Goal: Task Accomplishment & Management: Manage account settings

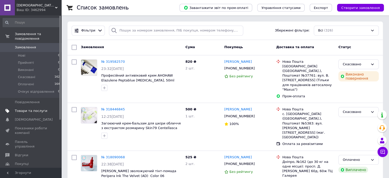
click at [23, 108] on span "Товари та послуги" at bounding box center [31, 110] width 32 height 5
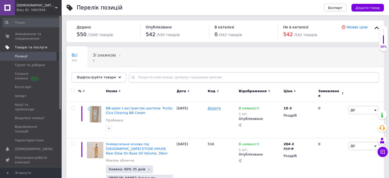
click at [23, 104] on span "Акції та промокоди" at bounding box center [31, 106] width 32 height 9
click at [31, 66] on span "Групи та добірки" at bounding box center [30, 65] width 30 height 5
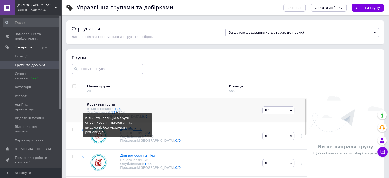
click at [115, 110] on link "124" at bounding box center [118, 109] width 6 height 4
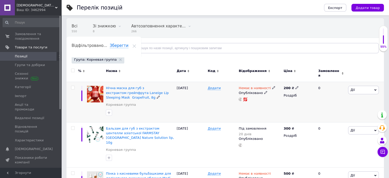
scroll to position [26, 0]
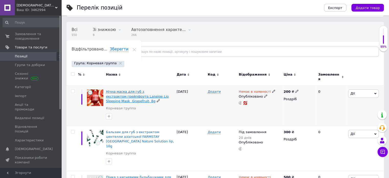
click at [140, 94] on span "Нічна маска для губ з екстрактом грейпфрута Laneige Lip Sleeping Mask Grapefrui…" at bounding box center [137, 95] width 63 height 13
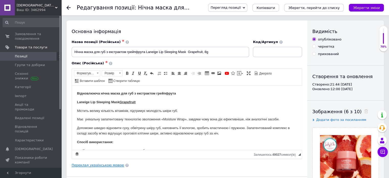
click at [109, 164] on link "Переклад українською мовою" at bounding box center [98, 165] width 52 height 4
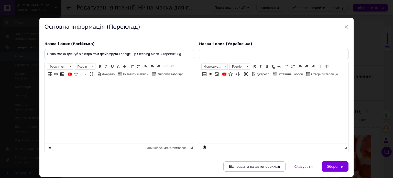
type input "Нічна маска для губ з екстрактом грейпфрута Laneige Lip Sleeping Mask Grapefrui…"
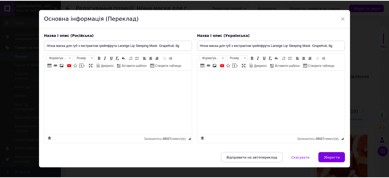
scroll to position [16, 0]
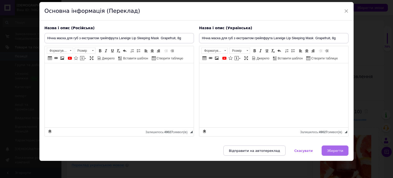
click at [335, 151] on span "Зберегти" at bounding box center [335, 151] width 16 height 4
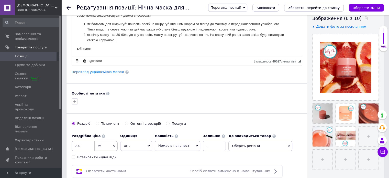
scroll to position [102, 0]
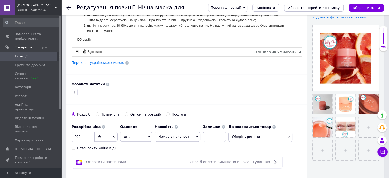
click at [104, 148] on div "Встановити «ціна від»" at bounding box center [96, 147] width 39 height 5
click at [75, 148] on input "Встановити «ціна від»" at bounding box center [73, 147] width 3 height 3
checkbox input "true"
click at [167, 135] on span "Немає в наявності" at bounding box center [174, 136] width 32 height 4
click at [174, 154] on li "Під замовлення" at bounding box center [177, 154] width 45 height 7
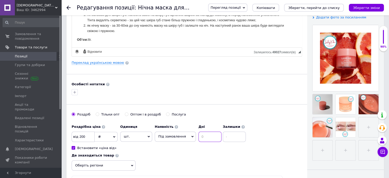
click at [199, 137] on input at bounding box center [209, 136] width 23 height 10
type input "20"
click at [235, 134] on input at bounding box center [234, 136] width 23 height 10
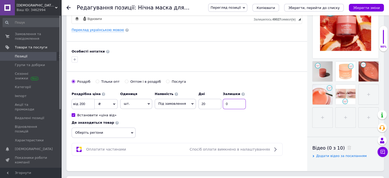
scroll to position [77, 0]
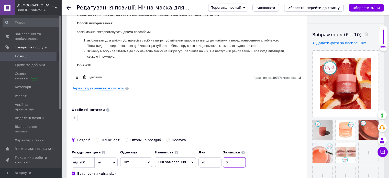
type input "0"
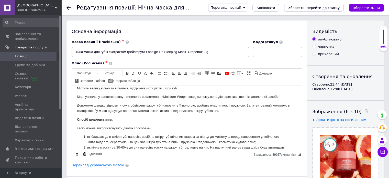
scroll to position [0, 0]
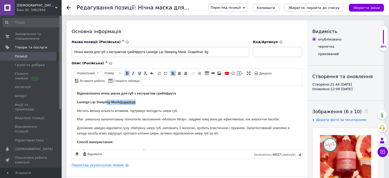
drag, startPoint x: 140, startPoint y: 103, endPoint x: 107, endPoint y: 104, distance: 33.8
click at [107, 104] on p "Laneige Lip Sleeping Mask Grapefruit" at bounding box center [187, 101] width 220 height 5
click at [144, 104] on body "Відновлююча нічна маска для губ з екстрактом грейпфрута Laneige Lip Sleeping Ma…" at bounding box center [187, 138] width 220 height 96
drag, startPoint x: 119, startPoint y: 101, endPoint x: 76, endPoint y: 103, distance: 43.2
click at [76, 103] on html "Відновлююча нічна маска для губ з екстрактом грейпфрута Laneige Lip Sleeping Ma…" at bounding box center [187, 138] width 230 height 106
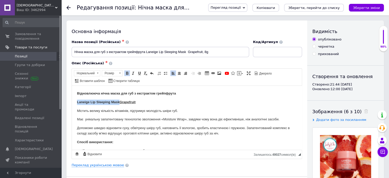
copy strong "Laneige Lip Sleeping Mask"
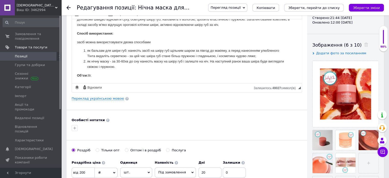
scroll to position [153, 0]
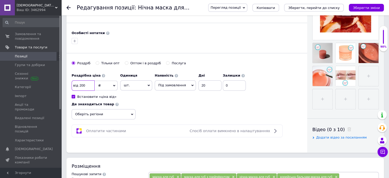
click at [92, 85] on input "200" at bounding box center [83, 85] width 23 height 10
type input "2"
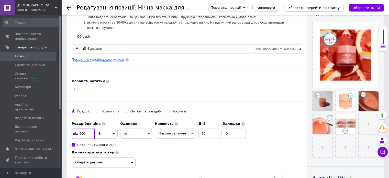
scroll to position [102, 0]
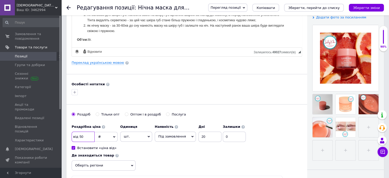
type input "5"
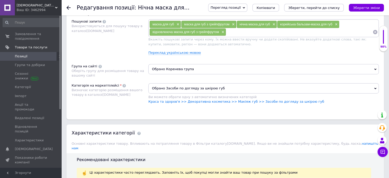
scroll to position [307, 0]
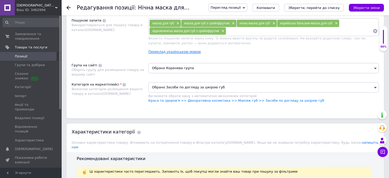
type input "480"
click at [185, 51] on link "Переклад українською мовою" at bounding box center [174, 52] width 52 height 4
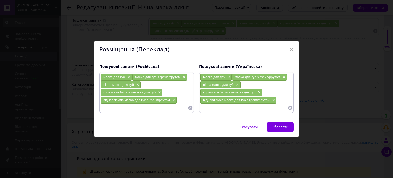
click at [276, 126] on span "Зберегти" at bounding box center [280, 127] width 16 height 4
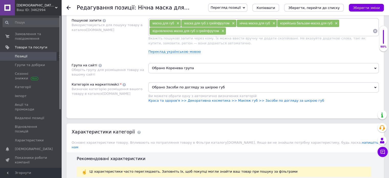
click at [191, 69] on span "Обрано Коренева група" at bounding box center [263, 68] width 230 height 10
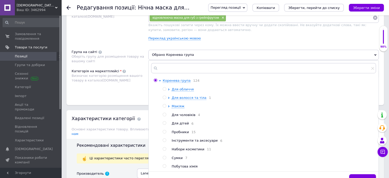
scroll to position [332, 0]
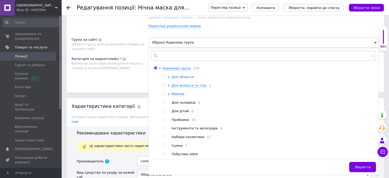
click at [180, 75] on span "Для обличчя" at bounding box center [183, 77] width 22 height 4
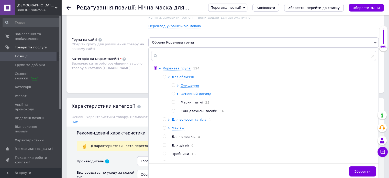
click at [191, 119] on span "Для волосся та тіла" at bounding box center [189, 119] width 35 height 4
click at [187, 94] on span "Основний догляд" at bounding box center [195, 94] width 31 height 4
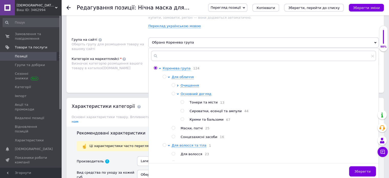
click at [196, 129] on span "Маски, патчі" at bounding box center [191, 128] width 22 height 4
radio input "false"
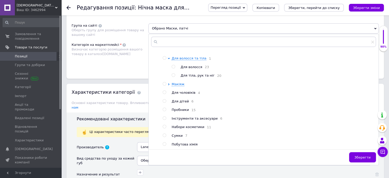
scroll to position [358, 0]
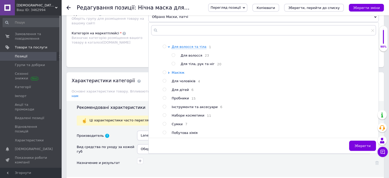
click at [178, 71] on span "Макіяж" at bounding box center [178, 73] width 13 height 4
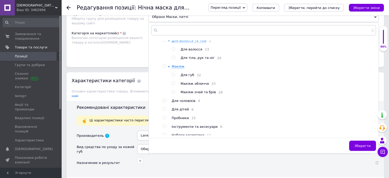
click at [188, 77] on span "Для губ" at bounding box center [187, 75] width 14 height 4
radio input "false"
radio input "true"
click at [366, 147] on button "Зберегти" at bounding box center [362, 145] width 27 height 10
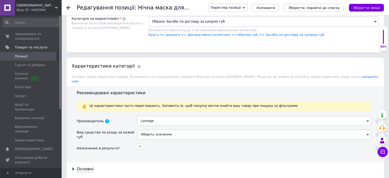
scroll to position [383, 0]
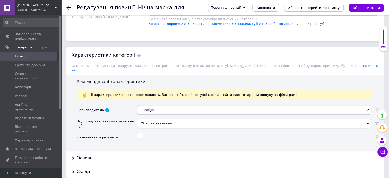
click at [162, 118] on div "Оберіть значення" at bounding box center [254, 123] width 234 height 10
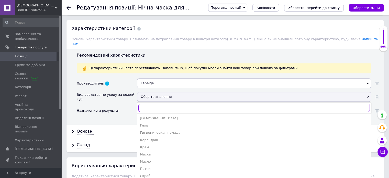
scroll to position [435, 0]
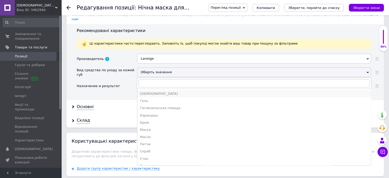
click at [156, 91] on div "[DEMOGRAPHIC_DATA]" at bounding box center [254, 93] width 228 height 5
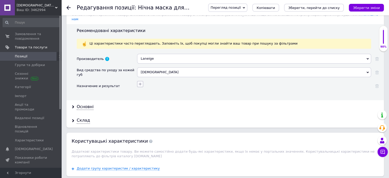
click at [139, 82] on icon "button" at bounding box center [140, 84] width 4 height 4
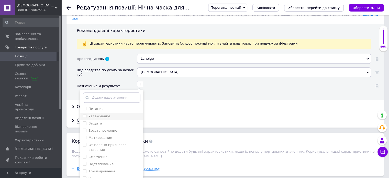
click at [99, 112] on li "Увлажнение" at bounding box center [111, 115] width 63 height 7
checkbox input "true"
click at [100, 107] on label "Питание" at bounding box center [95, 109] width 15 height 4
checkbox input "true"
click at [99, 121] on label "Защита" at bounding box center [95, 123] width 14 height 4
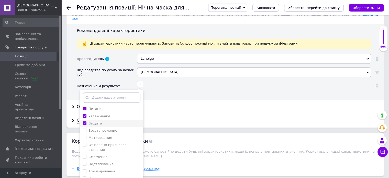
checkbox input "true"
click at [101, 128] on label "Восстановление" at bounding box center [102, 130] width 29 height 4
checkbox input "true"
click at [101, 143] on label "От первых признаков старения" at bounding box center [107, 147] width 38 height 8
checkbox старения "true"
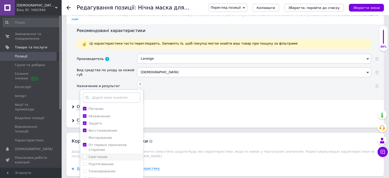
click at [100, 155] on label "Смягчение" at bounding box center [97, 157] width 19 height 4
checkbox input "true"
click at [98, 176] on label "Успокоение" at bounding box center [98, 178] width 20 height 4
checkbox input "true"
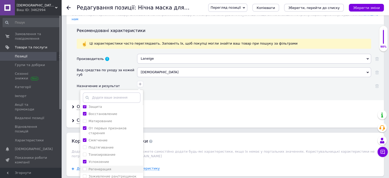
scroll to position [26, 0]
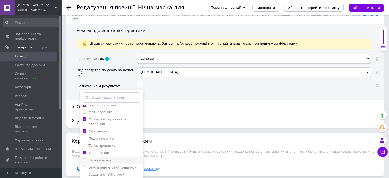
click at [101, 158] on label "Регенерация" at bounding box center [99, 160] width 23 height 4
checkbox input "true"
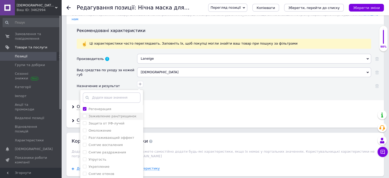
click at [111, 112] on li "Заживление ран/трещинок" at bounding box center [111, 115] width 63 height 7
checkbox ран\/трещинок "true"
click at [108, 150] on label "Снятие раздражения" at bounding box center [106, 152] width 37 height 4
checkbox раздражения "true"
click at [106, 143] on label "Снятие воспаления" at bounding box center [105, 145] width 34 height 4
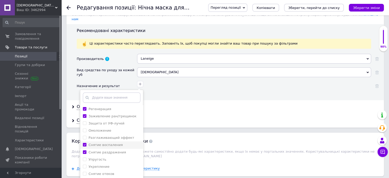
checkbox воспаления "true"
click at [105, 164] on label "Укрепление" at bounding box center [98, 166] width 21 height 4
checkbox input "true"
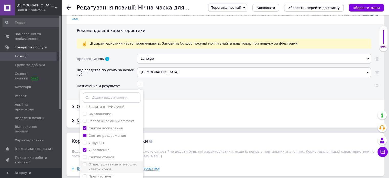
scroll to position [102, 0]
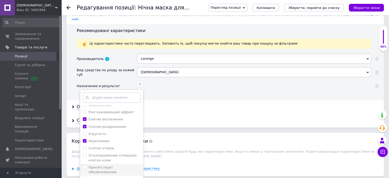
click at [106, 165] on label "Препятствует обезвоживанию" at bounding box center [102, 169] width 28 height 8
checkbox обезвоживанию "true"
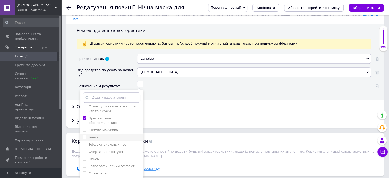
click at [100, 135] on div "Блеск" at bounding box center [112, 137] width 58 height 5
checkbox input "true"
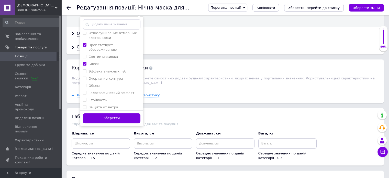
scroll to position [511, 0]
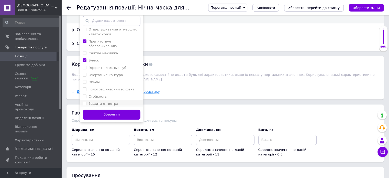
click at [105, 101] on label "Защита от ветра" at bounding box center [103, 103] width 30 height 4
checkbox ветра "true"
click at [107, 109] on label "Защита от низких темпрератур" at bounding box center [104, 113] width 32 height 8
checkbox темпрератур "true"
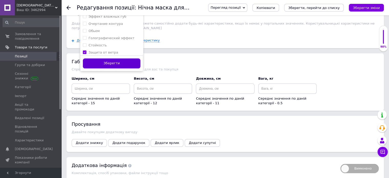
click at [110, 59] on button "Зберегти" at bounding box center [112, 63] width 58 height 10
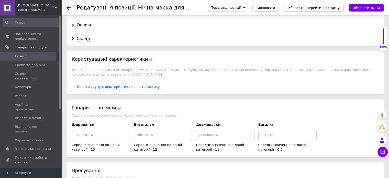
scroll to position [478, 0]
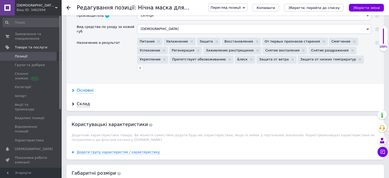
click at [90, 87] on div "Основні" at bounding box center [85, 90] width 17 height 6
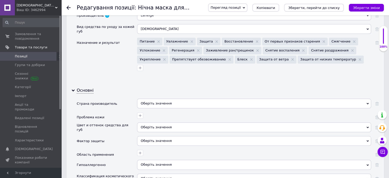
click at [158, 98] on div "Оберіть значення" at bounding box center [254, 103] width 234 height 10
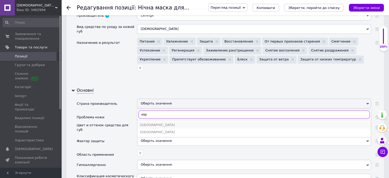
type input "кор"
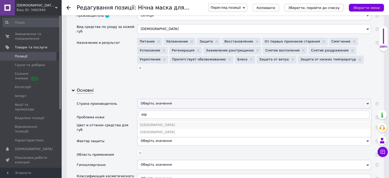
click at [165, 122] on div "[GEOGRAPHIC_DATA]" at bounding box center [254, 124] width 228 height 5
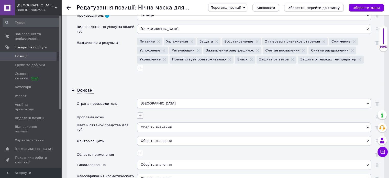
click at [141, 112] on button "button" at bounding box center [140, 115] width 6 height 6
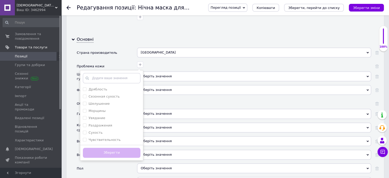
scroll to position [529, 0]
click at [122, 94] on div "Сезонная сухость" at bounding box center [112, 96] width 58 height 5
checkbox сухость "true"
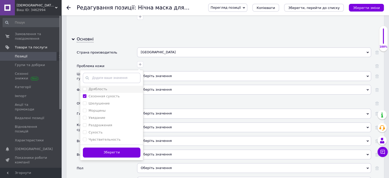
click at [118, 87] on div "Дряблость" at bounding box center [112, 89] width 58 height 5
checkbox input "true"
click at [116, 107] on li "Морщины" at bounding box center [111, 110] width 63 height 7
checkbox input "true"
click at [117, 101] on div "Шелушение" at bounding box center [112, 103] width 58 height 5
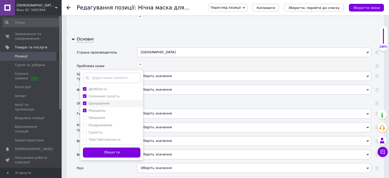
checkbox input "true"
click at [112, 108] on div "Морщины" at bounding box center [112, 110] width 58 height 5
checkbox input "false"
click at [108, 115] on div "Увядание" at bounding box center [112, 117] width 58 height 5
checkbox input "true"
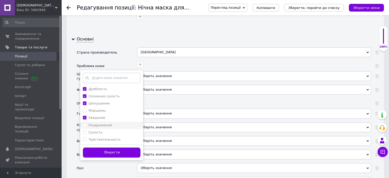
click at [107, 123] on label "Раздражения" at bounding box center [100, 125] width 24 height 4
checkbox input "true"
click at [106, 130] on div "Сухость" at bounding box center [112, 132] width 58 height 5
checkbox input "true"
click at [105, 137] on label "Чувствительность" at bounding box center [104, 139] width 32 height 4
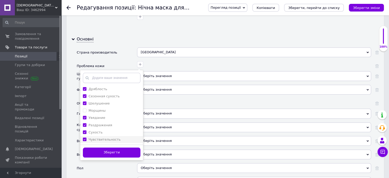
checkbox input "true"
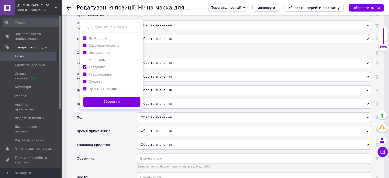
scroll to position [580, 0]
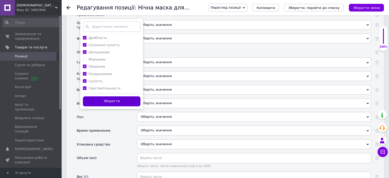
click at [115, 96] on button "Зберегти" at bounding box center [112, 101] width 58 height 10
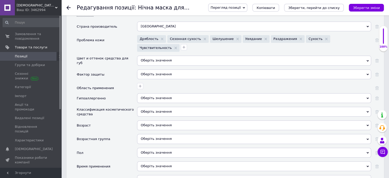
scroll to position [529, 0]
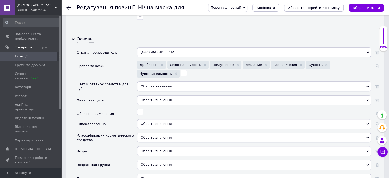
click at [155, 81] on div "Оберіть значення" at bounding box center [254, 86] width 234 height 10
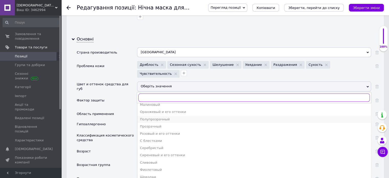
scroll to position [63, 0]
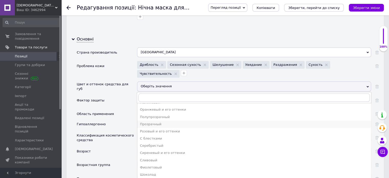
click at [158, 122] on div "Прозрачный" at bounding box center [254, 124] width 228 height 5
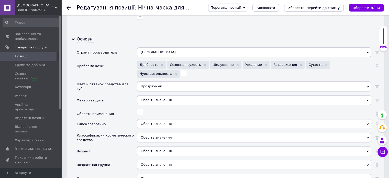
click at [147, 95] on div "Оберіть значення" at bounding box center [254, 100] width 234 height 10
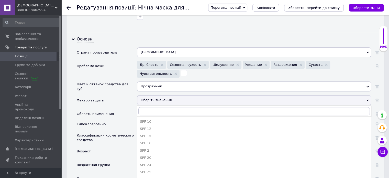
click at [150, 95] on div "Оберіть значення" at bounding box center [254, 100] width 234 height 10
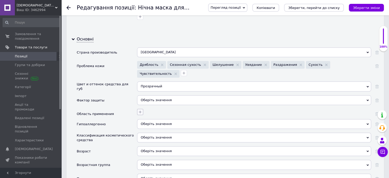
click at [140, 110] on icon "button" at bounding box center [140, 111] width 3 height 3
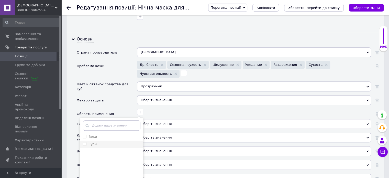
click at [102, 142] on div "Губы" at bounding box center [112, 144] width 58 height 5
checkbox input "true"
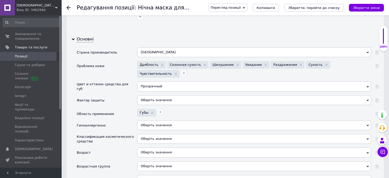
click at [146, 120] on span "Оберіть значення" at bounding box center [254, 125] width 234 height 10
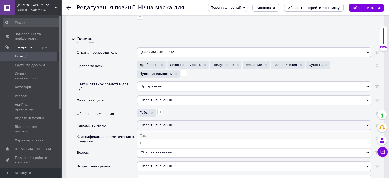
click at [148, 132] on li "Так" at bounding box center [253, 135] width 233 height 7
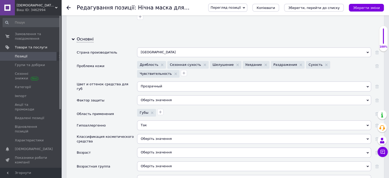
click at [148, 134] on div "Оберіть значення" at bounding box center [254, 139] width 234 height 10
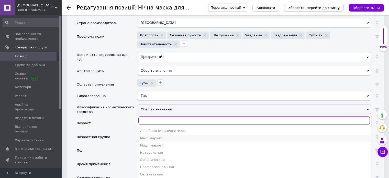
scroll to position [580, 0]
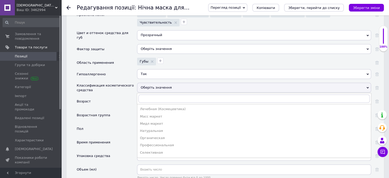
click at [161, 107] on div "Лечебная (Космецевтика)" at bounding box center [254, 109] width 228 height 5
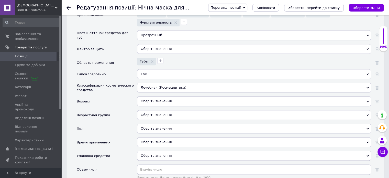
click at [154, 96] on div "Оберіть значення" at bounding box center [254, 101] width 234 height 10
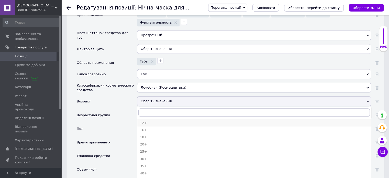
click at [153, 120] on div "12+" at bounding box center [254, 122] width 228 height 5
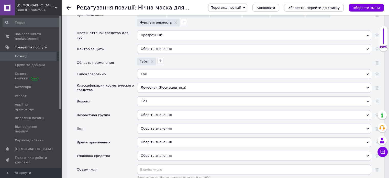
click at [150, 110] on div "Оберіть значення" at bounding box center [254, 115] width 234 height 10
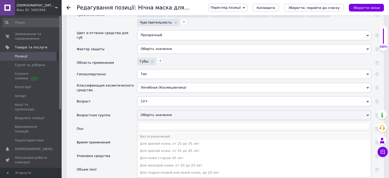
click at [150, 134] on div "Без ограничений" at bounding box center [254, 136] width 228 height 5
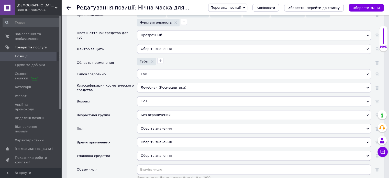
click at [157, 123] on div "Оберіть значення" at bounding box center [254, 128] width 234 height 10
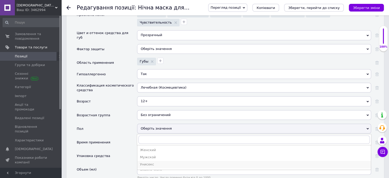
click at [151, 162] on div "Унисекс" at bounding box center [254, 164] width 228 height 5
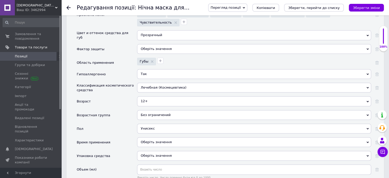
click at [152, 137] on div "Оберіть значення" at bounding box center [254, 142] width 234 height 10
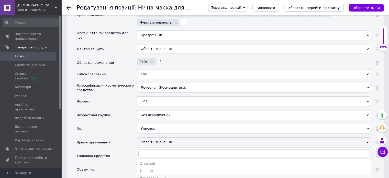
click at [153, 176] on div "Универсальный" at bounding box center [254, 178] width 228 height 5
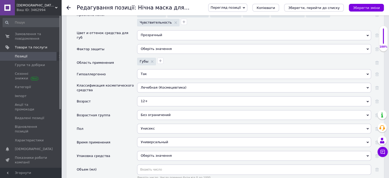
click at [151, 151] on div "Оберіть значення" at bounding box center [254, 156] width 234 height 10
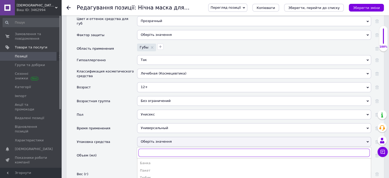
scroll to position [606, 0]
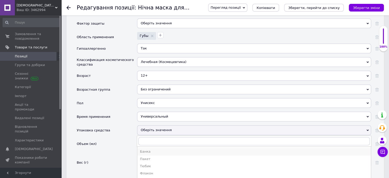
click at [152, 149] on div "Банка" at bounding box center [254, 151] width 228 height 5
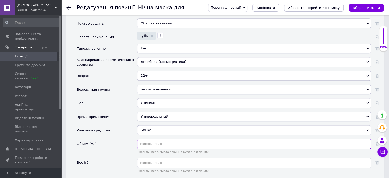
click at [152, 139] on input "text" at bounding box center [254, 144] width 234 height 10
type input "8"
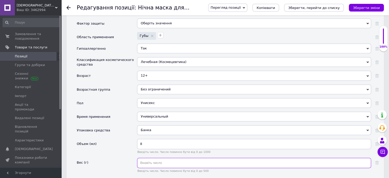
click at [165, 157] on input "text" at bounding box center [254, 162] width 234 height 10
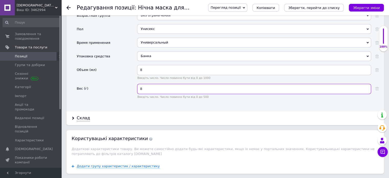
scroll to position [682, 0]
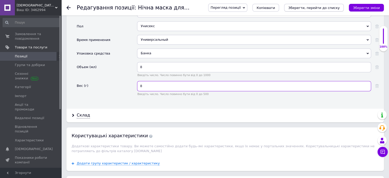
type input "8"
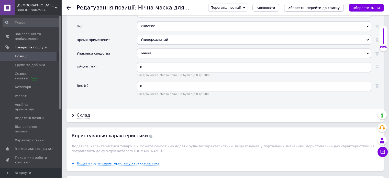
click at [317, 6] on icon "Зберегти, перейти до списку" at bounding box center [313, 8] width 51 height 4
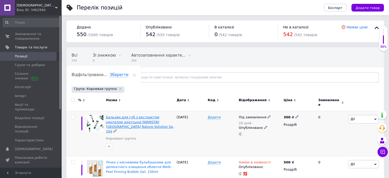
click at [136, 116] on span "Бальзам для губ з екстрактом центелли азіатської FARMSTAY [GEOGRAPHIC_DATA] Nat…" at bounding box center [140, 124] width 68 height 18
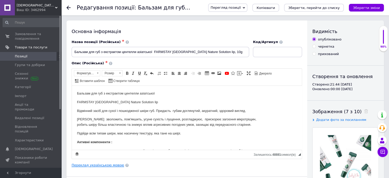
click at [113, 165] on link "Переклад українською мовою" at bounding box center [98, 165] width 52 height 4
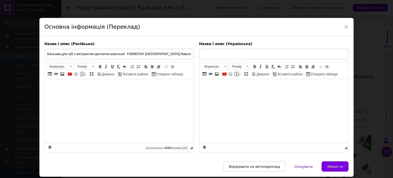
type input "Бальзам для губ з екстрактом центелли азіатської FARMSTAY [GEOGRAPHIC_DATA] Nat…"
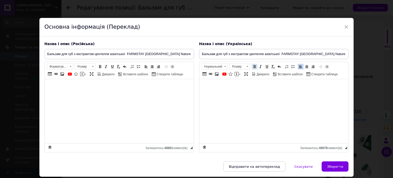
click at [252, 66] on span at bounding box center [254, 66] width 4 height 4
click at [100, 67] on span at bounding box center [100, 66] width 4 height 4
click at [126, 54] on input "Бальзам для губ з екстрактом центелли азіатської FARMSTAY [GEOGRAPHIC_DATA] Nat…" at bounding box center [118, 54] width 149 height 10
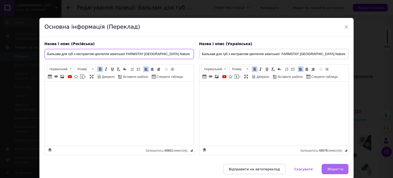
type input "Бальзам для губ з екстрактом центелли азіатської FARMSTAY [GEOGRAPHIC_DATA] Nat…"
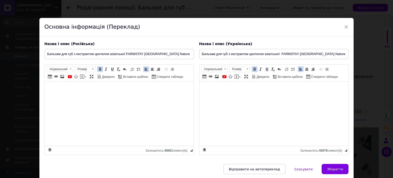
click at [340, 167] on span "Зберегти" at bounding box center [335, 169] width 16 height 4
type input "Бальзам для губ з екстрактом центелли азіатської FARMSTAY [GEOGRAPHIC_DATA] Nat…"
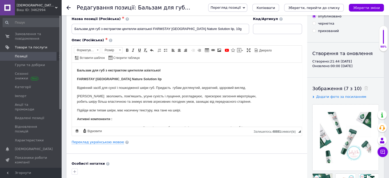
scroll to position [102, 0]
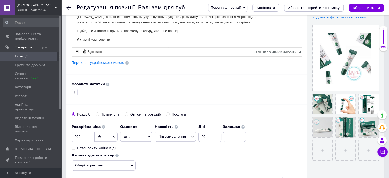
click at [94, 149] on div "Встановити «ціна від»" at bounding box center [96, 147] width 39 height 5
click at [75, 149] on input "Встановити «ціна від»" at bounding box center [73, 147] width 3 height 3
checkbox input "true"
click at [223, 138] on input at bounding box center [234, 136] width 23 height 10
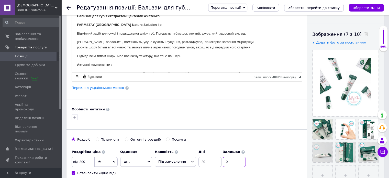
scroll to position [51, 0]
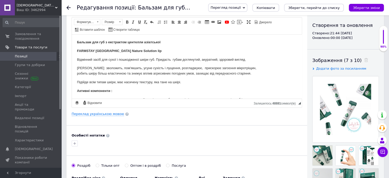
type input "0"
drag, startPoint x: 137, startPoint y: 50, endPoint x: 75, endPoint y: 49, distance: 61.4
click at [75, 49] on html "Бальзам для губ з екстрактом центелли азіатської FARMSTAY Cica Farm Nature Solu…" at bounding box center [187, 96] width 230 height 125
click at [144, 47] on body "Бальзам для губ з екстрактом центелли азіатської FARMSTAY Cica Farm Nature Solu…" at bounding box center [187, 96] width 220 height 115
drag, startPoint x: 144, startPoint y: 50, endPoint x: 96, endPoint y: 51, distance: 47.6
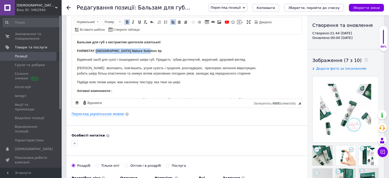
click at [96, 51] on p "FARMSTAY [GEOGRAPHIC_DATA] Nature Solution lip" at bounding box center [187, 50] width 220 height 5
copy strong "Cica Farm Nature Solution lip"
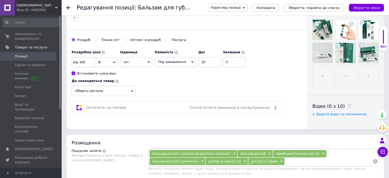
scroll to position [179, 0]
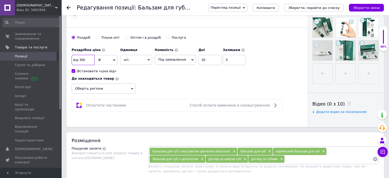
click at [81, 60] on input "300" at bounding box center [83, 60] width 23 height 10
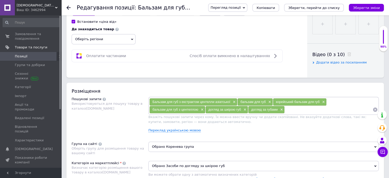
scroll to position [230, 0]
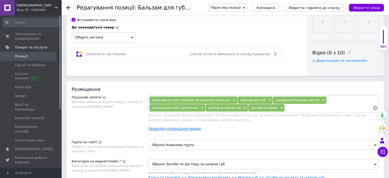
type input "400"
click at [182, 127] on link "Переклад українською мовою" at bounding box center [174, 128] width 52 height 4
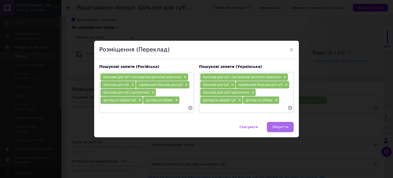
click at [280, 125] on span "Зберегти" at bounding box center [280, 127] width 16 height 4
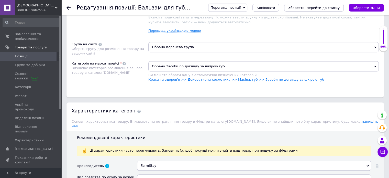
scroll to position [332, 0]
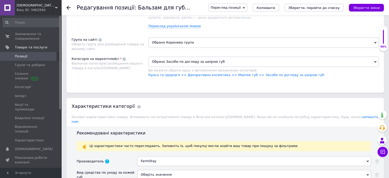
click at [184, 43] on span "Обрано Коренева група" at bounding box center [263, 42] width 230 height 10
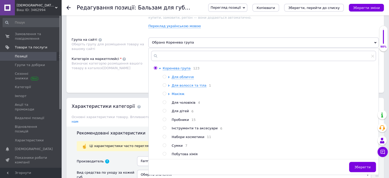
click at [180, 94] on span "Макіяж" at bounding box center [178, 94] width 13 height 4
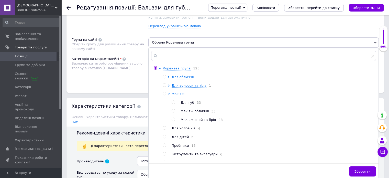
click at [187, 102] on span "Для губ" at bounding box center [187, 102] width 14 height 4
radio input "false"
radio input "true"
click at [356, 169] on button "Зберегти" at bounding box center [362, 171] width 27 height 10
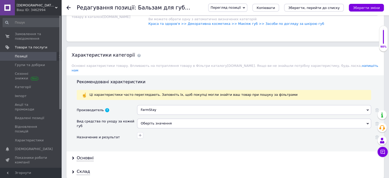
scroll to position [435, 0]
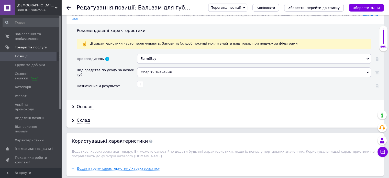
click at [166, 67] on div "Оберіть значення" at bounding box center [254, 72] width 234 height 10
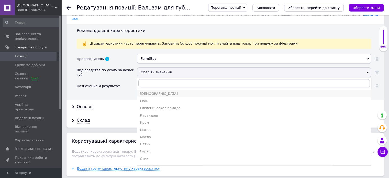
click at [157, 90] on li "[DEMOGRAPHIC_DATA]" at bounding box center [253, 93] width 233 height 7
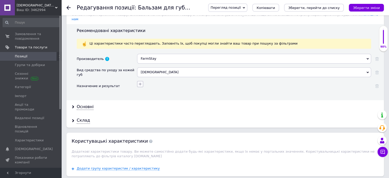
click at [139, 82] on icon "button" at bounding box center [140, 84] width 4 height 4
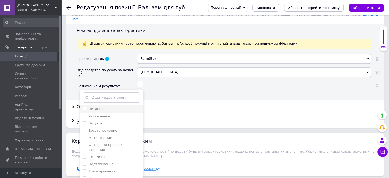
click at [108, 105] on li "Питание" at bounding box center [111, 108] width 63 height 7
checkbox input "true"
click at [107, 114] on label "Увлажнение" at bounding box center [99, 116] width 22 height 4
checkbox input "true"
click at [105, 121] on div "Защита" at bounding box center [112, 123] width 58 height 5
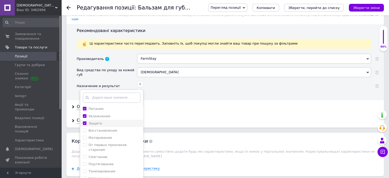
checkbox input "true"
click at [109, 128] on label "Восстановление" at bounding box center [102, 130] width 29 height 4
checkbox input "true"
click at [107, 154] on div "Смягчение" at bounding box center [112, 156] width 58 height 5
checkbox input "true"
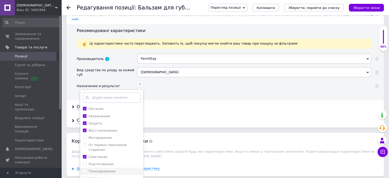
click at [95, 169] on label "Тонизирование" at bounding box center [101, 171] width 27 height 4
checkbox input "true"
click at [99, 176] on label "Успокоение" at bounding box center [98, 178] width 20 height 4
checkbox input "true"
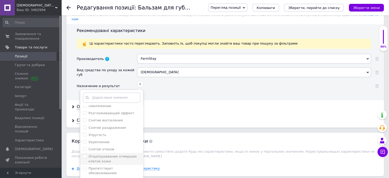
scroll to position [102, 0]
click at [96, 132] on label "Упругость" at bounding box center [97, 134] width 18 height 4
checkbox input "false"
click at [103, 124] on label "Снятие раздражения" at bounding box center [106, 126] width 37 height 4
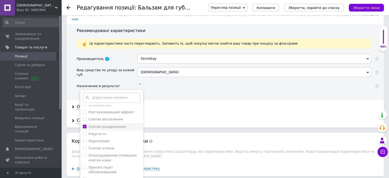
checkbox раздражения "true"
click at [106, 117] on label "Снятие воспаления" at bounding box center [105, 119] width 34 height 4
checkbox воспаления "true"
click at [110, 177] on label "Снятие макияжа" at bounding box center [102, 179] width 29 height 4
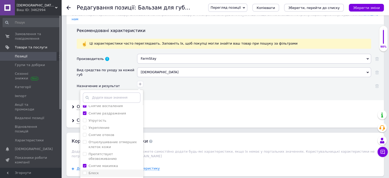
scroll to position [128, 0]
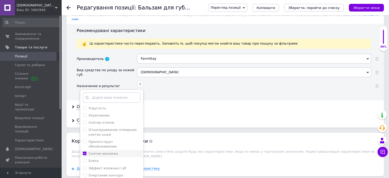
click at [107, 151] on label "Снятие макияжа" at bounding box center [102, 153] width 29 height 4
checkbox макияжа "false"
click at [108, 140] on label "Препятствует обезвоживанию" at bounding box center [102, 144] width 28 height 8
checkbox обезвоживанию "true"
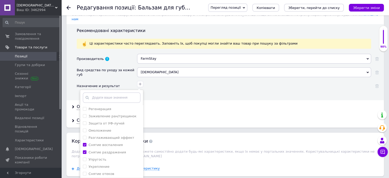
click at [110, 127] on li "Омоложение" at bounding box center [111, 130] width 63 height 7
checkbox input "false"
click at [101, 114] on label "Заживление ран/трещинок" at bounding box center [112, 116] width 48 height 4
checkbox ран\/трещинок "true"
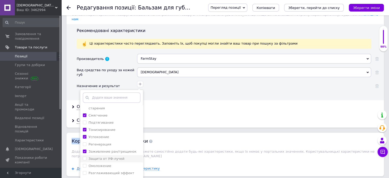
scroll to position [26, 0]
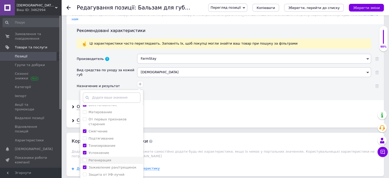
click at [110, 156] on li "Регенерация" at bounding box center [111, 159] width 63 height 7
checkbox input "true"
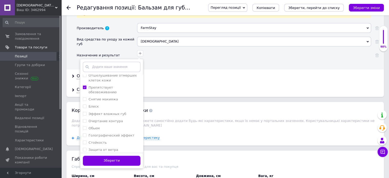
scroll to position [537, 0]
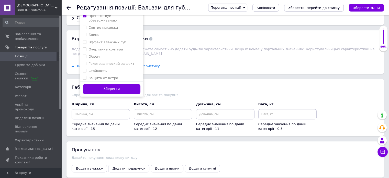
click at [111, 83] on label "Защита от низких темпрератур" at bounding box center [104, 87] width 32 height 8
checkbox темпрератур "true"
click at [110, 76] on label "Защита от ветра" at bounding box center [103, 78] width 30 height 4
checkbox ветра "true"
click at [114, 84] on button "Зберегти" at bounding box center [112, 89] width 58 height 10
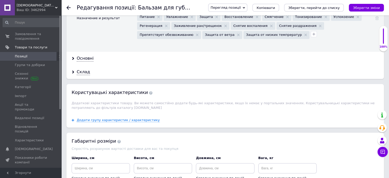
scroll to position [452, 0]
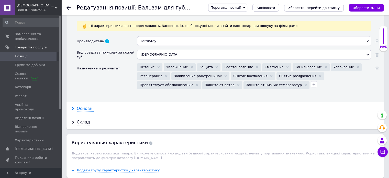
click at [88, 106] on div "Основні" at bounding box center [85, 109] width 17 height 6
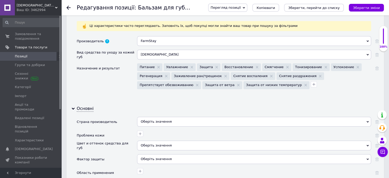
scroll to position [478, 0]
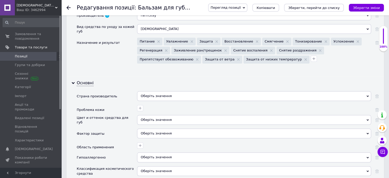
click at [189, 91] on div "Оберіть значення" at bounding box center [254, 96] width 234 height 10
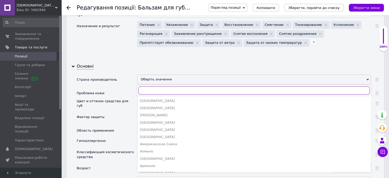
scroll to position [503, 0]
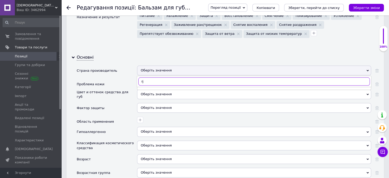
type input "r"
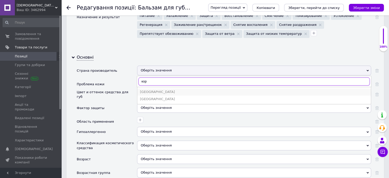
type input "кор"
click at [166, 89] on div "[GEOGRAPHIC_DATA]" at bounding box center [254, 91] width 228 height 5
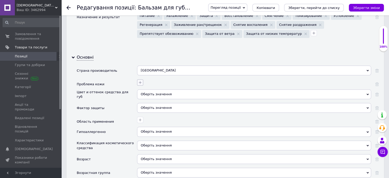
click at [141, 80] on icon "button" at bounding box center [140, 82] width 4 height 4
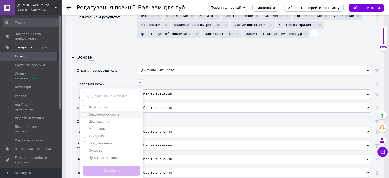
click at [118, 112] on div "Сезонная сухость" at bounding box center [112, 114] width 58 height 5
checkbox сухость "true"
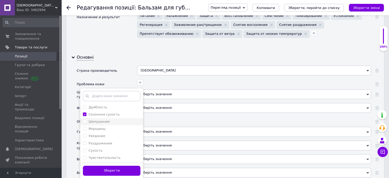
click at [114, 119] on div "Шелушение" at bounding box center [112, 121] width 58 height 5
checkbox input "true"
click at [108, 133] on div "Увядание" at bounding box center [112, 135] width 58 height 5
checkbox input "true"
click at [108, 141] on label "Раздражения" at bounding box center [100, 143] width 24 height 4
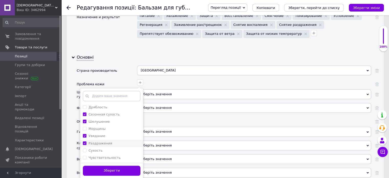
checkbox input "true"
click at [107, 148] on div "Сухость" at bounding box center [112, 150] width 58 height 5
checkbox input "true"
click at [106, 155] on label "Чувствительность" at bounding box center [104, 157] width 32 height 4
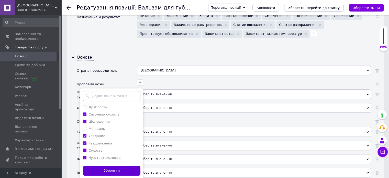
checkbox input "true"
click at [108, 165] on button "Зберегти" at bounding box center [112, 170] width 58 height 10
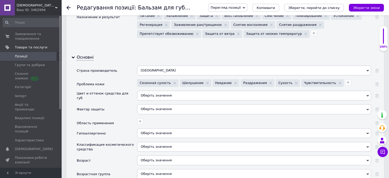
click at [148, 92] on div "Оберіть значення" at bounding box center [254, 95] width 234 height 10
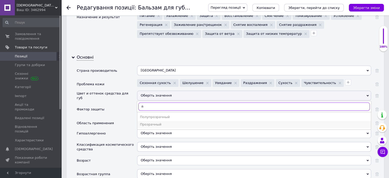
type input "п"
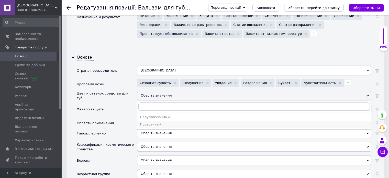
click at [157, 122] on div "Прозрачный" at bounding box center [254, 124] width 228 height 5
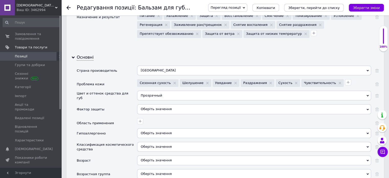
click at [148, 104] on div "Оберіть значення" at bounding box center [254, 109] width 234 height 10
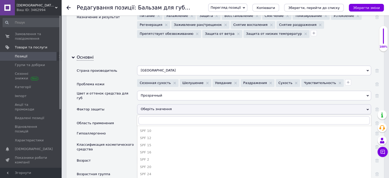
click at [148, 104] on div "Оберіть значення" at bounding box center [254, 109] width 234 height 10
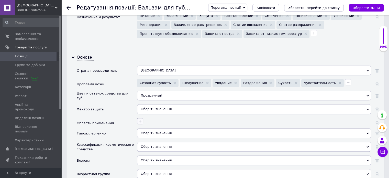
click at [138, 119] on icon "button" at bounding box center [140, 121] width 4 height 4
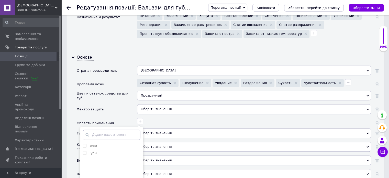
scroll to position [554, 0]
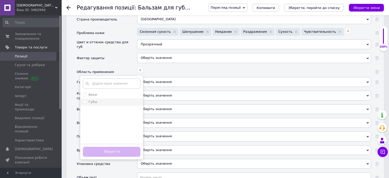
click at [111, 98] on li "Губы" at bounding box center [111, 101] width 63 height 7
checkbox input "true"
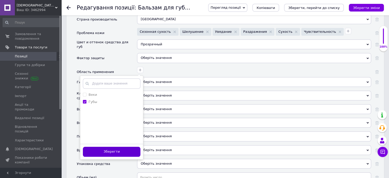
click at [117, 146] on button "Зберегти" at bounding box center [112, 151] width 58 height 10
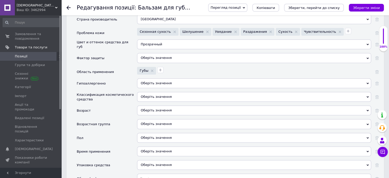
click at [149, 82] on div "Оберіть значення Так Ні" at bounding box center [254, 85] width 234 height 14
click at [149, 81] on span "Оберіть значення" at bounding box center [156, 83] width 31 height 4
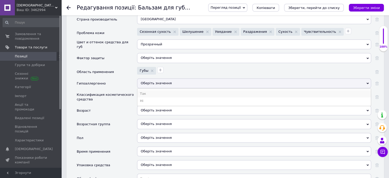
click at [143, 90] on li "Так" at bounding box center [253, 93] width 233 height 7
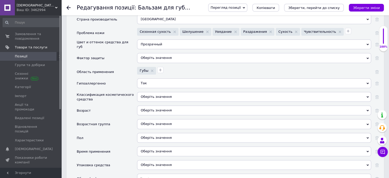
click at [151, 92] on div "Оберіть значення" at bounding box center [254, 97] width 234 height 10
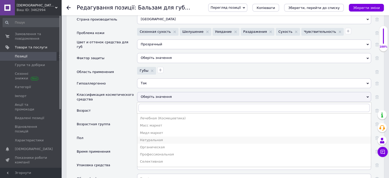
click at [153, 138] on div "Натуральная" at bounding box center [254, 140] width 228 height 5
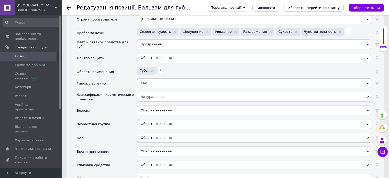
click at [155, 105] on div "Оберіть значення" at bounding box center [254, 110] width 234 height 10
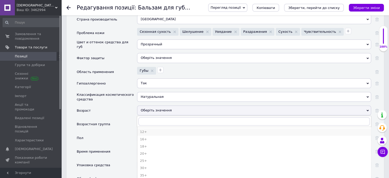
click at [148, 129] on div "12+" at bounding box center [254, 131] width 228 height 5
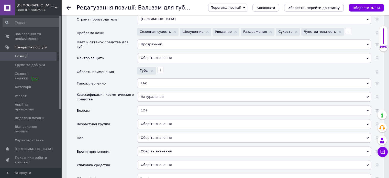
click at [150, 119] on div "Оберіть значення" at bounding box center [254, 124] width 234 height 10
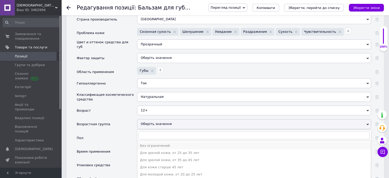
click at [153, 143] on div "Без ограничений" at bounding box center [254, 145] width 228 height 5
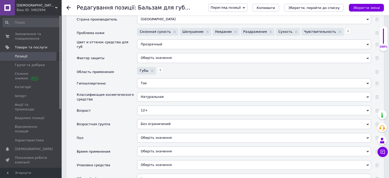
scroll to position [606, 0]
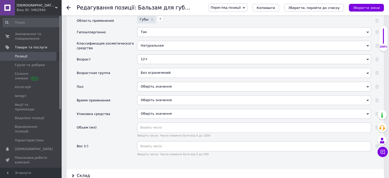
click at [159, 82] on div "Оберіть значення" at bounding box center [254, 87] width 234 height 10
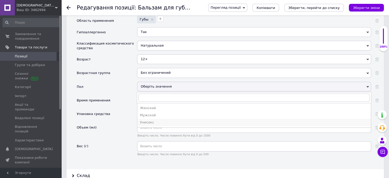
click at [149, 120] on div "Унисекс" at bounding box center [254, 122] width 228 height 5
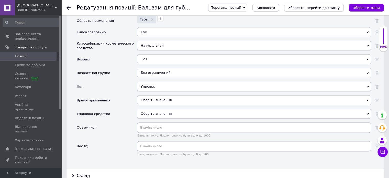
click at [152, 95] on div "Оберіть значення" at bounding box center [254, 100] width 234 height 10
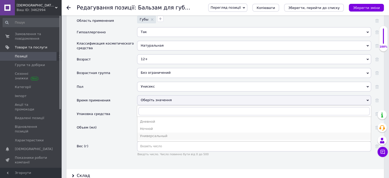
click at [151, 133] on div "Универсальный" at bounding box center [254, 135] width 228 height 5
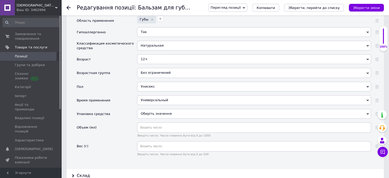
click at [153, 109] on div "Оберіть значення" at bounding box center [254, 114] width 234 height 10
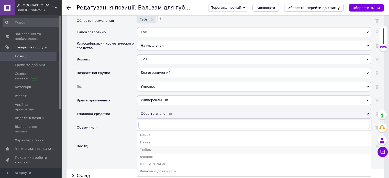
click at [154, 147] on div "Тюбик" at bounding box center [254, 149] width 228 height 5
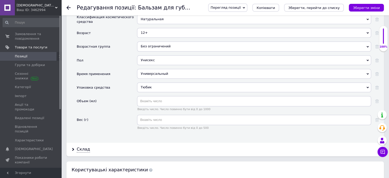
scroll to position [657, 0]
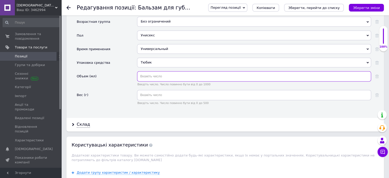
click at [155, 71] on input "text" at bounding box center [254, 76] width 234 height 10
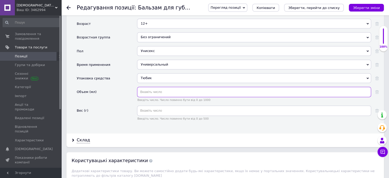
scroll to position [639, 0]
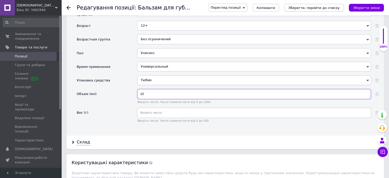
type input "10"
click at [306, 8] on icon "Зберегти, перейти до списку" at bounding box center [313, 8] width 51 height 4
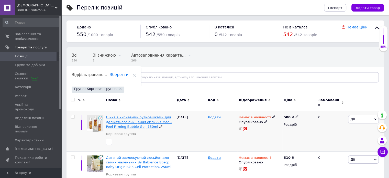
click at [131, 122] on span "Пінка з кисневими бульбашками для делікатного очищення обличчя Medi-Peel Firmin…" at bounding box center [139, 121] width 66 height 13
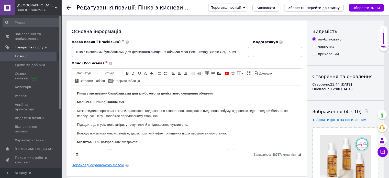
click at [111, 166] on link "Переклад українською мовою" at bounding box center [98, 165] width 52 height 4
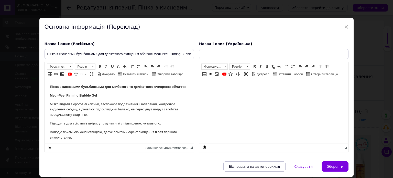
type input "Пінка з кисневими бульбашками для делікатного очищення обличчя Medi-Peel Firmin…"
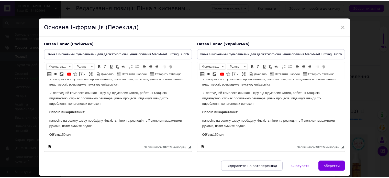
scroll to position [108, 0]
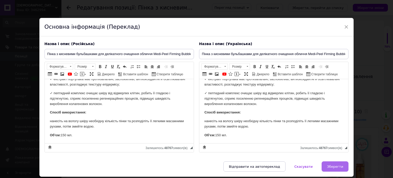
click at [340, 165] on span "Зберегти" at bounding box center [335, 166] width 16 height 4
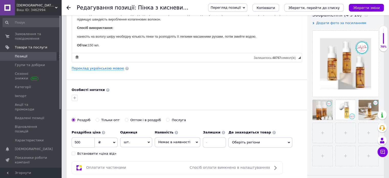
scroll to position [128, 0]
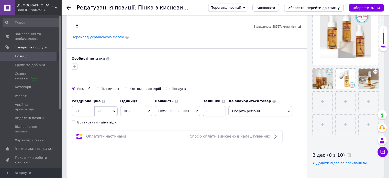
click at [90, 121] on div "Встановити «ціна від»" at bounding box center [96, 122] width 39 height 5
click at [75, 121] on input "Встановити «ціна від»" at bounding box center [73, 121] width 3 height 3
checkbox input "true"
click at [80, 110] on input "500" at bounding box center [83, 111] width 23 height 10
type input "800"
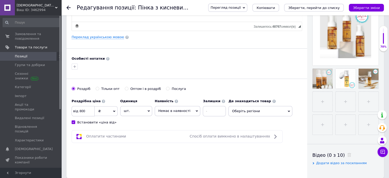
click at [185, 109] on span "Немає в наявності" at bounding box center [174, 111] width 32 height 4
drag, startPoint x: 180, startPoint y: 126, endPoint x: 192, endPoint y: 124, distance: 12.3
click at [180, 126] on li "Під замовлення" at bounding box center [177, 128] width 45 height 7
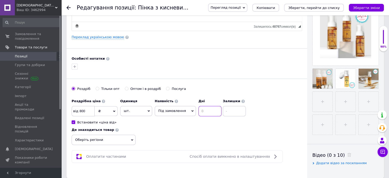
click at [204, 112] on input at bounding box center [209, 111] width 23 height 10
type input "20"
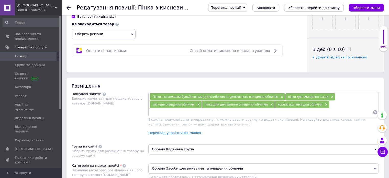
scroll to position [256, 0]
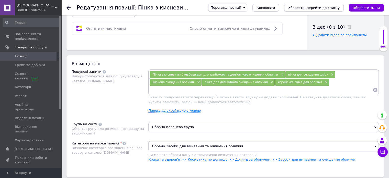
type input "0"
drag, startPoint x: 167, startPoint y: 127, endPoint x: 171, endPoint y: 124, distance: 3.9
click at [167, 127] on span "Обрано Коренева група" at bounding box center [263, 127] width 230 height 10
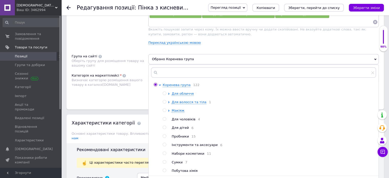
scroll to position [332, 0]
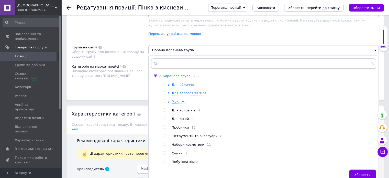
click at [180, 83] on span "Для обличчя" at bounding box center [183, 85] width 22 height 4
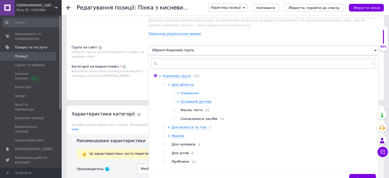
click at [189, 93] on span "Очищення" at bounding box center [189, 93] width 18 height 4
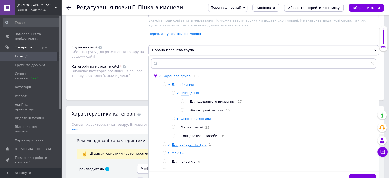
click at [209, 101] on span "Для щоденного вмивання" at bounding box center [212, 101] width 46 height 4
radio input "false"
radio input "true"
click at [353, 174] on button "Зберегти" at bounding box center [362, 179] width 27 height 10
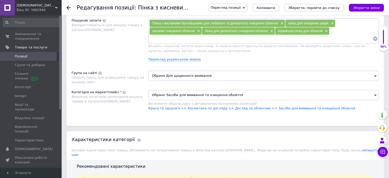
scroll to position [409, 0]
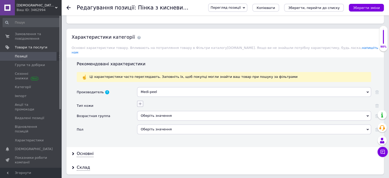
click at [140, 102] on icon "button" at bounding box center [140, 103] width 3 height 3
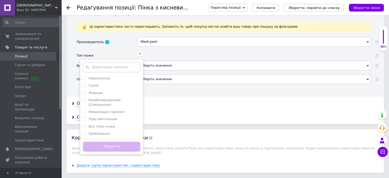
scroll to position [460, 0]
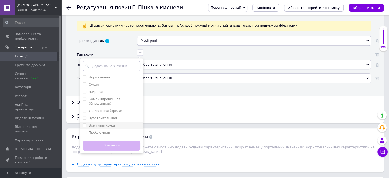
click at [111, 123] on div "Все типы кожи" at bounding box center [112, 125] width 58 height 5
checkbox кожи "true"
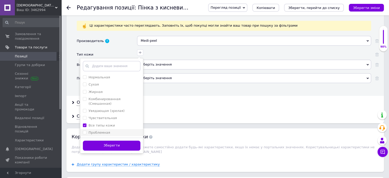
click at [102, 130] on label "Проблемная" at bounding box center [98, 132] width 21 height 4
checkbox input "true"
click at [105, 116] on label "Чувствительная" at bounding box center [102, 118] width 28 height 4
checkbox input "true"
click at [101, 75] on label "Нормальная" at bounding box center [98, 77] width 21 height 4
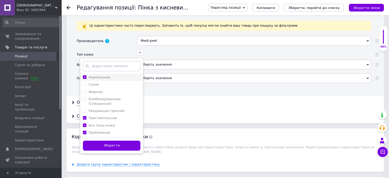
checkbox input "true"
click at [114, 140] on button "Зберегти" at bounding box center [112, 145] width 58 height 10
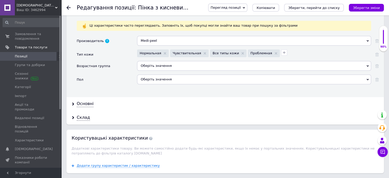
click at [153, 61] on div "Оберіть значення" at bounding box center [254, 66] width 234 height 10
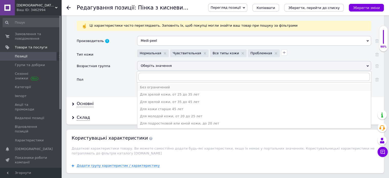
click at [154, 85] on div "Без ограничений" at bounding box center [254, 87] width 228 height 5
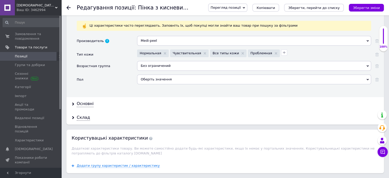
click at [155, 74] on div "Оберіть значення" at bounding box center [254, 79] width 234 height 10
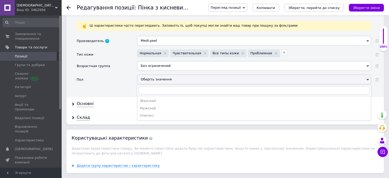
click at [152, 113] on ul "Женский Мужской Унисекс" at bounding box center [254, 108] width 234 height 25
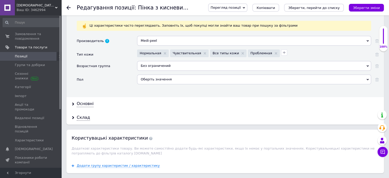
click at [150, 75] on div "Оберіть значення" at bounding box center [254, 79] width 234 height 10
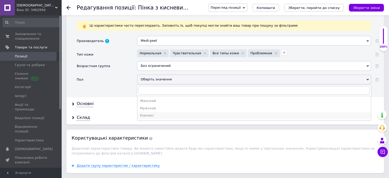
click at [150, 113] on div "Унисекс" at bounding box center [254, 115] width 228 height 5
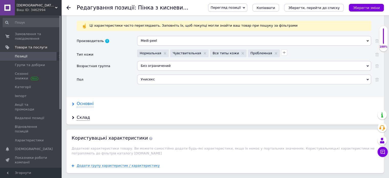
click at [87, 101] on div "Основні" at bounding box center [85, 104] width 17 height 6
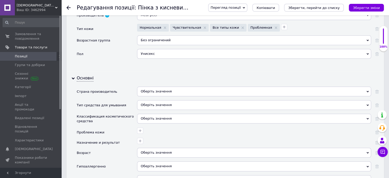
scroll to position [511, 0]
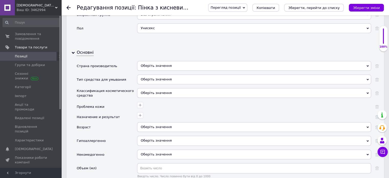
click at [158, 61] on div "Оберіть значення" at bounding box center [254, 66] width 234 height 10
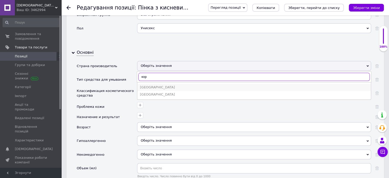
type input "кор"
click at [158, 85] on div "[GEOGRAPHIC_DATA]" at bounding box center [254, 87] width 228 height 5
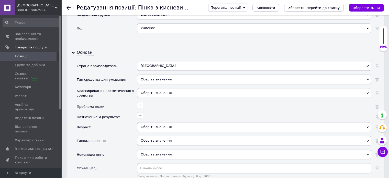
click at [151, 74] on div "Оберіть значення" at bounding box center [254, 79] width 234 height 10
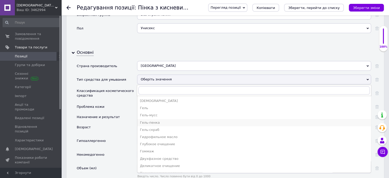
click at [161, 120] on div "Гель-пенка" at bounding box center [254, 122] width 228 height 5
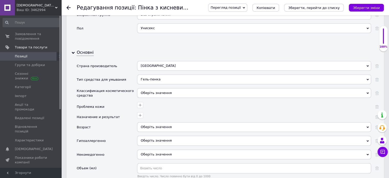
click at [155, 88] on div "Оберіть значення" at bounding box center [254, 93] width 234 height 10
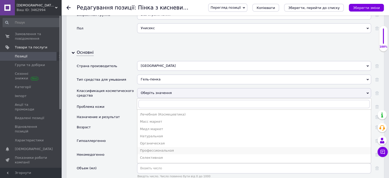
click at [153, 148] on div "Профессиональная" at bounding box center [254, 150] width 228 height 5
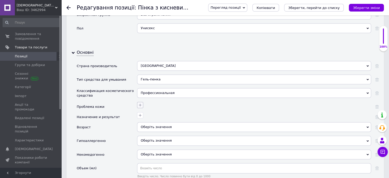
click at [142, 103] on icon "button" at bounding box center [140, 105] width 4 height 4
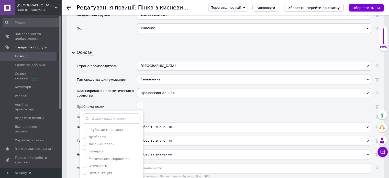
scroll to position [537, 0]
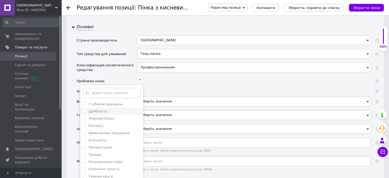
click at [118, 109] on div "Дряблость" at bounding box center [112, 111] width 58 height 5
checkbox input "true"
click at [116, 116] on div "Жирный блеск" at bounding box center [112, 118] width 58 height 5
checkbox блеск "true"
click at [107, 123] on div "Купероз" at bounding box center [112, 125] width 58 height 5
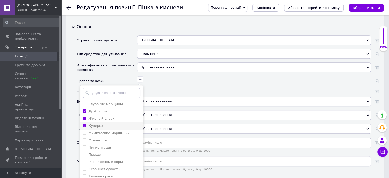
checkbox input "true"
click at [111, 131] on label "Мимические морщинки" at bounding box center [108, 133] width 41 height 4
checkbox морщинки "true"
click at [108, 145] on label "Пигментация" at bounding box center [100, 147] width 24 height 4
checkbox input "true"
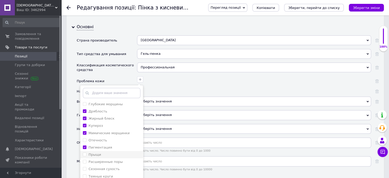
click at [109, 151] on li "Прыщи" at bounding box center [111, 154] width 63 height 7
checkbox input "true"
click at [109, 158] on li "Расширенные поры" at bounding box center [111, 161] width 63 height 7
checkbox поры "true"
click at [109, 167] on label "Сезонная сухость" at bounding box center [103, 169] width 31 height 4
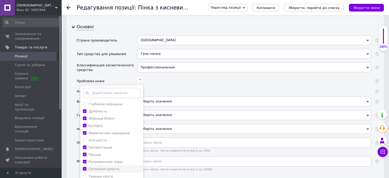
checkbox сухость "true"
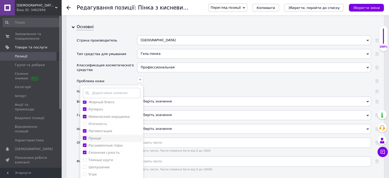
scroll to position [26, 0]
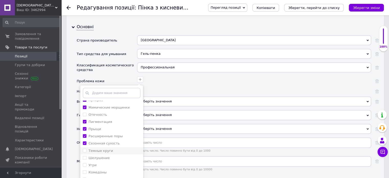
click at [106, 149] on label "Темные круги" at bounding box center [100, 151] width 25 height 4
checkbox круги "true"
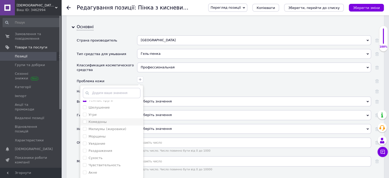
scroll to position [77, 0]
click at [101, 105] on label "Шелушение" at bounding box center [98, 107] width 21 height 4
checkbox input "true"
click at [97, 119] on label "Комедоны" at bounding box center [97, 121] width 18 height 4
checkbox input "true"
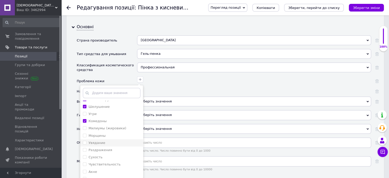
click at [97, 141] on label "Увядание" at bounding box center [96, 143] width 17 height 4
checkbox input "true"
drag, startPoint x: 98, startPoint y: 144, endPoint x: 99, endPoint y: 150, distance: 5.8
click at [98, 148] on label "Раздражения" at bounding box center [100, 150] width 24 height 4
checkbox input "true"
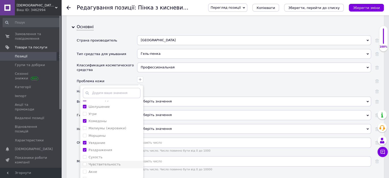
click at [101, 162] on label "Чувствительность" at bounding box center [104, 164] width 32 height 4
checkbox input "true"
click at [101, 169] on div "Акне" at bounding box center [112, 171] width 58 height 5
checkbox input "true"
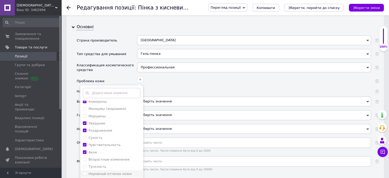
click at [108, 172] on label "Неровный оттенок кожи" at bounding box center [109, 174] width 43 height 4
checkbox кожи "true"
click at [102, 164] on label "Тусклость" at bounding box center [97, 166] width 18 height 4
checkbox input "true"
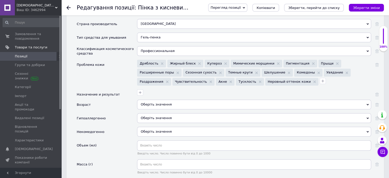
scroll to position [562, 0]
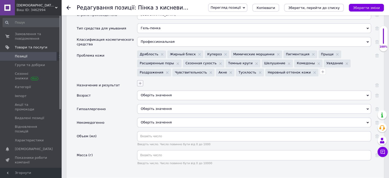
click at [139, 81] on icon "button" at bounding box center [140, 83] width 4 height 4
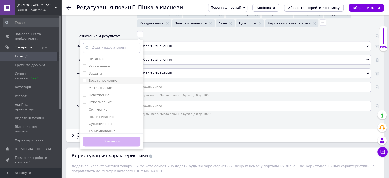
scroll to position [614, 0]
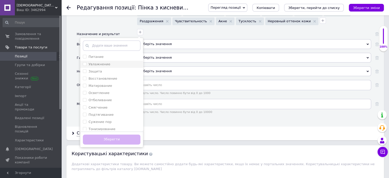
click at [100, 62] on label "Увлажнение" at bounding box center [99, 64] width 22 height 4
checkbox input "true"
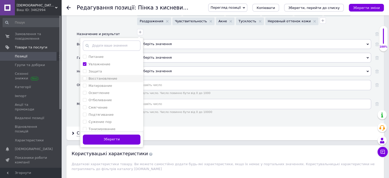
click at [98, 76] on label "Восстановление" at bounding box center [102, 78] width 29 height 4
checkbox input "true"
click at [99, 91] on label "Осветление" at bounding box center [98, 93] width 21 height 4
checkbox input "true"
click at [97, 105] on label "Смягчение" at bounding box center [97, 107] width 19 height 4
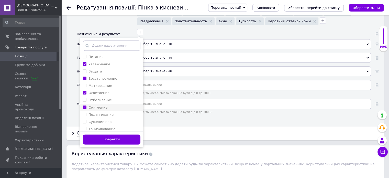
checkbox input "true"
click at [102, 120] on label "Сужение пор" at bounding box center [99, 122] width 23 height 4
checkbox пор "true"
click at [105, 76] on label "Тонизирование" at bounding box center [101, 78] width 27 height 4
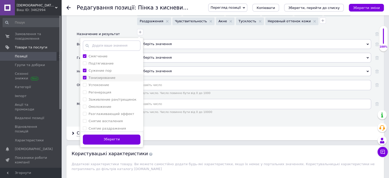
checkbox input "true"
click at [104, 83] on label "Успокоение" at bounding box center [98, 85] width 20 height 4
checkbox input "true"
click at [104, 90] on label "Регенерация" at bounding box center [99, 92] width 23 height 4
checkbox input "true"
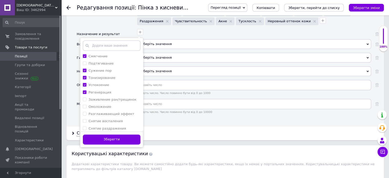
scroll to position [77, 0]
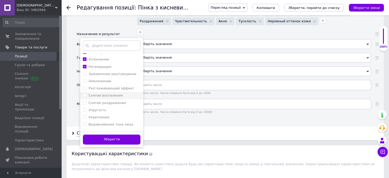
click at [111, 93] on label "Снятие воспаления" at bounding box center [105, 95] width 34 height 4
checkbox воспаления "true"
click at [111, 101] on label "Снятие раздражения" at bounding box center [106, 103] width 37 height 4
checkbox раздражения "true"
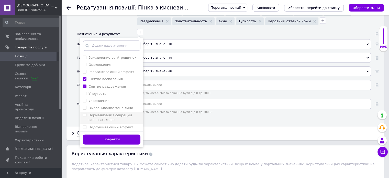
scroll to position [102, 0]
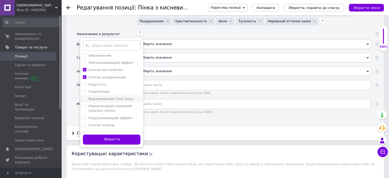
click at [111, 97] on label "Выравнивание тона лица" at bounding box center [110, 99] width 44 height 4
checkbox лица "true"
click at [111, 104] on div "Нормализация секреции сальных желез" at bounding box center [114, 108] width 52 height 9
click at [86, 104] on желез "Нормализация секреции сальных желез" at bounding box center [84, 105] width 3 height 3
click at [108, 104] on label "Нормализация секреции сальных желез" at bounding box center [109, 108] width 43 height 8
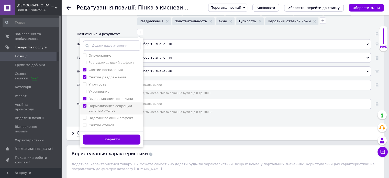
checkbox желез "true"
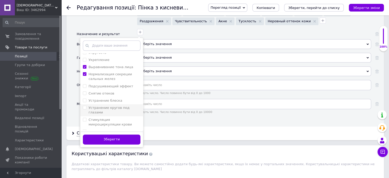
scroll to position [153, 0]
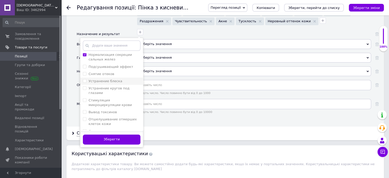
click at [110, 79] on label "Устранение блеска" at bounding box center [105, 81] width 34 height 4
checkbox блеска "true"
click at [108, 98] on div "Стимуляция микроциркуляции крови" at bounding box center [114, 102] width 52 height 9
click at [86, 98] on крови "Стимуляция микроциркуляции крови" at bounding box center [84, 99] width 3 height 3
click at [104, 97] on li "Стимуляция микроциркуляции крови" at bounding box center [111, 103] width 63 height 12
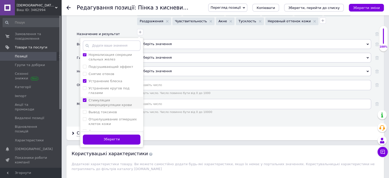
checkbox крови "true"
click at [105, 110] on label "Вывод токсинов" at bounding box center [102, 112] width 28 height 4
checkbox токсинов "true"
click at [108, 117] on label "Отшелушивание отмерших клеток кожи" at bounding box center [112, 121] width 48 height 8
checkbox кожи "true"
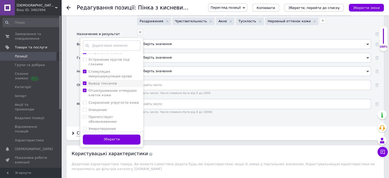
scroll to position [182, 0]
click at [111, 106] on li "Очищение" at bounding box center [111, 109] width 63 height 7
checkbox input "true"
click at [108, 132] on li "Снятие макияжа" at bounding box center [111, 135] width 63 height 7
checkbox макияжа "true"
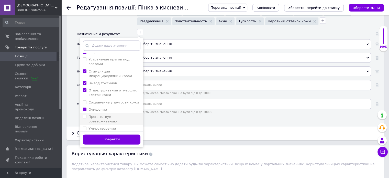
scroll to position [665, 0]
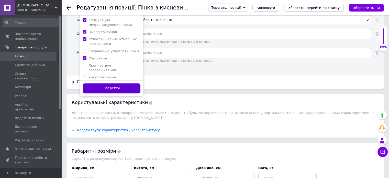
click at [110, 83] on button "Зберегти" at bounding box center [112, 88] width 58 height 10
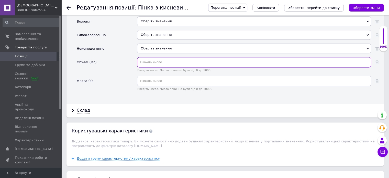
click at [191, 57] on input "text" at bounding box center [254, 62] width 234 height 10
type input "150"
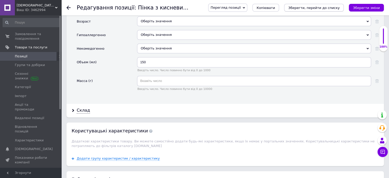
click at [315, 7] on icon "Зберегти, перейти до списку" at bounding box center [313, 8] width 51 height 4
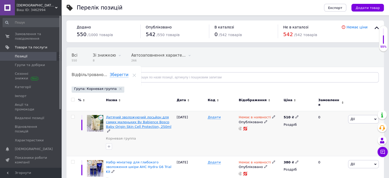
click at [122, 119] on span "Дитячий зволожуючий лосьйон для самих маленьких By Babience Boscp Baby Origin S…" at bounding box center [138, 121] width 65 height 13
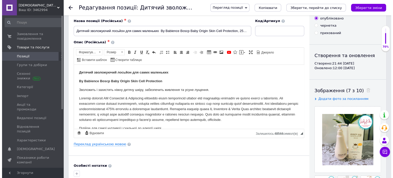
scroll to position [51, 0]
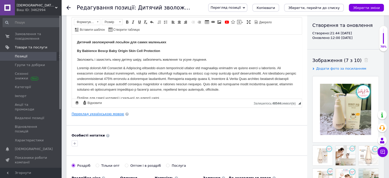
click at [114, 113] on link "Переклад українською мовою" at bounding box center [98, 114] width 52 height 4
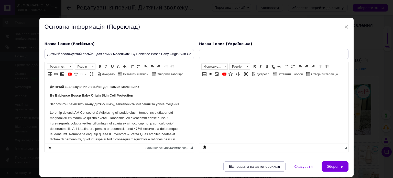
scroll to position [0, 0]
type input "Дитячий зволожуючий лосьйон для самих маленьких By Babience Boscp Baby Origin S…"
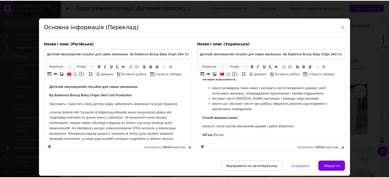
scroll to position [112, 0]
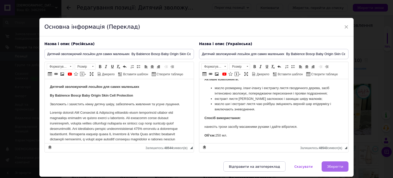
click at [331, 164] on span "Зберегти" at bounding box center [335, 166] width 16 height 4
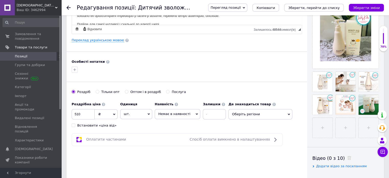
scroll to position [128, 0]
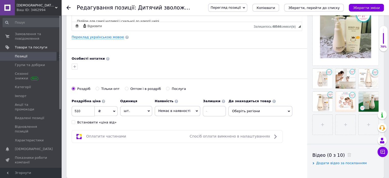
click at [104, 120] on div "Встановити «ціна від»" at bounding box center [96, 122] width 39 height 5
click at [75, 120] on input "Встановити «ціна від»" at bounding box center [73, 121] width 3 height 3
checkbox input "true"
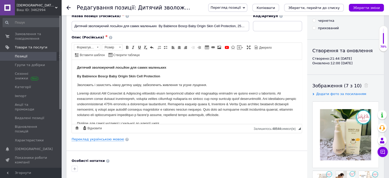
scroll to position [26, 0]
drag, startPoint x: 162, startPoint y: 75, endPoint x: 75, endPoint y: 75, distance: 86.7
click at [75, 75] on html "Дитячий зволожуючий лосьйон для самих маленьких By Babience Boscp Baby Origin S…" at bounding box center [187, 129] width 230 height 139
copy strong "By Babience Boscp Baby Origin Skin Cell Protection"
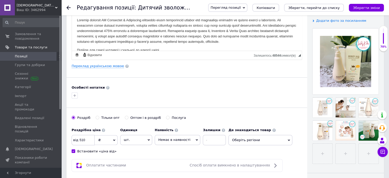
scroll to position [102, 0]
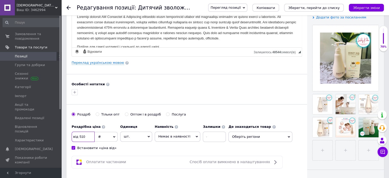
click at [88, 137] on input "510" at bounding box center [83, 136] width 23 height 10
type input "5"
type input "1200"
click at [172, 138] on span "Немає в наявності" at bounding box center [178, 136] width 46 height 10
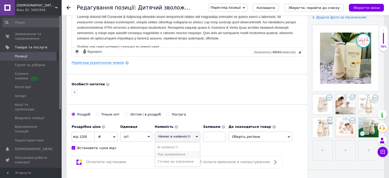
click at [177, 154] on li "Під замовлення" at bounding box center [177, 154] width 45 height 7
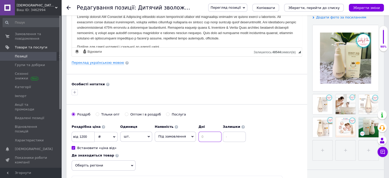
click at [201, 138] on input at bounding box center [209, 136] width 23 height 10
type input "20"
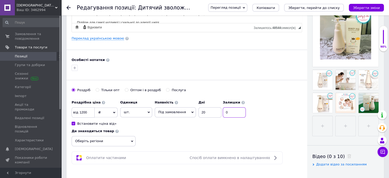
scroll to position [205, 0]
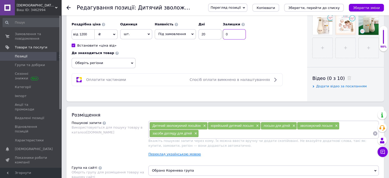
type input "0"
click at [182, 152] on link "Переклад українською мовою" at bounding box center [174, 154] width 52 height 4
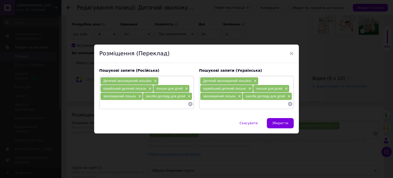
click at [211, 103] on input at bounding box center [243, 104] width 87 height 8
click at [279, 122] on span "Зберегти" at bounding box center [280, 123] width 16 height 4
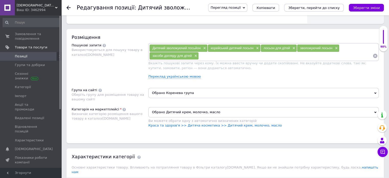
scroll to position [307, 0]
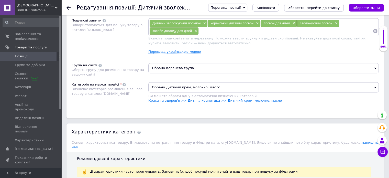
click at [207, 65] on span "Обрано Коренева група" at bounding box center [263, 68] width 230 height 10
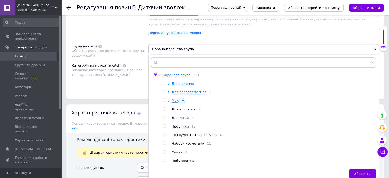
scroll to position [383, 0]
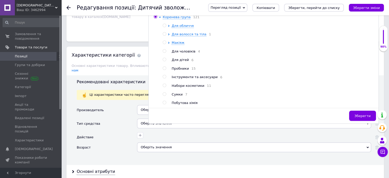
click at [184, 61] on span "Для дітей" at bounding box center [180, 60] width 17 height 4
radio input "false"
radio input "true"
click at [362, 117] on span "Зберегти" at bounding box center [362, 116] width 16 height 4
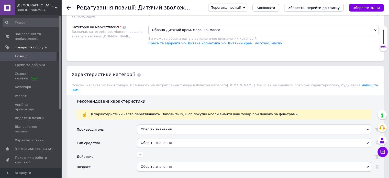
scroll to position [409, 0]
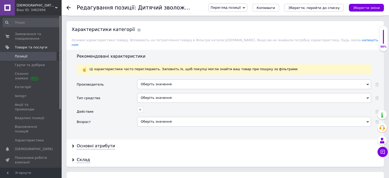
click at [166, 79] on div "Оберіть значення" at bounding box center [254, 84] width 234 height 10
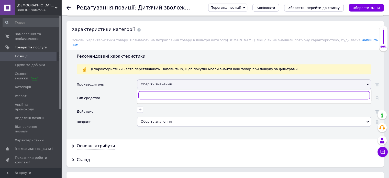
type input "к"
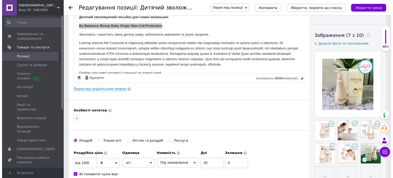
scroll to position [77, 0]
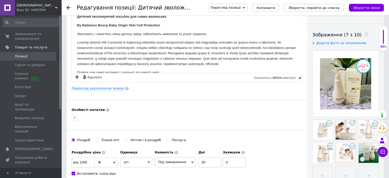
click at [101, 52] on p "Редактор, 2A5582F0-D547-4665-BA3B-66569F73D5DA" at bounding box center [187, 53] width 220 height 27
click at [109, 87] on link "Переклад українською мовою" at bounding box center [98, 88] width 52 height 4
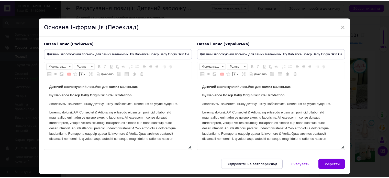
scroll to position [0, 0]
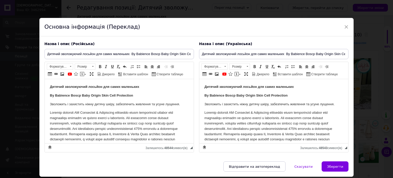
click at [55, 96] on strong "By Babience Boscp Baby Origin Skin Cell Protection" at bounding box center [91, 95] width 83 height 4
click at [210, 96] on strong "By Babience Boscp Baby Origin Skin Cell Protection" at bounding box center [245, 95] width 83 height 4
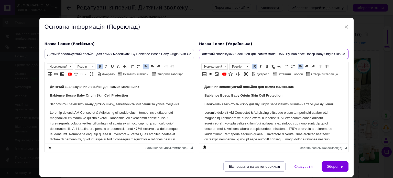
click at [289, 56] on input "Дитячий зволожуючий лосьйон для самих маленьких By Babience Boscp Baby Origin S…" at bounding box center [273, 54] width 149 height 10
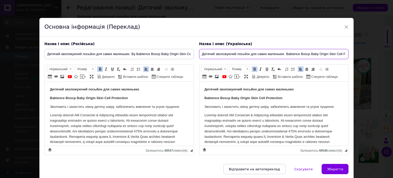
type input "Дитячий зволожуючий лосьйон для самих маленьких Babience Boscp Baby Origin Skin…"
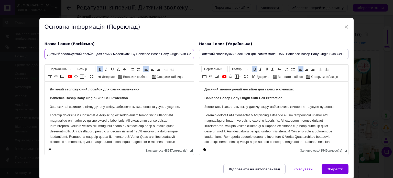
click at [135, 54] on input "Дитячий зволожуючий лосьйон для самих маленьких By Babience Boscp Baby Origin S…" at bounding box center [118, 54] width 149 height 10
type input "Дитячий зволожуючий лосьйон для самих маленьких Babience Boscp Baby Origin Skin…"
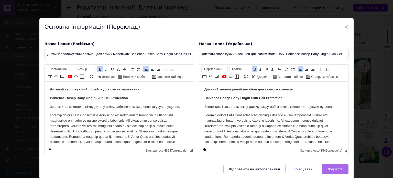
click at [336, 168] on span "Зберегти" at bounding box center [335, 169] width 16 height 4
type input "Дитячий зволожуючий лосьйон для самих маленьких Babience Boscp Baby Origin Skin…"
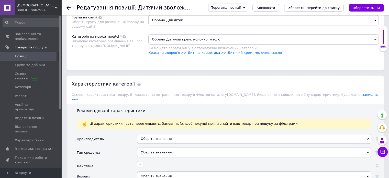
scroll to position [383, 0]
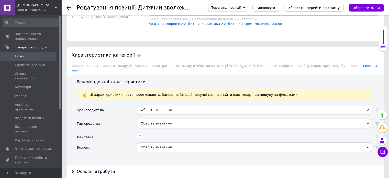
click at [163, 107] on div "Оберіть значення" at bounding box center [254, 110] width 234 height 10
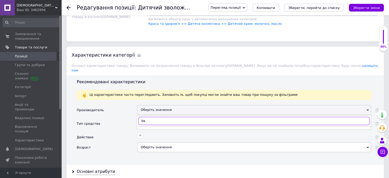
type input "b"
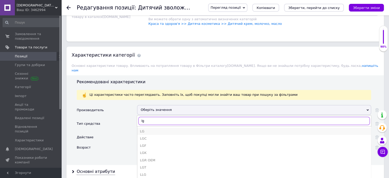
type input "lg"
click at [142, 129] on div "LG" at bounding box center [254, 131] width 228 height 5
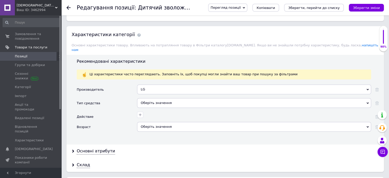
scroll to position [435, 0]
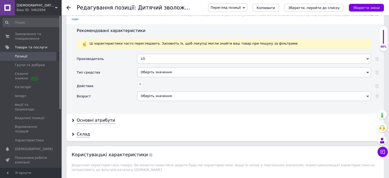
click at [174, 67] on div "Оберіть значення" at bounding box center [254, 72] width 234 height 10
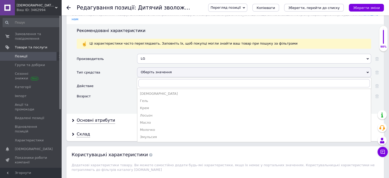
click at [153, 113] on div "Лосьон" at bounding box center [254, 115] width 228 height 5
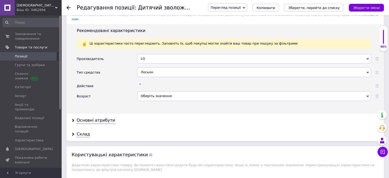
click at [158, 91] on div "Оберіть значення" at bounding box center [254, 96] width 234 height 10
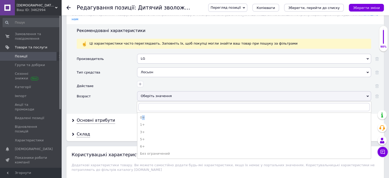
click at [143, 115] on div "0+" at bounding box center [254, 117] width 228 height 5
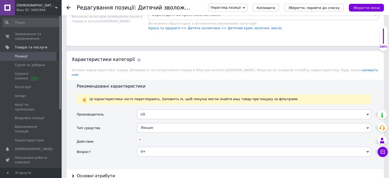
scroll to position [383, 0]
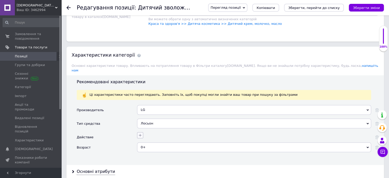
click at [138, 133] on icon "button" at bounding box center [140, 135] width 4 height 4
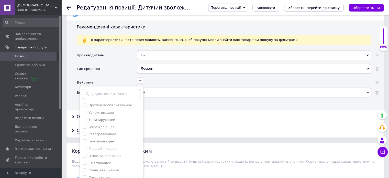
scroll to position [460, 0]
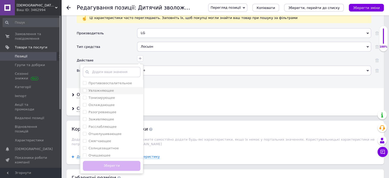
click at [103, 88] on label "Увлажняющее" at bounding box center [100, 90] width 25 height 4
checkbox input "true"
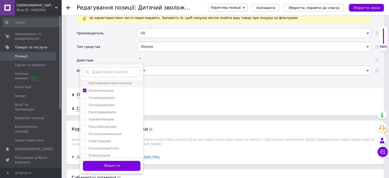
click at [103, 81] on label "Противовоспалительное" at bounding box center [109, 83] width 43 height 4
checkbox input "true"
click at [101, 94] on li "Тонизирующее" at bounding box center [111, 97] width 63 height 7
checkbox input "false"
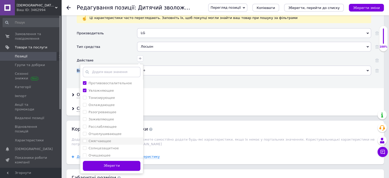
click at [105, 139] on label "Смягчающее" at bounding box center [99, 141] width 22 height 4
checkbox input "true"
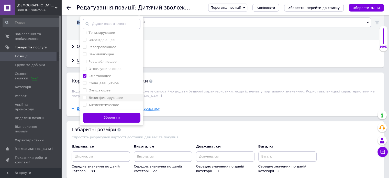
scroll to position [511, 0]
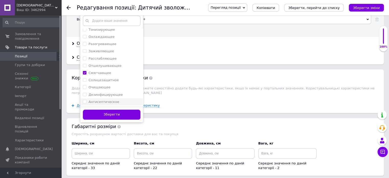
click at [101, 99] on li "Антисептическое" at bounding box center [111, 101] width 63 height 7
checkbox input "true"
click at [104, 109] on button "Зберегти" at bounding box center [112, 114] width 58 height 10
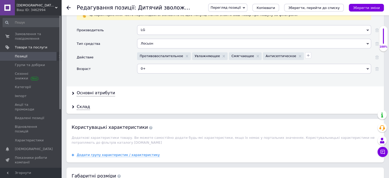
scroll to position [460, 0]
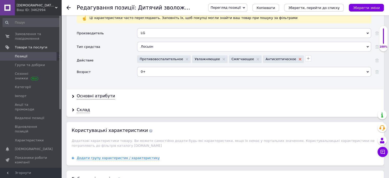
click at [299, 58] on use at bounding box center [300, 59] width 3 height 3
click at [90, 93] on div "Основні атрибути" at bounding box center [96, 96] width 38 height 6
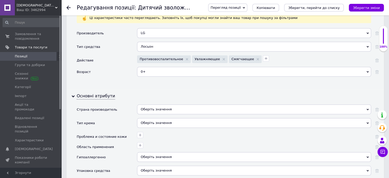
scroll to position [486, 0]
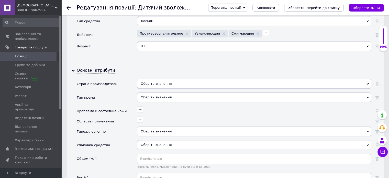
click at [169, 79] on div "Оберіть значення" at bounding box center [254, 84] width 234 height 10
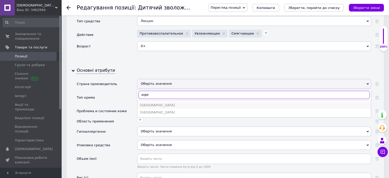
type input "коре"
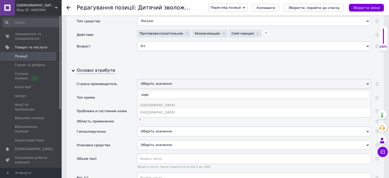
click at [156, 103] on div "[GEOGRAPHIC_DATA]" at bounding box center [254, 105] width 228 height 5
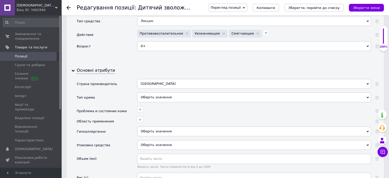
click at [146, 93] on div "Оберіть значення" at bounding box center [254, 97] width 234 height 10
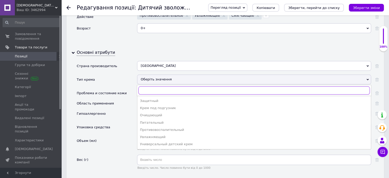
scroll to position [511, 0]
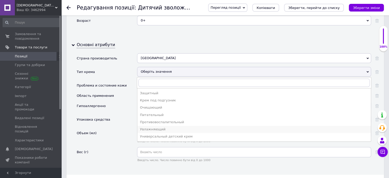
click at [160, 127] on div "Увлажняющий" at bounding box center [254, 129] width 228 height 5
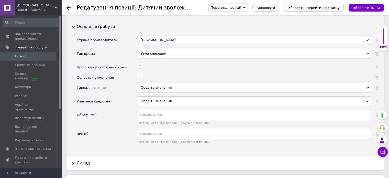
scroll to position [537, 0]
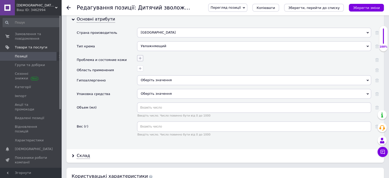
click at [139, 56] on icon "button" at bounding box center [140, 57] width 3 height 3
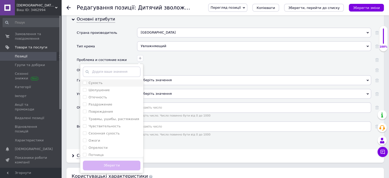
click at [100, 81] on label "Сухость" at bounding box center [95, 83] width 14 height 4
checkbox input "true"
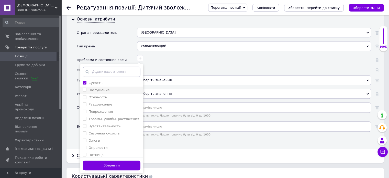
click at [99, 88] on label "Шелушение" at bounding box center [98, 90] width 21 height 4
checkbox input "true"
click at [102, 124] on label "Чувствительность" at bounding box center [104, 126] width 32 height 4
checkbox input "true"
click at [102, 131] on label "Сезонная сухость" at bounding box center [103, 133] width 31 height 4
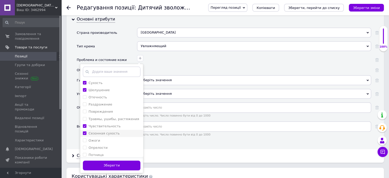
checkbox сухость "true"
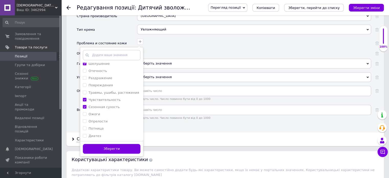
scroll to position [562, 0]
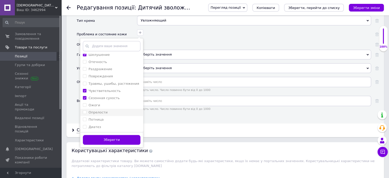
click at [104, 110] on label "Опрелости" at bounding box center [97, 112] width 19 height 4
checkbox input "true"
click at [109, 135] on button "Зберегти" at bounding box center [112, 140] width 58 height 10
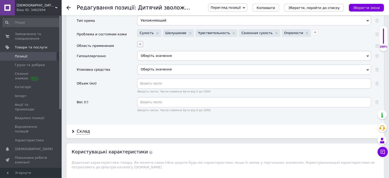
click at [140, 42] on icon "button" at bounding box center [140, 44] width 4 height 4
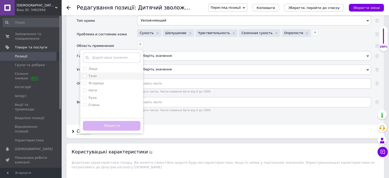
click at [106, 74] on div "Тело" at bounding box center [112, 76] width 58 height 5
checkbox input "true"
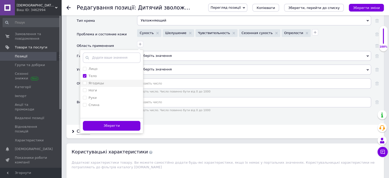
click at [105, 81] on div "Ягодицы" at bounding box center [112, 83] width 58 height 5
checkbox input "true"
click at [102, 88] on div "Ноги" at bounding box center [112, 90] width 58 height 5
checkbox input "true"
click at [100, 103] on div "Спина" at bounding box center [112, 105] width 58 height 5
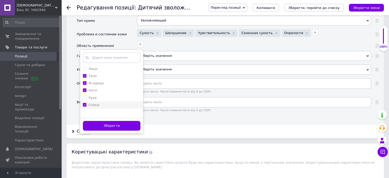
checkbox input "true"
click at [106, 121] on button "Зберегти" at bounding box center [112, 126] width 58 height 10
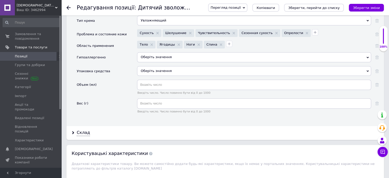
click at [153, 55] on span "Оберіть значення" at bounding box center [156, 57] width 31 height 4
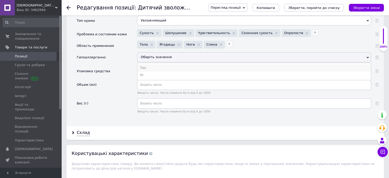
click at [150, 64] on li "Так" at bounding box center [253, 67] width 233 height 7
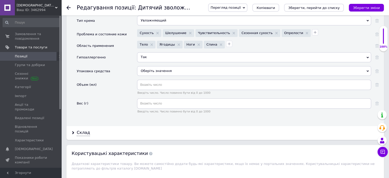
click at [149, 66] on div "Оберіть значення" at bounding box center [254, 71] width 234 height 10
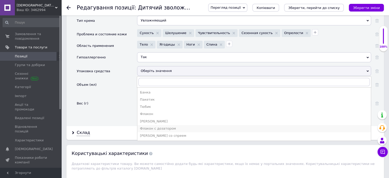
click at [164, 126] on div "Флакон с дозатором" at bounding box center [254, 128] width 228 height 5
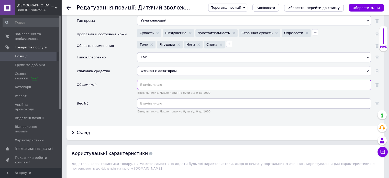
click at [159, 80] on input "text" at bounding box center [254, 85] width 234 height 10
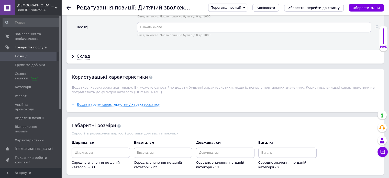
scroll to position [639, 0]
type input "250"
click at [302, 9] on icon "Зберегти, перейти до списку" at bounding box center [313, 8] width 51 height 4
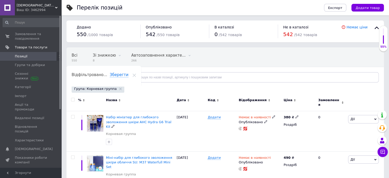
click at [130, 117] on span "Набір мініатюр для глибокого зволоження шкіри AHC Hydra G6 Trial Kit" at bounding box center [138, 121] width 65 height 13
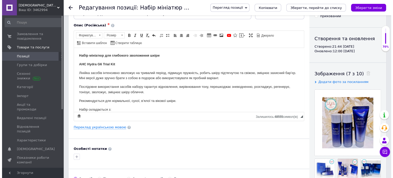
scroll to position [77, 0]
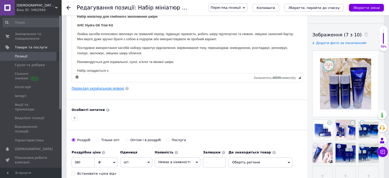
click at [105, 88] on link "Переклад українською мовою" at bounding box center [98, 88] width 52 height 4
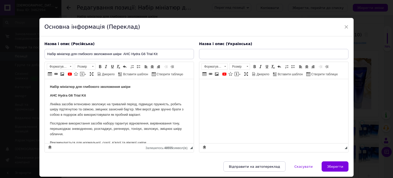
scroll to position [0, 0]
type input "Набір мініатюр для глибокого зволоження шкіри AHC Hydra G6 Trial Kit"
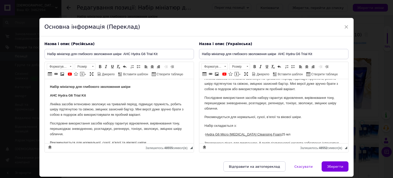
scroll to position [51, 0]
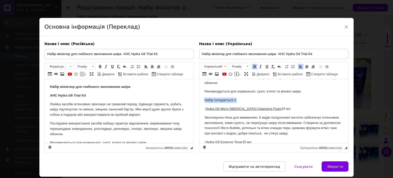
drag, startPoint x: 239, startPoint y: 100, endPoint x: 201, endPoint y: 101, distance: 38.4
click at [201, 101] on html "Набір мініатюр для глибокого зволоження шкіри AHC Hydra G6 Trial Kit Лінійка за…" at bounding box center [273, 118] width 149 height 181
click at [254, 66] on span at bounding box center [254, 66] width 4 height 4
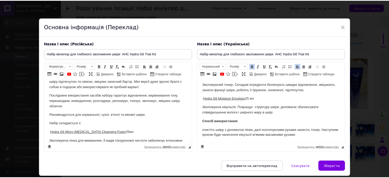
scroll to position [26, 0]
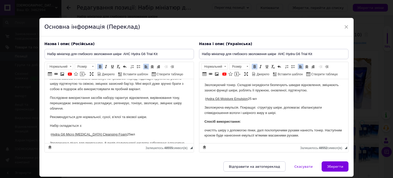
click at [84, 127] on p "Набір складається з:" at bounding box center [119, 125] width 139 height 5
click at [82, 126] on p "Набір складається з:" at bounding box center [119, 125] width 139 height 5
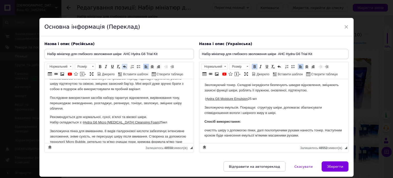
click at [124, 64] on span at bounding box center [124, 66] width 4 height 4
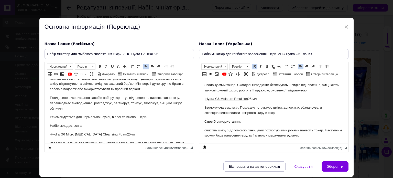
click at [84, 124] on p "Набір складається з:" at bounding box center [119, 125] width 139 height 5
drag, startPoint x: 84, startPoint y: 124, endPoint x: 46, endPoint y: 125, distance: 38.3
click at [46, 125] on html "Набір мініатюр для глибокого зволоження шкіри AHC Hydra G6 Trial Kit Лінійка за…" at bounding box center [118, 143] width 149 height 181
click at [102, 67] on link "Жирний Сполучення клавіш Ctrl+B" at bounding box center [100, 67] width 6 height 6
click at [338, 167] on span "Зберегти" at bounding box center [335, 166] width 16 height 4
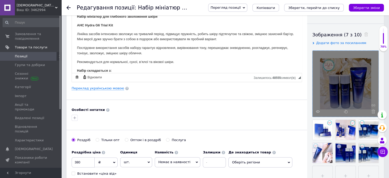
scroll to position [153, 0]
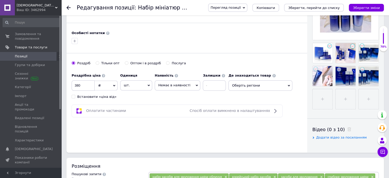
click at [96, 97] on div "Встановити «ціна від»" at bounding box center [96, 96] width 39 height 5
click at [75, 97] on input "Встановити «ціна від»" at bounding box center [73, 96] width 3 height 3
checkbox input "true"
drag, startPoint x: 88, startPoint y: 86, endPoint x: 78, endPoint y: 85, distance: 9.5
click at [78, 85] on input "380" at bounding box center [83, 85] width 23 height 10
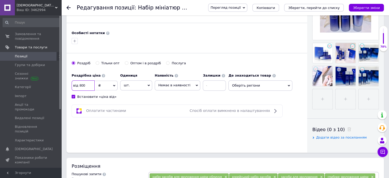
type input "800"
click at [178, 83] on span "Немає в наявності" at bounding box center [174, 85] width 32 height 4
click at [177, 103] on li "Під замовлення" at bounding box center [177, 102] width 45 height 7
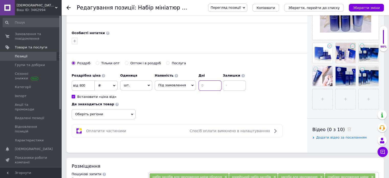
click at [209, 82] on input at bounding box center [209, 85] width 23 height 10
type input "20"
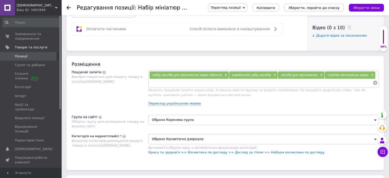
scroll to position [256, 0]
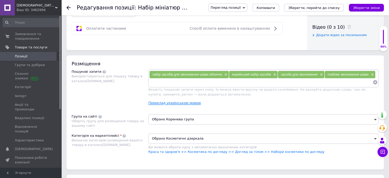
type input "0"
click at [166, 102] on link "Переклад українською мовою" at bounding box center [174, 103] width 52 height 4
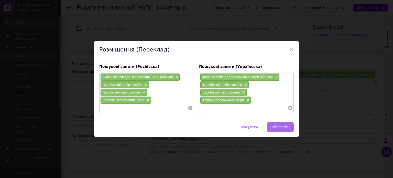
click at [276, 130] on button "Зберегти" at bounding box center [280, 127] width 27 height 10
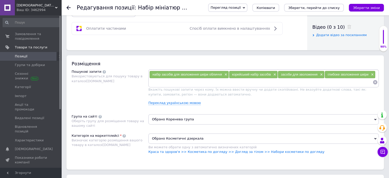
click at [193, 119] on span "Обрано Коренева група" at bounding box center [263, 119] width 230 height 10
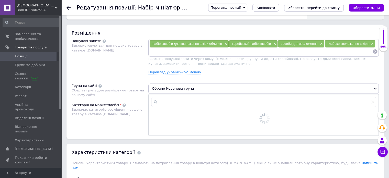
scroll to position [307, 0]
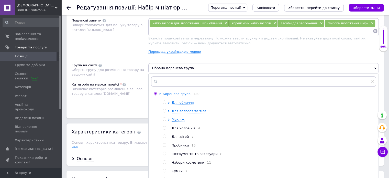
click at [197, 164] on span "Набори косметики" at bounding box center [188, 162] width 33 height 4
radio input "false"
radio input "true"
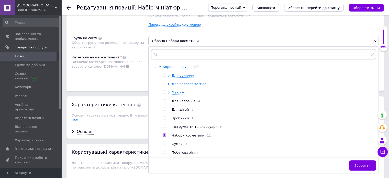
scroll to position [383, 0]
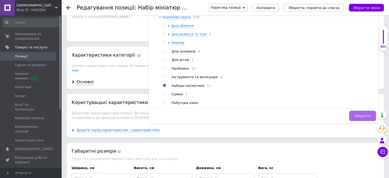
click at [363, 118] on span "Зберегти" at bounding box center [362, 116] width 16 height 4
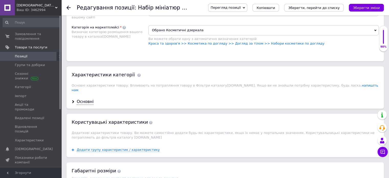
scroll to position [332, 0]
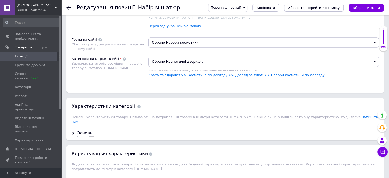
click at [193, 63] on span "Обрано Косметичні дзеркала" at bounding box center [263, 61] width 230 height 10
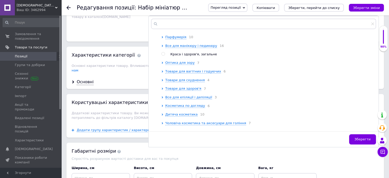
scroll to position [128, 0]
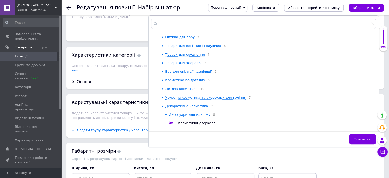
click at [181, 82] on span "Косметика по догляду" at bounding box center [185, 80] width 40 height 4
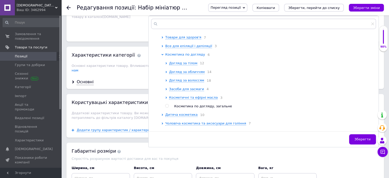
scroll to position [179, 0]
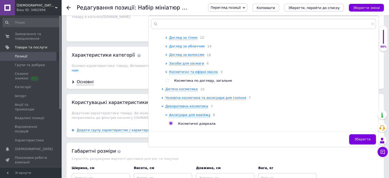
click at [186, 48] on span "Догляд за обличчям" at bounding box center [187, 46] width 36 height 4
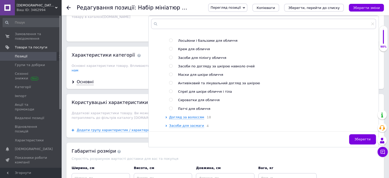
scroll to position [230, 0]
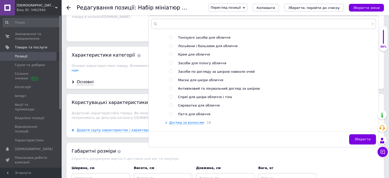
click at [197, 56] on span "Крем для обличчя" at bounding box center [194, 54] width 32 height 4
radio input "false"
radio input "true"
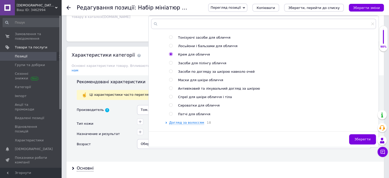
click at [362, 137] on span "Зберегти" at bounding box center [362, 139] width 16 height 4
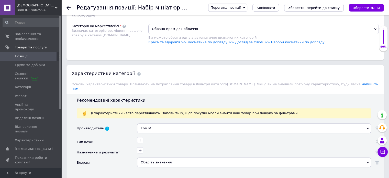
scroll to position [332, 0]
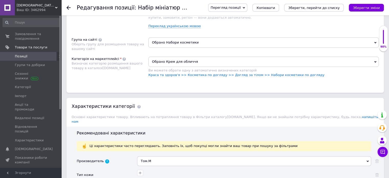
click at [192, 62] on span "Обрано Крем для обличчя" at bounding box center [263, 61] width 230 height 10
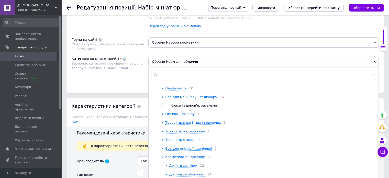
scroll to position [128, 0]
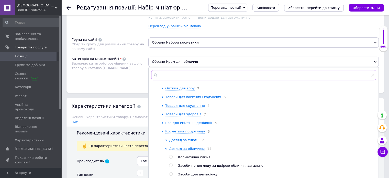
click at [196, 72] on input "text" at bounding box center [263, 75] width 225 height 10
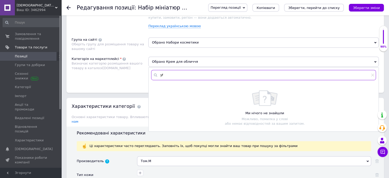
type input "y"
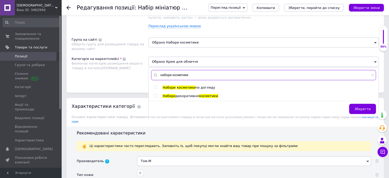
type input "набори косметики"
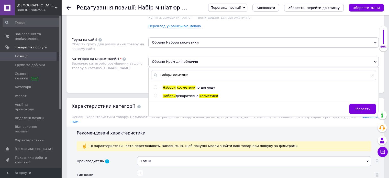
click at [198, 87] on span "по догляду" at bounding box center [205, 87] width 20 height 4
radio input "true"
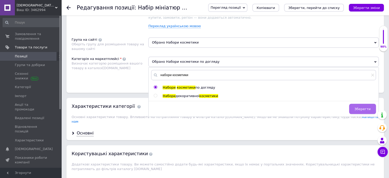
click at [362, 108] on span "Зберегти" at bounding box center [362, 109] width 16 height 4
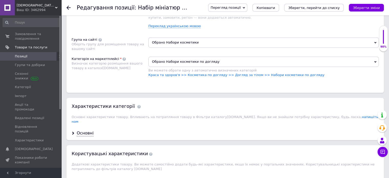
scroll to position [383, 0]
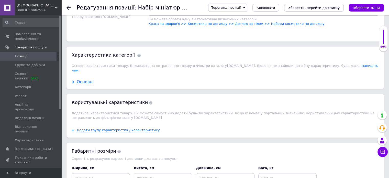
click at [81, 79] on div "Основні" at bounding box center [85, 82] width 17 height 6
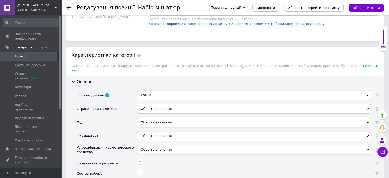
scroll to position [409, 0]
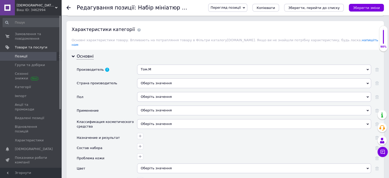
drag, startPoint x: 158, startPoint y: 64, endPoint x: 137, endPoint y: 65, distance: 20.5
click at [137, 65] on div "Том.М" at bounding box center [254, 69] width 234 height 10
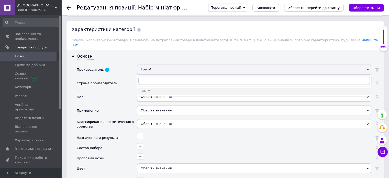
click at [154, 64] on div "Том.М" at bounding box center [254, 69] width 234 height 10
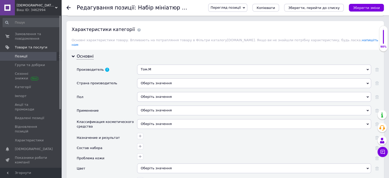
click at [154, 64] on div "Том.М" at bounding box center [254, 69] width 234 height 10
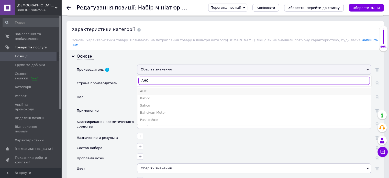
type input "AHC"
click at [144, 89] on div "AHC" at bounding box center [254, 91] width 228 height 5
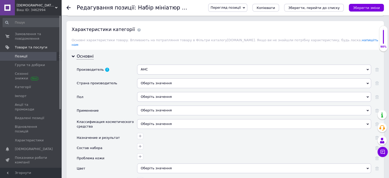
click at [146, 78] on div "Оберіть значення" at bounding box center [254, 83] width 234 height 10
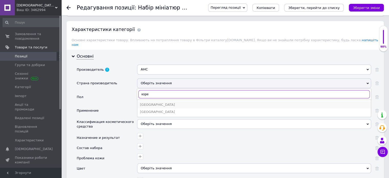
type input "коре"
click at [153, 102] on div "[GEOGRAPHIC_DATA]" at bounding box center [254, 104] width 228 height 5
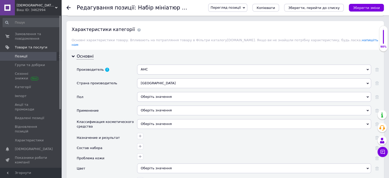
click at [149, 92] on div "Оберіть значення" at bounding box center [254, 97] width 234 height 10
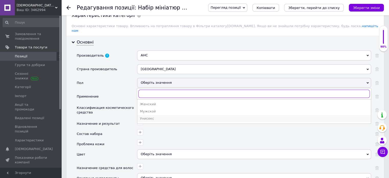
scroll to position [435, 0]
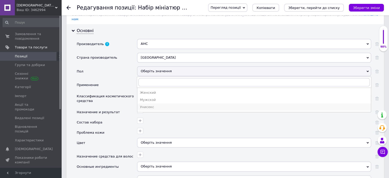
click at [153, 103] on li "Унисекс" at bounding box center [253, 106] width 233 height 7
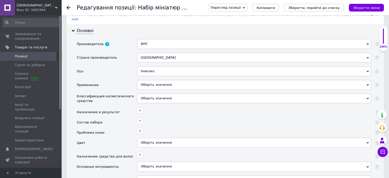
click at [157, 81] on div "Оберіть значення" at bounding box center [254, 85] width 234 height 10
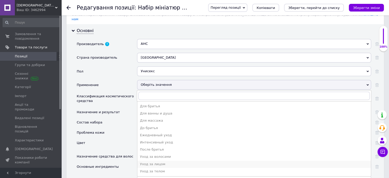
click at [150, 162] on div "Уход за лицом" at bounding box center [254, 164] width 228 height 5
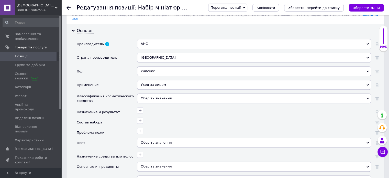
click at [157, 93] on div "Оберіть значення" at bounding box center [254, 98] width 234 height 10
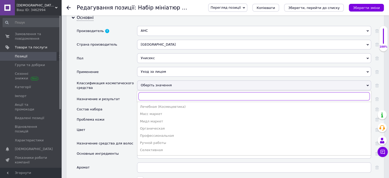
scroll to position [460, 0]
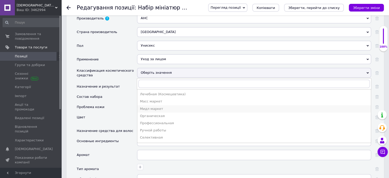
click at [156, 106] on div "Мидл маркет" at bounding box center [254, 108] width 228 height 5
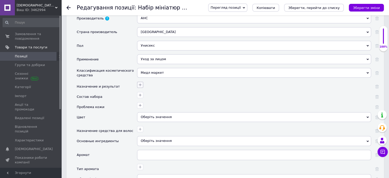
click at [140, 83] on icon "button" at bounding box center [140, 84] width 3 height 3
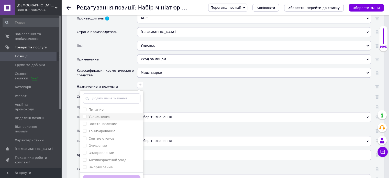
click at [115, 114] on div "Увлажнение" at bounding box center [112, 116] width 58 height 5
checkbox input "true"
click at [114, 107] on div "Питание" at bounding box center [112, 109] width 58 height 5
checkbox input "true"
click at [110, 122] on label "Восстановление" at bounding box center [102, 124] width 29 height 4
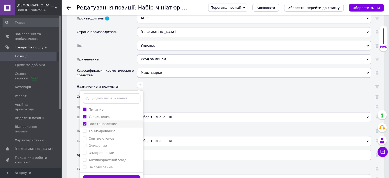
checkbox input "true"
click at [108, 158] on label "Антивозрастной уход" at bounding box center [107, 160] width 38 height 4
checkbox уход "true"
click at [116, 175] on button "Зберегти" at bounding box center [112, 180] width 58 height 10
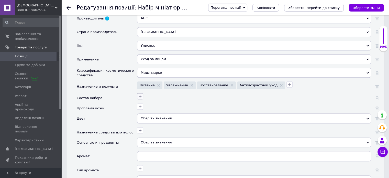
click at [142, 94] on icon "button" at bounding box center [140, 96] width 4 height 4
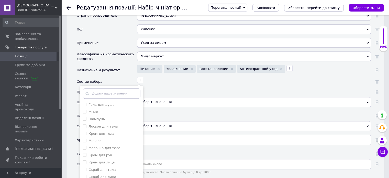
scroll to position [486, 0]
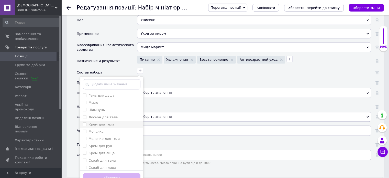
click at [102, 122] on label "Крем для тела" at bounding box center [101, 124] width 26 height 4
checkbox тела "true"
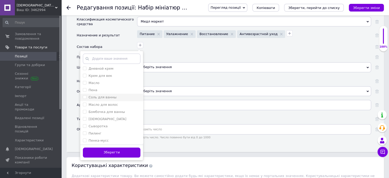
scroll to position [128, 0]
click at [100, 98] on label "Сыворотка" at bounding box center [97, 100] width 19 height 4
checkbox input "true"
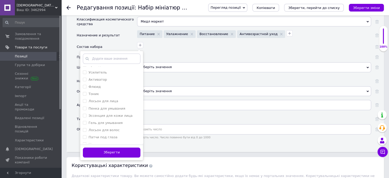
scroll to position [332, 0]
click at [109, 54] on input "text" at bounding box center [112, 58] width 58 height 10
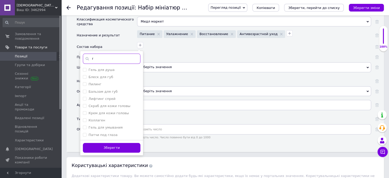
scroll to position [0, 0]
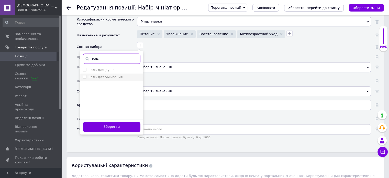
type input "гель"
click at [109, 75] on label "Гель для умывания" at bounding box center [105, 77] width 34 height 4
checkbox умывания "true"
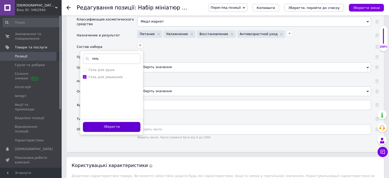
drag, startPoint x: 123, startPoint y: 113, endPoint x: 126, endPoint y: 120, distance: 7.5
click at [123, 119] on div "Зберегти" at bounding box center [111, 127] width 63 height 16
click at [126, 122] on button "Зберегти" at bounding box center [112, 127] width 58 height 10
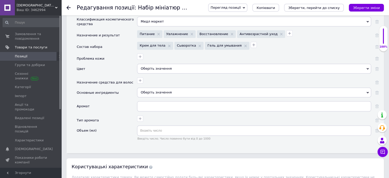
click at [143, 52] on div at bounding box center [253, 55] width 235 height 7
click at [139, 54] on icon "button" at bounding box center [140, 56] width 4 height 4
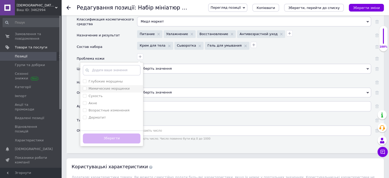
click at [117, 85] on li "Мимические морщинки" at bounding box center [111, 88] width 63 height 7
checkbox морщинки "true"
click at [109, 94] on div "Сухость" at bounding box center [112, 96] width 58 height 5
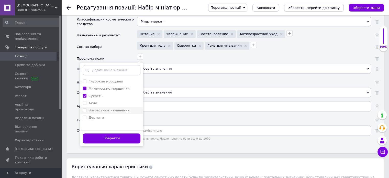
checkbox input "true"
click at [112, 108] on label "Возрастные изменения" at bounding box center [108, 110] width 41 height 4
checkbox изменения "true"
click at [120, 133] on button "Зберегти" at bounding box center [112, 138] width 58 height 10
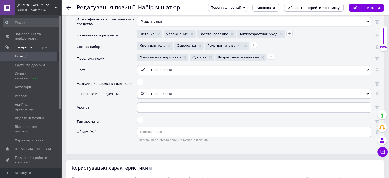
click at [152, 65] on div "Оберіть значення" at bounding box center [254, 70] width 234 height 10
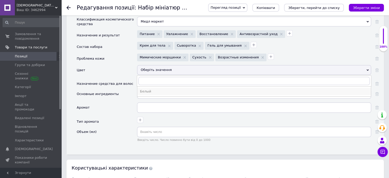
click at [155, 89] on div "Белый" at bounding box center [254, 91] width 228 height 5
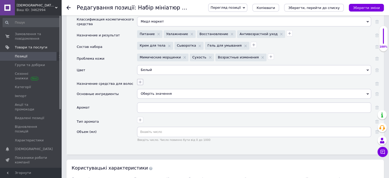
click at [142, 80] on icon "button" at bounding box center [140, 82] width 4 height 4
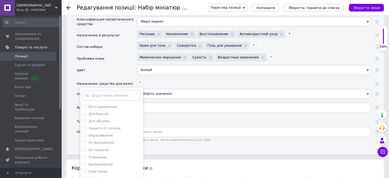
click at [166, 77] on div "Восстановление Для блеска Для объема Защита от солнца Окрашивание От выпадения …" at bounding box center [253, 80] width 235 height 7
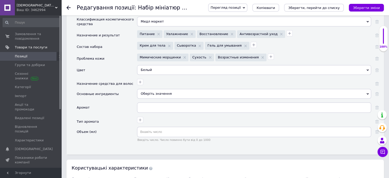
click at [164, 89] on div "Оберіть значення" at bounding box center [254, 94] width 234 height 10
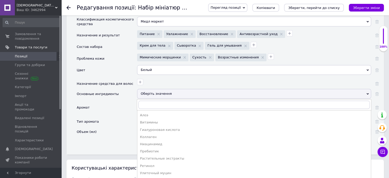
click at [164, 89] on div "Оберіть значення" at bounding box center [254, 94] width 234 height 10
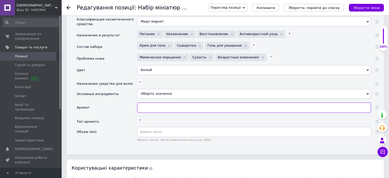
click at [150, 103] on input "text" at bounding box center [254, 107] width 234 height 10
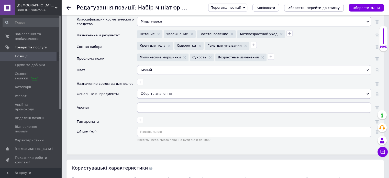
click at [302, 9] on icon "Зберегти, перейти до списку" at bounding box center [313, 8] width 51 height 4
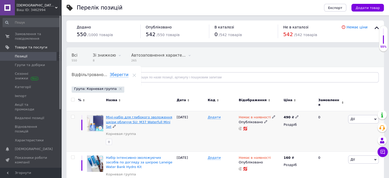
click at [152, 117] on span "Міні-набір для глибокого зволоження шкіри обличчя SU: M37 Waterfull Mini Set" at bounding box center [139, 121] width 66 height 13
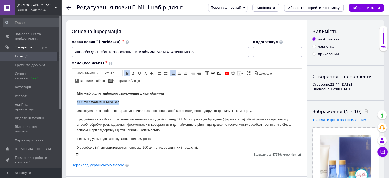
drag, startPoint x: 124, startPoint y: 103, endPoint x: 77, endPoint y: 100, distance: 47.1
click at [77, 100] on p "SU: M37 Waterfull Mini Set" at bounding box center [187, 101] width 220 height 5
copy strong "SU: M37 Waterfull Mini Set"
click at [103, 166] on link "Переклад українською мовою" at bounding box center [98, 165] width 52 height 4
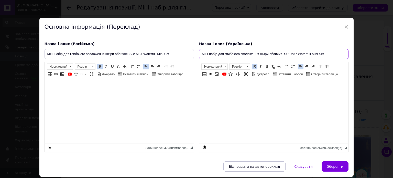
click at [290, 53] on input "Міні-набір для глибокого зволоження шкіри обличчя SU: M37 Waterfull Mini Set" at bounding box center [273, 54] width 149 height 10
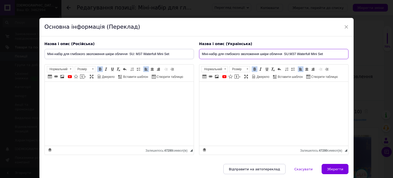
type input "Міні-набір для глибокого зволоження шкіри обличчя SU:M37 Waterfull Mini Set"
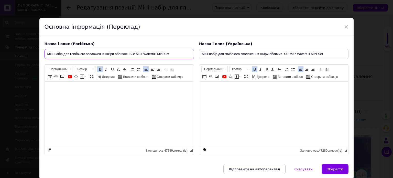
click at [136, 54] on input "Міні-набір для глибокого зволоження шкіри обличчя SU: M37 Waterfull Mini Set" at bounding box center [118, 54] width 149 height 10
type input "Міні-набір для глибокого зволоження шкіри обличчя SU:M37 Waterfull Mini Set"
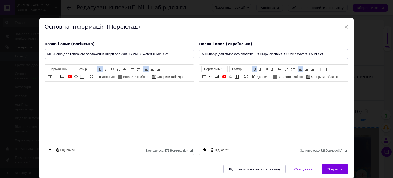
click at [332, 167] on span "Зберегти" at bounding box center [335, 169] width 16 height 4
type input "Міні-набір для глибокого зволоження шкіри обличчя SU:M37 Waterfull Mini Set"
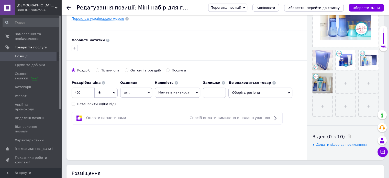
scroll to position [153, 0]
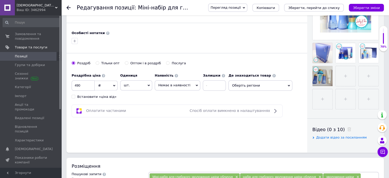
click at [72, 96] on input "Встановити «ціна від»" at bounding box center [73, 96] width 3 height 3
checkbox input "true"
click at [87, 86] on input "490" at bounding box center [83, 85] width 23 height 10
type input "4"
type input "1500"
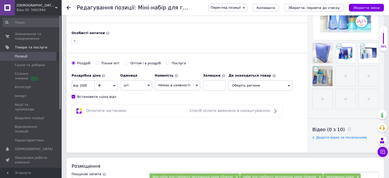
click at [174, 87] on span "Немає в наявності" at bounding box center [178, 85] width 46 height 10
click at [174, 102] on li "Під замовлення" at bounding box center [177, 102] width 45 height 7
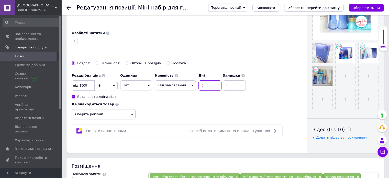
click at [207, 83] on input at bounding box center [209, 85] width 23 height 10
type input "20"
click at [225, 88] on input at bounding box center [234, 85] width 23 height 10
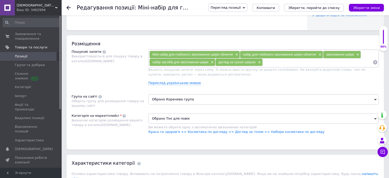
scroll to position [307, 0]
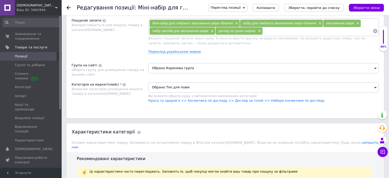
type input "0"
click at [174, 69] on span "Обрано Коренева група" at bounding box center [263, 68] width 230 height 10
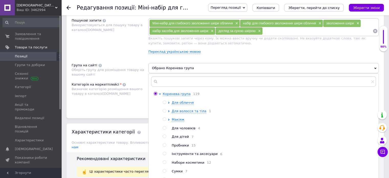
click at [185, 164] on span "Набори косметики" at bounding box center [188, 162] width 33 height 4
radio input "false"
radio input "true"
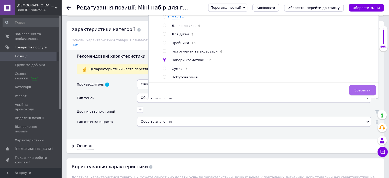
click at [358, 92] on span "Зберегти" at bounding box center [362, 90] width 16 height 4
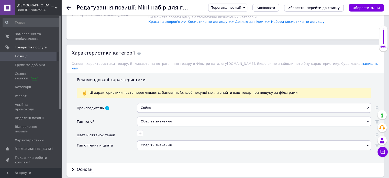
scroll to position [358, 0]
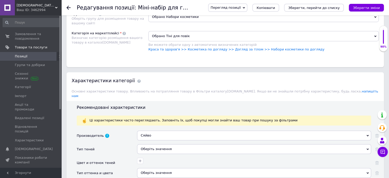
click at [199, 34] on span "Обрано Тіні для повік" at bounding box center [263, 36] width 230 height 10
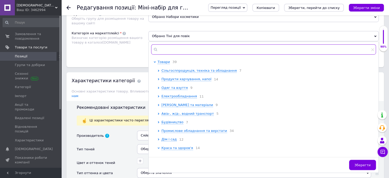
click at [178, 48] on input "text" at bounding box center [263, 49] width 225 height 10
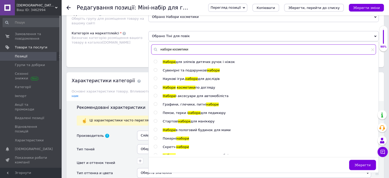
type input "набори косметики"
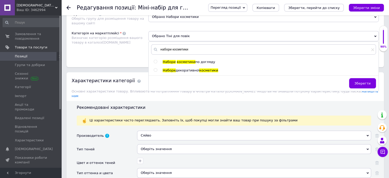
click at [191, 68] on span "декоративної" at bounding box center [188, 70] width 24 height 4
radio input "true"
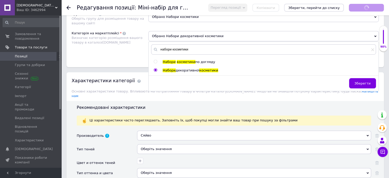
click at [191, 63] on span "косметики" at bounding box center [186, 62] width 19 height 4
radio input "true"
radio input "false"
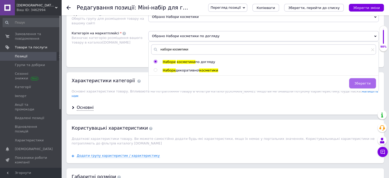
click at [368, 85] on button "Зберегти" at bounding box center [362, 83] width 27 height 10
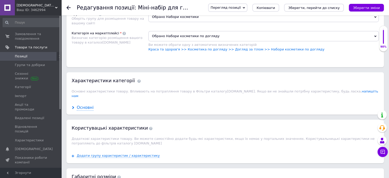
click at [77, 105] on div "Основні" at bounding box center [85, 108] width 17 height 6
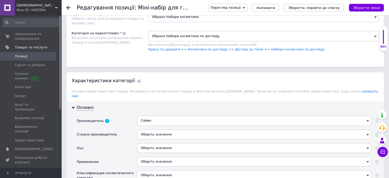
click at [177, 116] on div "Сяйво" at bounding box center [254, 121] width 234 height 10
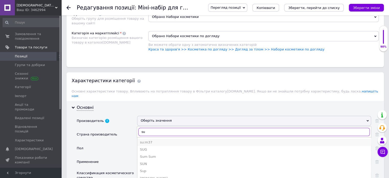
type input "su"
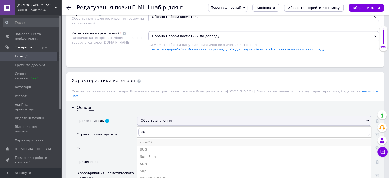
click at [145, 140] on div "su:m37" at bounding box center [254, 142] width 228 height 5
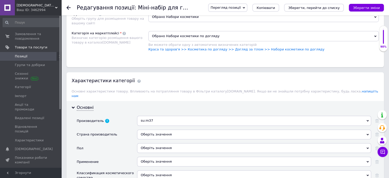
click at [176, 129] on div "Оберіть значення" at bounding box center [254, 134] width 234 height 10
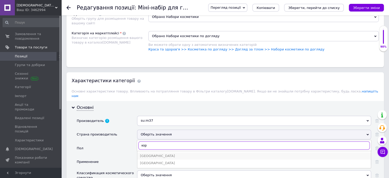
type input "кор"
click at [163, 153] on div "[GEOGRAPHIC_DATA]" at bounding box center [254, 155] width 228 height 5
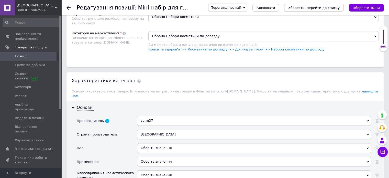
click at [156, 143] on div "Оберіть значення" at bounding box center [254, 148] width 234 height 10
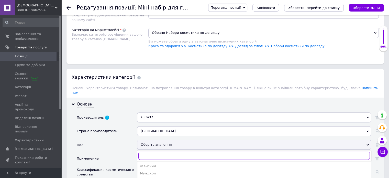
scroll to position [383, 0]
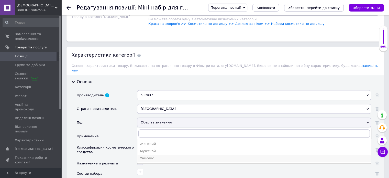
click at [149, 156] on div "Унисекс" at bounding box center [254, 158] width 228 height 5
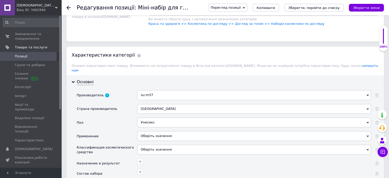
click at [150, 133] on div "Оберіть значення" at bounding box center [254, 136] width 234 height 10
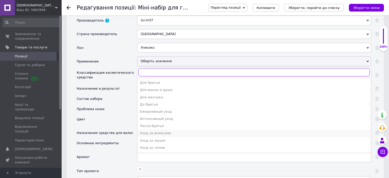
scroll to position [460, 0]
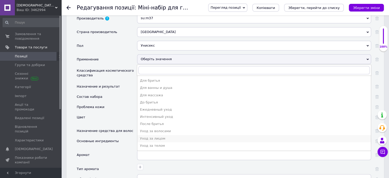
click at [158, 136] on div "Уход за лицом" at bounding box center [254, 138] width 228 height 5
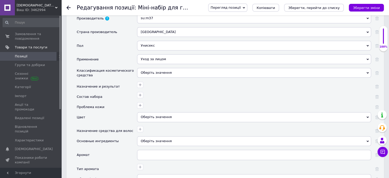
click at [150, 68] on div "Оберіть значення" at bounding box center [254, 73] width 234 height 10
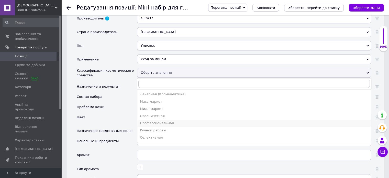
click at [160, 121] on div "Профессиональная" at bounding box center [254, 123] width 228 height 5
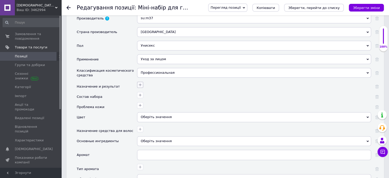
click at [139, 83] on icon "button" at bounding box center [140, 85] width 4 height 4
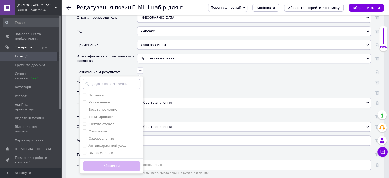
scroll to position [486, 0]
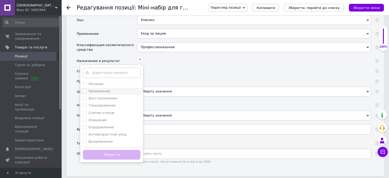
click at [111, 89] on div "Увлажнение" at bounding box center [112, 91] width 58 height 5
checkbox input "true"
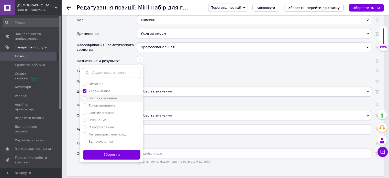
click at [110, 96] on label "Восстановление" at bounding box center [102, 98] width 29 height 4
checkbox input "true"
click at [109, 103] on label "Тонизирование" at bounding box center [101, 105] width 27 height 4
checkbox input "true"
click at [106, 125] on label "Оздоровление" at bounding box center [100, 127] width 25 height 4
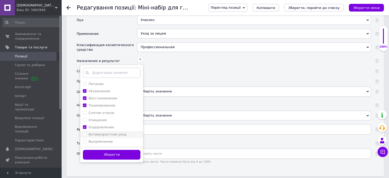
click at [107, 132] on label "Антивозрастной уход" at bounding box center [107, 134] width 38 height 4
click at [107, 150] on button "Зберегти" at bounding box center [112, 155] width 58 height 10
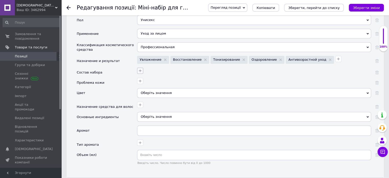
click at [142, 69] on icon "button" at bounding box center [140, 71] width 4 height 4
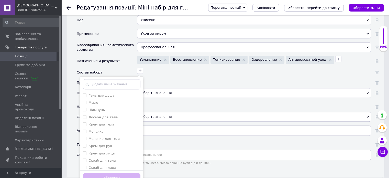
click at [242, 76] on div at bounding box center [253, 79] width 235 height 7
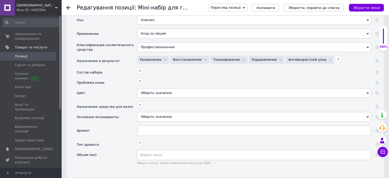
scroll to position [511, 0]
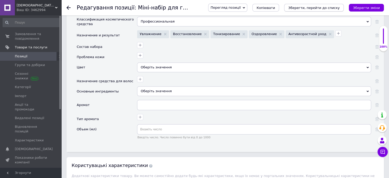
click at [305, 7] on icon "Зберегти, перейти до списку" at bounding box center [313, 8] width 51 height 4
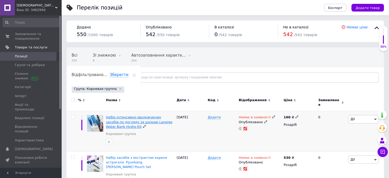
click at [157, 115] on span "Набір інтенсивно-зволожуючих засобів по догляду за шкірою Laneige Water Bank Hy…" at bounding box center [139, 121] width 66 height 13
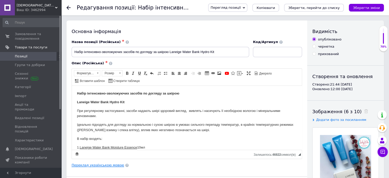
click at [114, 165] on link "Переклад українською мовою" at bounding box center [98, 165] width 52 height 4
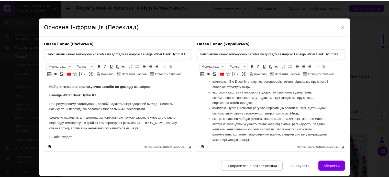
scroll to position [285, 0]
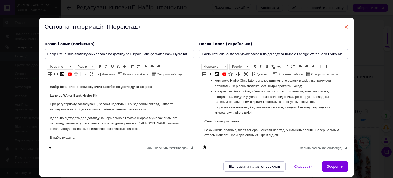
click at [345, 27] on span "×" at bounding box center [346, 26] width 5 height 9
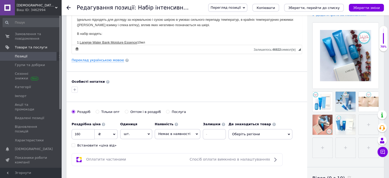
scroll to position [128, 0]
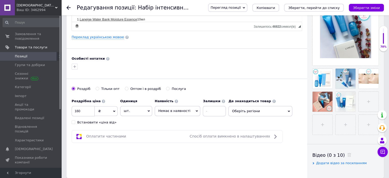
click at [85, 123] on div "Встановити «ціна від»" at bounding box center [96, 122] width 39 height 5
click at [75, 123] on input "Встановити «ціна від»" at bounding box center [73, 121] width 3 height 3
click at [175, 110] on span "Немає в наявності" at bounding box center [174, 111] width 32 height 4
click at [174, 127] on li "Під замовлення" at bounding box center [177, 128] width 45 height 7
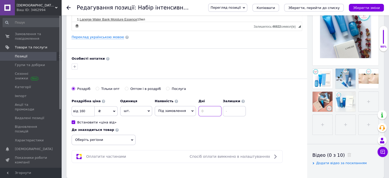
click at [204, 109] on input at bounding box center [209, 111] width 23 height 10
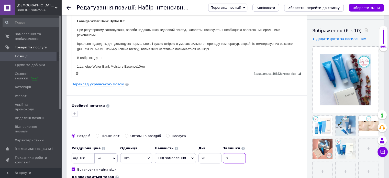
scroll to position [51, 0]
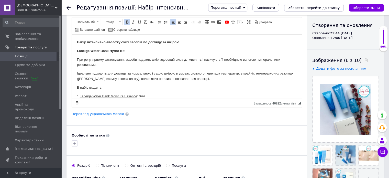
drag, startPoint x: 131, startPoint y: 51, endPoint x: 79, endPoint y: 52, distance: 51.4
click at [79, 52] on p "Laneige Water Bank Hydro Kit" at bounding box center [187, 50] width 220 height 5
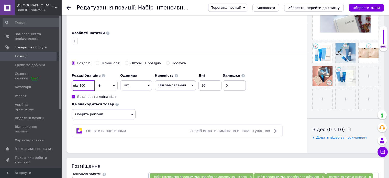
click at [92, 85] on input "160" at bounding box center [83, 85] width 23 height 10
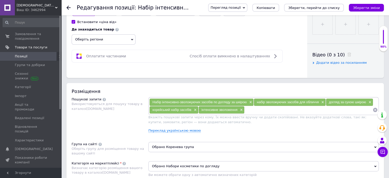
scroll to position [256, 0]
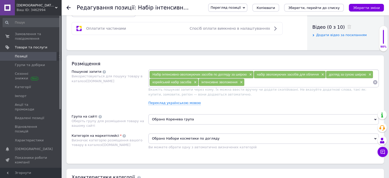
click at [173, 121] on span "Обрано Коренева група" at bounding box center [263, 119] width 230 height 10
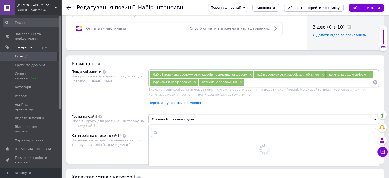
scroll to position [332, 0]
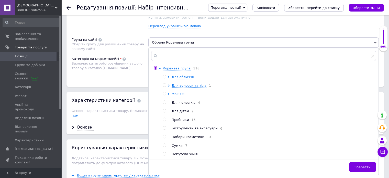
click at [191, 137] on span "Набори косметики" at bounding box center [188, 137] width 33 height 4
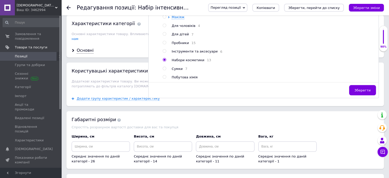
click at [360, 92] on span "Зберегти" at bounding box center [362, 90] width 16 height 4
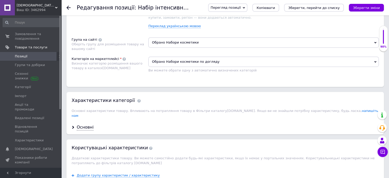
scroll to position [358, 0]
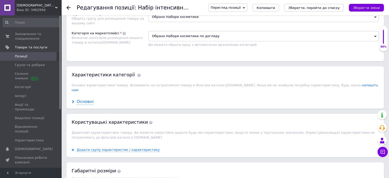
click at [83, 99] on div "Основні" at bounding box center [85, 102] width 17 height 6
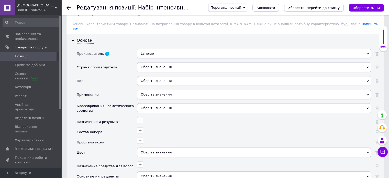
scroll to position [409, 0]
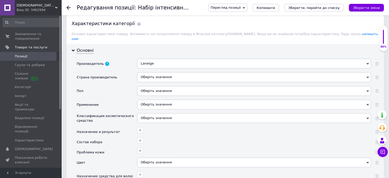
click at [166, 72] on div "Оберіть значення" at bounding box center [254, 77] width 234 height 10
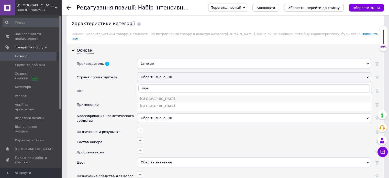
click at [157, 96] on div "[GEOGRAPHIC_DATA]" at bounding box center [254, 98] width 228 height 5
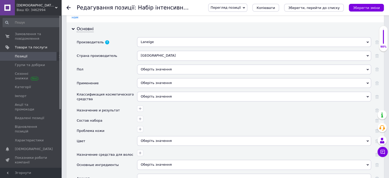
scroll to position [460, 0]
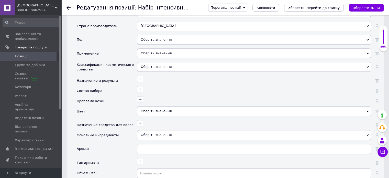
click at [165, 35] on div "Оберіть значення" at bounding box center [254, 40] width 234 height 10
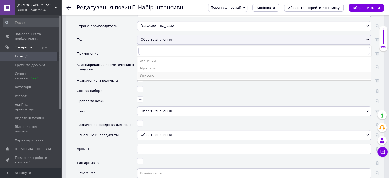
click at [151, 73] on div "Унисекс" at bounding box center [254, 75] width 228 height 5
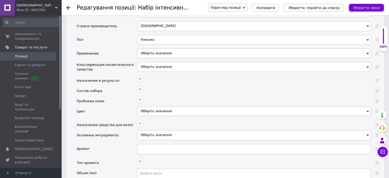
click at [157, 48] on div "Оберіть значення" at bounding box center [254, 53] width 234 height 10
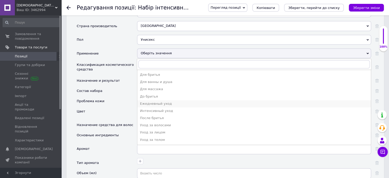
click at [172, 101] on div "Ежедневный уход" at bounding box center [254, 103] width 228 height 5
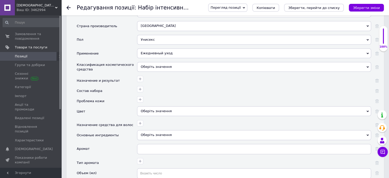
click at [148, 62] on div "Оберіть значення" at bounding box center [254, 67] width 234 height 10
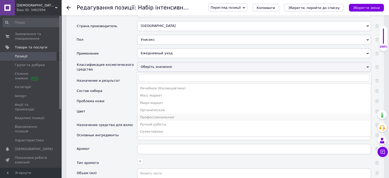
click at [162, 115] on div "Профессиональная" at bounding box center [254, 117] width 228 height 5
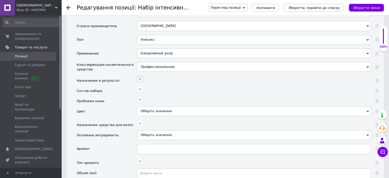
click at [141, 77] on icon "button" at bounding box center [140, 79] width 4 height 4
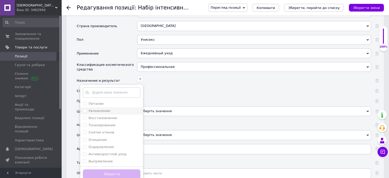
click at [102, 109] on label "Увлажнение" at bounding box center [99, 111] width 22 height 4
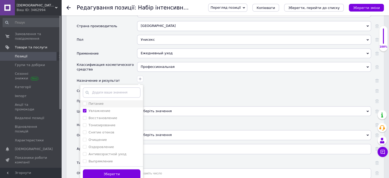
click at [102, 101] on div "Питание" at bounding box center [112, 103] width 58 height 5
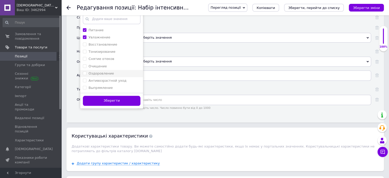
scroll to position [537, 0]
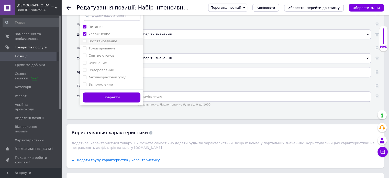
click at [105, 39] on label "Восстановление" at bounding box center [102, 41] width 29 height 4
click at [115, 92] on button "Зберегти" at bounding box center [112, 97] width 58 height 10
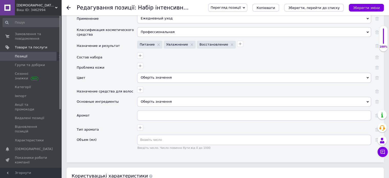
scroll to position [486, 0]
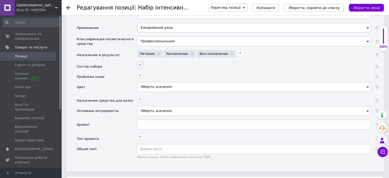
click at [141, 63] on icon "button" at bounding box center [140, 65] width 4 height 4
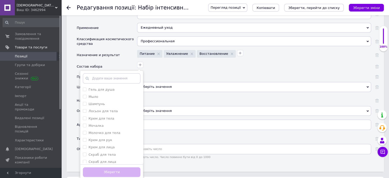
click at [187, 61] on div "Гель для душа Мыло Шампунь Лосьон для тела Крем для тела Мочалка Молочко для те…" at bounding box center [253, 63] width 235 height 7
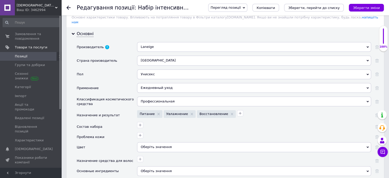
scroll to position [460, 0]
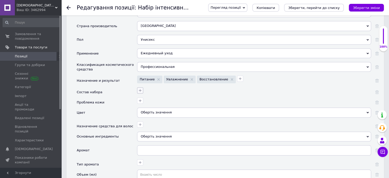
click at [141, 88] on icon "button" at bounding box center [140, 90] width 4 height 4
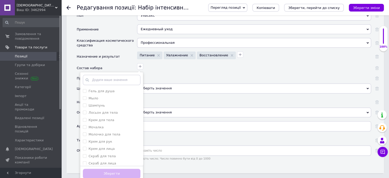
scroll to position [511, 0]
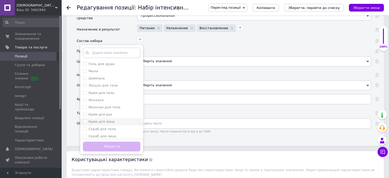
click at [99, 119] on label "Крем для лица" at bounding box center [101, 121] width 26 height 4
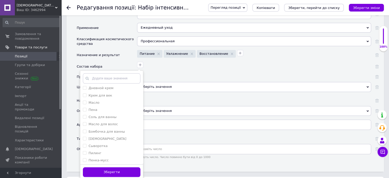
scroll to position [537, 0]
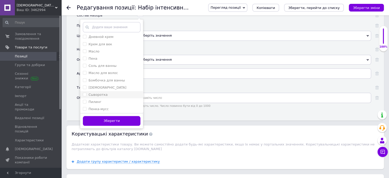
click at [114, 92] on div "Сыворотка" at bounding box center [112, 94] width 58 height 5
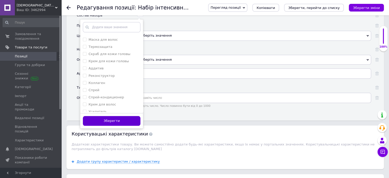
click at [126, 116] on button "Зберегти" at bounding box center [112, 121] width 58 height 10
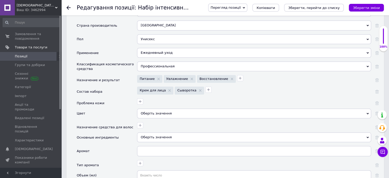
scroll to position [460, 0]
click at [139, 100] on icon "button" at bounding box center [140, 102] width 4 height 4
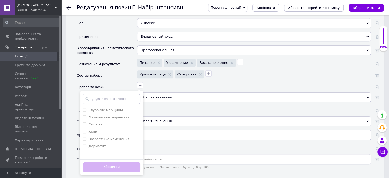
scroll to position [486, 0]
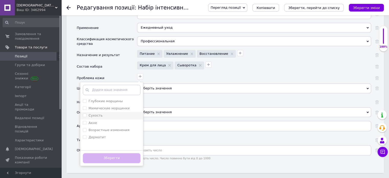
click at [127, 113] on div "Сухость" at bounding box center [112, 115] width 58 height 5
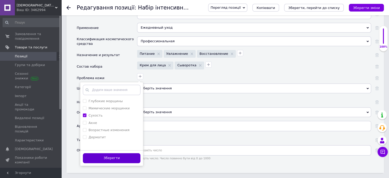
click at [123, 153] on button "Зберегти" at bounding box center [112, 158] width 58 height 10
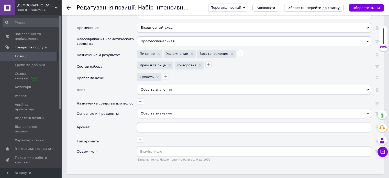
click at [151, 85] on div "Оберіть значення" at bounding box center [254, 90] width 234 height 10
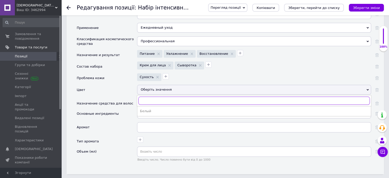
click at [153, 96] on input "text" at bounding box center [253, 100] width 231 height 8
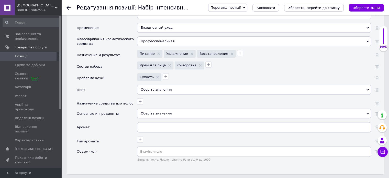
click at [120, 112] on div "Основные ингредиенты" at bounding box center [107, 115] width 60 height 14
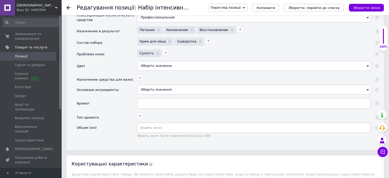
scroll to position [537, 0]
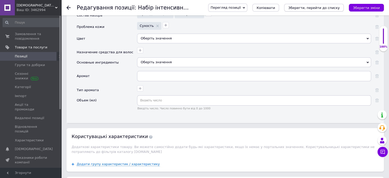
click at [304, 5] on button "Зберегти, перейти до списку" at bounding box center [314, 8] width 60 height 8
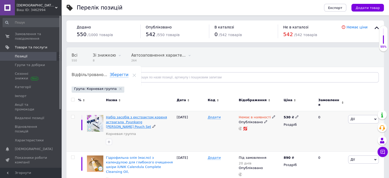
click at [128, 117] on span "Набір засобів з екстрактом кореня астрагала Pyunkang [PERSON_NAME] Pouch Set" at bounding box center [136, 121] width 61 height 13
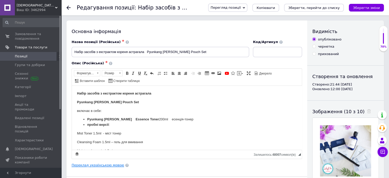
click at [99, 165] on link "Переклад українською мовою" at bounding box center [98, 165] width 52 height 4
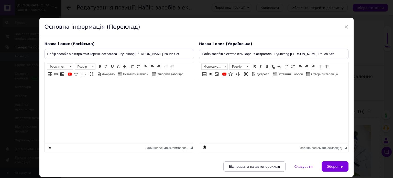
scroll to position [16, 0]
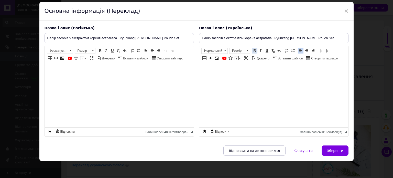
click at [252, 50] on span at bounding box center [254, 51] width 4 height 4
click at [253, 50] on span at bounding box center [254, 51] width 4 height 4
click at [252, 52] on span at bounding box center [254, 51] width 4 height 4
click at [254, 51] on span at bounding box center [254, 51] width 4 height 4
click at [253, 50] on span at bounding box center [254, 51] width 4 height 4
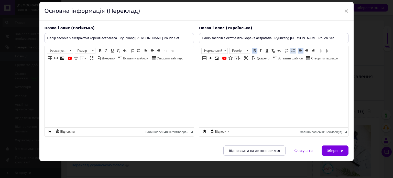
click at [292, 52] on span at bounding box center [293, 51] width 4 height 4
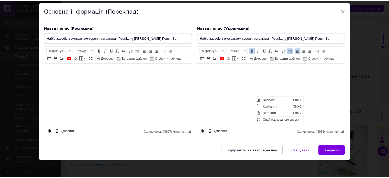
scroll to position [0, 0]
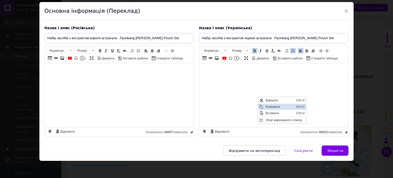
click at [274, 109] on span "Копіювати" at bounding box center [279, 107] width 30 height 6
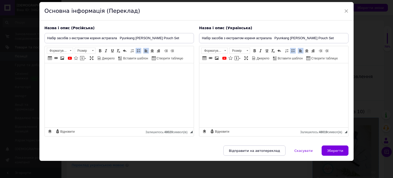
click at [343, 149] on button "Зберегти" at bounding box center [334, 150] width 27 height 10
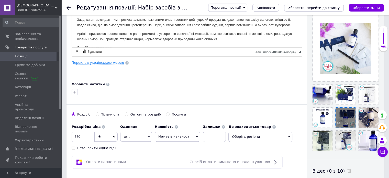
scroll to position [128, 0]
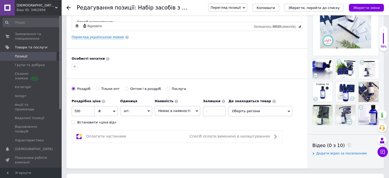
click at [82, 121] on div "Встановити «ціна від»" at bounding box center [96, 122] width 39 height 5
click at [75, 121] on input "Встановити «ціна від»" at bounding box center [73, 121] width 3 height 3
click at [172, 110] on span "Немає в наявності" at bounding box center [174, 111] width 32 height 4
click at [172, 128] on li "Під замовлення" at bounding box center [177, 128] width 45 height 7
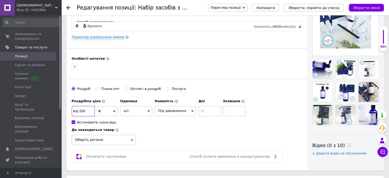
click at [88, 112] on input "530" at bounding box center [83, 111] width 23 height 10
click at [207, 109] on input at bounding box center [209, 111] width 23 height 10
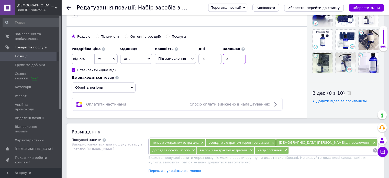
scroll to position [256, 0]
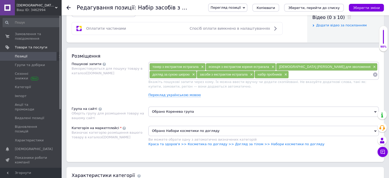
click at [190, 108] on span "Обрано Коренева група" at bounding box center [263, 111] width 230 height 10
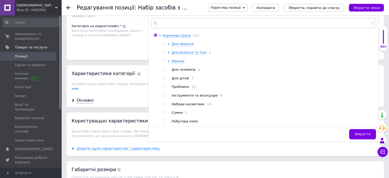
scroll to position [358, 0]
click at [185, 105] on span "Набори косметики" at bounding box center [188, 103] width 33 height 4
click at [366, 135] on span "Зберегти" at bounding box center [362, 133] width 16 height 4
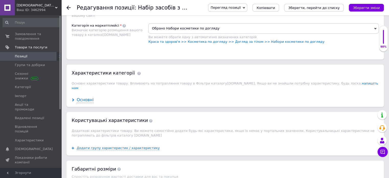
click at [89, 97] on div "Основні" at bounding box center [85, 100] width 17 height 6
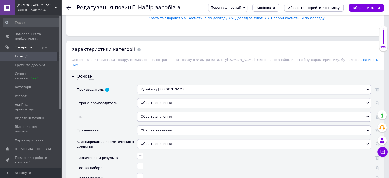
scroll to position [409, 0]
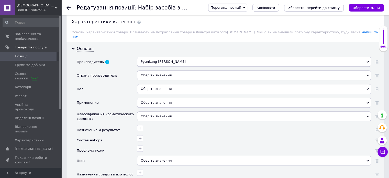
click at [188, 70] on div "Оберіть значення" at bounding box center [254, 75] width 234 height 10
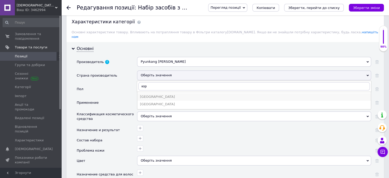
click at [160, 94] on div "[GEOGRAPHIC_DATA]" at bounding box center [254, 96] width 228 height 5
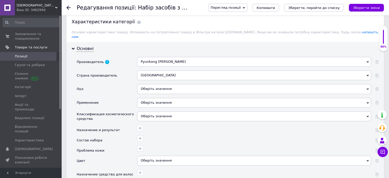
click at [154, 84] on div "Оберіть значення" at bounding box center [254, 89] width 234 height 10
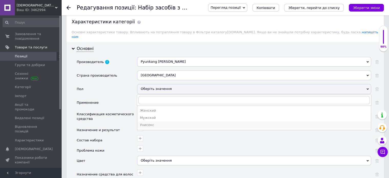
click at [153, 122] on div "Унисекс" at bounding box center [254, 124] width 228 height 5
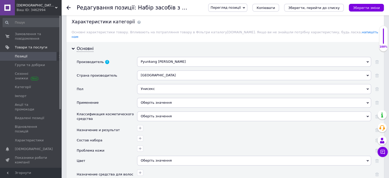
click at [158, 98] on div "Оберіть значення" at bounding box center [254, 103] width 234 height 10
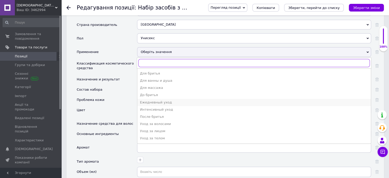
scroll to position [460, 0]
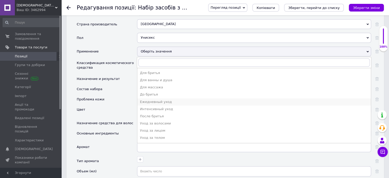
click at [175, 99] on div "Ежедневный уход" at bounding box center [254, 101] width 228 height 5
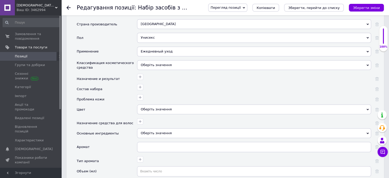
click at [153, 60] on div "Оберіть значення" at bounding box center [254, 65] width 234 height 10
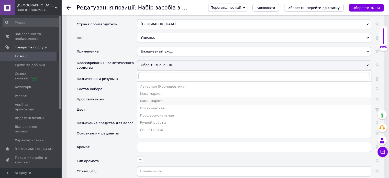
click at [157, 97] on li "Мидл маркет" at bounding box center [253, 100] width 233 height 7
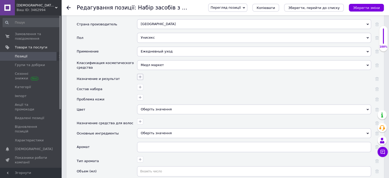
click at [141, 75] on icon "button" at bounding box center [140, 76] width 3 height 3
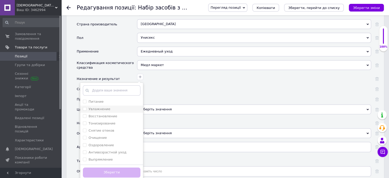
click at [110, 107] on div "Увлажнение" at bounding box center [112, 109] width 58 height 5
click at [111, 114] on label "Восстановление" at bounding box center [102, 116] width 29 height 4
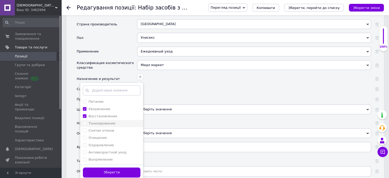
click at [110, 121] on label "Тонизирование" at bounding box center [101, 123] width 27 height 4
click at [119, 167] on button "Зберегти" at bounding box center [112, 172] width 58 height 10
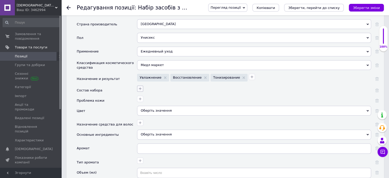
click at [141, 86] on icon "button" at bounding box center [140, 88] width 4 height 4
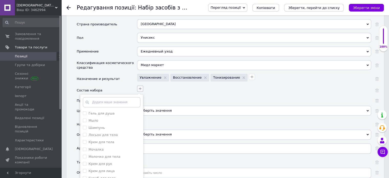
click at [141, 86] on icon "button" at bounding box center [140, 88] width 4 height 4
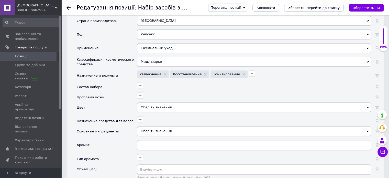
scroll to position [486, 0]
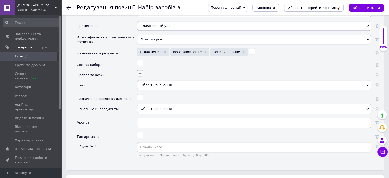
click at [141, 71] on icon "button" at bounding box center [140, 73] width 4 height 4
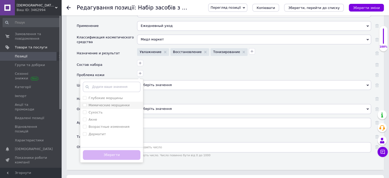
click at [110, 103] on label "Мимические морщинки" at bounding box center [108, 105] width 41 height 4
click at [106, 110] on div "Сухость" at bounding box center [112, 112] width 58 height 5
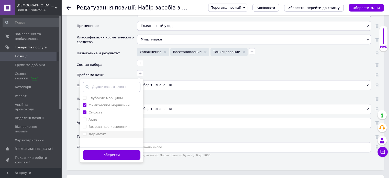
click at [101, 132] on label "Дерматит" at bounding box center [96, 134] width 17 height 4
click at [108, 150] on button "Зберегти" at bounding box center [112, 155] width 58 height 10
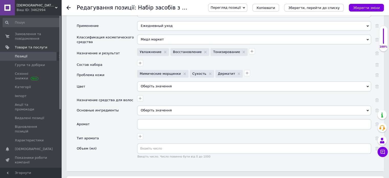
click at [155, 81] on div "Оберіть значення" at bounding box center [254, 86] width 234 height 10
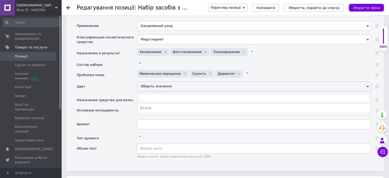
click at [155, 81] on div "Оберіть значення" at bounding box center [254, 86] width 234 height 10
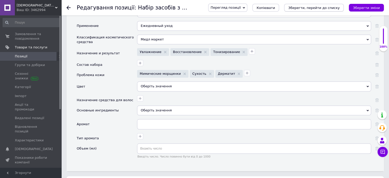
click at [339, 6] on icon "Зберегти, перейти до списку" at bounding box center [313, 8] width 51 height 4
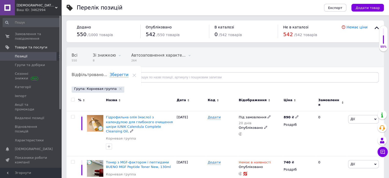
click at [138, 116] on span "Гідрофильна олія (масло) з календулою для глибокого очищення шкіри iUNIK Calend…" at bounding box center [139, 124] width 67 height 18
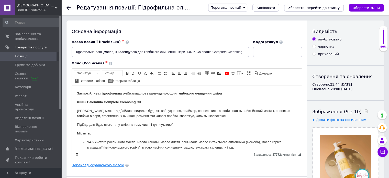
click at [110, 164] on link "Переклад українською мовою" at bounding box center [98, 165] width 52 height 4
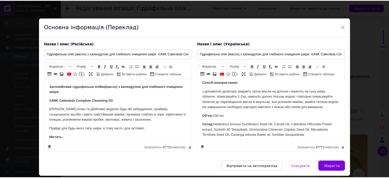
scroll to position [16, 0]
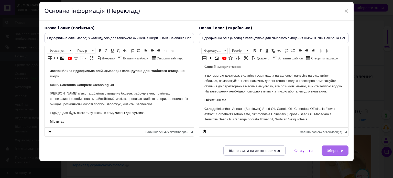
click at [337, 150] on span "Зберегти" at bounding box center [335, 151] width 16 height 4
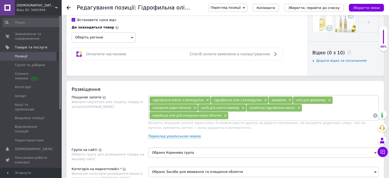
scroll to position [281, 0]
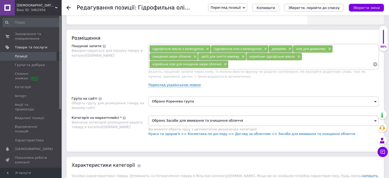
click at [191, 102] on span "Обрано Коренева група" at bounding box center [263, 101] width 230 height 10
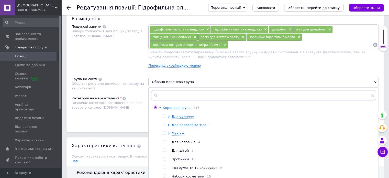
scroll to position [358, 0]
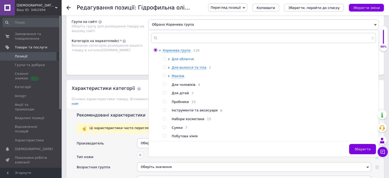
click at [182, 58] on span "Для обличчя" at bounding box center [183, 59] width 22 height 4
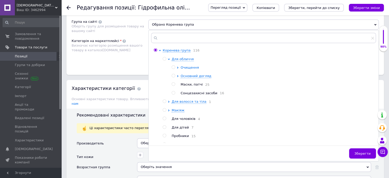
click at [189, 66] on span "Очищення" at bounding box center [189, 67] width 18 height 4
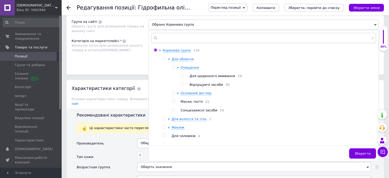
click at [212, 84] on span "Відлущуючі засоби" at bounding box center [205, 85] width 33 height 4
click at [359, 154] on button "Зберегти" at bounding box center [362, 153] width 27 height 10
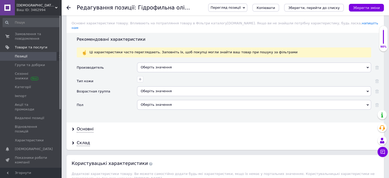
scroll to position [435, 0]
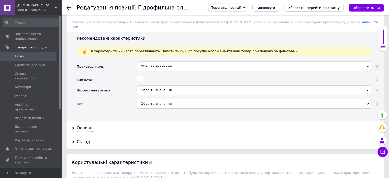
click at [171, 61] on div "Оберіть значення" at bounding box center [254, 66] width 234 height 10
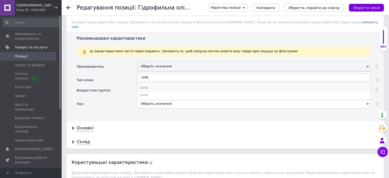
click at [148, 85] on div "iUnik" at bounding box center [254, 87] width 228 height 5
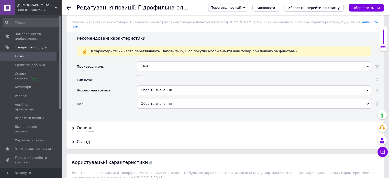
click at [139, 76] on icon "button" at bounding box center [140, 78] width 4 height 4
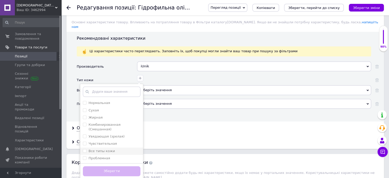
click at [110, 149] on label "Все типы кожи" at bounding box center [101, 151] width 26 height 4
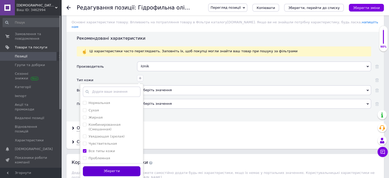
click at [112, 166] on button "Зберегти" at bounding box center [112, 171] width 58 height 10
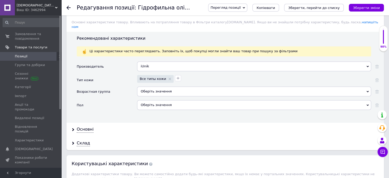
click at [157, 87] on div "Оберіть значення" at bounding box center [254, 91] width 234 height 10
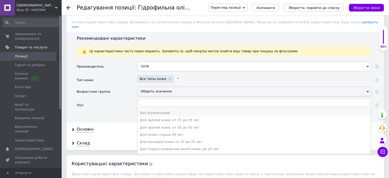
click at [158, 110] on div "Без ограничений" at bounding box center [254, 112] width 228 height 5
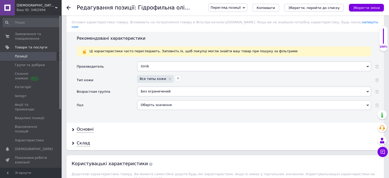
click at [157, 100] on div "Оберіть значення" at bounding box center [254, 105] width 234 height 10
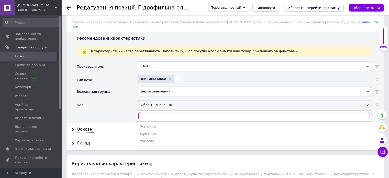
scroll to position [460, 0]
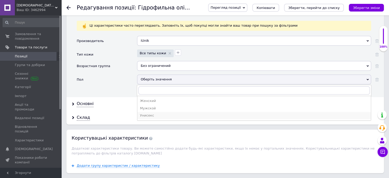
click at [154, 113] on div "Унисекс" at bounding box center [254, 115] width 228 height 5
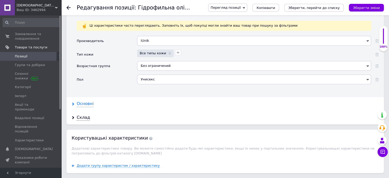
click at [90, 101] on div "Основні" at bounding box center [85, 104] width 17 height 6
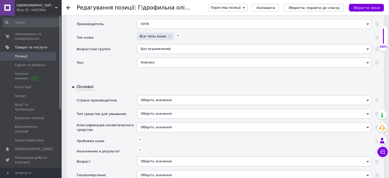
scroll to position [486, 0]
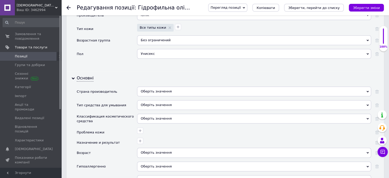
click at [184, 86] on div "Оберіть значення" at bounding box center [254, 91] width 234 height 10
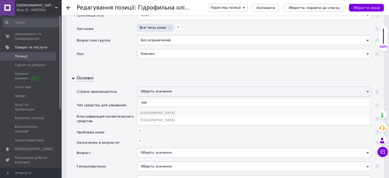
click at [156, 110] on div "[GEOGRAPHIC_DATA]" at bounding box center [254, 112] width 228 height 5
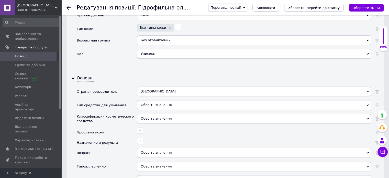
scroll to position [537, 0]
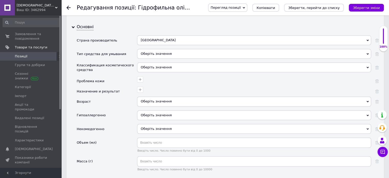
click at [166, 49] on div "Оберіть значення" at bounding box center [254, 54] width 234 height 10
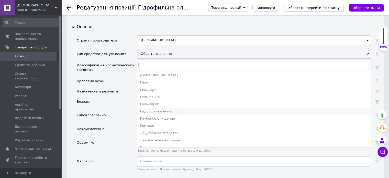
click at [169, 109] on div "Гидрофильное масло" at bounding box center [254, 111] width 228 height 5
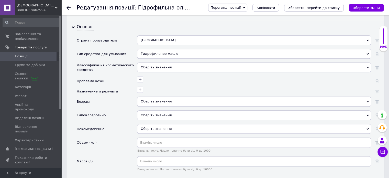
click at [152, 62] on div "Оберіть значення" at bounding box center [254, 67] width 234 height 10
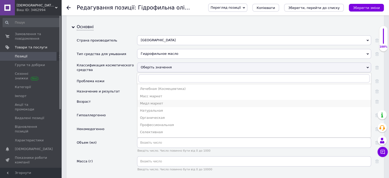
click at [157, 101] on div "Мидл маркет" at bounding box center [254, 103] width 228 height 5
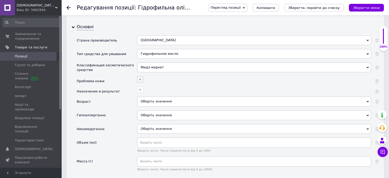
click at [141, 77] on icon "button" at bounding box center [140, 79] width 4 height 4
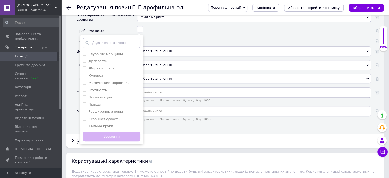
scroll to position [588, 0]
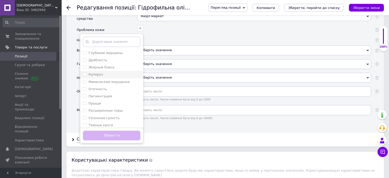
click at [109, 71] on li "Купероз" at bounding box center [111, 74] width 63 height 7
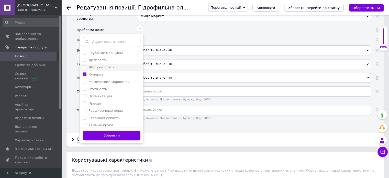
click at [106, 65] on label "Жирный блеск" at bounding box center [101, 67] width 26 height 4
click at [104, 94] on label "Пигментация" at bounding box center [100, 96] width 24 height 4
click at [99, 107] on li "Расширенные поры" at bounding box center [111, 110] width 63 height 7
click at [103, 111] on label "Чувствительность" at bounding box center [104, 113] width 32 height 4
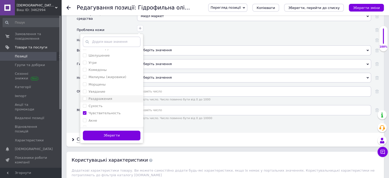
click at [106, 97] on label "Раздражения" at bounding box center [100, 99] width 24 height 4
click at [99, 104] on div "Сухость" at bounding box center [95, 106] width 14 height 5
click at [86, 104] on input "Сухость" at bounding box center [84, 105] width 3 height 3
click at [99, 104] on label "Сухость" at bounding box center [95, 106] width 14 height 4
click at [107, 130] on button "Зберегти" at bounding box center [112, 135] width 58 height 10
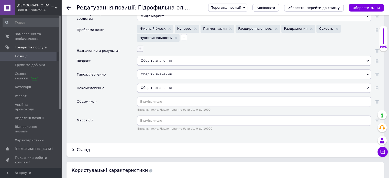
click at [138, 47] on icon "button" at bounding box center [140, 49] width 4 height 4
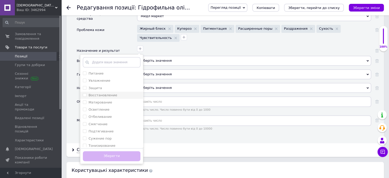
click at [107, 93] on label "Восстановление" at bounding box center [102, 95] width 29 height 4
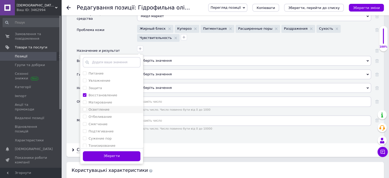
click at [109, 107] on div "Осветление" at bounding box center [112, 109] width 58 height 5
click at [110, 122] on div "Смягчение" at bounding box center [112, 124] width 58 height 5
click at [111, 110] on div "Сужение пор" at bounding box center [112, 112] width 58 height 5
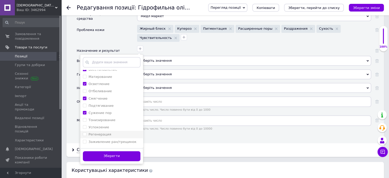
click at [109, 132] on div "Регенерация" at bounding box center [112, 134] width 58 height 5
click at [117, 110] on label "Снятие воспаления" at bounding box center [105, 112] width 34 height 4
click at [113, 117] on label "Снятие раздражения" at bounding box center [106, 119] width 37 height 4
click at [111, 139] on label "Выравнивание тона лица" at bounding box center [110, 141] width 44 height 4
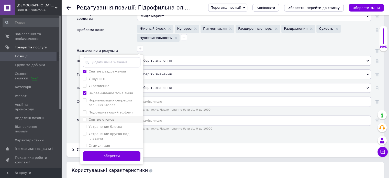
scroll to position [128, 0]
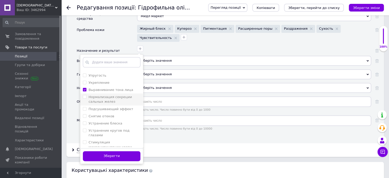
click at [112, 95] on label "Нормализация секреции сальных желез" at bounding box center [109, 99] width 43 height 8
click at [108, 121] on label "Устранение блеска" at bounding box center [105, 123] width 34 height 4
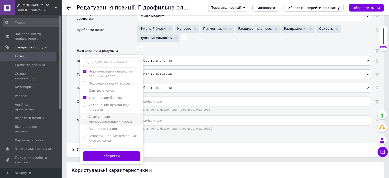
click at [109, 115] on label "Стимуляция микроциркуляции крови" at bounding box center [109, 119] width 43 height 8
click at [108, 134] on label "Отшелушивание отмерших клеток кожи" at bounding box center [112, 138] width 48 height 8
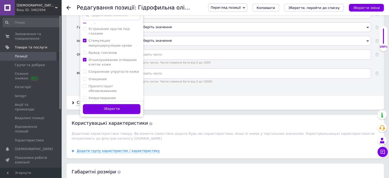
scroll to position [639, 0]
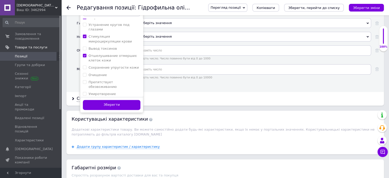
click at [108, 99] on label "Снятие макияжа" at bounding box center [102, 101] width 29 height 4
click at [110, 100] on button "Зберегти" at bounding box center [112, 105] width 58 height 10
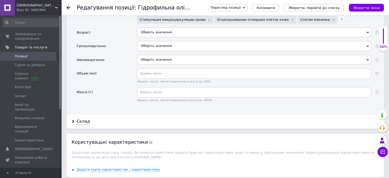
scroll to position [606, 0]
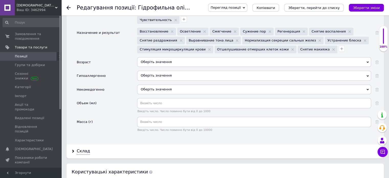
click at [148, 57] on div "Оберіть значення" at bounding box center [254, 62] width 234 height 10
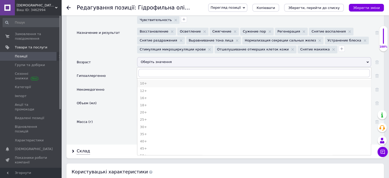
click at [142, 81] on div "10+" at bounding box center [254, 83] width 228 height 5
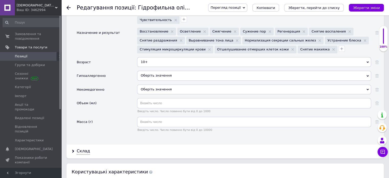
click at [158, 57] on div "10+" at bounding box center [254, 62] width 234 height 10
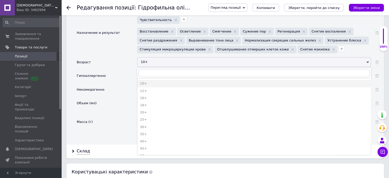
click at [148, 96] on div "16+" at bounding box center [254, 98] width 228 height 5
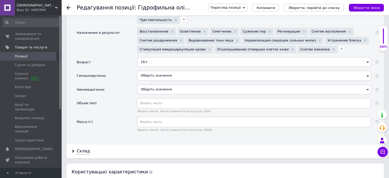
click at [145, 73] on span "Оберіть значення" at bounding box center [156, 75] width 31 height 4
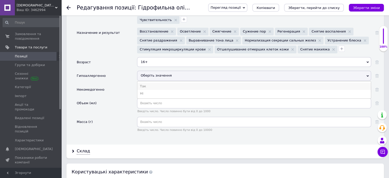
click at [145, 83] on li "Так" at bounding box center [253, 86] width 233 height 7
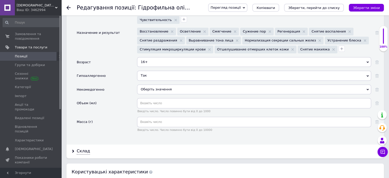
click at [145, 87] on span "Оберіть значення" at bounding box center [156, 89] width 31 height 4
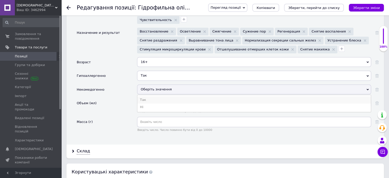
click at [148, 96] on li "Так" at bounding box center [253, 99] width 233 height 7
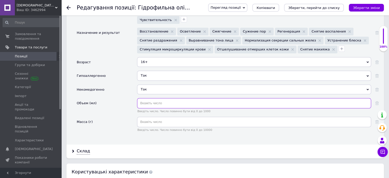
click at [147, 98] on input "text" at bounding box center [254, 103] width 234 height 10
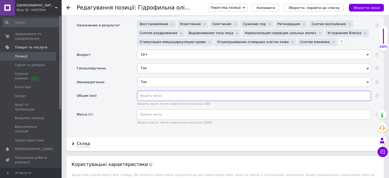
scroll to position [614, 0]
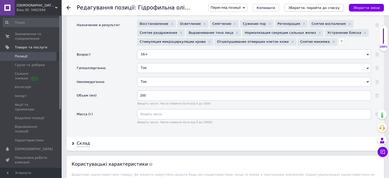
click at [310, 8] on icon "Зберегти, перейти до списку" at bounding box center [313, 8] width 51 height 4
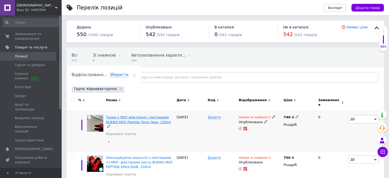
click at [138, 115] on span "Тонер з MGF-фактором і пептидами BUENO MGF Peptide Toner New, 130ml" at bounding box center [138, 119] width 65 height 8
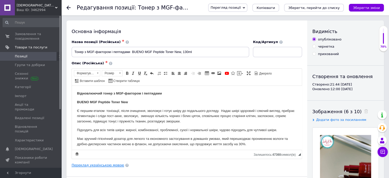
click at [115, 163] on link "Переклад українською мовою" at bounding box center [98, 165] width 52 height 4
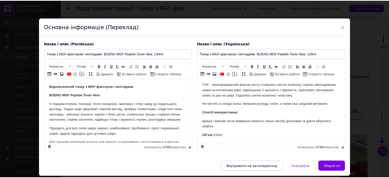
scroll to position [16, 0]
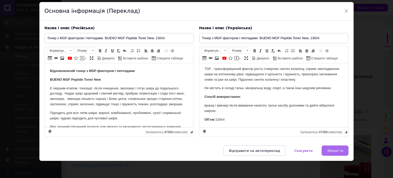
click at [334, 149] on span "Зберегти" at bounding box center [335, 151] width 16 height 4
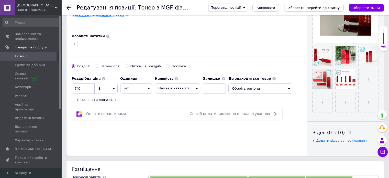
scroll to position [153, 0]
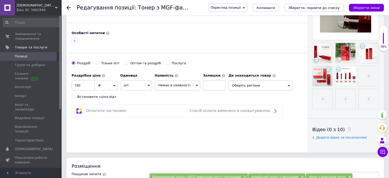
click at [96, 96] on div "Встановити «ціна від»" at bounding box center [96, 96] width 39 height 5
click at [75, 96] on input "Встановити «ціна від»" at bounding box center [73, 96] width 3 height 3
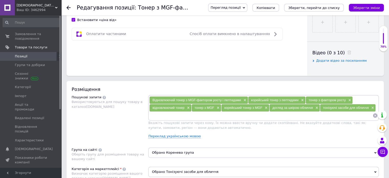
scroll to position [256, 0]
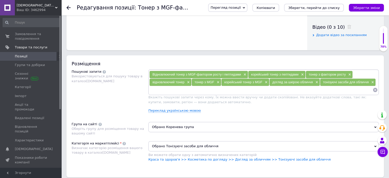
click at [186, 112] on div "Відновлюючий тонер з MGF-фактором росту і пептидами × корейський тонер з пептид…" at bounding box center [263, 92] width 230 height 47
click at [186, 110] on link "Переклад українською мовою" at bounding box center [174, 110] width 52 height 4
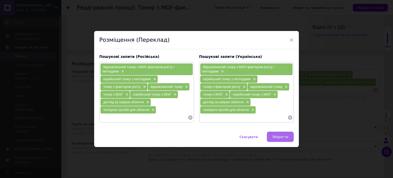
click at [288, 136] on button "Зберегти" at bounding box center [280, 136] width 27 height 10
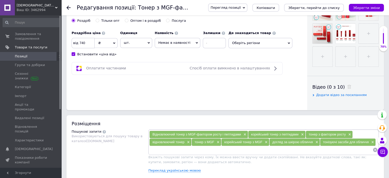
scroll to position [153, 0]
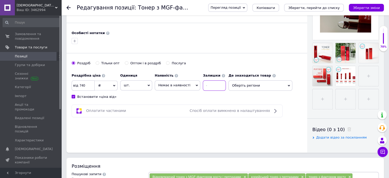
click at [209, 88] on input at bounding box center [214, 85] width 23 height 10
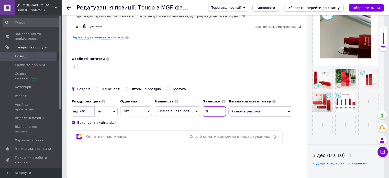
scroll to position [128, 0]
click at [177, 107] on span "Немає в наявності" at bounding box center [178, 111] width 46 height 10
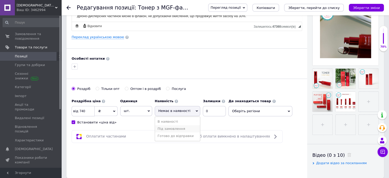
click at [176, 129] on li "Під замовлення" at bounding box center [177, 128] width 45 height 7
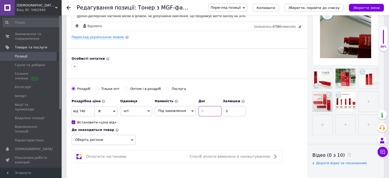
click at [207, 111] on input at bounding box center [209, 111] width 23 height 10
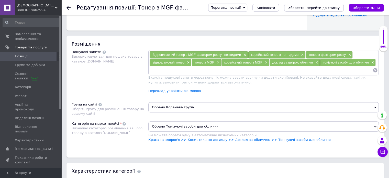
scroll to position [281, 0]
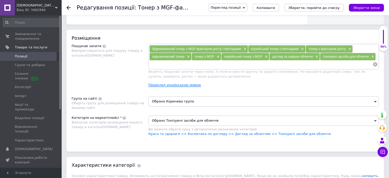
click at [182, 84] on link "Переклад українською мовою" at bounding box center [174, 85] width 52 height 4
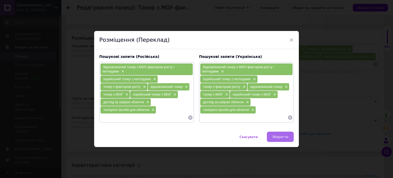
click at [283, 135] on span "Зберегти" at bounding box center [280, 137] width 16 height 4
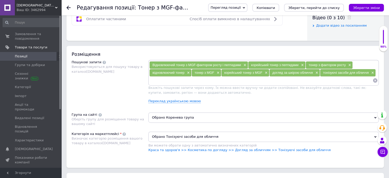
scroll to position [332, 0]
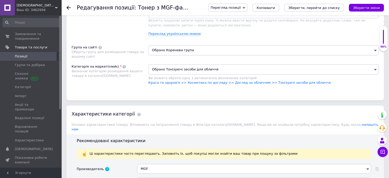
click at [234, 48] on span "Обрано Коренева група" at bounding box center [263, 50] width 230 height 10
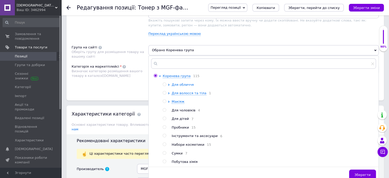
click at [186, 83] on span "Для обличчя" at bounding box center [183, 85] width 22 height 4
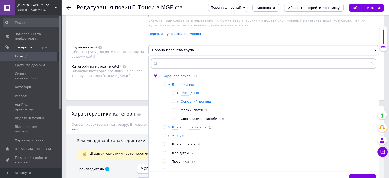
click at [196, 101] on span "Основний догляд" at bounding box center [195, 101] width 31 height 4
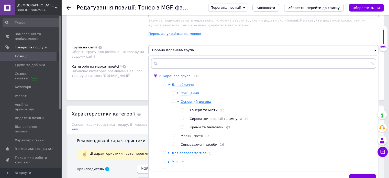
click at [200, 110] on span "Тонери та місти" at bounding box center [203, 110] width 28 height 4
click at [370, 174] on button "Зберегти" at bounding box center [362, 179] width 27 height 10
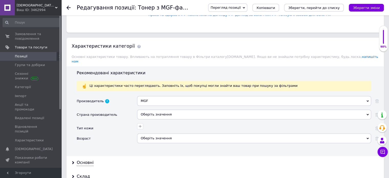
scroll to position [409, 0]
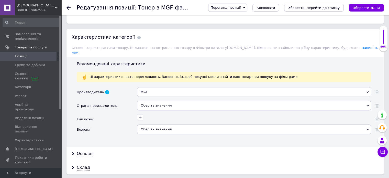
click at [170, 100] on div "Оберіть значення" at bounding box center [254, 105] width 234 height 10
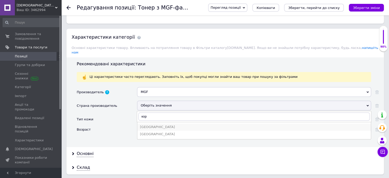
click at [160, 124] on div "[GEOGRAPHIC_DATA]" at bounding box center [254, 126] width 228 height 5
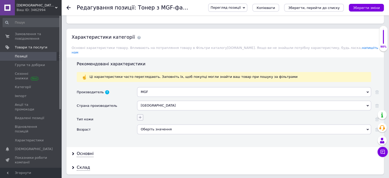
click at [140, 115] on icon "button" at bounding box center [140, 117] width 4 height 4
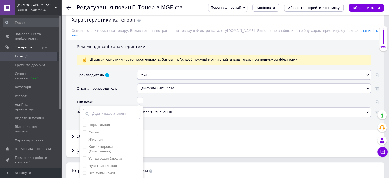
scroll to position [460, 0]
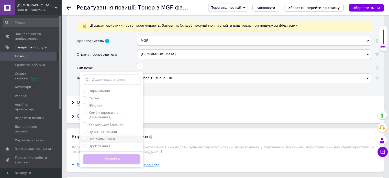
click at [109, 137] on label "Все типы кожи" at bounding box center [101, 139] width 26 height 4
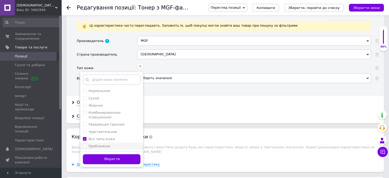
click at [102, 144] on label "Проблемная" at bounding box center [98, 146] width 21 height 4
click at [105, 130] on label "Чувствительная" at bounding box center [102, 132] width 28 height 4
click at [99, 110] on label "Комбинированная (Смешанная)" at bounding box center [104, 114] width 32 height 8
click at [97, 103] on label "Жирная" at bounding box center [95, 105] width 14 height 4
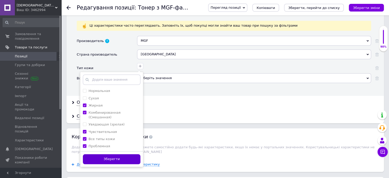
click at [124, 154] on button "Зберегти" at bounding box center [112, 159] width 58 height 10
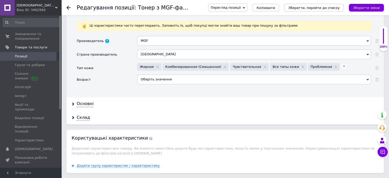
click at [147, 74] on div "Оберіть значення" at bounding box center [254, 79] width 234 height 10
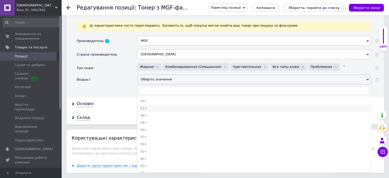
click at [145, 106] on div "12+" at bounding box center [254, 108] width 228 height 5
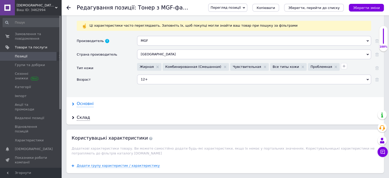
click at [85, 101] on div "Основні" at bounding box center [85, 104] width 17 height 6
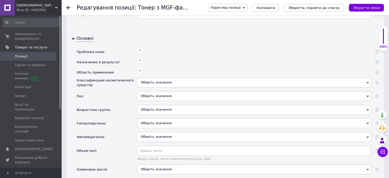
scroll to position [537, 0]
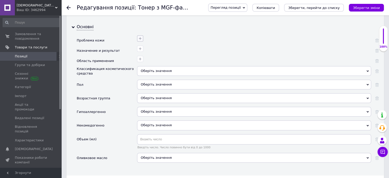
click at [139, 37] on icon "button" at bounding box center [140, 38] width 3 height 3
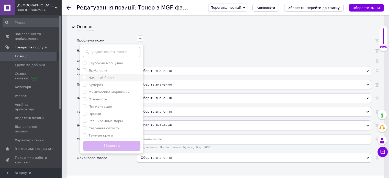
click at [103, 76] on label "Жирный блеск" at bounding box center [101, 78] width 26 height 4
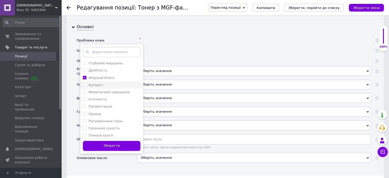
click at [103, 83] on div "Купероз" at bounding box center [112, 85] width 58 height 5
click at [106, 90] on label "Мимические морщинки" at bounding box center [108, 92] width 41 height 4
click at [105, 90] on label "Мимические морщинки" at bounding box center [108, 92] width 41 height 4
click at [105, 97] on div "Отечность" at bounding box center [112, 99] width 58 height 5
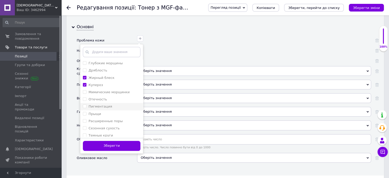
click at [104, 104] on label "Пигментация" at bounding box center [100, 106] width 24 height 4
click at [105, 111] on div "Прыщи" at bounding box center [112, 113] width 58 height 5
click at [105, 119] on label "Расширенные поры" at bounding box center [105, 121] width 34 height 4
click at [105, 126] on label "Сезонная сухость" at bounding box center [103, 128] width 31 height 4
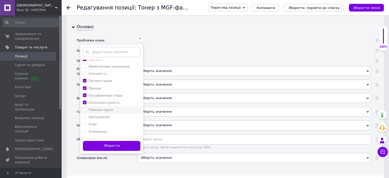
click at [109, 108] on label "Темные круги" at bounding box center [100, 110] width 25 height 4
click at [106, 108] on label "Темные круги" at bounding box center [100, 110] width 25 height 4
click at [103, 114] on li "Шелушение" at bounding box center [111, 116] width 63 height 7
click at [103, 128] on li "Комедоны" at bounding box center [111, 131] width 63 height 7
click at [102, 122] on div "Угри" at bounding box center [112, 124] width 58 height 5
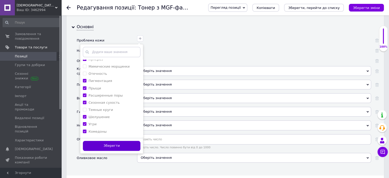
click at [110, 141] on button "Зберегти" at bounding box center [112, 146] width 58 height 10
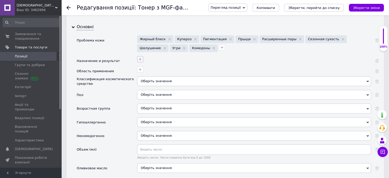
click at [141, 57] on icon "button" at bounding box center [140, 59] width 4 height 4
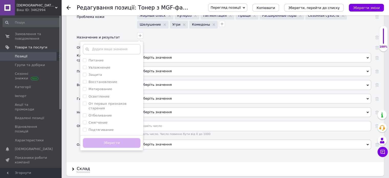
scroll to position [588, 0]
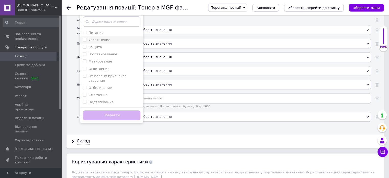
click at [103, 38] on label "Увлажнение" at bounding box center [99, 40] width 22 height 4
click at [101, 30] on div "Питание" at bounding box center [112, 32] width 58 height 5
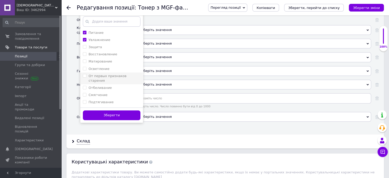
click at [104, 74] on label "От первых признаков старения" at bounding box center [107, 78] width 38 height 8
click at [101, 93] on label "Смягчение" at bounding box center [97, 95] width 19 height 4
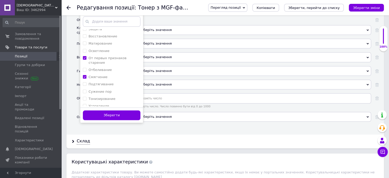
scroll to position [51, 0]
click at [105, 55] on li "Сужение пор" at bounding box center [111, 58] width 63 height 7
click at [105, 71] on label "Успокоение" at bounding box center [98, 73] width 20 height 4
click at [105, 78] on label "Регенерация" at bounding box center [99, 80] width 23 height 4
click at [107, 92] on label "Защита от УФ-лучей" at bounding box center [106, 94] width 36 height 4
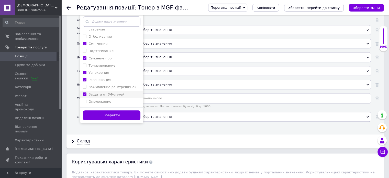
click at [107, 92] on label "Защита от УФ-лучей" at bounding box center [106, 94] width 36 height 4
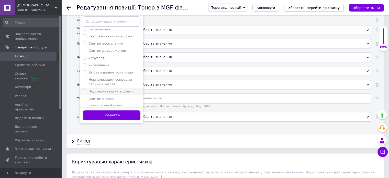
scroll to position [128, 0]
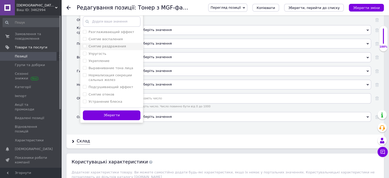
click at [104, 44] on label "Снятие раздражения" at bounding box center [106, 46] width 37 height 4
click at [105, 37] on label "Снятие воспаления" at bounding box center [105, 39] width 34 height 4
click at [111, 66] on label "Выравнивание тона лица" at bounding box center [110, 68] width 44 height 4
click at [111, 73] on label "Нормализация секреции сальных желез" at bounding box center [109, 77] width 43 height 8
click at [109, 107] on label "Устранение кругов под глазами" at bounding box center [108, 111] width 41 height 8
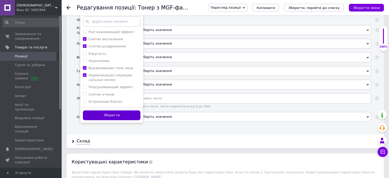
click at [107, 110] on button "Зберегти" at bounding box center [112, 115] width 58 height 10
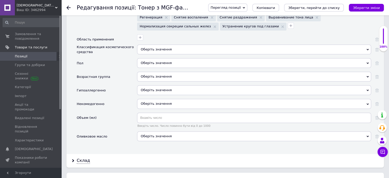
click at [145, 33] on div at bounding box center [253, 36] width 235 height 7
click at [141, 35] on icon "button" at bounding box center [140, 37] width 4 height 4
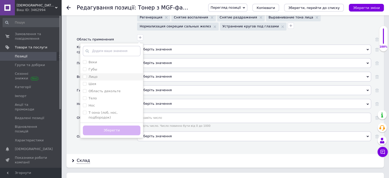
click at [107, 74] on div "Лицо" at bounding box center [112, 76] width 58 height 5
click at [100, 66] on li "Губы" at bounding box center [111, 69] width 63 height 7
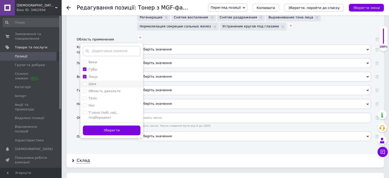
click at [101, 82] on div "Шея" at bounding box center [112, 84] width 58 height 5
drag, startPoint x: 102, startPoint y: 84, endPoint x: 101, endPoint y: 89, distance: 5.0
click at [101, 89] on label "Область декольте" at bounding box center [104, 91] width 32 height 4
drag, startPoint x: 100, startPoint y: 102, endPoint x: 101, endPoint y: 106, distance: 3.3
click at [101, 103] on li "Нос" at bounding box center [111, 105] width 63 height 7
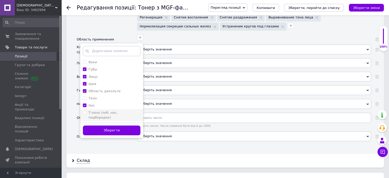
click at [101, 110] on div "Т-зона (лоб, нос, подбородок)" at bounding box center [114, 114] width 52 height 9
click at [86, 110] on подбородок\) "Т-зона (лоб, нос, подбородок)" at bounding box center [84, 111] width 3 height 3
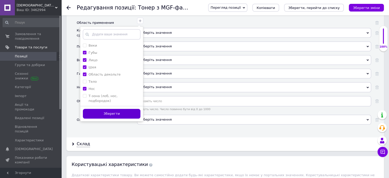
scroll to position [614, 0]
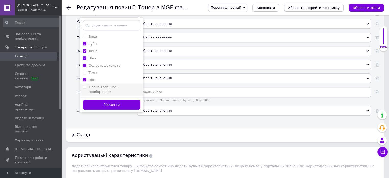
click at [106, 85] on label "Т-зона (лоб, нос, подбородок)" at bounding box center [102, 89] width 29 height 8
click at [109, 100] on button "Зберегти" at bounding box center [112, 105] width 58 height 10
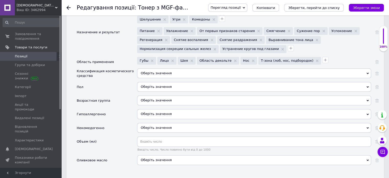
scroll to position [562, 0]
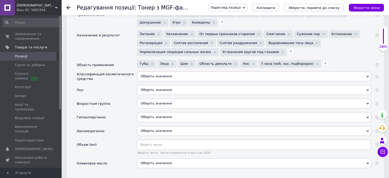
click at [151, 71] on div "Оберіть значення" at bounding box center [254, 76] width 234 height 10
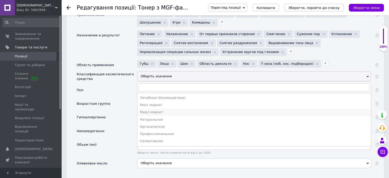
click at [161, 110] on div "Мидл маркет" at bounding box center [254, 112] width 228 height 5
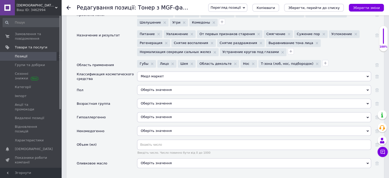
click at [153, 85] on div "Оберіть значення" at bounding box center [254, 90] width 234 height 10
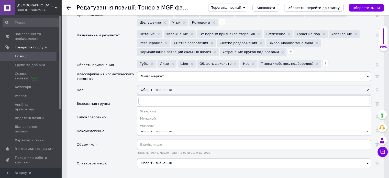
click at [153, 123] on div "Унисекс" at bounding box center [254, 125] width 228 height 5
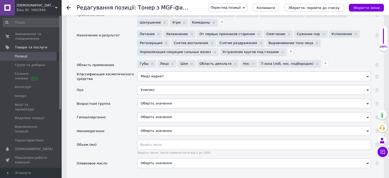
click at [156, 98] on div "Оберіть значення" at bounding box center [254, 103] width 234 height 10
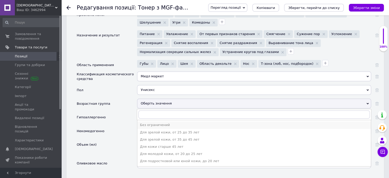
click at [156, 122] on div "Без ограничений" at bounding box center [254, 124] width 228 height 5
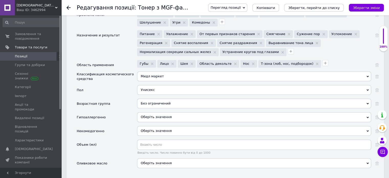
click at [154, 115] on span "Оберіть значення" at bounding box center [156, 117] width 31 height 4
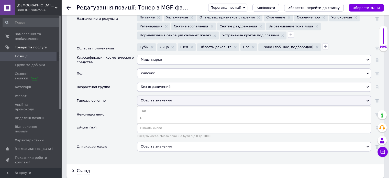
scroll to position [588, 0]
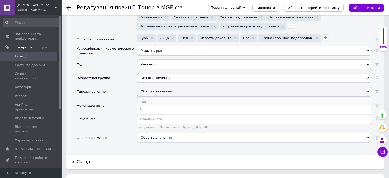
click at [151, 98] on li "Так" at bounding box center [253, 101] width 233 height 7
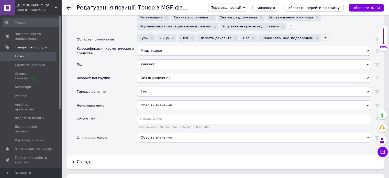
click at [151, 103] on span "Оберіть значення" at bounding box center [156, 105] width 31 height 4
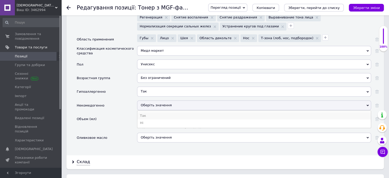
click at [151, 112] on li "Так" at bounding box center [253, 115] width 233 height 7
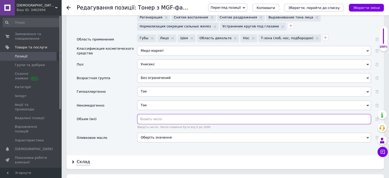
click at [152, 114] on input "text" at bounding box center [254, 119] width 234 height 10
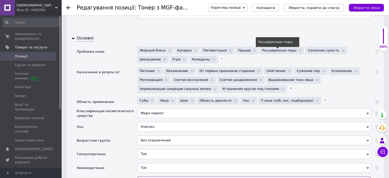
scroll to position [614, 0]
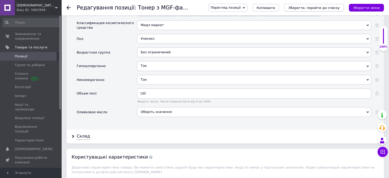
click at [322, 6] on icon "Зберегти, перейти до списку" at bounding box center [313, 8] width 51 height 4
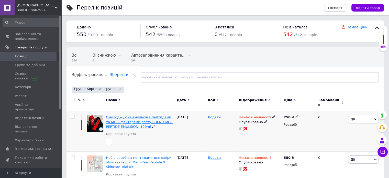
click at [147, 118] on span "Омолоджуюча емульсія з пептидами та MGF- факторами росту BUENO MGF PEPTIDE EMUL…" at bounding box center [139, 121] width 67 height 13
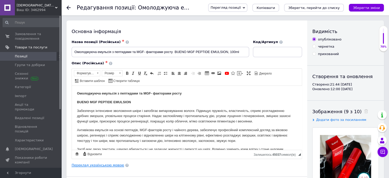
click at [106, 165] on link "Переклад українською мовою" at bounding box center [98, 165] width 52 height 4
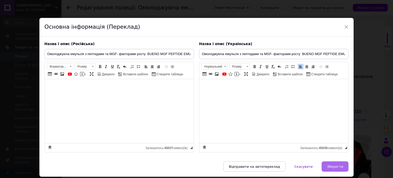
click at [330, 165] on span "Зберегти" at bounding box center [335, 166] width 16 height 4
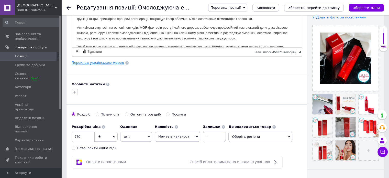
scroll to position [153, 0]
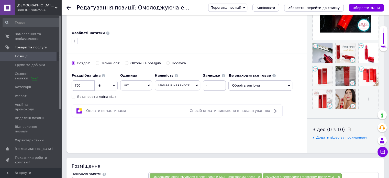
click at [97, 96] on div "Встановити «ціна від»" at bounding box center [96, 96] width 39 height 5
click at [75, 96] on input "Встановити «ціна від»" at bounding box center [73, 96] width 3 height 3
click at [186, 86] on span "Немає в наявності" at bounding box center [178, 85] width 46 height 10
click at [176, 101] on li "Під замовлення" at bounding box center [177, 102] width 45 height 7
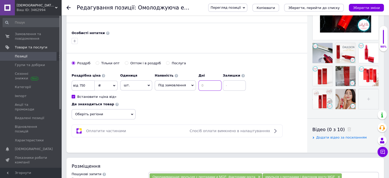
click at [201, 87] on input at bounding box center [209, 85] width 23 height 10
click at [234, 87] on input at bounding box center [234, 85] width 23 height 10
click at [92, 86] on input "750" at bounding box center [83, 85] width 23 height 10
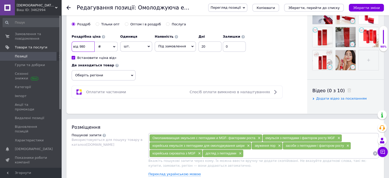
scroll to position [256, 0]
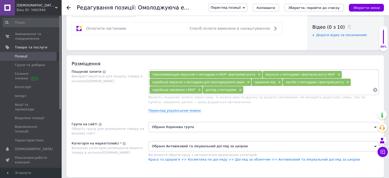
click at [191, 124] on span "Обрано Коренева група" at bounding box center [263, 127] width 230 height 10
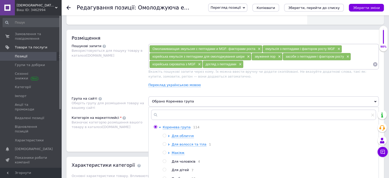
scroll to position [332, 0]
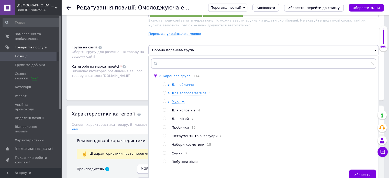
click at [184, 84] on span "Для обличчя" at bounding box center [183, 85] width 22 height 4
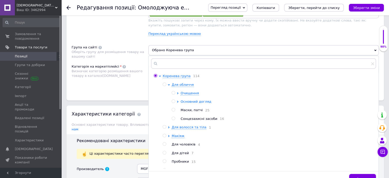
click at [194, 101] on span "Основний догляд" at bounding box center [195, 101] width 31 height 4
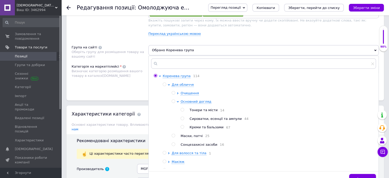
click at [211, 121] on ul "Тонери та місти 14 Сироватки, есенції та ампули 44 Креми та бальзами 67" at bounding box center [277, 119] width 195 height 22
click at [213, 119] on span "Сироватки, есенції та ампули" at bounding box center [215, 119] width 52 height 4
click at [357, 174] on button "Зберегти" at bounding box center [362, 179] width 27 height 10
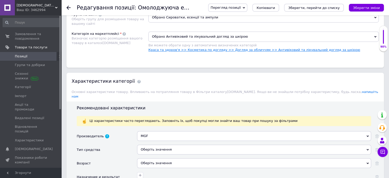
scroll to position [409, 0]
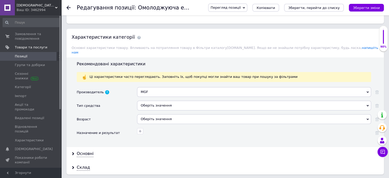
click at [170, 87] on div "MGF" at bounding box center [254, 92] width 234 height 10
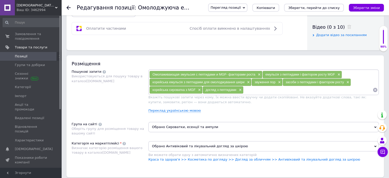
scroll to position [383, 0]
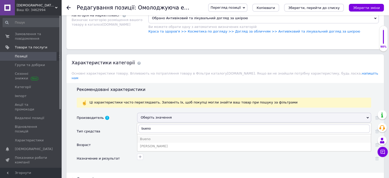
click at [153, 137] on div "Bueno" at bounding box center [254, 139] width 228 height 5
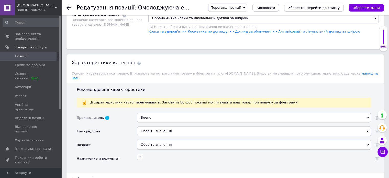
click at [151, 126] on div "Оберіть значення" at bounding box center [254, 131] width 234 height 10
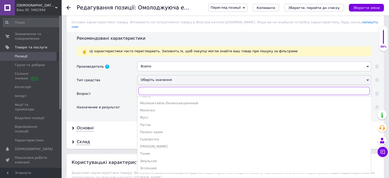
scroll to position [78, 0]
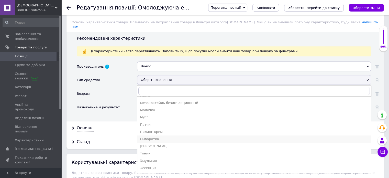
click at [160, 137] on div "Сыворотка" at bounding box center [254, 139] width 228 height 5
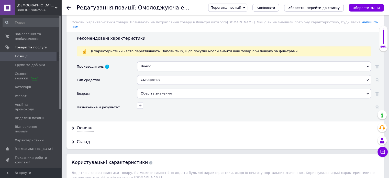
click at [169, 77] on div "Сыворотка" at bounding box center [254, 80] width 234 height 10
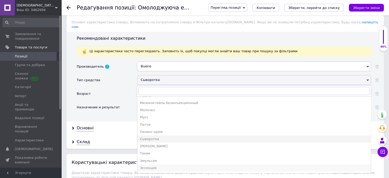
click at [156, 165] on div "Эссенция" at bounding box center [254, 167] width 228 height 5
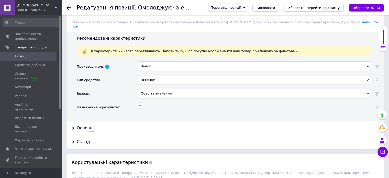
click at [167, 75] on div "Эссенция" at bounding box center [254, 80] width 234 height 10
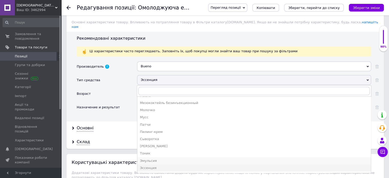
click at [152, 158] on div "Эмульсия" at bounding box center [254, 160] width 228 height 5
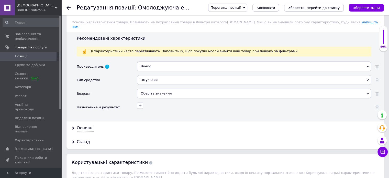
click at [158, 88] on div "Оберіть значення" at bounding box center [254, 93] width 234 height 10
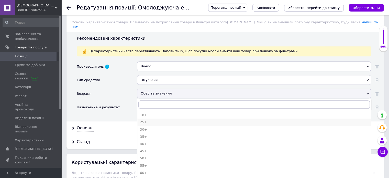
click at [151, 120] on div "25+" at bounding box center [254, 122] width 228 height 5
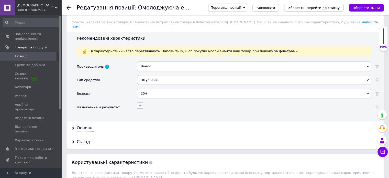
click at [140, 103] on icon "button" at bounding box center [140, 105] width 4 height 4
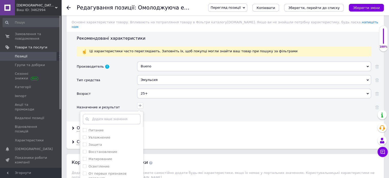
scroll to position [486, 0]
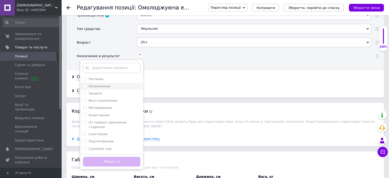
click at [105, 83] on li "Увлажнение" at bounding box center [111, 86] width 63 height 7
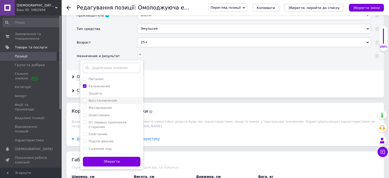
click at [101, 98] on label "Восстановление" at bounding box center [102, 100] width 29 height 4
click at [100, 111] on li "Осветление" at bounding box center [111, 114] width 63 height 7
click at [102, 120] on label "От первых признаков старения" at bounding box center [107, 124] width 38 height 8
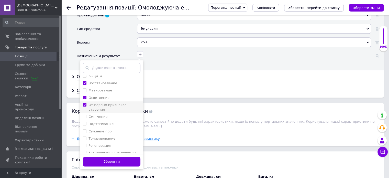
scroll to position [26, 0]
click at [109, 114] on label "Подтягивание" at bounding box center [100, 116] width 25 height 4
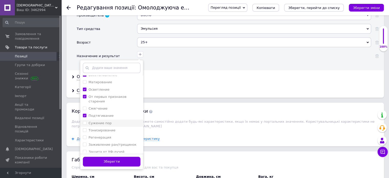
click at [103, 121] on label "Сужение пор" at bounding box center [99, 123] width 23 height 4
click at [104, 128] on label "Тонизирование" at bounding box center [101, 130] width 27 height 4
click at [105, 135] on label "Регенерация" at bounding box center [99, 137] width 23 height 4
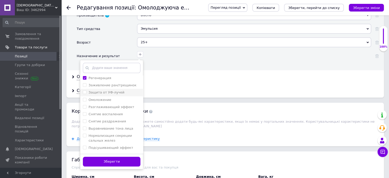
scroll to position [102, 0]
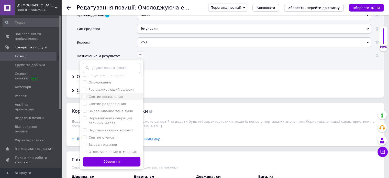
click at [110, 93] on li "Снятие воспаления" at bounding box center [111, 96] width 63 height 7
click at [112, 109] on label "Выравнивание тона лица" at bounding box center [110, 111] width 44 height 4
click at [110, 116] on label "Нормализация секреции сальных желез" at bounding box center [109, 120] width 43 height 8
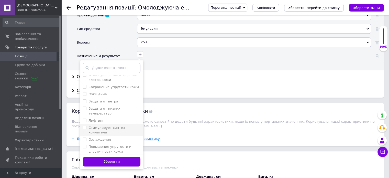
click at [108, 126] on label "Стимулирует синтез коллагена" at bounding box center [106, 130] width 36 height 8
click at [106, 144] on label "Повышение упругости и эластичности кожи" at bounding box center [109, 148] width 43 height 8
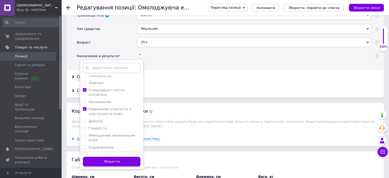
scroll to position [218, 0]
click at [105, 124] on div "Гладкость" at bounding box center [112, 126] width 58 height 5
click at [106, 131] on label "Уменьшение пигментации кожи" at bounding box center [111, 135] width 47 height 8
click at [110, 158] on label "Выведение шлаков" at bounding box center [105, 160] width 34 height 4
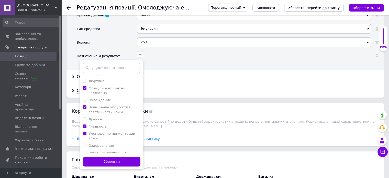
click at [110, 165] on label "Антивозрастной уход" at bounding box center [107, 167] width 38 height 4
click at [108, 156] on button "Зберегти" at bounding box center [112, 161] width 58 height 10
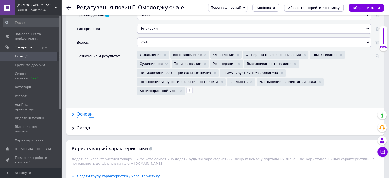
click at [90, 111] on div "Основні" at bounding box center [85, 114] width 17 height 6
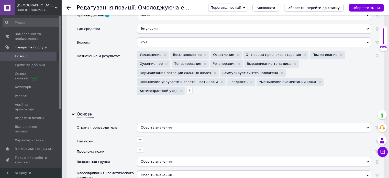
click at [160, 122] on div "Оберіть значення" at bounding box center [254, 127] width 234 height 10
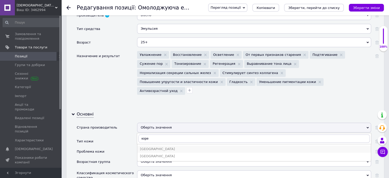
click at [155, 146] on div "[GEOGRAPHIC_DATA]" at bounding box center [254, 148] width 228 height 5
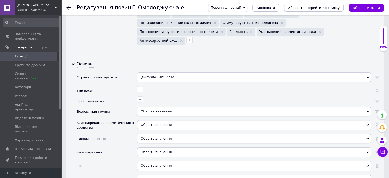
scroll to position [537, 0]
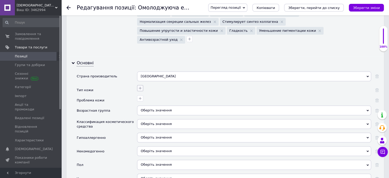
click at [139, 86] on icon "button" at bounding box center [140, 88] width 4 height 4
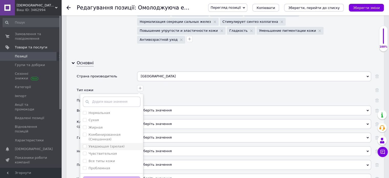
click at [106, 143] on li "Увядающая (зрелая)" at bounding box center [111, 146] width 63 height 7
click at [106, 159] on label "Все типы кожи" at bounding box center [101, 161] width 26 height 4
click at [107, 176] on button "Зберегти" at bounding box center [112, 181] width 58 height 10
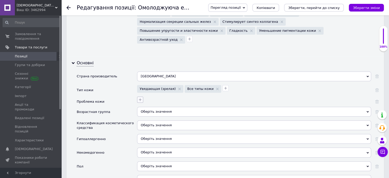
click at [141, 97] on icon "button" at bounding box center [140, 99] width 4 height 4
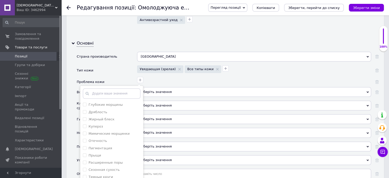
scroll to position [562, 0]
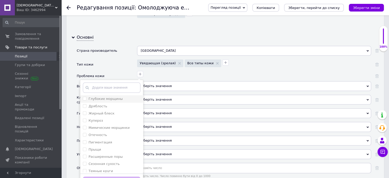
click at [115, 97] on label "Глубокие морщины" at bounding box center [105, 99] width 34 height 4
click at [111, 104] on div "Дряблость" at bounding box center [112, 106] width 58 height 5
click at [110, 111] on label "Жирный блеск" at bounding box center [101, 113] width 26 height 4
click at [111, 126] on label "Мимические морщинки" at bounding box center [108, 128] width 41 height 4
click at [108, 140] on label "Пигментация" at bounding box center [100, 142] width 24 height 4
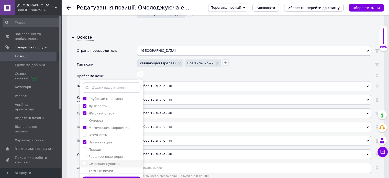
click at [108, 162] on label "Сезонная сухость" at bounding box center [103, 164] width 31 height 4
click at [108, 154] on label "Расширенные поры" at bounding box center [105, 156] width 34 height 4
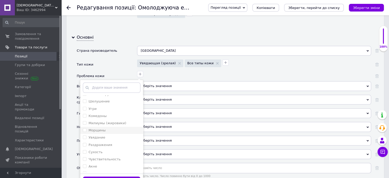
click at [103, 128] on label "Морщины" at bounding box center [96, 130] width 17 height 4
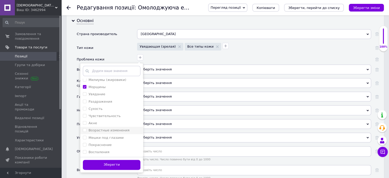
scroll to position [588, 0]
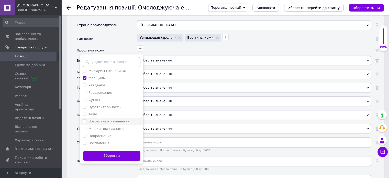
click at [116, 119] on label "Возрастные изменения" at bounding box center [108, 121] width 41 height 4
click at [119, 148] on div "Зберегти" at bounding box center [111, 156] width 63 height 16
click at [120, 151] on button "Зберегти" at bounding box center [112, 156] width 58 height 10
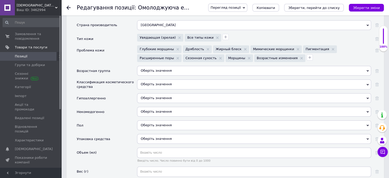
click at [148, 66] on div "Оберіть значення" at bounding box center [254, 71] width 234 height 10
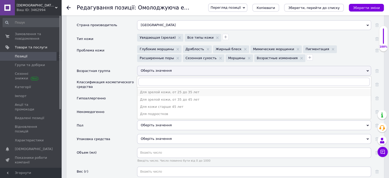
click at [152, 90] on div "Для зрелой кожи, от 25 до 35 лет" at bounding box center [254, 92] width 228 height 5
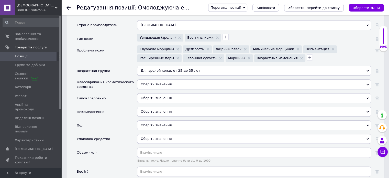
click at [153, 79] on div "Оберіть значення" at bounding box center [254, 84] width 234 height 10
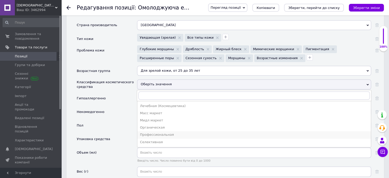
click at [154, 132] on div "Профессиональная" at bounding box center [254, 134] width 228 height 5
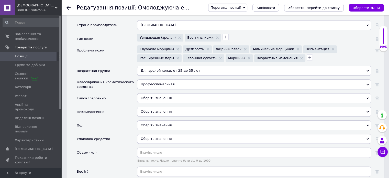
click at [152, 96] on span "Оберіть значення" at bounding box center [156, 98] width 31 height 4
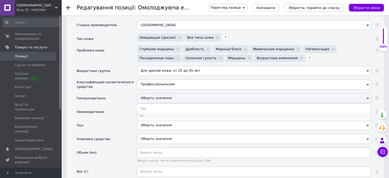
click at [148, 112] on li "Ні" at bounding box center [253, 115] width 233 height 7
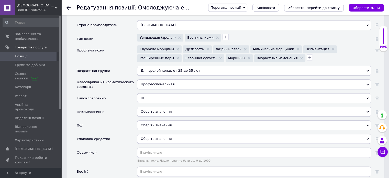
click at [154, 107] on span "Оберіть значення" at bounding box center [254, 112] width 234 height 10
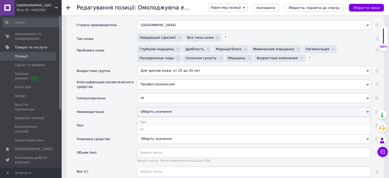
click at [152, 118] on li "Так" at bounding box center [253, 121] width 233 height 7
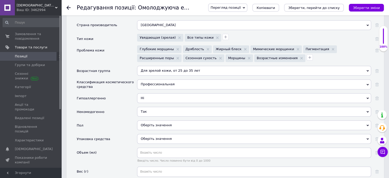
click at [154, 120] on div "Оберіть значення" at bounding box center [254, 125] width 234 height 10
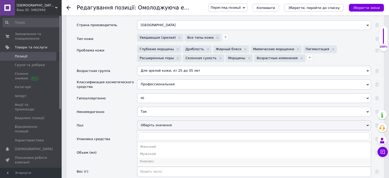
click at [146, 159] on div "Унисекс" at bounding box center [254, 161] width 228 height 5
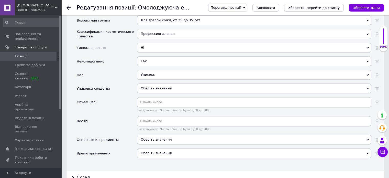
scroll to position [639, 0]
click at [167, 83] on div "Оберіть значення" at bounding box center [254, 88] width 234 height 10
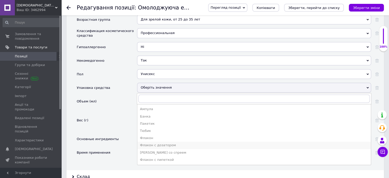
click at [162, 143] on div "Флакон с дозатором" at bounding box center [254, 145] width 228 height 5
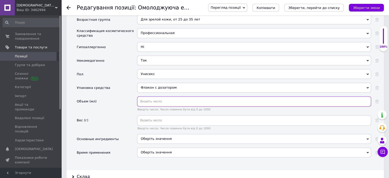
click at [154, 96] on input "text" at bounding box center [254, 101] width 234 height 10
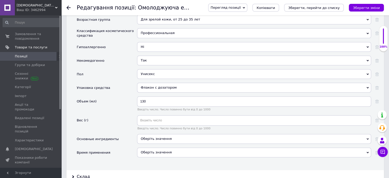
click at [186, 147] on div "Оберіть значення" at bounding box center [254, 152] width 234 height 10
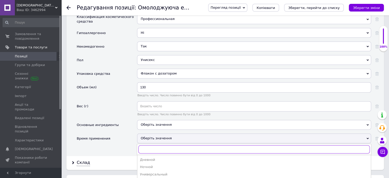
scroll to position [665, 0]
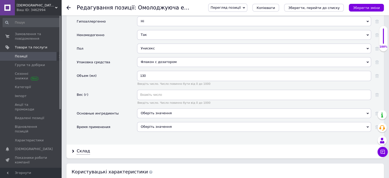
click at [102, 122] on div "Время применения" at bounding box center [107, 129] width 60 height 14
click at [338, 9] on icon "Зберегти, перейти до списку" at bounding box center [313, 8] width 51 height 4
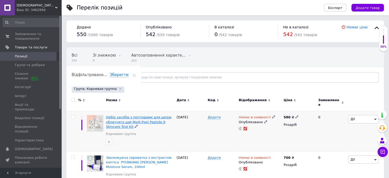
click at [147, 118] on span "Набір засобів з пептидами для шкіри обличчята шиї Medi-Рeel Peptide 9 Skincare …" at bounding box center [138, 121] width 65 height 13
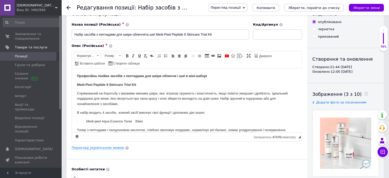
scroll to position [51, 0]
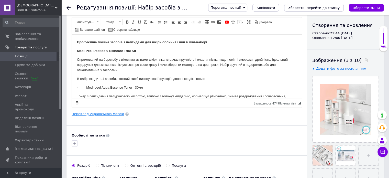
click at [109, 114] on link "Переклад українською мовою" at bounding box center [98, 114] width 52 height 4
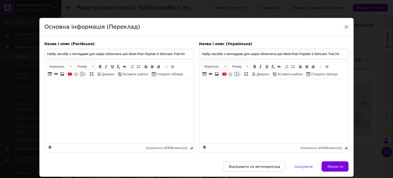
click at [344, 24] on span "×" at bounding box center [346, 26] width 5 height 9
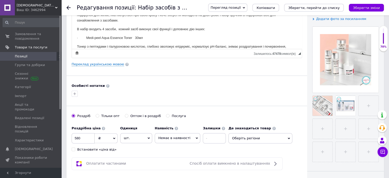
scroll to position [128, 0]
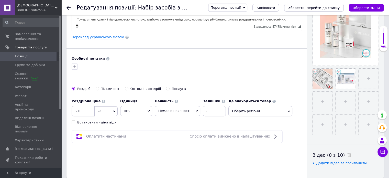
click at [94, 121] on div "Встановити «ціна від»" at bounding box center [96, 122] width 39 height 5
click at [75, 121] on input "Встановити «ціна від»" at bounding box center [73, 121] width 3 height 3
drag, startPoint x: 89, startPoint y: 111, endPoint x: 80, endPoint y: 112, distance: 9.5
click at [80, 112] on input "580" at bounding box center [83, 111] width 23 height 10
click at [170, 112] on span "Немає в наявності" at bounding box center [174, 111] width 32 height 4
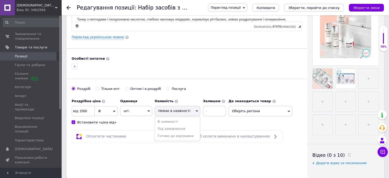
drag, startPoint x: 169, startPoint y: 127, endPoint x: 172, endPoint y: 125, distance: 3.1
click at [169, 127] on li "Під замовлення" at bounding box center [177, 128] width 45 height 7
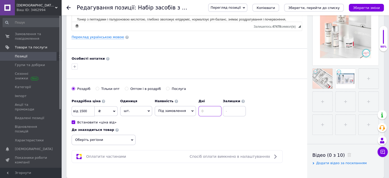
click at [200, 108] on input at bounding box center [209, 111] width 23 height 10
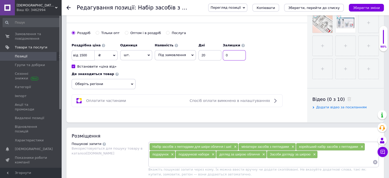
scroll to position [256, 0]
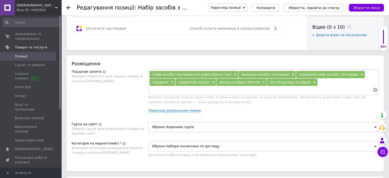
click at [174, 124] on span "Обрано Коренева група" at bounding box center [263, 127] width 230 height 10
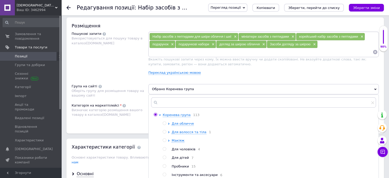
scroll to position [332, 0]
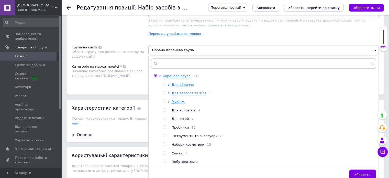
click at [181, 146] on span "Набори косметики" at bounding box center [188, 144] width 33 height 4
click at [357, 176] on span "Зберегти" at bounding box center [362, 175] width 16 height 4
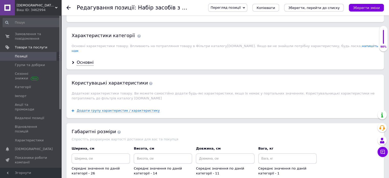
scroll to position [409, 0]
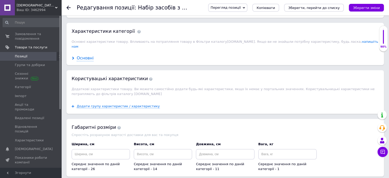
click at [87, 55] on div "Основні" at bounding box center [85, 58] width 17 height 6
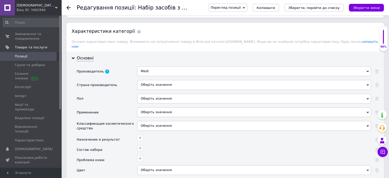
click at [168, 66] on div "Medi" at bounding box center [254, 71] width 234 height 10
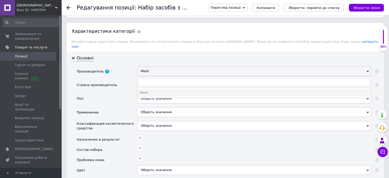
click at [167, 66] on div "Medi" at bounding box center [254, 71] width 234 height 10
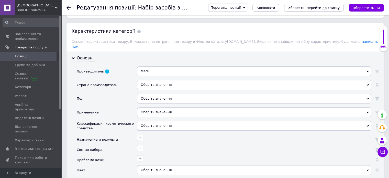
click at [167, 66] on div "Medi" at bounding box center [254, 71] width 234 height 10
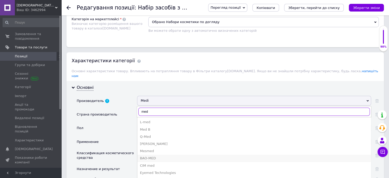
scroll to position [435, 0]
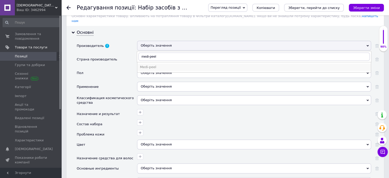
click at [153, 65] on div "Medi-peel" at bounding box center [254, 67] width 228 height 5
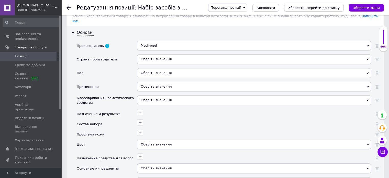
click at [151, 54] on div "Оберіть значення" at bounding box center [254, 59] width 234 height 10
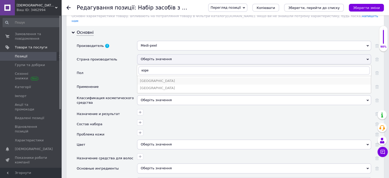
click at [153, 78] on div "[GEOGRAPHIC_DATA]" at bounding box center [254, 80] width 228 height 5
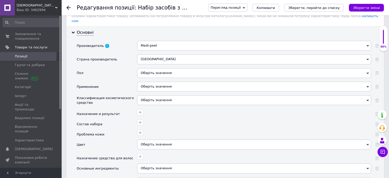
click at [152, 68] on div "Оберіть значення" at bounding box center [254, 73] width 234 height 10
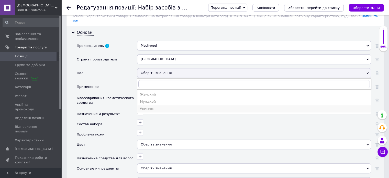
click at [153, 106] on div "Унисекс" at bounding box center [254, 108] width 228 height 5
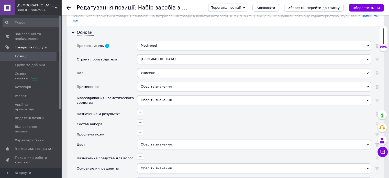
click at [157, 82] on div "Оберіть значення" at bounding box center [254, 87] width 234 height 10
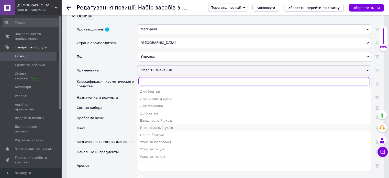
scroll to position [460, 0]
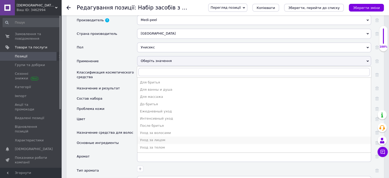
click at [164, 138] on div "Уход за лицом" at bounding box center [254, 140] width 228 height 5
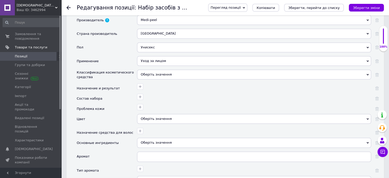
click at [153, 70] on div "Оберіть значення" at bounding box center [254, 75] width 234 height 10
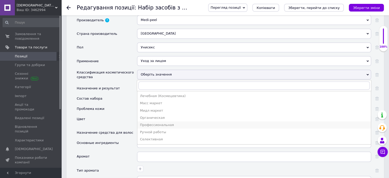
click at [161, 122] on div "Профессиональная" at bounding box center [254, 124] width 228 height 5
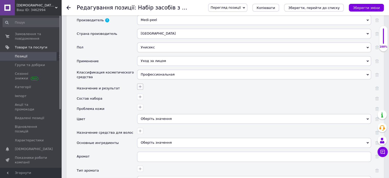
click at [141, 84] on icon "button" at bounding box center [140, 86] width 4 height 4
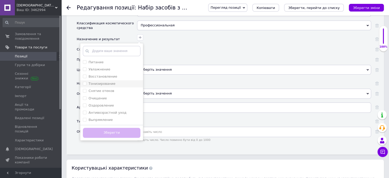
scroll to position [511, 0]
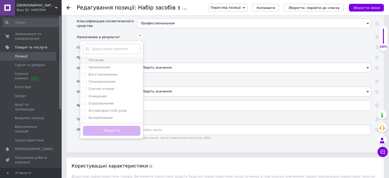
click at [102, 58] on div "Питание" at bounding box center [112, 60] width 58 height 5
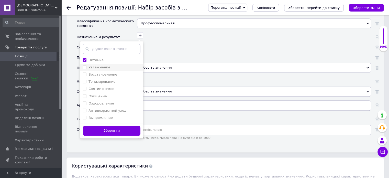
click at [102, 64] on li "Увлажнение" at bounding box center [111, 67] width 63 height 7
click at [102, 72] on label "Восстановление" at bounding box center [102, 74] width 29 height 4
click at [104, 108] on label "Антивозрастной уход" at bounding box center [107, 110] width 38 height 4
click at [103, 116] on label "Выпрямление" at bounding box center [100, 118] width 24 height 4
click at [106, 116] on label "Выпрямление" at bounding box center [100, 118] width 24 height 4
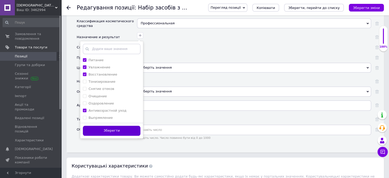
click at [115, 127] on button "Зберегти" at bounding box center [112, 131] width 58 height 10
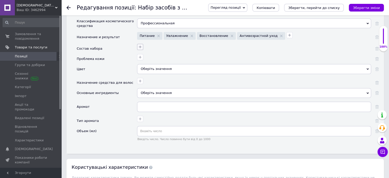
click at [140, 45] on icon "button" at bounding box center [140, 47] width 4 height 4
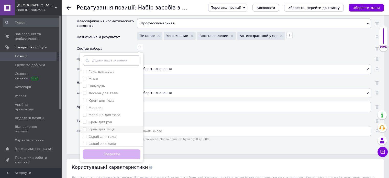
click at [112, 127] on div "Крем для лица" at bounding box center [112, 129] width 58 height 5
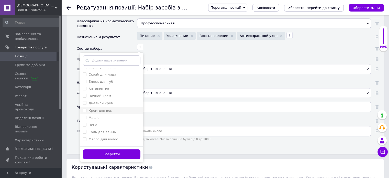
scroll to position [77, 0]
click at [109, 92] on li "Дневной крем" at bounding box center [111, 95] width 63 height 7
click at [105, 101] on label "Крем для век" at bounding box center [100, 103] width 24 height 4
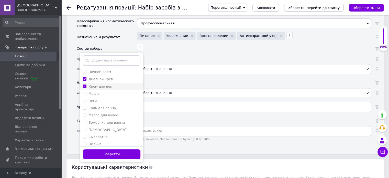
scroll to position [102, 0]
click at [110, 124] on li "Сыворотка" at bounding box center [111, 127] width 63 height 7
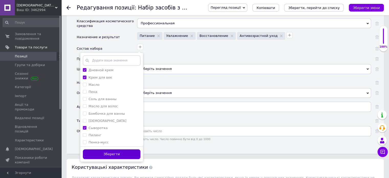
click at [116, 149] on button "Зберегти" at bounding box center [112, 154] width 58 height 10
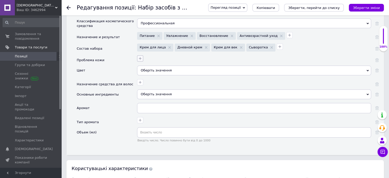
click at [138, 56] on icon "button" at bounding box center [140, 58] width 4 height 4
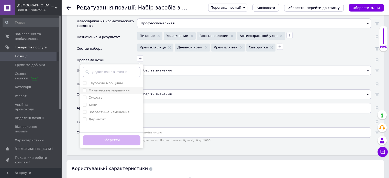
click at [107, 88] on label "Мимические морщинки" at bounding box center [108, 90] width 41 height 4
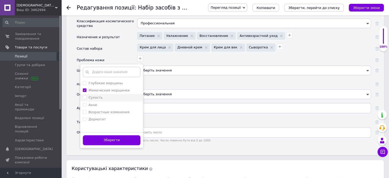
click at [105, 95] on div "Сухость" at bounding box center [112, 97] width 58 height 5
drag, startPoint x: 109, startPoint y: 107, endPoint x: 108, endPoint y: 114, distance: 7.7
click at [108, 110] on label "Возрастные изменения" at bounding box center [108, 112] width 41 height 4
click at [113, 135] on button "Зберегти" at bounding box center [112, 140] width 58 height 10
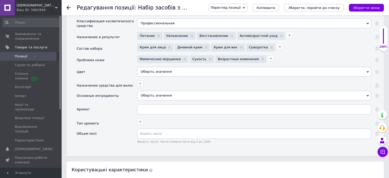
click at [150, 67] on div "Оберіть значення" at bounding box center [254, 72] width 234 height 10
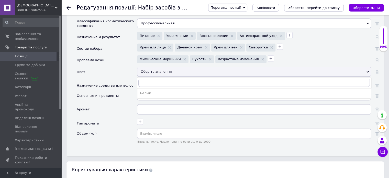
click at [150, 67] on div "Оберіть значення" at bounding box center [254, 72] width 234 height 10
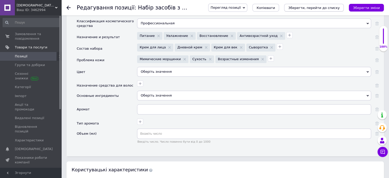
click at [308, 7] on icon "Зберегти, перейти до списку" at bounding box center [313, 8] width 51 height 4
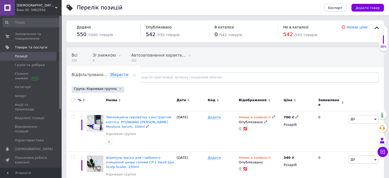
click at [147, 115] on span "Зволожуюча сироватка з екстрактом коптіса PYUNKANG [PERSON_NAME] Moisture Serum…" at bounding box center [138, 121] width 65 height 13
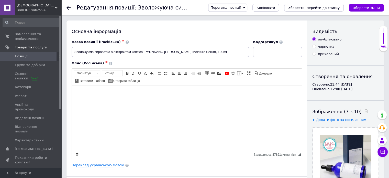
click at [99, 166] on div "Основна інформація Назва позиції (Російська) ✱ Зволожуюча сироватка з екстракто…" at bounding box center [186, 162] width 241 height 285
click at [100, 165] on link "Переклад українською мовою" at bounding box center [98, 165] width 52 height 4
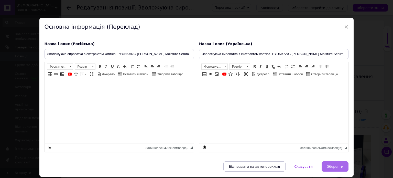
click at [326, 162] on button "Зберегти" at bounding box center [334, 166] width 27 height 10
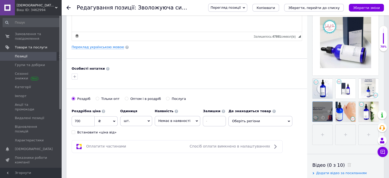
scroll to position [128, 0]
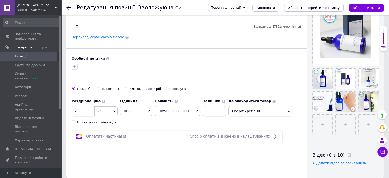
click at [87, 123] on div "Встановити «ціна від»" at bounding box center [96, 122] width 39 height 5
click at [75, 123] on input "Встановити «ціна від»" at bounding box center [73, 121] width 3 height 3
click at [172, 109] on span "Немає в наявності" at bounding box center [174, 111] width 32 height 4
click at [173, 127] on li "Під замовлення" at bounding box center [177, 128] width 45 height 7
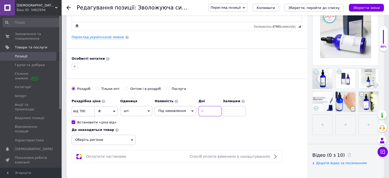
click at [203, 110] on input at bounding box center [209, 111] width 23 height 10
click at [86, 112] on input "700" at bounding box center [83, 111] width 23 height 10
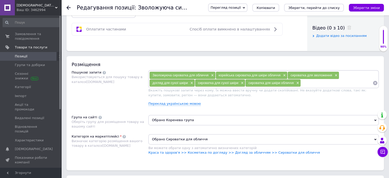
scroll to position [256, 0]
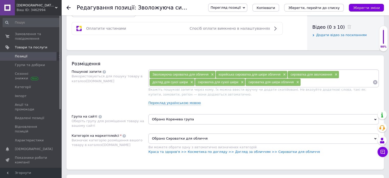
click at [171, 119] on span "Обрано Коренева група" at bounding box center [263, 119] width 230 height 10
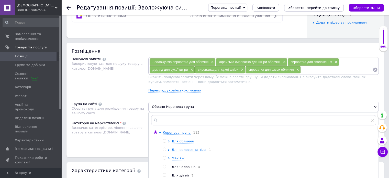
scroll to position [332, 0]
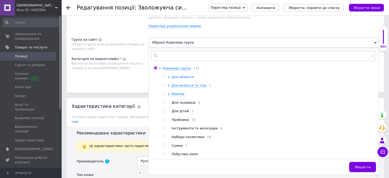
click at [183, 75] on span "Для обличчя" at bounding box center [183, 77] width 22 height 4
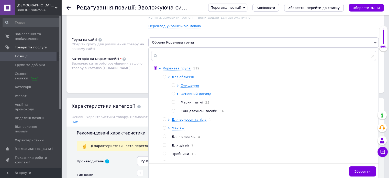
click at [196, 93] on span "Основний догляд" at bounding box center [195, 94] width 31 height 4
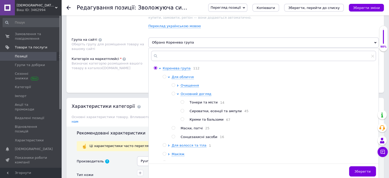
click at [211, 111] on span "Сироватки, есенції та ампули" at bounding box center [215, 111] width 52 height 4
click at [370, 171] on span "Зберегти" at bounding box center [362, 171] width 16 height 4
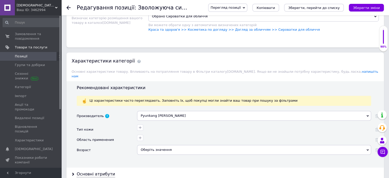
scroll to position [409, 0]
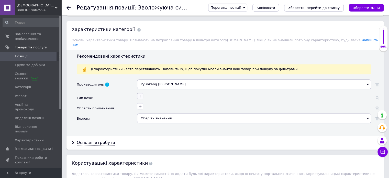
click at [139, 94] on icon "button" at bounding box center [140, 96] width 4 height 4
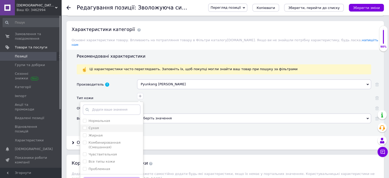
click at [106, 126] on div "Сухая" at bounding box center [112, 128] width 58 height 5
click at [109, 140] on label "Комбинированная (Смешанная)" at bounding box center [104, 144] width 32 height 8
click at [109, 152] on label "Чувствительная" at bounding box center [102, 154] width 28 height 4
click at [107, 159] on label "Все типы кожи" at bounding box center [101, 161] width 26 height 4
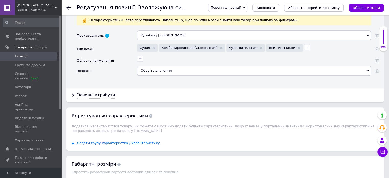
scroll to position [460, 0]
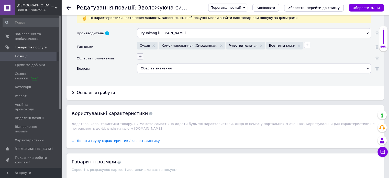
click at [141, 55] on icon "button" at bounding box center [140, 56] width 3 height 3
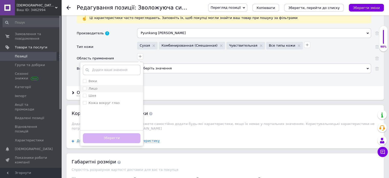
click at [107, 86] on div "Лицо" at bounding box center [112, 88] width 58 height 5
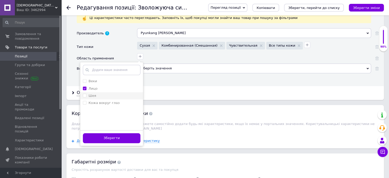
click at [105, 93] on div "Шея" at bounding box center [112, 95] width 58 height 5
click at [107, 101] on label "Кожа вокруг глаз" at bounding box center [103, 103] width 31 height 4
click at [114, 133] on button "Зберегти" at bounding box center [112, 138] width 58 height 10
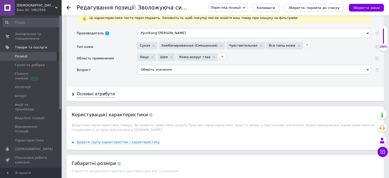
click at [162, 65] on div "Оберіть значення" at bounding box center [254, 70] width 234 height 10
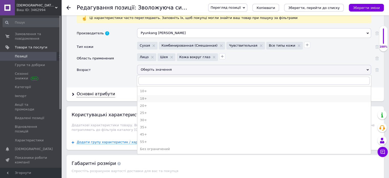
click at [154, 96] on div "18+" at bounding box center [254, 98] width 228 height 5
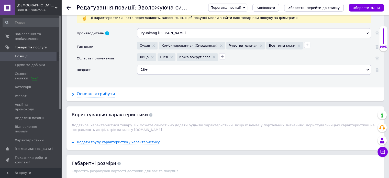
click at [105, 91] on div "Основні атрибути" at bounding box center [96, 94] width 38 height 6
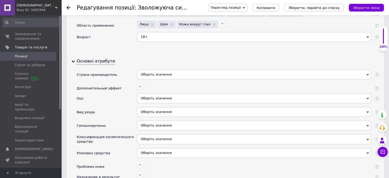
scroll to position [511, 0]
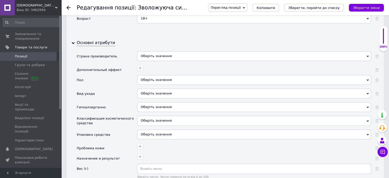
click at [160, 51] on div "Оберіть значення" at bounding box center [254, 56] width 234 height 10
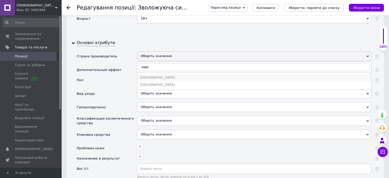
click at [152, 75] on div "[GEOGRAPHIC_DATA]" at bounding box center [254, 77] width 228 height 5
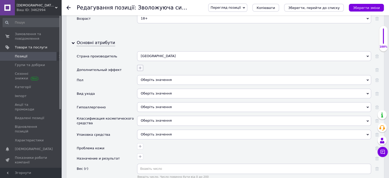
click at [138, 65] on button "button" at bounding box center [140, 68] width 6 height 6
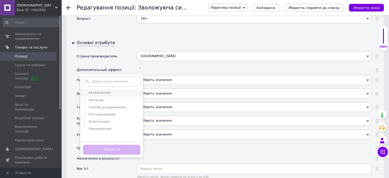
click at [106, 90] on label "Увлажнение" at bounding box center [99, 92] width 22 height 4
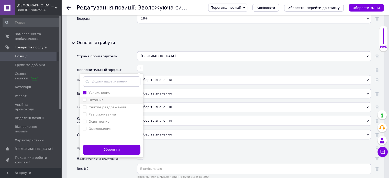
click at [104, 98] on div "Питание" at bounding box center [112, 100] width 58 height 5
click at [105, 105] on label "Снятие раздражения" at bounding box center [106, 107] width 37 height 4
click at [106, 118] on li "Осветление" at bounding box center [111, 121] width 63 height 7
click at [111, 144] on button "Зберегти" at bounding box center [112, 149] width 58 height 10
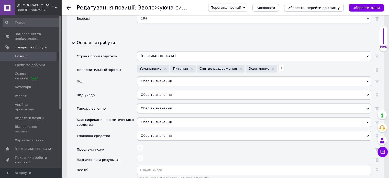
click at [155, 76] on div "Оберіть значення" at bounding box center [254, 81] width 234 height 10
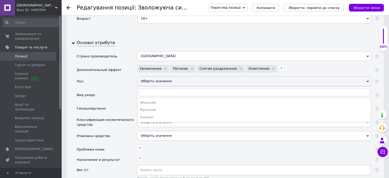
click at [153, 115] on div "Унисекс" at bounding box center [254, 117] width 228 height 5
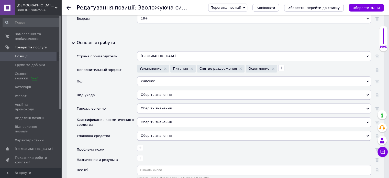
click at [158, 90] on div "Оберіть значення" at bounding box center [254, 95] width 234 height 10
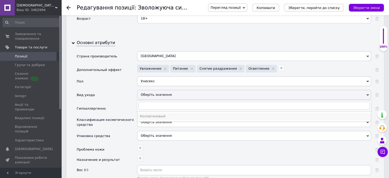
click at [158, 114] on div "Коллагеновый" at bounding box center [254, 116] width 228 height 5
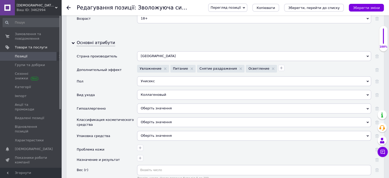
click at [157, 106] on span "Оберіть значення" at bounding box center [156, 108] width 31 height 4
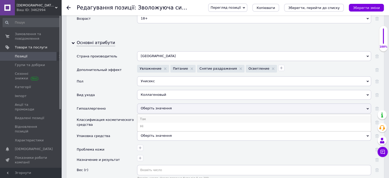
click at [155, 115] on li "Так" at bounding box center [253, 118] width 233 height 7
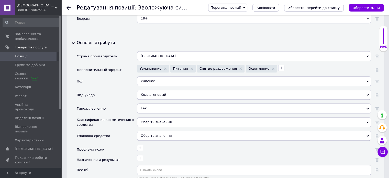
click at [155, 117] on div "Оберіть значення" at bounding box center [254, 122] width 234 height 10
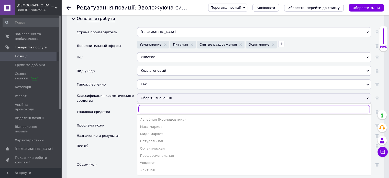
scroll to position [562, 0]
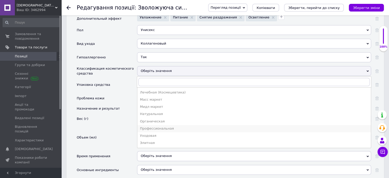
click at [160, 126] on div "Профессиональная" at bounding box center [254, 128] width 228 height 5
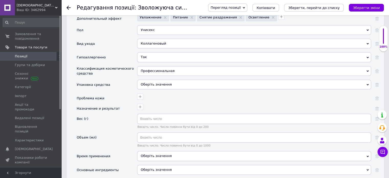
click at [151, 80] on div "Оберіть значення" at bounding box center [254, 85] width 234 height 10
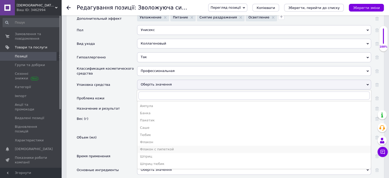
click at [156, 147] on div "Флакон с пипеткой" at bounding box center [254, 149] width 228 height 5
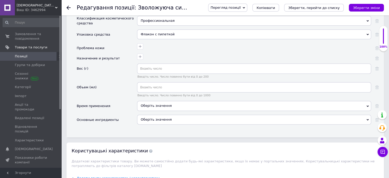
scroll to position [614, 0]
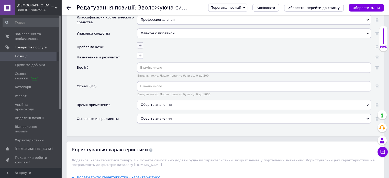
click at [141, 44] on icon "button" at bounding box center [140, 45] width 3 height 3
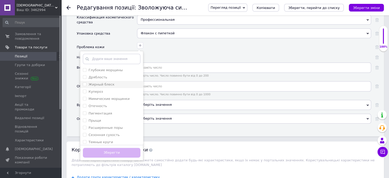
click at [108, 82] on label "Жирный блеск" at bounding box center [101, 84] width 26 height 4
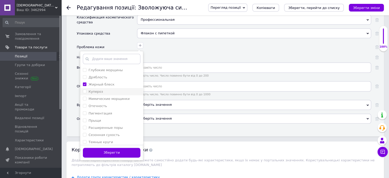
click at [104, 89] on div "Купероз" at bounding box center [112, 91] width 58 height 5
click at [109, 111] on div "Пигментация" at bounding box center [112, 113] width 58 height 5
click at [108, 104] on div "Отечность" at bounding box center [112, 106] width 58 height 5
click at [112, 97] on label "Мимические морщинки" at bounding box center [108, 99] width 41 height 4
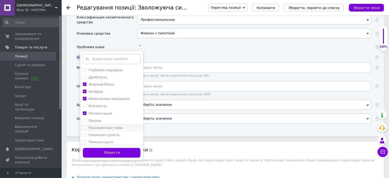
click at [104, 126] on label "Расширенные поры" at bounding box center [105, 128] width 34 height 4
click at [103, 133] on label "Сезонная сухость" at bounding box center [103, 135] width 31 height 4
click at [103, 140] on label "Темные круги" at bounding box center [100, 142] width 25 height 4
click at [105, 148] on button "Зберегти" at bounding box center [112, 153] width 58 height 10
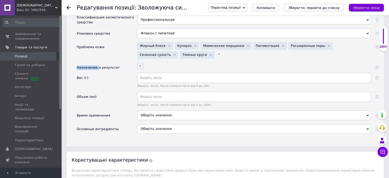
click at [143, 63] on button "button" at bounding box center [140, 66] width 6 height 6
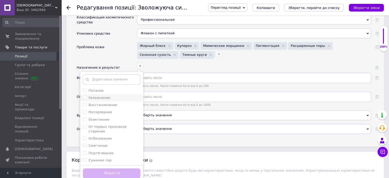
click at [109, 95] on div "Увлажнение" at bounding box center [112, 97] width 58 height 5
click at [110, 103] on label "Восстановление" at bounding box center [102, 105] width 29 height 4
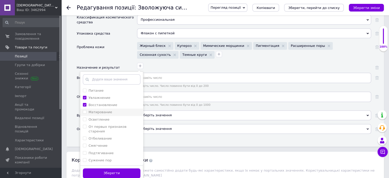
click at [109, 110] on label "Матирование" at bounding box center [100, 112] width 24 height 4
click at [110, 110] on div "Матирование" at bounding box center [112, 112] width 58 height 5
click at [109, 117] on div "Осветление" at bounding box center [112, 119] width 58 height 5
click at [111, 124] on label "От первых признаков старения" at bounding box center [107, 128] width 38 height 8
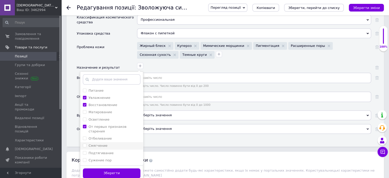
click at [112, 143] on div "Смягчение" at bounding box center [112, 145] width 58 height 5
click at [111, 151] on div "Подтягивание" at bounding box center [112, 153] width 58 height 5
drag, startPoint x: 111, startPoint y: 147, endPoint x: 111, endPoint y: 151, distance: 4.1
click at [111, 158] on div "Сужение пор" at bounding box center [112, 160] width 58 height 5
click at [113, 168] on button "Зберегти" at bounding box center [112, 173] width 58 height 10
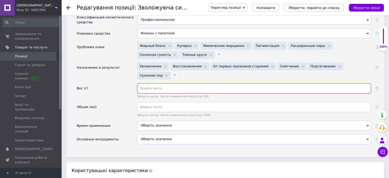
click at [166, 83] on input "text" at bounding box center [254, 88] width 234 height 10
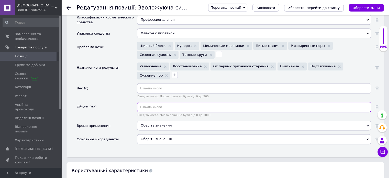
click at [171, 102] on input "text" at bounding box center [254, 107] width 234 height 10
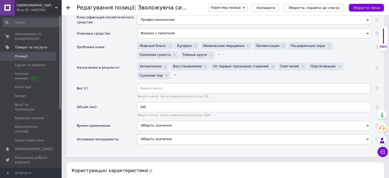
click at [161, 120] on div "Оберіть значення" at bounding box center [254, 125] width 234 height 10
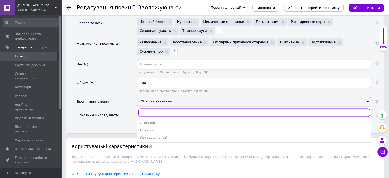
scroll to position [665, 0]
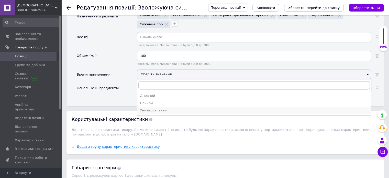
click at [161, 108] on div "Универсальный" at bounding box center [254, 110] width 228 height 5
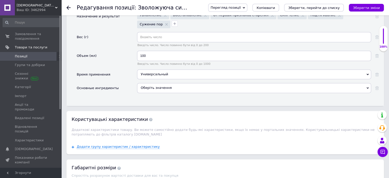
click at [158, 83] on div "Оберіть значення" at bounding box center [254, 88] width 234 height 10
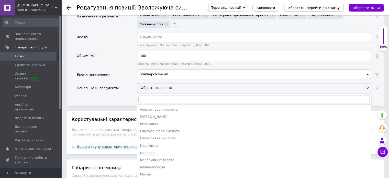
click at [158, 83] on div "Оберіть значення" at bounding box center [254, 88] width 234 height 10
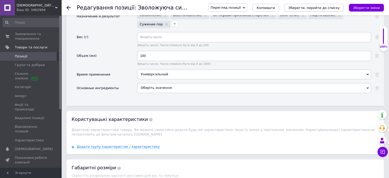
click at [303, 8] on icon "Зберегти, перейти до списку" at bounding box center [313, 8] width 51 height 4
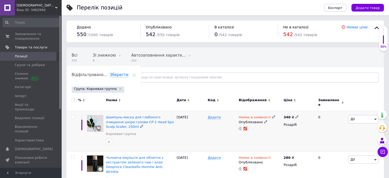
click at [140, 111] on div "Шампунь-маска для глибокого очищення шкіри голови CP-1 Head Spa Scalp Scaler, 2…" at bounding box center [140, 131] width 71 height 40
click at [142, 115] on span "Шампунь-маска для глибокого очищення шкіри голови CP-1 Head Spa Scalp Scaler, 2…" at bounding box center [140, 121] width 68 height 13
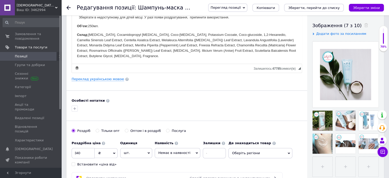
scroll to position [128, 0]
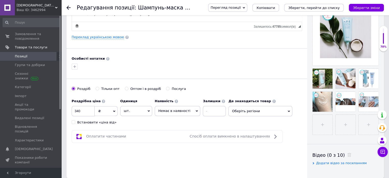
click at [88, 123] on div "Встановити «ціна від»" at bounding box center [96, 122] width 39 height 5
click at [75, 123] on input "Встановити «ціна від»" at bounding box center [73, 121] width 3 height 3
click at [161, 110] on span "Немає в наявності" at bounding box center [174, 111] width 32 height 4
click at [164, 126] on li "Під замовлення" at bounding box center [177, 128] width 45 height 7
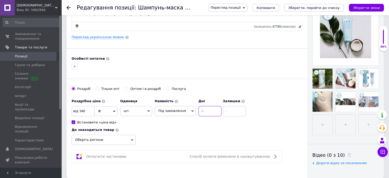
click at [207, 108] on input at bounding box center [209, 111] width 23 height 10
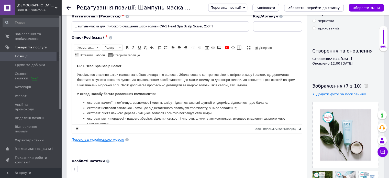
scroll to position [0, 0]
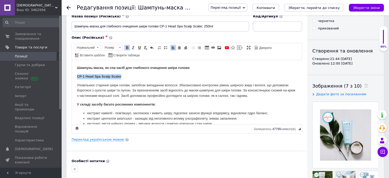
drag, startPoint x: 123, startPoint y: 75, endPoint x: 70, endPoint y: 76, distance: 52.7
click at [72, 76] on html "Шампунь-маска, як спа-засіб для глибокого очищення шкіри голови CP-1 Head Spa S…" at bounding box center [187, 152] width 230 height 185
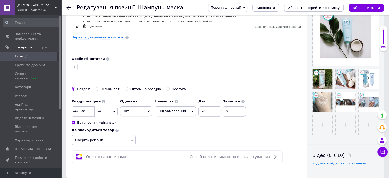
scroll to position [128, 0]
click at [85, 111] on input "340" at bounding box center [83, 111] width 23 height 10
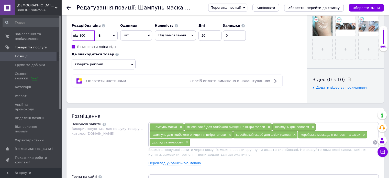
scroll to position [256, 0]
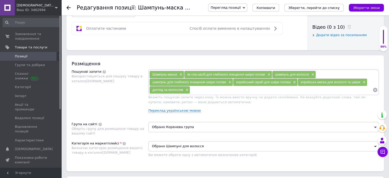
click at [188, 125] on span "Обрано Коренева група" at bounding box center [263, 127] width 230 height 10
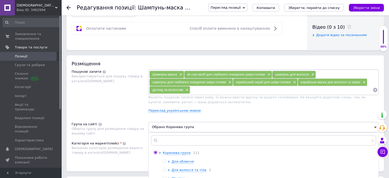
scroll to position [358, 0]
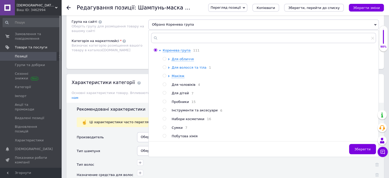
click at [183, 66] on span "Для волосся та тіла" at bounding box center [189, 67] width 35 height 4
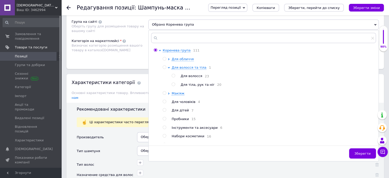
click at [188, 76] on span "Для волосся" at bounding box center [190, 76] width 21 height 4
click at [353, 155] on button "Зберегти" at bounding box center [362, 153] width 27 height 10
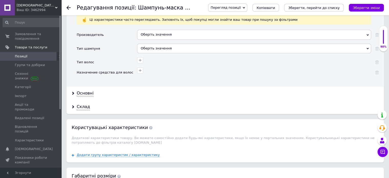
scroll to position [409, 0]
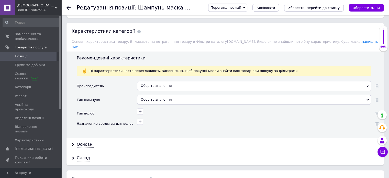
click at [178, 81] on div "Оберіть значення" at bounding box center [254, 86] width 234 height 10
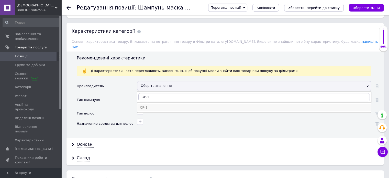
click at [151, 105] on div "CP-1" at bounding box center [254, 107] width 228 height 5
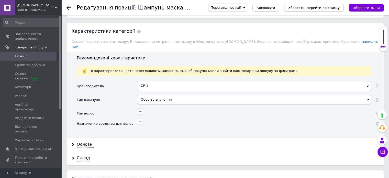
click at [154, 95] on div "Оберіть значення" at bounding box center [254, 100] width 234 height 10
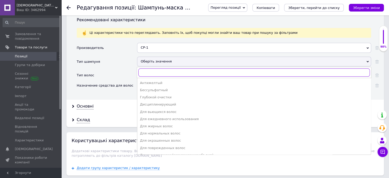
scroll to position [460, 0]
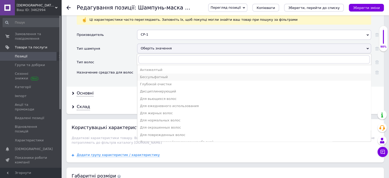
click at [171, 75] on div "Бессульфатный" at bounding box center [254, 77] width 228 height 5
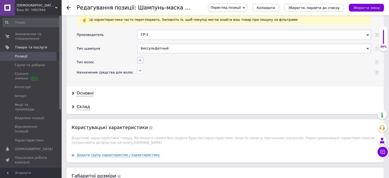
click at [139, 58] on icon "button" at bounding box center [140, 60] width 4 height 4
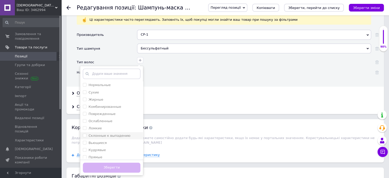
click at [114, 133] on label "Склонные к выпадению" at bounding box center [109, 135] width 42 height 4
click at [108, 119] on label "Ослабленные" at bounding box center [100, 121] width 24 height 4
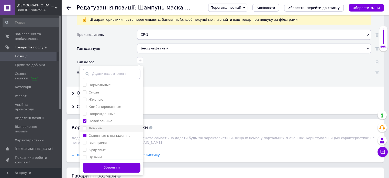
scroll to position [26, 0]
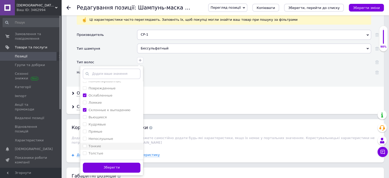
click at [102, 144] on div "Тонкие" at bounding box center [112, 146] width 58 height 5
click at [101, 151] on div "Толстые" at bounding box center [112, 153] width 58 height 5
click at [106, 129] on div "Прямые" at bounding box center [112, 131] width 58 height 5
click at [106, 137] on label "Непослушные" at bounding box center [100, 139] width 25 height 4
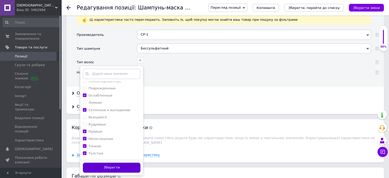
click at [111, 162] on button "Зберегти" at bounding box center [112, 167] width 58 height 10
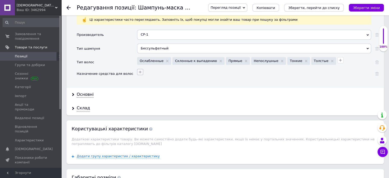
click at [140, 70] on icon "button" at bounding box center [140, 71] width 3 height 3
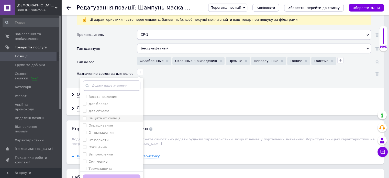
click at [107, 116] on label "Защита от солнца" at bounding box center [104, 118] width 32 height 4
click at [107, 130] on li "От выпадения" at bounding box center [111, 132] width 63 height 7
click at [107, 138] on div "От перхоти" at bounding box center [112, 140] width 58 height 5
click at [107, 145] on div "Очищение" at bounding box center [112, 147] width 58 height 5
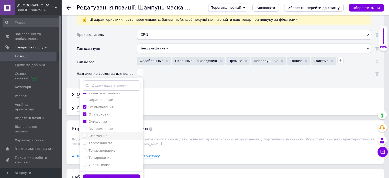
click at [107, 132] on li "Смягчение" at bounding box center [111, 135] width 63 height 7
click at [108, 141] on label "Термозащита" at bounding box center [100, 143] width 24 height 4
click at [107, 163] on label "Увлажнение" at bounding box center [99, 165] width 22 height 4
click at [109, 174] on button "Зберегти" at bounding box center [112, 179] width 58 height 10
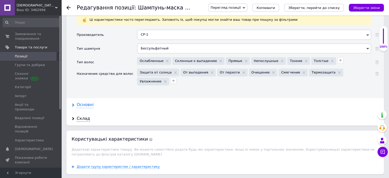
click at [90, 102] on div "Основні" at bounding box center [85, 105] width 17 height 6
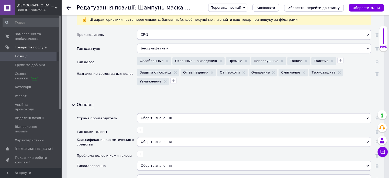
click at [172, 113] on div "Оберіть значення" at bounding box center [254, 118] width 234 height 10
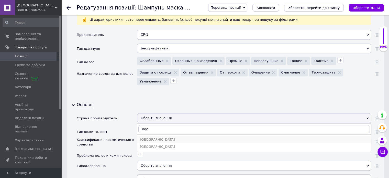
click at [159, 137] on div "[GEOGRAPHIC_DATA]" at bounding box center [254, 139] width 228 height 5
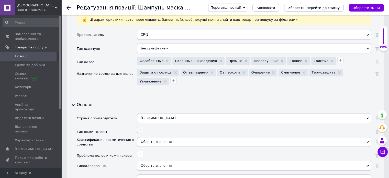
click at [138, 128] on icon "button" at bounding box center [140, 130] width 4 height 4
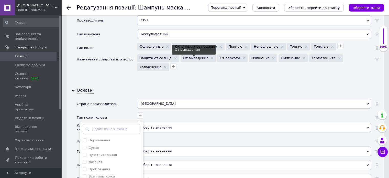
scroll to position [486, 0]
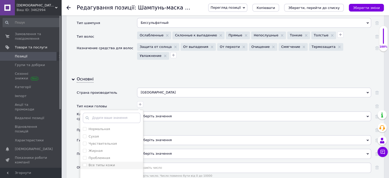
click at [103, 163] on label "Все типы кожи" at bounding box center [101, 165] width 26 height 4
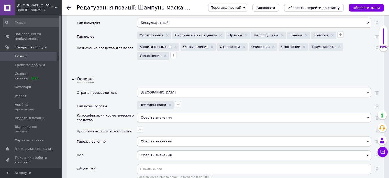
click at [156, 112] on div "Оберіть значення" at bounding box center [254, 117] width 234 height 10
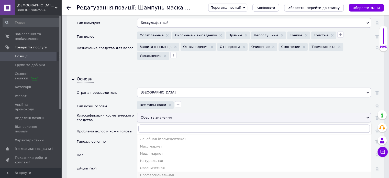
click at [161, 173] on div "Профессиональная" at bounding box center [254, 175] width 228 height 5
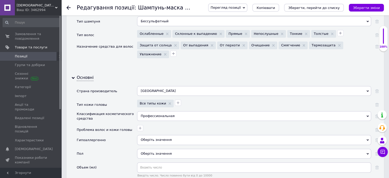
scroll to position [537, 0]
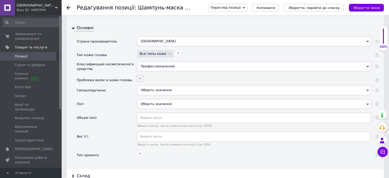
click at [141, 76] on icon "button" at bounding box center [140, 78] width 4 height 4
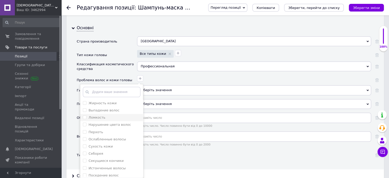
click at [96, 115] on label "Ломкость" at bounding box center [96, 117] width 17 height 4
click at [99, 108] on label "Выпадение волос" at bounding box center [103, 110] width 31 height 4
click at [101, 101] on label "Жирность кожи" at bounding box center [102, 103] width 28 height 4
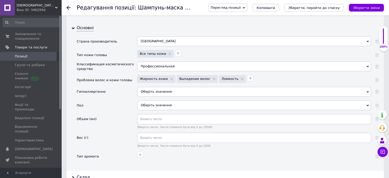
click at [163, 89] on span "Оберіть значення" at bounding box center [156, 91] width 31 height 4
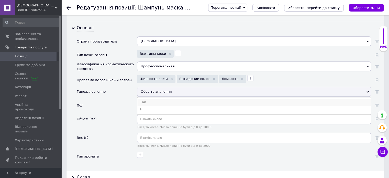
click at [156, 98] on li "Так" at bounding box center [253, 101] width 233 height 7
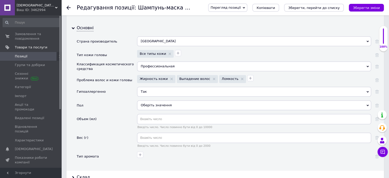
click at [155, 100] on div "Оберіть значення" at bounding box center [254, 105] width 234 height 10
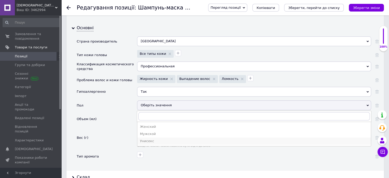
click at [149, 139] on div "Унисекс" at bounding box center [254, 141] width 228 height 5
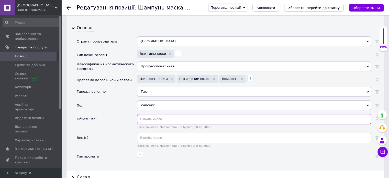
click at [158, 114] on input "text" at bounding box center [254, 119] width 234 height 10
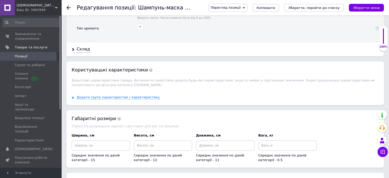
scroll to position [562, 0]
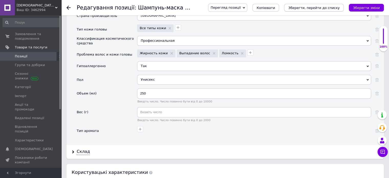
click at [339, 6] on icon "Зберегти, перейти до списку" at bounding box center [313, 8] width 51 height 4
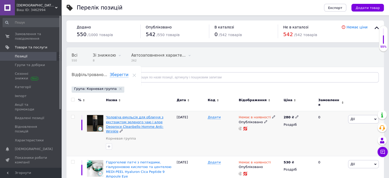
click at [135, 119] on span "Чоловіча емульсія для обличчя з екстрактом зеленого чаю і алое Deoproce Cleanbe…" at bounding box center [135, 124] width 58 height 18
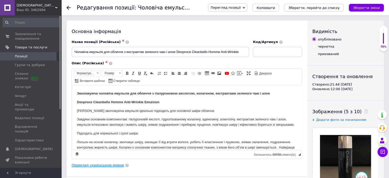
click at [106, 166] on link "Переклад українською мовою" at bounding box center [98, 165] width 52 height 4
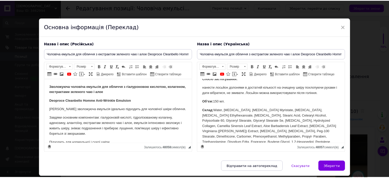
scroll to position [128, 0]
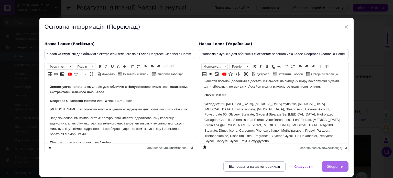
click at [329, 163] on button "Зберегти" at bounding box center [334, 166] width 27 height 10
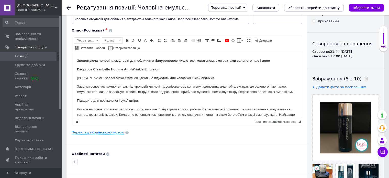
scroll to position [102, 0]
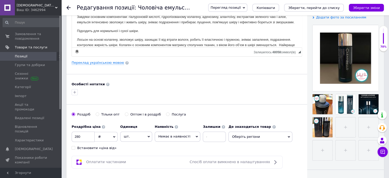
click at [96, 149] on div "Встановити «ціна від»" at bounding box center [96, 147] width 39 height 5
click at [75, 149] on input "Встановити «ціна від»" at bounding box center [73, 147] width 3 height 3
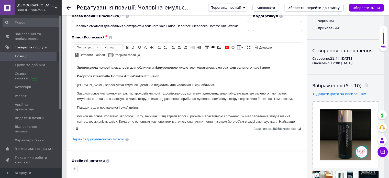
scroll to position [26, 0]
drag, startPoint x: 94, startPoint y: 76, endPoint x: 76, endPoint y: 75, distance: 17.9
click at [76, 75] on html "Зволожуюча чоловіча емульсія для обличчя з гіалуроновою кислотою, колагеном, ек…" at bounding box center [187, 142] width 230 height 164
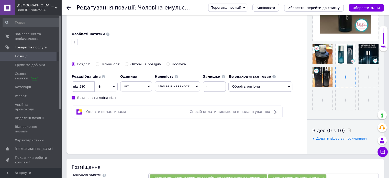
scroll to position [153, 0]
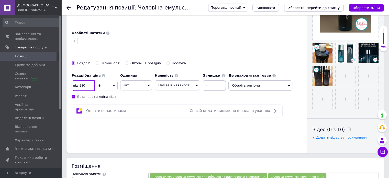
click at [88, 87] on input "280" at bounding box center [83, 85] width 23 height 10
drag, startPoint x: 81, startPoint y: 85, endPoint x: 86, endPoint y: 92, distance: 8.3
click at [82, 85] on input "600" at bounding box center [83, 85] width 23 height 10
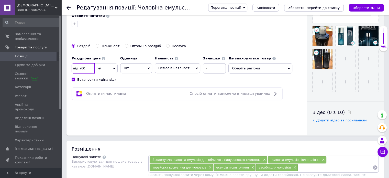
scroll to position [179, 0]
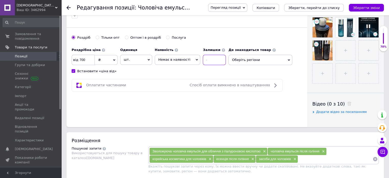
click at [209, 61] on input at bounding box center [214, 60] width 23 height 10
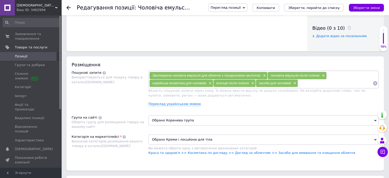
scroll to position [256, 0]
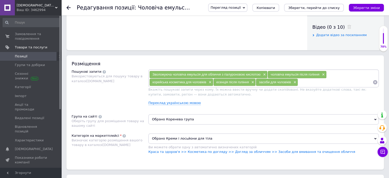
click at [177, 119] on span "Обрано Коренева група" at bounding box center [263, 119] width 230 height 10
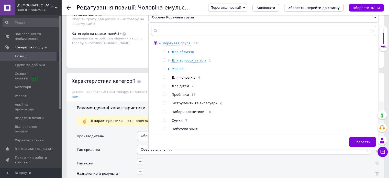
scroll to position [358, 0]
click at [179, 78] on span "Для чоловіків" at bounding box center [184, 77] width 24 height 4
click at [365, 142] on span "Зберегти" at bounding box center [362, 141] width 16 height 4
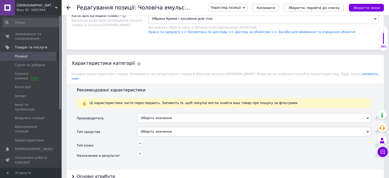
scroll to position [409, 0]
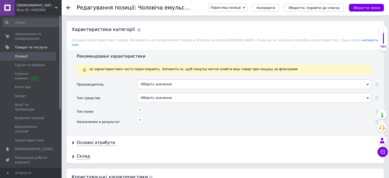
click at [176, 79] on div "Оберіть значення" at bounding box center [254, 84] width 234 height 10
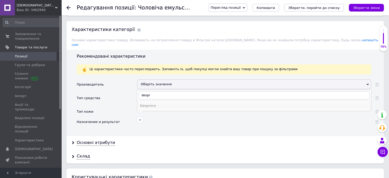
click at [158, 102] on li "Deoproce" at bounding box center [253, 105] width 233 height 7
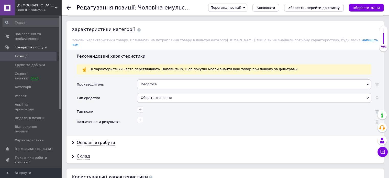
click at [146, 93] on div "Оберіть значення" at bounding box center [254, 98] width 234 height 10
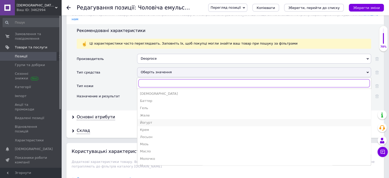
scroll to position [20, 0]
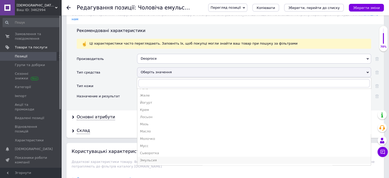
click at [164, 158] on div "Эмульсия" at bounding box center [254, 160] width 228 height 5
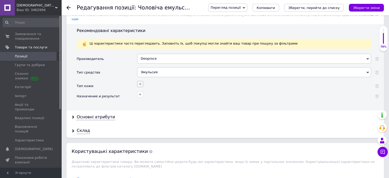
click at [139, 82] on icon "button" at bounding box center [140, 84] width 4 height 4
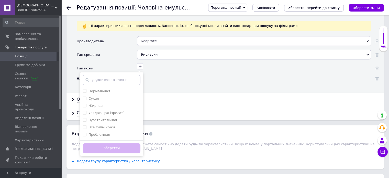
scroll to position [511, 0]
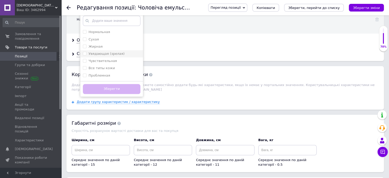
click at [112, 52] on label "Увядающая (зрелая)" at bounding box center [106, 54] width 36 height 4
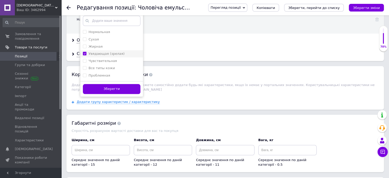
click at [112, 52] on label "Увядающая (зрелая)" at bounding box center [106, 54] width 36 height 4
click at [110, 59] on label "Чувствительная" at bounding box center [102, 61] width 28 height 4
click at [110, 66] on label "Все типы кожи" at bounding box center [101, 68] width 26 height 4
click at [109, 73] on div "Проблемная" at bounding box center [112, 75] width 58 height 5
click at [122, 84] on button "Зберегти" at bounding box center [112, 89] width 58 height 10
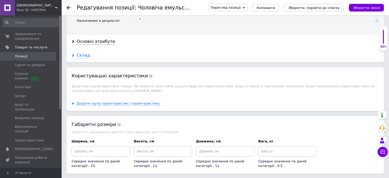
click at [83, 52] on div "Склад" at bounding box center [83, 55] width 13 height 6
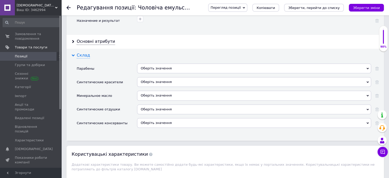
click at [83, 52] on div "Склад" at bounding box center [83, 55] width 13 height 6
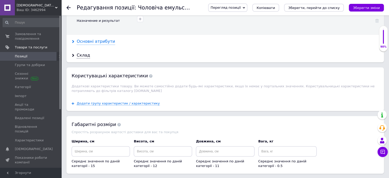
click at [93, 39] on div "Основні атрибути" at bounding box center [96, 42] width 38 height 6
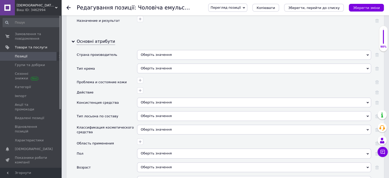
click at [146, 50] on div "Оберіть значення" at bounding box center [254, 55] width 234 height 10
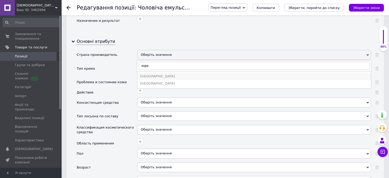
click at [150, 74] on div "[GEOGRAPHIC_DATA]" at bounding box center [254, 76] width 228 height 5
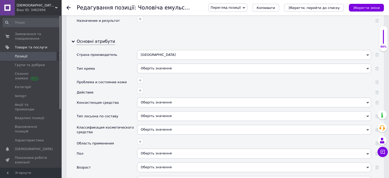
click at [148, 63] on div "Оберіть значення" at bounding box center [254, 68] width 234 height 10
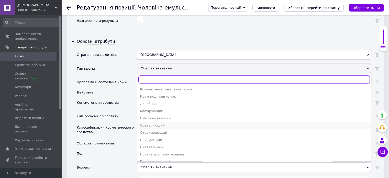
scroll to position [51, 0]
click at [166, 144] on div "Питательный" at bounding box center [254, 146] width 228 height 5
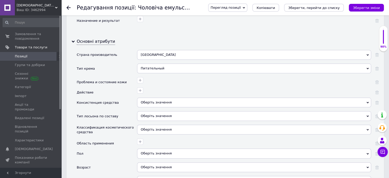
click at [146, 63] on div "Питательный" at bounding box center [254, 68] width 234 height 10
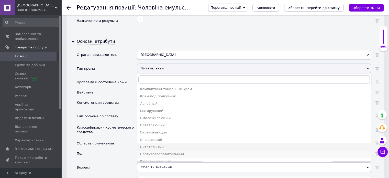
click at [156, 152] on div "Противовоспалительный" at bounding box center [254, 154] width 228 height 5
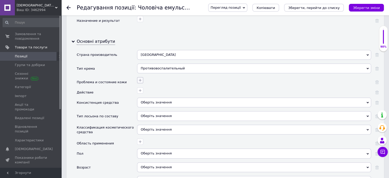
click at [139, 78] on icon "button" at bounding box center [140, 80] width 4 height 4
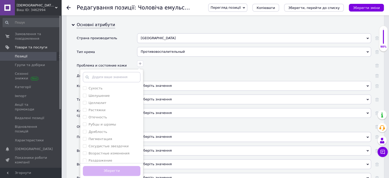
scroll to position [537, 0]
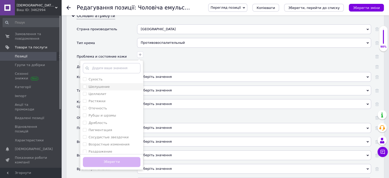
click at [105, 85] on label "Шелушение" at bounding box center [98, 87] width 21 height 4
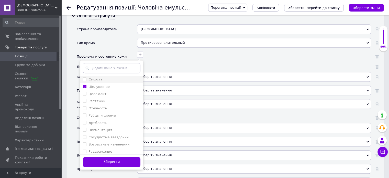
click at [104, 77] on div "Сухость" at bounding box center [112, 79] width 58 height 5
click at [104, 128] on label "Пигментация" at bounding box center [100, 130] width 24 height 4
click at [104, 142] on label "Возрастные изменения" at bounding box center [108, 144] width 41 height 4
drag, startPoint x: 104, startPoint y: 129, endPoint x: 105, endPoint y: 133, distance: 4.2
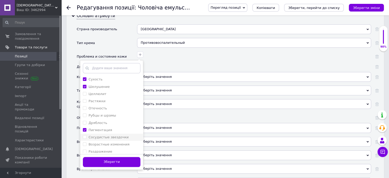
click at [104, 135] on label "Сосудистые звездочки" at bounding box center [108, 137] width 40 height 4
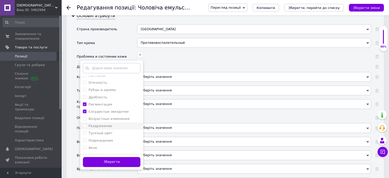
click at [103, 124] on label "Раздражение" at bounding box center [100, 126] width 24 height 4
click at [114, 157] on button "Зберегти" at bounding box center [112, 162] width 58 height 10
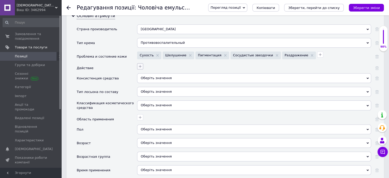
click at [142, 64] on icon "button" at bounding box center [140, 66] width 4 height 4
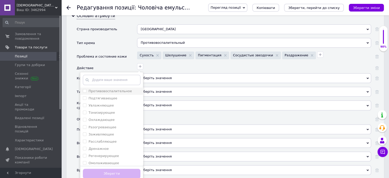
click at [122, 89] on label "Противовоспалительное" at bounding box center [109, 91] width 43 height 4
click at [115, 103] on div "Увлажняющее" at bounding box center [112, 105] width 58 height 5
click at [114, 110] on div "Тонизирующее" at bounding box center [112, 112] width 58 height 5
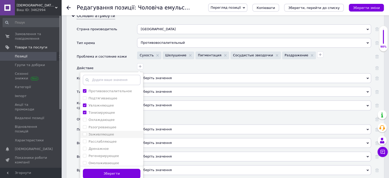
click at [109, 132] on label "Заживляющее" at bounding box center [100, 134] width 25 height 4
click at [109, 168] on button "Зберегти" at bounding box center [112, 173] width 58 height 10
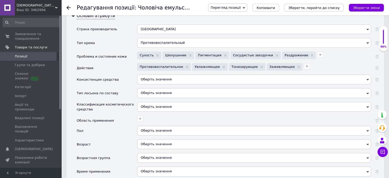
click at [152, 74] on div "Оберіть значення" at bounding box center [254, 79] width 234 height 10
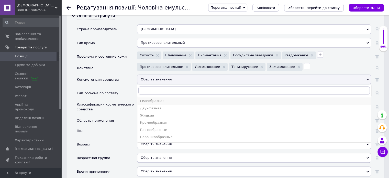
click at [159, 98] on div "Гелеобразная" at bounding box center [254, 100] width 228 height 5
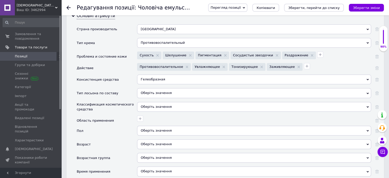
click at [155, 88] on div "Оберіть значення" at bounding box center [254, 93] width 234 height 10
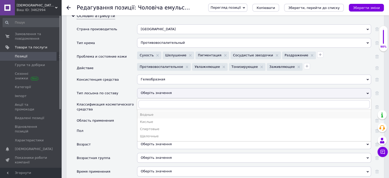
click at [155, 112] on div "Водные" at bounding box center [254, 114] width 228 height 5
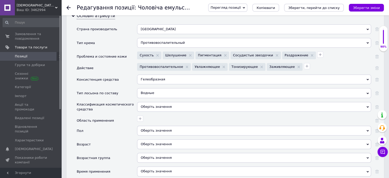
click at [154, 102] on div "Оберіть значення" at bounding box center [254, 107] width 234 height 10
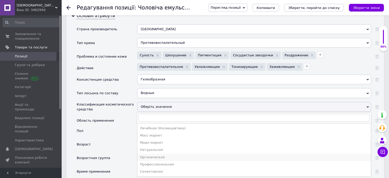
click at [161, 155] on div "Органическая" at bounding box center [254, 157] width 228 height 5
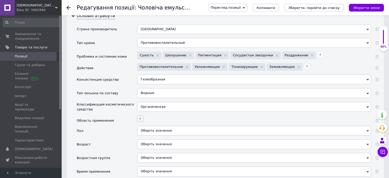
click at [141, 116] on icon "button" at bounding box center [140, 118] width 4 height 4
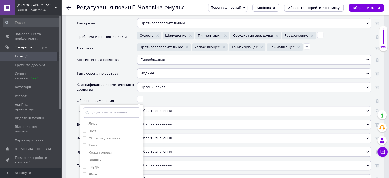
scroll to position [562, 0]
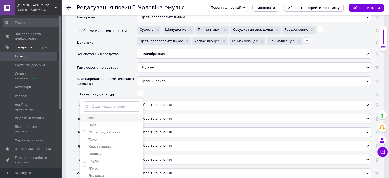
click at [105, 114] on li "Лицо" at bounding box center [111, 117] width 63 height 7
click at [103, 123] on div "Шея" at bounding box center [112, 125] width 58 height 5
click at [203, 90] on div "Лицо Шея Область декольте Тело Кожа головы Волосы Грудь Живот Ягодицы Бедра Сту…" at bounding box center [254, 95] width 234 height 10
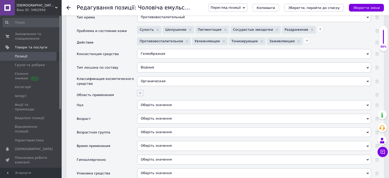
click at [141, 91] on icon "button" at bounding box center [140, 93] width 4 height 4
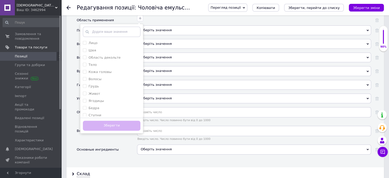
scroll to position [639, 0]
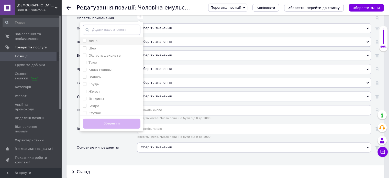
click at [109, 39] on div "Лицо" at bounding box center [112, 41] width 58 height 5
click at [106, 46] on div "Шея" at bounding box center [112, 48] width 58 height 5
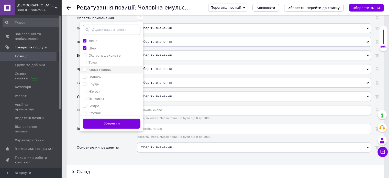
click at [106, 68] on label "Кожа головы" at bounding box center [99, 70] width 23 height 4
click at [100, 118] on button "Зберегти" at bounding box center [112, 123] width 58 height 10
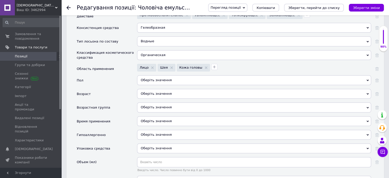
scroll to position [588, 0]
click at [163, 76] on div "Оберіть значення" at bounding box center [254, 81] width 234 height 10
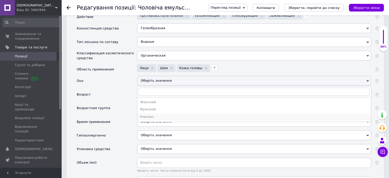
click at [152, 114] on div "Унисекс" at bounding box center [254, 116] width 228 height 5
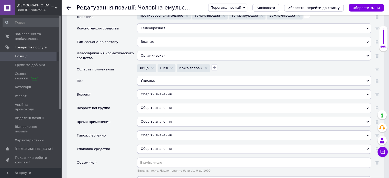
click at [153, 89] on div "Оберіть значення" at bounding box center [254, 94] width 234 height 10
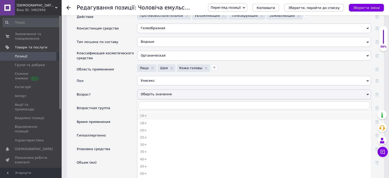
click at [151, 113] on div "16+" at bounding box center [254, 115] width 228 height 5
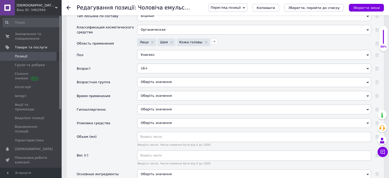
scroll to position [639, 0]
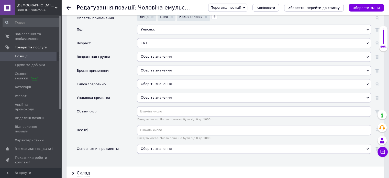
click at [160, 52] on div "Оберіть значення" at bounding box center [254, 57] width 234 height 10
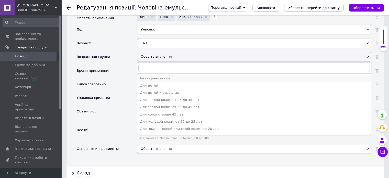
click at [160, 76] on div "Без ограничений" at bounding box center [254, 78] width 228 height 5
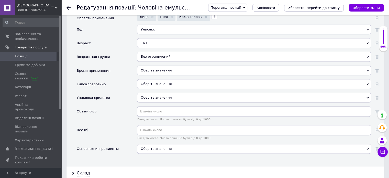
click at [155, 52] on div "Без ограничений" at bounding box center [254, 57] width 234 height 10
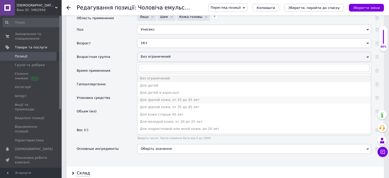
click at [170, 97] on div "Для зрелой кожи, от 25 до 35 лет" at bounding box center [254, 99] width 228 height 5
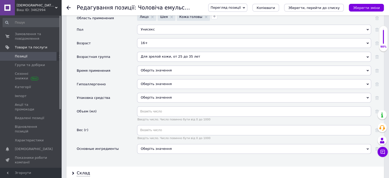
click at [168, 66] on div "Оберіть значення" at bounding box center [254, 70] width 234 height 10
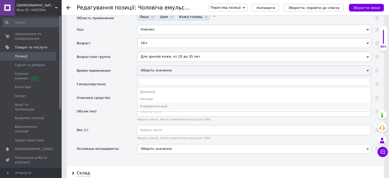
click at [160, 104] on div "Универсальный" at bounding box center [254, 106] width 228 height 5
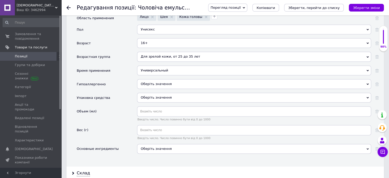
click at [162, 82] on span "Оберіть значення" at bounding box center [156, 84] width 31 height 4
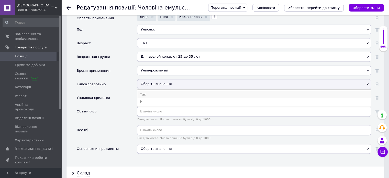
click at [161, 91] on li "Так" at bounding box center [253, 94] width 233 height 7
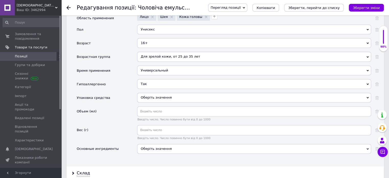
click at [159, 93] on div "Оберіть значення" at bounding box center [254, 98] width 234 height 10
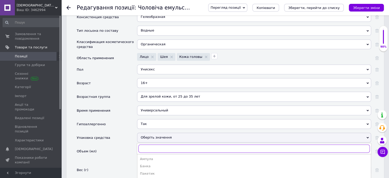
scroll to position [665, 0]
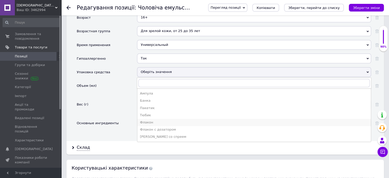
click at [157, 120] on div "Флакон" at bounding box center [254, 122] width 228 height 5
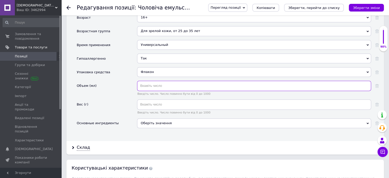
click at [161, 81] on input "text" at bounding box center [254, 86] width 234 height 10
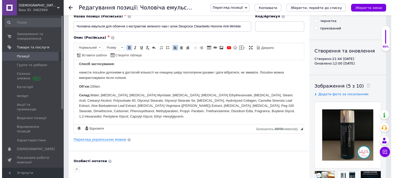
scroll to position [80, 0]
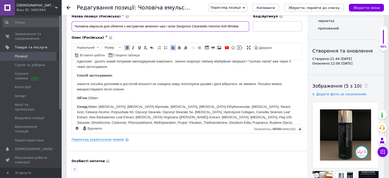
click at [123, 26] on input "Чоловіча емульсія для обличчя з екстрактом зеленого чаю і алое Deoproce Cleanbe…" at bounding box center [160, 26] width 177 height 10
click at [112, 142] on div "Основна інформація Назва позиції (Російська) ✱ Чоловіча емульсія для обличчя з …" at bounding box center [186, 137] width 241 height 285
click at [112, 140] on link "Переклад українською мовою" at bounding box center [98, 139] width 52 height 4
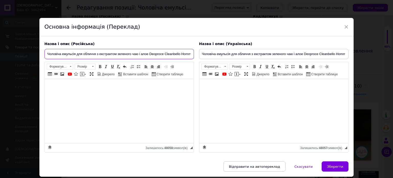
drag, startPoint x: 96, startPoint y: 52, endPoint x: 77, endPoint y: 53, distance: 18.5
click at [77, 53] on input "Чоловіча емульсія для обличчя з екстрактом зеленого чаю і алое Deoproce Cleanbe…" at bounding box center [118, 54] width 149 height 10
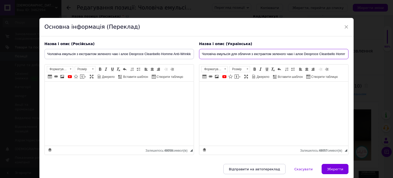
drag, startPoint x: 251, startPoint y: 54, endPoint x: 230, endPoint y: 55, distance: 20.7
click at [230, 55] on input "Чоловіча емульсія для обличчя з екстрактом зеленого чаю і алое Deoproce Cleanbe…" at bounding box center [273, 54] width 149 height 10
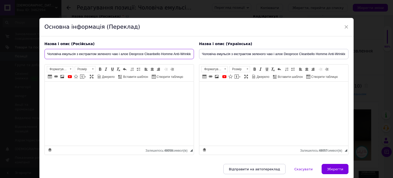
click at [187, 53] on input "Чоловіча емульсія з екстрактом зеленого чаю і алое Deoproce Cleanbello Homme An…" at bounding box center [118, 54] width 149 height 10
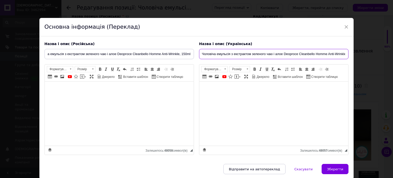
click at [314, 51] on input "Чоловіча емульсія з екстрактом зеленого чаю і алое Deoproce Cleanbello Homme An…" at bounding box center [273, 54] width 149 height 10
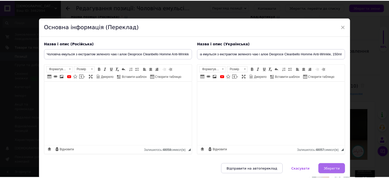
scroll to position [0, 0]
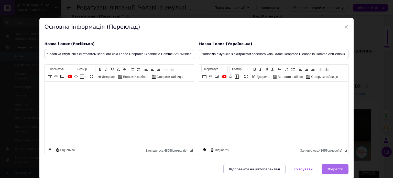
click at [337, 165] on button "Зберегти" at bounding box center [334, 169] width 27 height 10
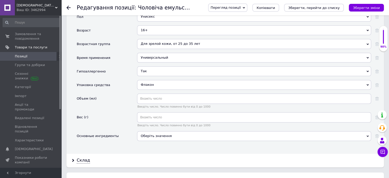
scroll to position [665, 0]
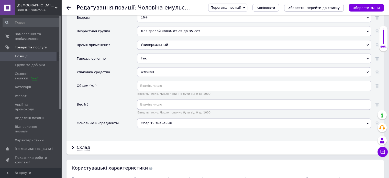
click at [314, 10] on button "Зберегти, перейти до списку" at bounding box center [314, 8] width 60 height 8
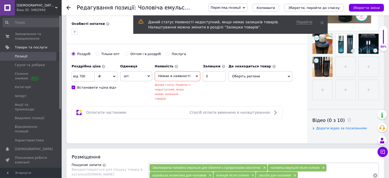
scroll to position [162, 0]
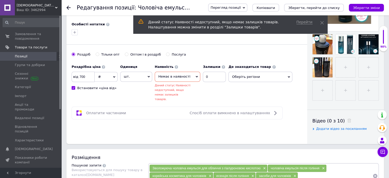
click at [186, 75] on span "Немає в наявності" at bounding box center [178, 77] width 46 height 10
click at [177, 92] on li "Під замовлення" at bounding box center [177, 94] width 45 height 7
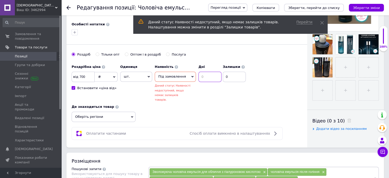
click at [207, 76] on input at bounding box center [209, 77] width 23 height 10
click at [270, 94] on div "Роздрібна ціна від 700 ₴ $ EUR CHF GBP ¥ PLN ₸ MDL HUF KGS CNY TRY KRW lei Вста…" at bounding box center [187, 92] width 230 height 60
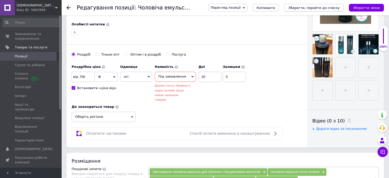
click at [324, 10] on button "Зберегти, перейти до списку" at bounding box center [314, 8] width 60 height 8
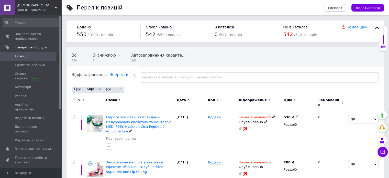
click at [136, 121] on span "Гідрогелеві патчі з пептидами, гіалуроновою кислотою та центелою MEDI-PEEL Hyal…" at bounding box center [138, 124] width 65 height 18
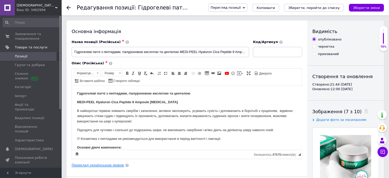
click at [112, 163] on link "Переклад українською мовою" at bounding box center [98, 165] width 52 height 4
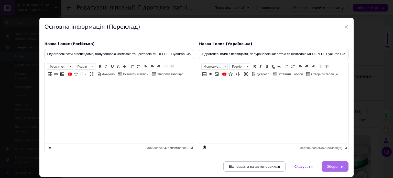
click at [342, 162] on button "Зберегти" at bounding box center [334, 166] width 27 height 10
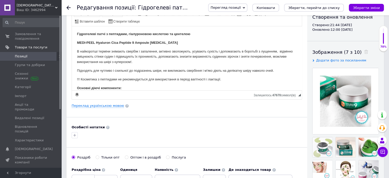
scroll to position [102, 0]
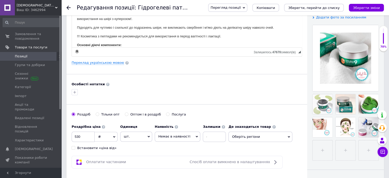
click at [78, 146] on div "Встановити «ціна від»" at bounding box center [96, 147] width 39 height 5
click at [75, 146] on input "Встановити «ціна від»" at bounding box center [73, 147] width 3 height 3
click at [173, 137] on span "Немає в наявності" at bounding box center [174, 136] width 32 height 4
drag, startPoint x: 175, startPoint y: 152, endPoint x: 179, endPoint y: 150, distance: 4.8
click at [175, 152] on li "Під замовлення" at bounding box center [177, 154] width 45 height 7
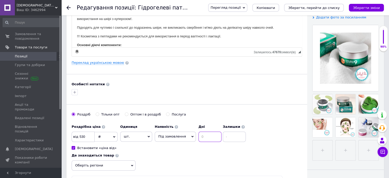
click at [203, 136] on input at bounding box center [209, 136] width 23 height 10
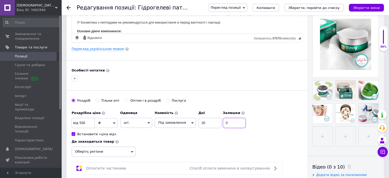
scroll to position [128, 0]
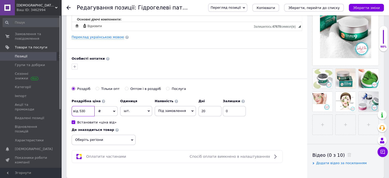
click at [86, 109] on input "530" at bounding box center [83, 111] width 23 height 10
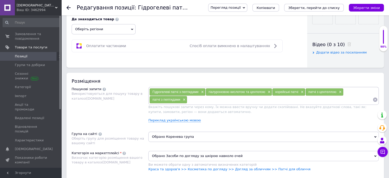
scroll to position [281, 0]
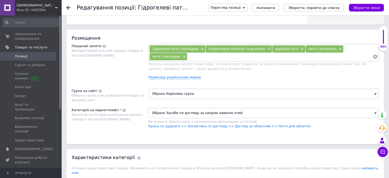
click at [185, 94] on span "Обрано Коренева група" at bounding box center [263, 93] width 230 height 10
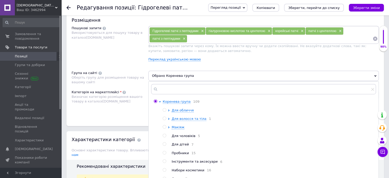
scroll to position [332, 0]
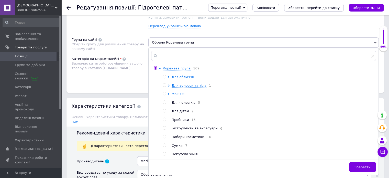
click at [183, 76] on span "Для обличчя" at bounding box center [183, 77] width 22 height 4
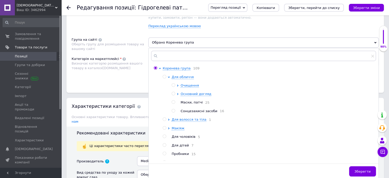
click at [195, 103] on span "Маски, патчі" at bounding box center [191, 102] width 22 height 4
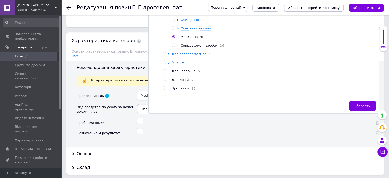
scroll to position [435, 0]
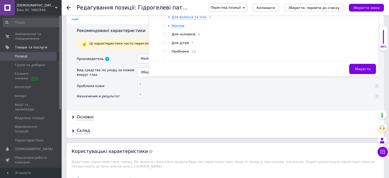
click at [358, 59] on div "Коренева група 109 Для обличчя Очищення Основний догляд Маски, патчі 25 Сонцеза…" at bounding box center [264, 11] width 230 height 131
click at [359, 67] on span "Зберегти" at bounding box center [362, 69] width 16 height 4
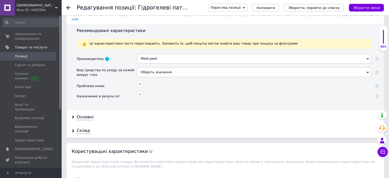
click at [160, 67] on div "Оберіть значення" at bounding box center [254, 72] width 234 height 10
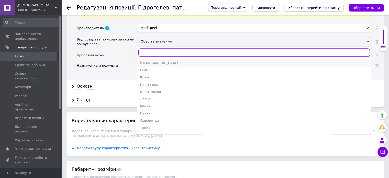
scroll to position [460, 0]
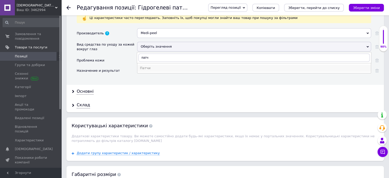
click at [157, 66] on div "Патчи" at bounding box center [254, 68] width 228 height 5
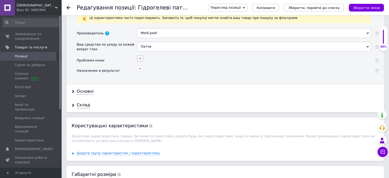
click at [141, 56] on icon "button" at bounding box center [140, 58] width 4 height 4
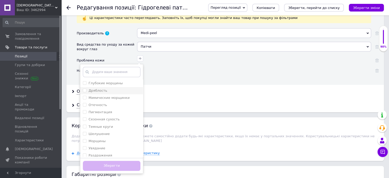
click at [108, 88] on div "Дряблость" at bounding box center [112, 90] width 58 height 5
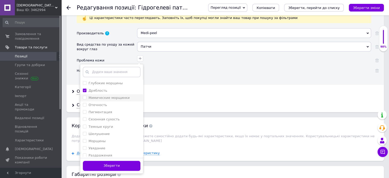
click at [109, 96] on label "Мимические морщинки" at bounding box center [108, 98] width 41 height 4
click at [110, 110] on div "Пигментация" at bounding box center [112, 112] width 58 height 5
click at [115, 101] on li "Отечность" at bounding box center [111, 104] width 63 height 7
click at [116, 124] on div "Темные круги" at bounding box center [112, 126] width 58 height 5
click at [118, 117] on div "Сезонная сухость" at bounding box center [112, 119] width 58 height 5
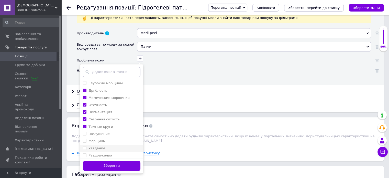
click at [110, 146] on div "Увядание" at bounding box center [112, 148] width 58 height 5
click at [108, 153] on label "Раздражения" at bounding box center [100, 155] width 24 height 4
click at [107, 161] on button "Зберегти" at bounding box center [112, 166] width 58 height 10
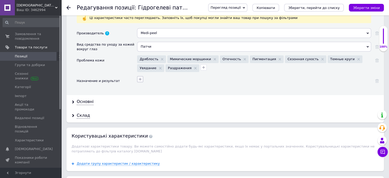
click at [141, 77] on icon "button" at bounding box center [140, 79] width 4 height 4
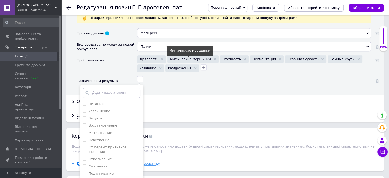
scroll to position [486, 0]
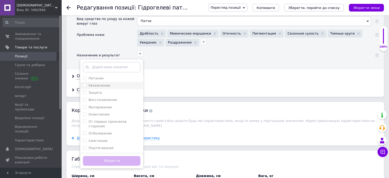
click at [105, 76] on div "Питание" at bounding box center [112, 78] width 58 height 5
click at [105, 83] on label "Увлажнение" at bounding box center [99, 85] width 22 height 4
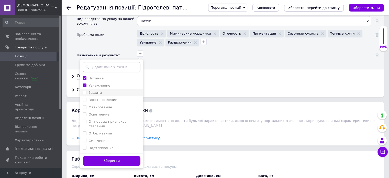
click at [106, 89] on li "Защита" at bounding box center [111, 92] width 63 height 7
click at [109, 98] on label "Восстановление" at bounding box center [102, 100] width 29 height 4
click at [107, 119] on label "От первых признаков старения" at bounding box center [107, 123] width 38 height 8
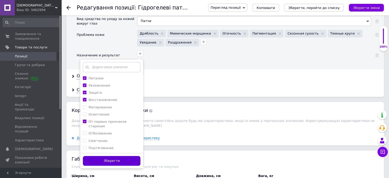
click at [113, 156] on button "Зберегти" at bounding box center [112, 161] width 58 height 10
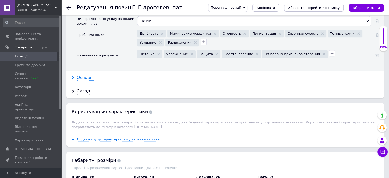
click at [90, 75] on div "Основні" at bounding box center [85, 78] width 17 height 6
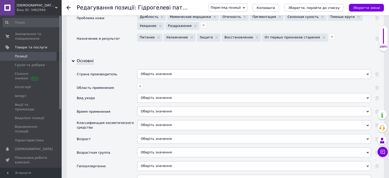
scroll to position [511, 0]
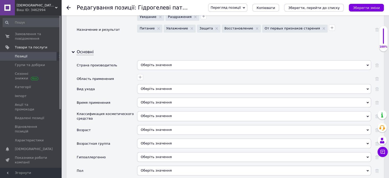
click at [158, 60] on div "Оберіть значення" at bounding box center [254, 65] width 234 height 10
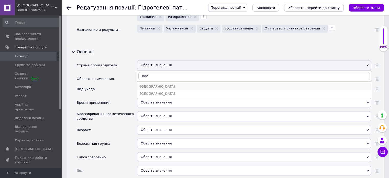
click at [154, 84] on div "[GEOGRAPHIC_DATA]" at bounding box center [254, 86] width 228 height 5
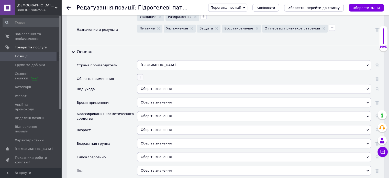
click at [140, 75] on icon "button" at bounding box center [140, 76] width 3 height 3
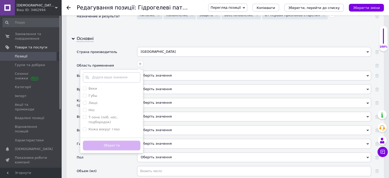
scroll to position [537, 0]
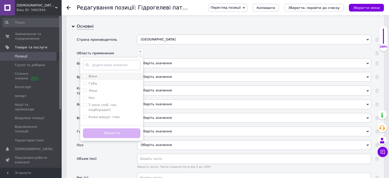
click at [122, 74] on div "Веки" at bounding box center [112, 76] width 58 height 5
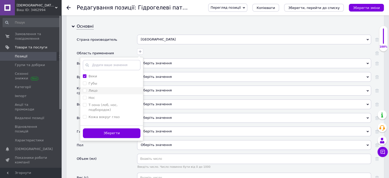
click at [112, 87] on li "Лицо" at bounding box center [111, 90] width 63 height 7
click at [111, 115] on label "Кожа вокруг глаз" at bounding box center [103, 117] width 31 height 4
click at [123, 128] on button "Зберегти" at bounding box center [112, 133] width 58 height 10
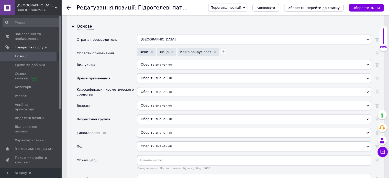
click at [153, 60] on div "Оберіть значення" at bounding box center [254, 65] width 234 height 10
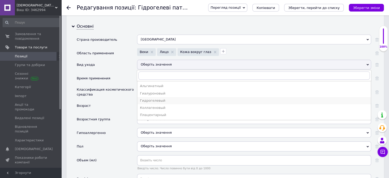
click at [156, 98] on div "Гидрогелевый" at bounding box center [254, 100] width 228 height 5
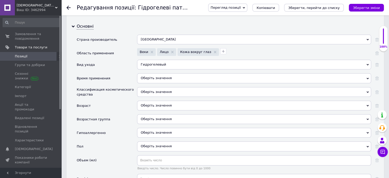
click at [149, 73] on div "Оберіть значення" at bounding box center [254, 78] width 234 height 10
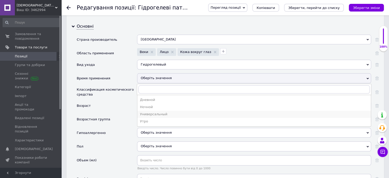
click at [151, 112] on div "Универсальный" at bounding box center [254, 114] width 228 height 5
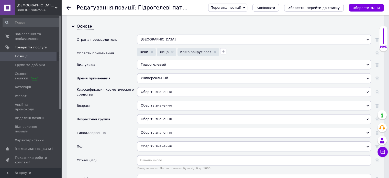
click at [154, 87] on div "Оберіть значення" at bounding box center [254, 92] width 234 height 10
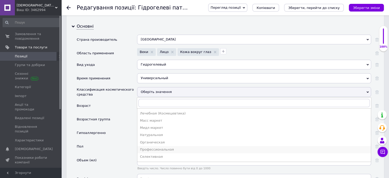
click at [167, 147] on div "Профессиональная" at bounding box center [254, 149] width 228 height 5
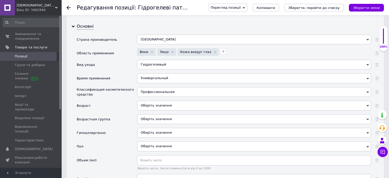
click at [154, 87] on div "Профессиональная" at bounding box center [254, 92] width 234 height 10
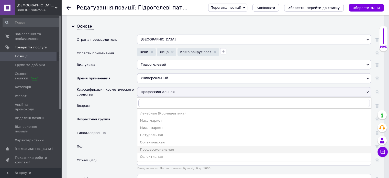
click at [154, 87] on div "Профессиональная" at bounding box center [254, 92] width 234 height 10
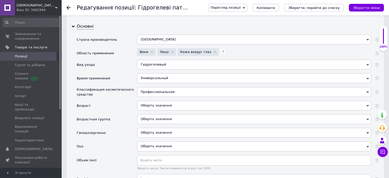
click at [154, 100] on div "Оберіть значення" at bounding box center [254, 105] width 234 height 10
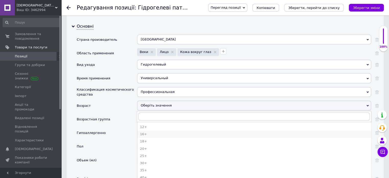
click at [157, 130] on li "16+" at bounding box center [253, 133] width 233 height 7
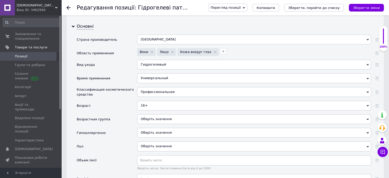
click at [153, 114] on div "Оберіть значення" at bounding box center [254, 119] width 234 height 10
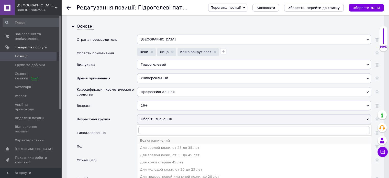
click at [157, 138] on div "Без ограничений" at bounding box center [254, 140] width 228 height 5
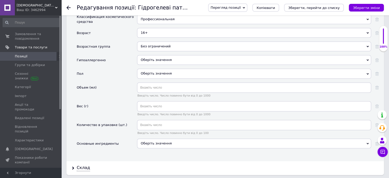
scroll to position [614, 0]
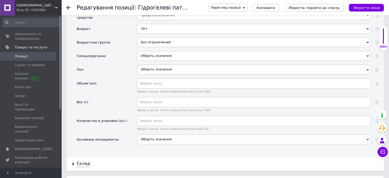
click at [154, 54] on span "Оберіть значення" at bounding box center [156, 56] width 31 height 4
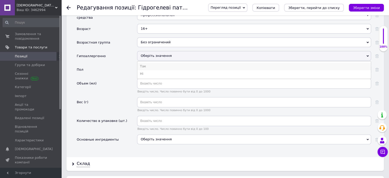
click at [153, 63] on li "Так" at bounding box center [253, 66] width 233 height 7
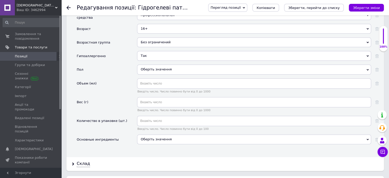
click at [155, 65] on div "Оберіть значення" at bounding box center [254, 69] width 234 height 10
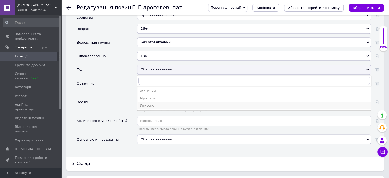
click at [156, 102] on li "Унисекс" at bounding box center [253, 105] width 233 height 7
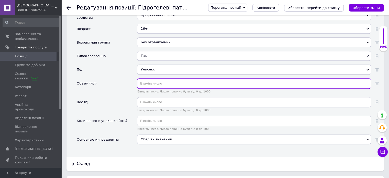
click at [160, 78] on input "text" at bounding box center [254, 83] width 234 height 10
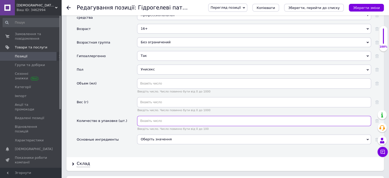
click at [158, 116] on input "text" at bounding box center [254, 121] width 234 height 10
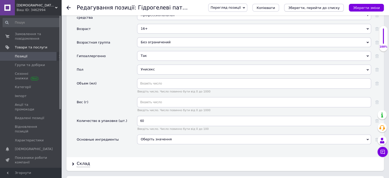
click at [322, 7] on icon "Зберегти, перейти до списку" at bounding box center [313, 8] width 51 height 4
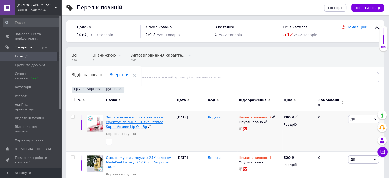
click at [152, 117] on span "Зволожуюче масло з візуальним ефектом збільшення губ Petitfee Super Volume Lip …" at bounding box center [134, 121] width 57 height 13
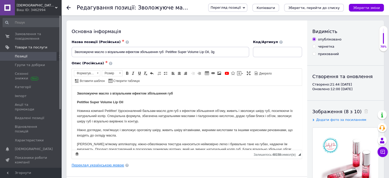
click at [112, 163] on link "Переклад українською мовою" at bounding box center [98, 165] width 52 height 4
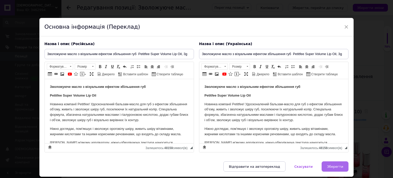
click at [338, 162] on button "Зберегти" at bounding box center [334, 166] width 27 height 10
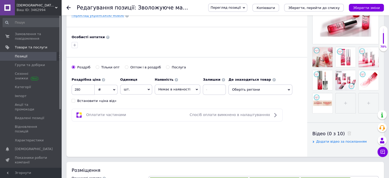
scroll to position [153, 0]
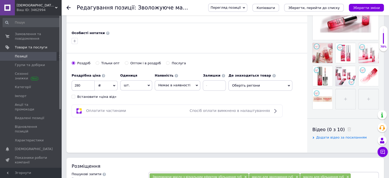
click at [85, 96] on div "Встановити «ціна від»" at bounding box center [96, 96] width 39 height 5
click at [75, 96] on input "Встановити «ціна від»" at bounding box center [73, 96] width 3 height 3
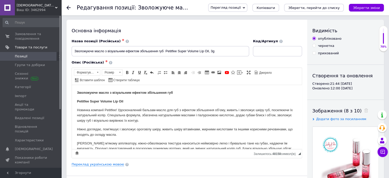
scroll to position [0, 0]
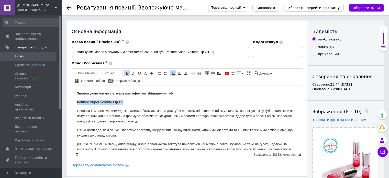
drag, startPoint x: 124, startPoint y: 102, endPoint x: 72, endPoint y: 102, distance: 52.2
click at [72, 102] on html "Зволожуюче масло з візуальним ефектом збільшення губ Petitfee Super Volume Lip …" at bounding box center [187, 165] width 230 height 161
copy strong "Petitfee Super Volume Lip Oil"
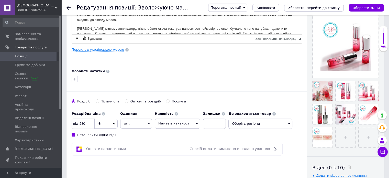
scroll to position [128, 0]
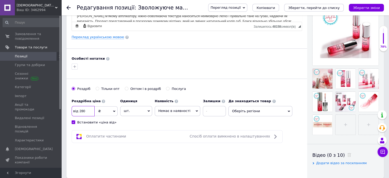
click at [91, 114] on input "280" at bounding box center [83, 111] width 23 height 10
click at [203, 109] on input at bounding box center [214, 111] width 23 height 10
click at [186, 109] on span "Немає в наявності" at bounding box center [178, 111] width 46 height 10
click at [178, 128] on li "Під замовлення" at bounding box center [177, 128] width 45 height 7
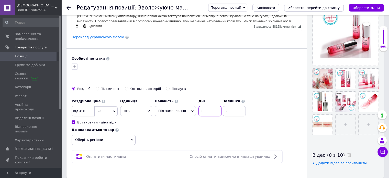
click at [211, 114] on input at bounding box center [209, 111] width 23 height 10
click at [233, 114] on input at bounding box center [234, 111] width 23 height 10
click at [83, 110] on input "450" at bounding box center [83, 111] width 23 height 10
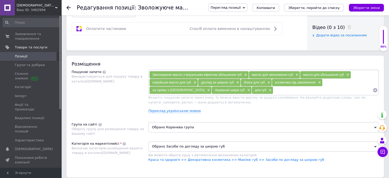
scroll to position [256, 0]
click at [176, 124] on span "Обрано Коренева група" at bounding box center [263, 127] width 230 height 10
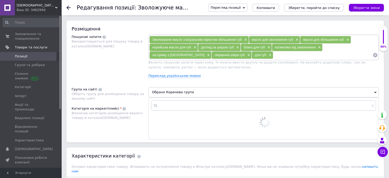
scroll to position [332, 0]
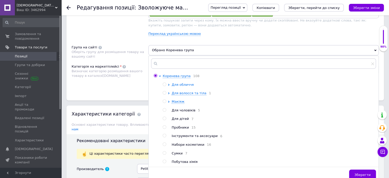
click at [182, 85] on span "Для обличчя" at bounding box center [183, 85] width 22 height 4
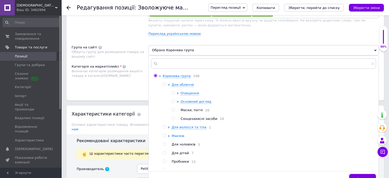
click at [177, 135] on span "Макіяж" at bounding box center [178, 136] width 13 height 4
click at [188, 144] on span "Для губ" at bounding box center [187, 144] width 14 height 4
click at [358, 172] on div "Зберегти" at bounding box center [264, 179] width 230 height 16
click at [358, 175] on button "Зберегти" at bounding box center [362, 179] width 27 height 10
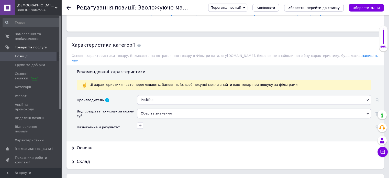
scroll to position [409, 0]
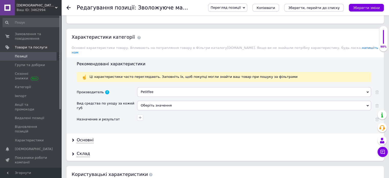
click at [168, 100] on div "Оберіть значення" at bounding box center [254, 105] width 234 height 10
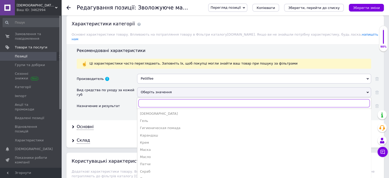
scroll to position [435, 0]
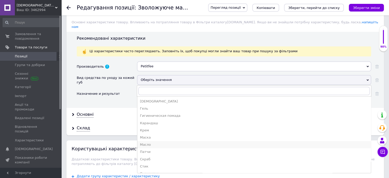
click at [145, 142] on div "Масло" at bounding box center [254, 144] width 228 height 5
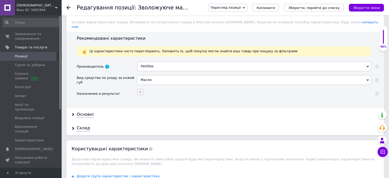
click at [140, 90] on icon "button" at bounding box center [140, 91] width 3 height 3
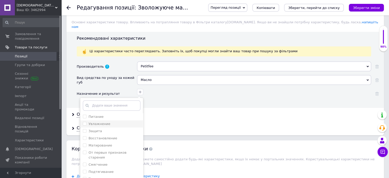
click at [105, 122] on label "Увлажнение" at bounding box center [99, 124] width 22 height 4
click at [102, 129] on div "Защита" at bounding box center [112, 131] width 58 height 5
click at [104, 136] on label "Восстановление" at bounding box center [102, 138] width 29 height 4
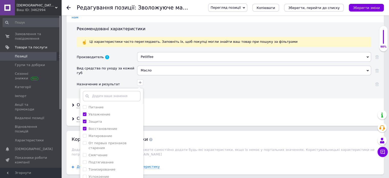
scroll to position [460, 0]
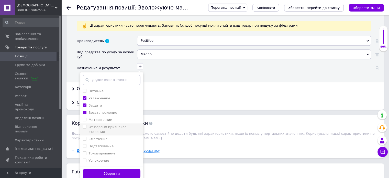
click at [121, 123] on li "От первых признаков старения" at bounding box center [111, 129] width 63 height 12
click at [109, 137] on div "Смягчение" at bounding box center [112, 139] width 58 height 5
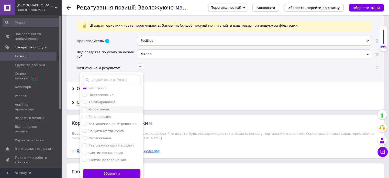
click at [102, 107] on label "Успокоение" at bounding box center [98, 109] width 20 height 4
click at [115, 122] on label "Заживление ран/трещинок" at bounding box center [112, 124] width 48 height 4
click at [110, 151] on label "Снятие воспаления" at bounding box center [105, 153] width 34 height 4
click at [113, 158] on label "Снятие раздражения" at bounding box center [106, 160] width 37 height 4
click at [121, 168] on button "Зберегти" at bounding box center [112, 173] width 58 height 10
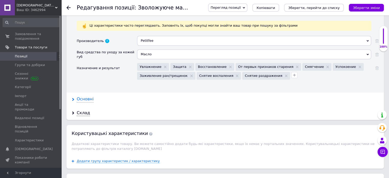
click at [89, 96] on div "Основні" at bounding box center [85, 99] width 17 height 6
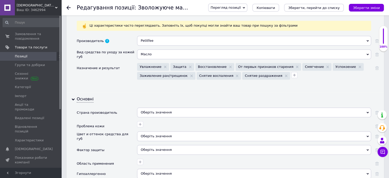
click at [168, 107] on div "Оберіть значення" at bounding box center [254, 112] width 234 height 10
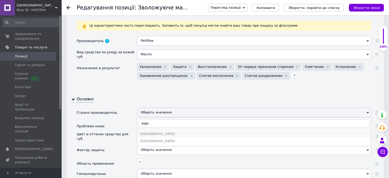
click at [155, 131] on div "[GEOGRAPHIC_DATA]" at bounding box center [254, 133] width 228 height 5
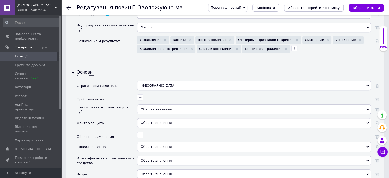
scroll to position [511, 0]
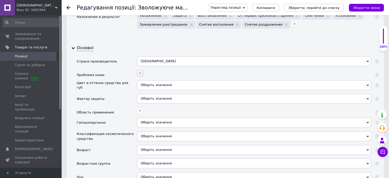
click at [138, 71] on icon "button" at bounding box center [140, 73] width 4 height 4
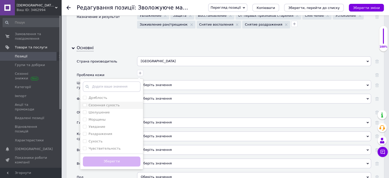
click at [114, 103] on label "Сезонная сухость" at bounding box center [103, 105] width 31 height 4
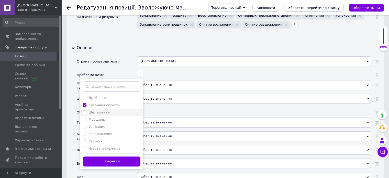
click at [112, 110] on div "Шелушение" at bounding box center [112, 112] width 58 height 5
click at [110, 117] on div "Морщины" at bounding box center [112, 119] width 58 height 5
click at [108, 124] on div "Увядание" at bounding box center [112, 126] width 58 height 5
click at [106, 139] on div "Сухость" at bounding box center [112, 141] width 58 height 5
click at [107, 146] on label "Чувствительность" at bounding box center [104, 148] width 32 height 4
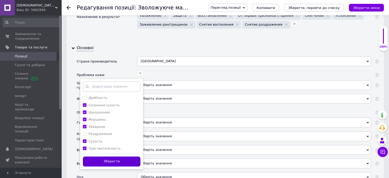
click at [109, 157] on button "Зберегти" at bounding box center [112, 161] width 58 height 10
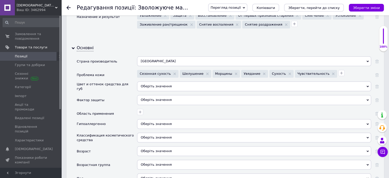
click at [150, 81] on div "Оберіть значення" at bounding box center [254, 86] width 234 height 10
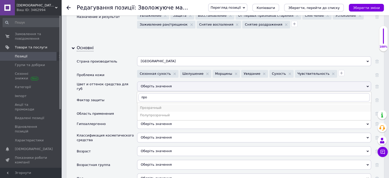
click at [160, 105] on div "Прозрачный" at bounding box center [254, 107] width 228 height 5
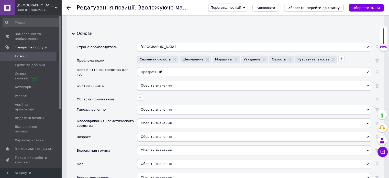
scroll to position [537, 0]
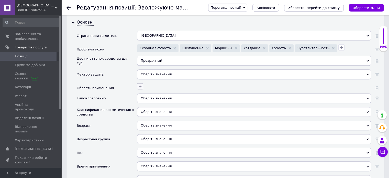
click at [140, 84] on icon "button" at bounding box center [140, 86] width 4 height 4
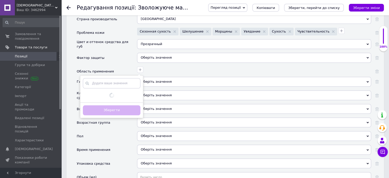
scroll to position [562, 0]
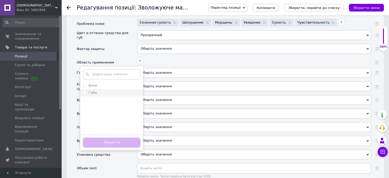
click at [102, 89] on li "Губы" at bounding box center [111, 92] width 63 height 7
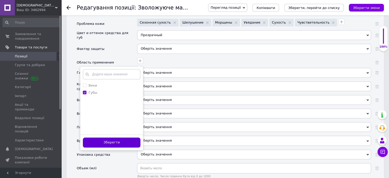
click at [113, 137] on button "Зберегти" at bounding box center [112, 142] width 58 height 10
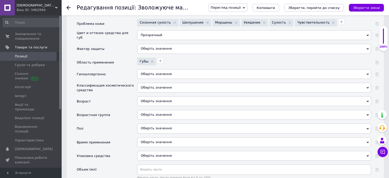
click at [144, 72] on span "Оберіть значення" at bounding box center [156, 74] width 31 height 4
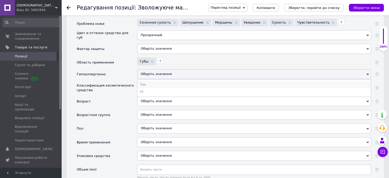
click at [145, 81] on li "Так" at bounding box center [253, 84] width 233 height 7
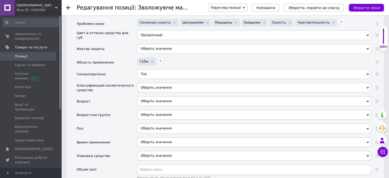
click at [146, 83] on div "Оберіть значення" at bounding box center [254, 88] width 234 height 10
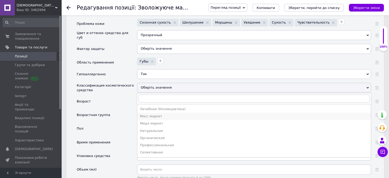
click at [160, 114] on div "Масс маркет" at bounding box center [254, 116] width 228 height 5
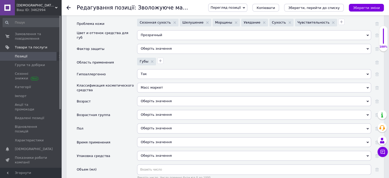
click at [159, 96] on div "Оберіть значення" at bounding box center [254, 101] width 234 height 10
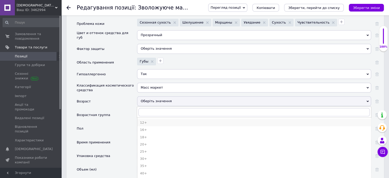
click at [151, 120] on div "12+" at bounding box center [254, 122] width 228 height 5
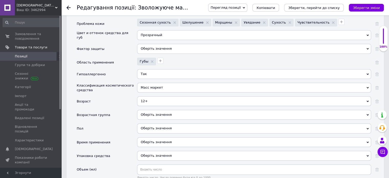
click at [148, 110] on div "Оберіть значення" at bounding box center [254, 115] width 234 height 10
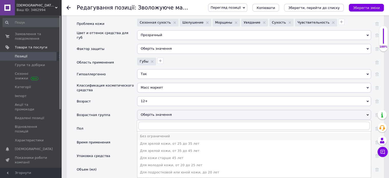
click at [150, 134] on div "Без ограничений" at bounding box center [254, 136] width 228 height 5
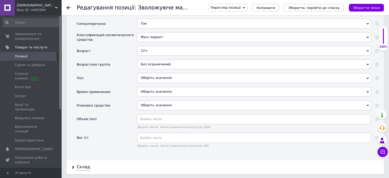
scroll to position [614, 0]
click at [175, 72] on div "Оберіть значення" at bounding box center [254, 77] width 234 height 10
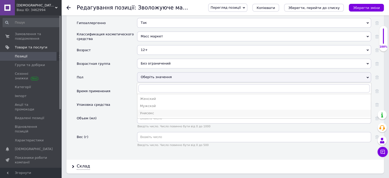
click at [155, 109] on li "Унисекс" at bounding box center [253, 112] width 233 height 7
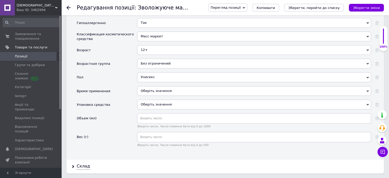
click at [164, 86] on div "Оберіть значення" at bounding box center [254, 91] width 234 height 10
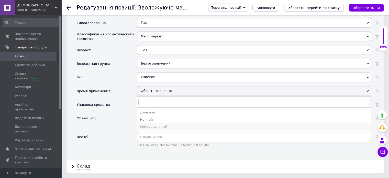
click at [154, 123] on li "Универсальный" at bounding box center [253, 126] width 233 height 7
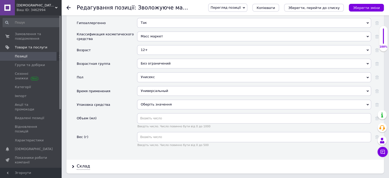
click at [165, 99] on div "Оберіть значення" at bounding box center [254, 104] width 234 height 10
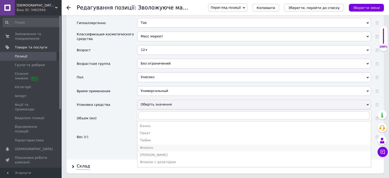
click at [155, 145] on div "Флакон" at bounding box center [254, 147] width 228 height 5
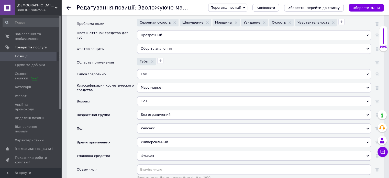
scroll to position [639, 0]
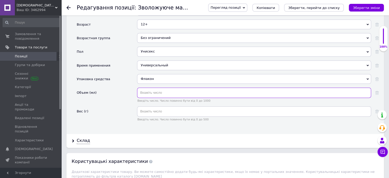
click at [181, 87] on input "text" at bounding box center [254, 92] width 234 height 10
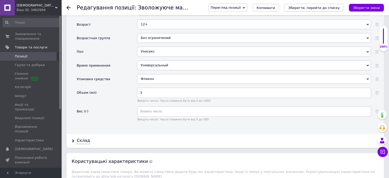
click at [310, 6] on icon "Зберегти, перейти до списку" at bounding box center [313, 8] width 51 height 4
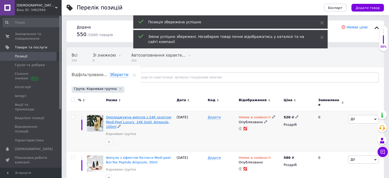
click at [130, 116] on span "Омолоджуюча ампула з 24К золотом Medi-Peel Luxury 24K Gold Ampoule, 100ml" at bounding box center [138, 121] width 65 height 13
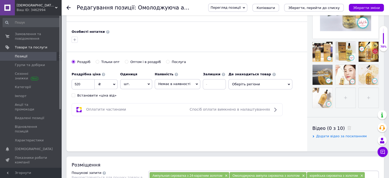
scroll to position [205, 0]
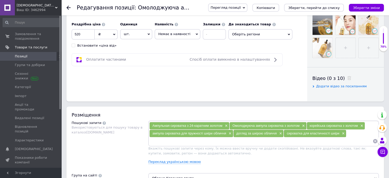
click at [107, 44] on div "Встановити «ціна від»" at bounding box center [96, 45] width 39 height 5
click at [75, 44] on input "Встановити «ціна від»" at bounding box center [73, 44] width 3 height 3
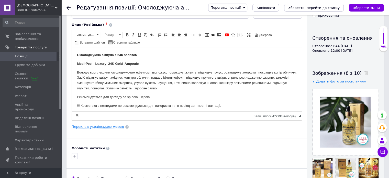
scroll to position [26, 0]
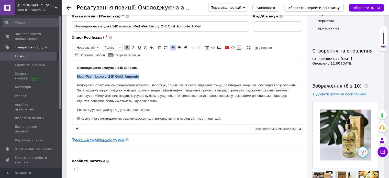
drag, startPoint x: 142, startPoint y: 77, endPoint x: 139, endPoint y: 134, distance: 57.1
click at [72, 74] on html "Омолоджуюча ампула з 24К золотом Medi-Peel Luxury 24K Gold Ampoule Володіє комп…" at bounding box center [187, 156] width 230 height 192
copy strong "Medi-Peel Luxury 24K Gold Ampoule"
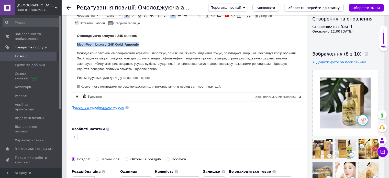
scroll to position [102, 0]
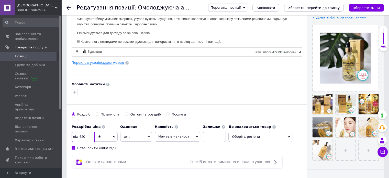
click at [87, 136] on input "520" at bounding box center [83, 136] width 23 height 10
click at [172, 136] on span "Немає в наявності" at bounding box center [174, 136] width 32 height 4
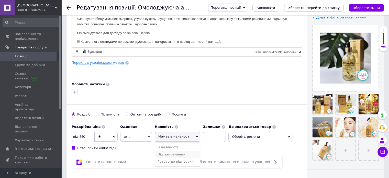
click at [176, 154] on li "Під замовлення" at bounding box center [177, 154] width 45 height 7
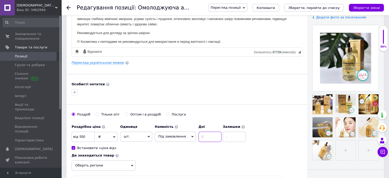
click at [206, 136] on input at bounding box center [209, 136] width 23 height 10
click at [223, 134] on input at bounding box center [234, 136] width 23 height 10
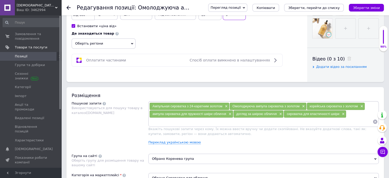
scroll to position [256, 0]
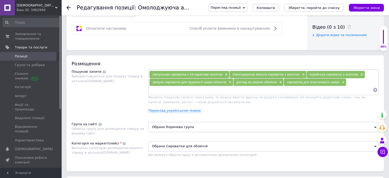
click at [169, 126] on span "Обрано Коренева група" at bounding box center [263, 127] width 230 height 10
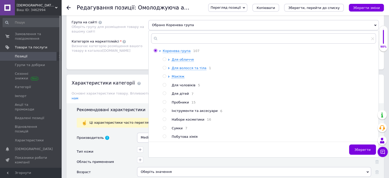
scroll to position [358, 0]
click at [176, 58] on span "Для обличчя" at bounding box center [183, 59] width 22 height 4
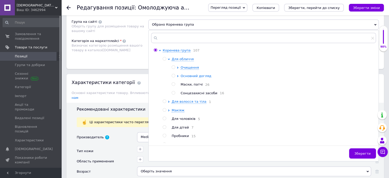
click at [190, 74] on span "Основний догляд" at bounding box center [195, 76] width 31 height 4
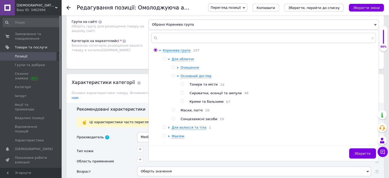
click at [217, 92] on span "Сироватки, есенції та ампули" at bounding box center [215, 93] width 52 height 4
click at [365, 149] on button "Зберегти" at bounding box center [362, 153] width 27 height 10
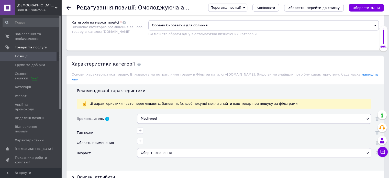
scroll to position [409, 0]
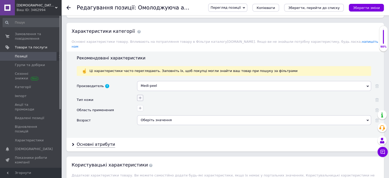
click at [143, 95] on button "button" at bounding box center [140, 98] width 6 height 6
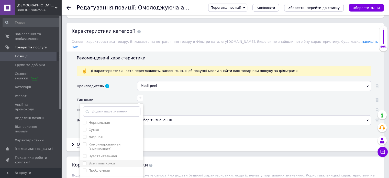
click at [98, 161] on label "Все типы кожи" at bounding box center [101, 163] width 26 height 4
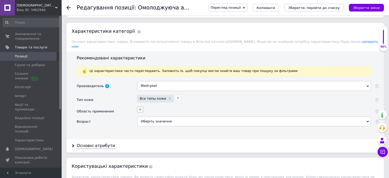
click at [139, 107] on icon "button" at bounding box center [140, 109] width 4 height 4
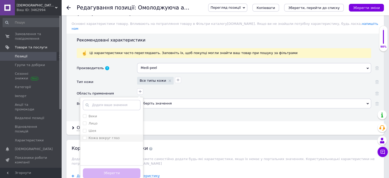
scroll to position [460, 0]
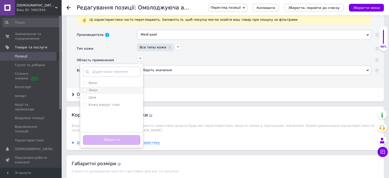
drag, startPoint x: 97, startPoint y: 84, endPoint x: 98, endPoint y: 77, distance: 6.9
click at [97, 88] on div "Лицо" at bounding box center [112, 90] width 58 height 5
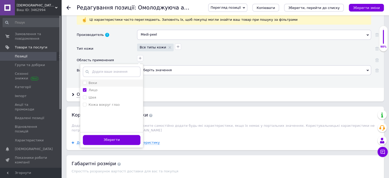
drag, startPoint x: 99, startPoint y: 74, endPoint x: 99, endPoint y: 77, distance: 2.6
click at [99, 81] on div "Веки" at bounding box center [112, 83] width 58 height 5
click at [98, 95] on div "Шея" at bounding box center [112, 97] width 58 height 5
drag, startPoint x: 99, startPoint y: 97, endPoint x: 100, endPoint y: 105, distance: 7.5
click at [99, 103] on label "Кожа вокруг глаз" at bounding box center [103, 105] width 31 height 4
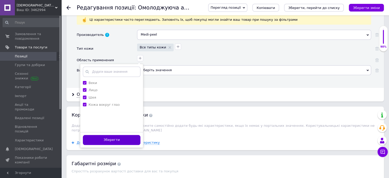
click at [115, 136] on button "Зберегти" at bounding box center [112, 140] width 58 height 10
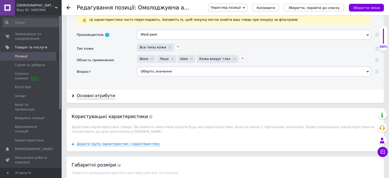
click at [154, 66] on div "Оберіть значення" at bounding box center [254, 71] width 234 height 10
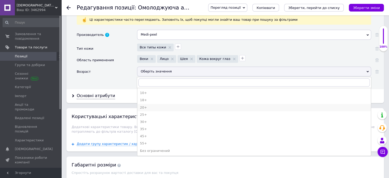
click at [146, 105] on div "20+" at bounding box center [254, 107] width 228 height 5
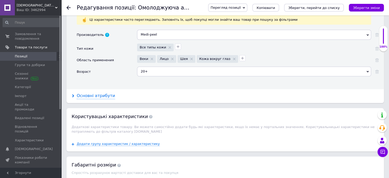
click at [91, 93] on div "Основні атрибути" at bounding box center [96, 96] width 38 height 6
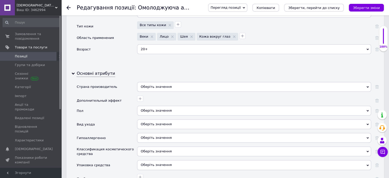
scroll to position [511, 0]
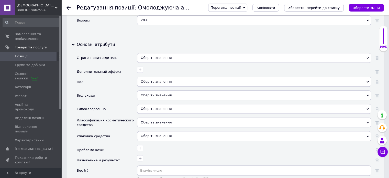
click at [149, 53] on div "Оберіть значення" at bounding box center [254, 58] width 234 height 10
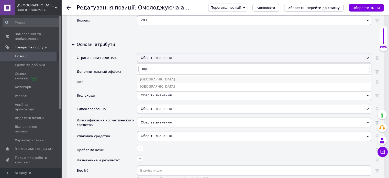
click at [156, 76] on li "[GEOGRAPHIC_DATA]" at bounding box center [253, 79] width 233 height 7
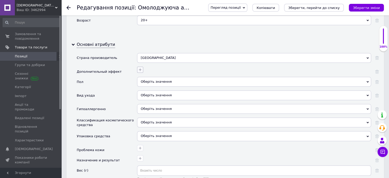
click at [139, 68] on icon "button" at bounding box center [140, 69] width 3 height 3
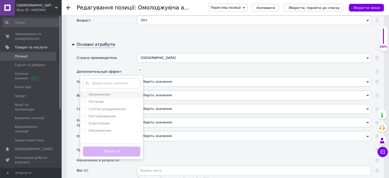
click at [112, 92] on div "Увлажнение" at bounding box center [112, 94] width 58 height 5
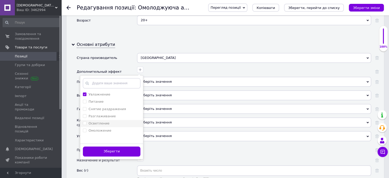
click at [107, 121] on div "Осветление" at bounding box center [112, 123] width 58 height 5
click at [108, 128] on label "Омоложение" at bounding box center [99, 130] width 23 height 4
click at [121, 146] on button "Зберегти" at bounding box center [112, 151] width 58 height 10
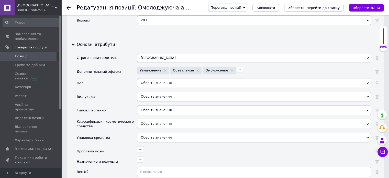
click at [161, 78] on div "Оберіть значення" at bounding box center [254, 83] width 234 height 10
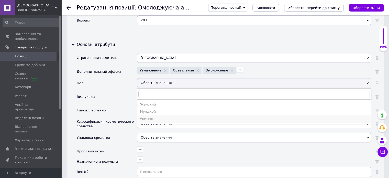
click at [156, 116] on div "Унисекс" at bounding box center [254, 118] width 228 height 5
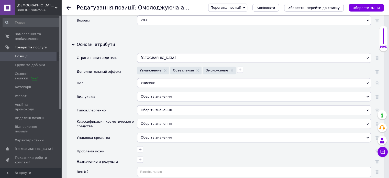
click at [154, 92] on div "Оберіть значення" at bounding box center [254, 97] width 234 height 10
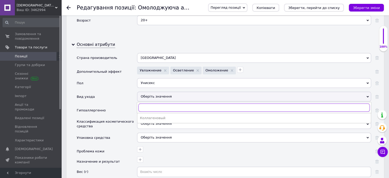
click at [157, 103] on input "text" at bounding box center [253, 107] width 231 height 8
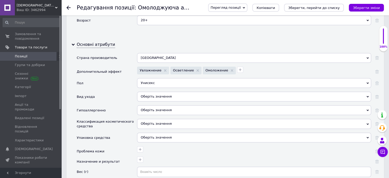
click at [109, 105] on div "Гипоаллергенно" at bounding box center [107, 112] width 60 height 14
click at [145, 108] on span "Оберіть значення" at bounding box center [156, 110] width 31 height 4
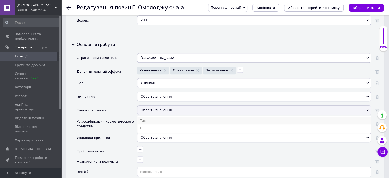
click at [146, 117] on li "Так" at bounding box center [253, 120] width 233 height 7
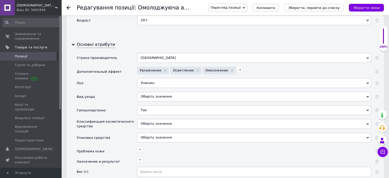
click at [148, 119] on div "Оберіть значення" at bounding box center [254, 124] width 234 height 10
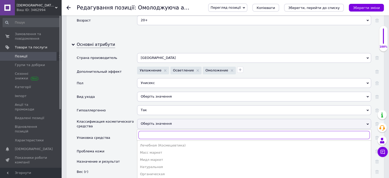
scroll to position [562, 0]
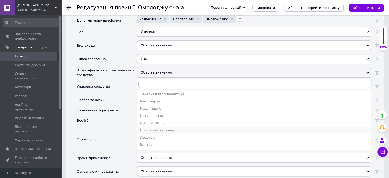
click at [159, 128] on div "Профессиональная" at bounding box center [254, 130] width 228 height 5
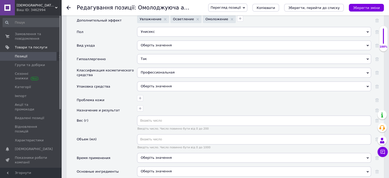
click at [146, 81] on div "Оберіть значення" at bounding box center [254, 86] width 234 height 10
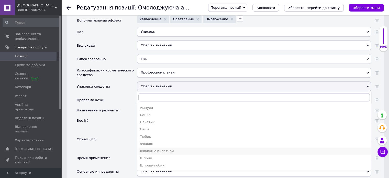
click at [157, 149] on div "Флакон с пипеткой" at bounding box center [254, 151] width 228 height 5
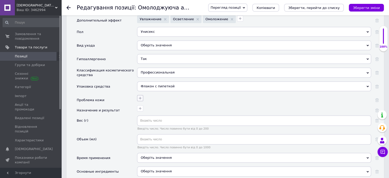
click at [138, 96] on icon "button" at bounding box center [140, 98] width 4 height 4
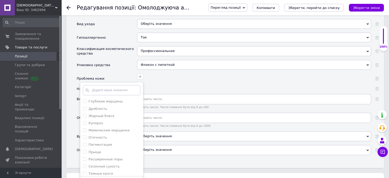
scroll to position [614, 0]
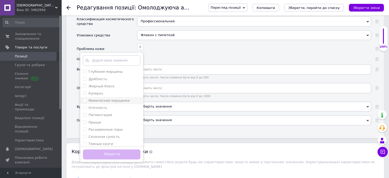
click at [124, 98] on label "Мимические морщинки" at bounding box center [108, 100] width 41 height 4
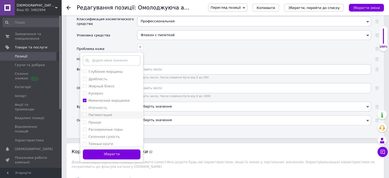
click at [101, 113] on label "Пигментация" at bounding box center [100, 115] width 24 height 4
click at [98, 84] on label "Жирный блеск" at bounding box center [101, 86] width 26 height 4
click at [100, 77] on label "Дряблость" at bounding box center [97, 79] width 19 height 4
click at [102, 70] on label "Глубокие морщины" at bounding box center [105, 72] width 34 height 4
click at [105, 127] on label "Расширенные поры" at bounding box center [105, 129] width 34 height 4
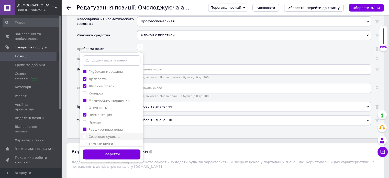
click at [103, 134] on label "Сезонная сухость" at bounding box center [103, 136] width 31 height 4
click at [104, 149] on button "Зберегти" at bounding box center [112, 154] width 58 height 10
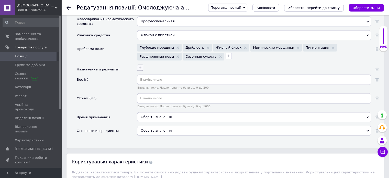
click at [139, 64] on button "button" at bounding box center [140, 67] width 6 height 6
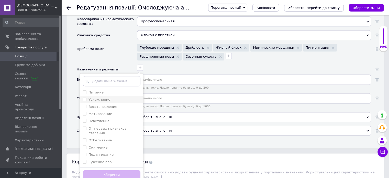
click at [105, 97] on label "Увлажнение" at bounding box center [99, 99] width 22 height 4
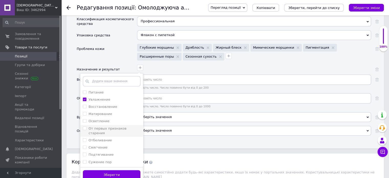
click at [120, 126] on label "От первых признаков старения" at bounding box center [107, 130] width 38 height 8
click at [104, 145] on label "Смягчение" at bounding box center [97, 147] width 19 height 4
click at [103, 152] on label "Подтягивание" at bounding box center [100, 154] width 25 height 4
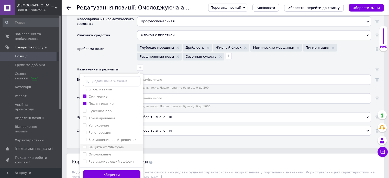
scroll to position [51, 0]
click at [100, 123] on label "Успокоение" at bounding box center [98, 125] width 20 height 4
click at [98, 130] on label "Регенерация" at bounding box center [99, 132] width 23 height 4
click at [106, 152] on label "Омоложение" at bounding box center [99, 154] width 23 height 4
click at [109, 159] on label "Разглаживающий эффект" at bounding box center [111, 161] width 46 height 4
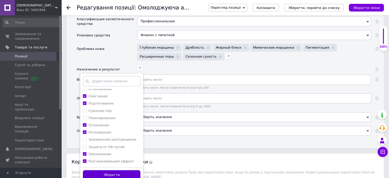
click at [122, 171] on button "Зберегти" at bounding box center [112, 175] width 58 height 10
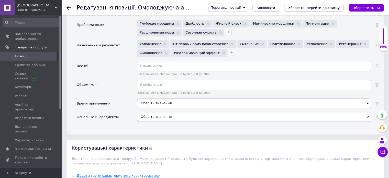
scroll to position [639, 0]
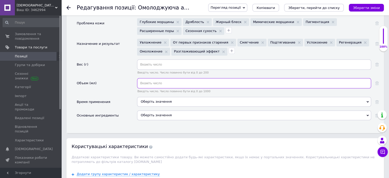
click at [157, 78] on input "text" at bounding box center [254, 83] width 234 height 10
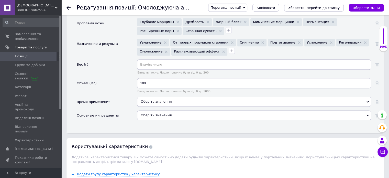
click at [165, 97] on div "Оберіть значення" at bounding box center [254, 102] width 234 height 10
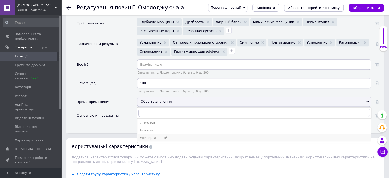
click at [154, 135] on div "Универсальный" at bounding box center [254, 137] width 228 height 5
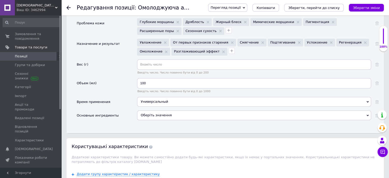
click at [153, 110] on div "Оберіть значення" at bounding box center [254, 115] width 234 height 10
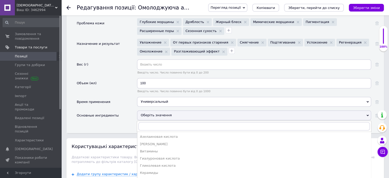
click at [97, 101] on div "Время применения" at bounding box center [107, 104] width 60 height 14
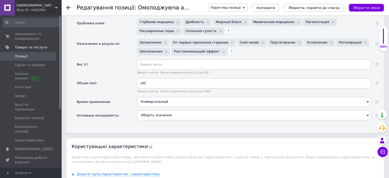
click at [301, 7] on icon "Зберегти, перейти до списку" at bounding box center [313, 8] width 51 height 4
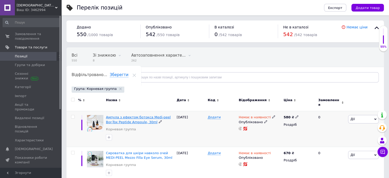
click at [138, 115] on span "Ампула з ефектом ботокса Medi-peel Bor-Tox Peptide Ampoule, 30ml" at bounding box center [138, 119] width 65 height 8
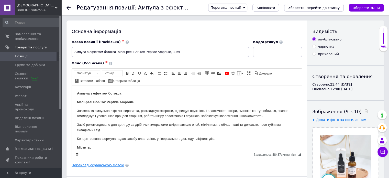
click at [108, 163] on link "Переклад українською мовою" at bounding box center [98, 165] width 52 height 4
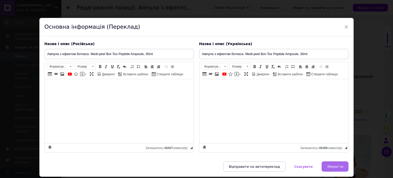
click at [337, 167] on span "Зберегти" at bounding box center [335, 166] width 16 height 4
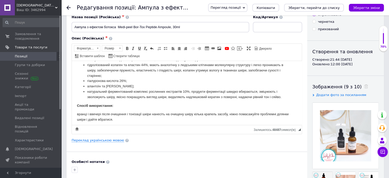
scroll to position [102, 0]
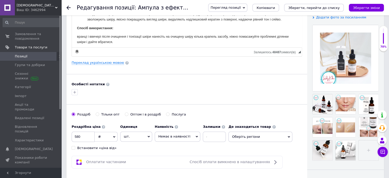
click at [95, 149] on div "Встановити «ціна від»" at bounding box center [96, 147] width 39 height 5
click at [75, 149] on input "Встановити «ціна від»" at bounding box center [73, 147] width 3 height 3
click at [89, 137] on input "580" at bounding box center [83, 136] width 23 height 10
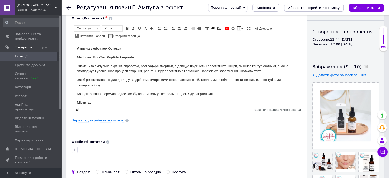
scroll to position [26, 0]
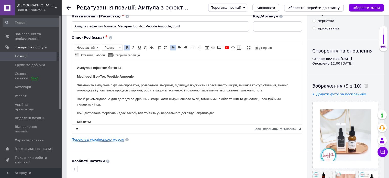
drag, startPoint x: 135, startPoint y: 75, endPoint x: 75, endPoint y: 76, distance: 59.6
click at [75, 76] on html "Ампула з ефектом ботокса Medi-peel Bor-Tox Peptide Ampoule Знаменита ампульна л…" at bounding box center [187, 136] width 230 height 152
copy strong "Medi-peel Bor-Tox Peptide Ampoule"
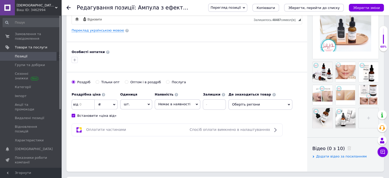
scroll to position [179, 0]
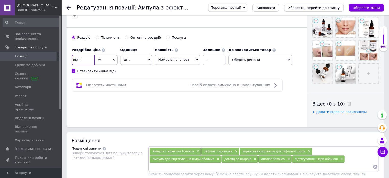
click at [85, 60] on input at bounding box center [83, 60] width 23 height 10
click at [172, 55] on span "Немає в наявності" at bounding box center [178, 60] width 46 height 10
click at [177, 79] on li "Під замовлення" at bounding box center [177, 77] width 45 height 7
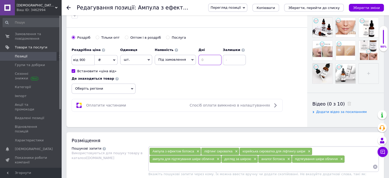
click at [205, 57] on input at bounding box center [209, 60] width 23 height 10
click at [223, 59] on input at bounding box center [234, 60] width 23 height 10
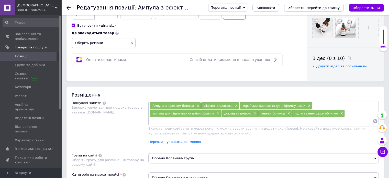
scroll to position [256, 0]
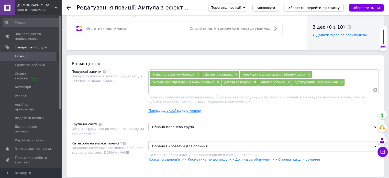
click at [187, 124] on span "Обрано Коренева група" at bounding box center [263, 127] width 230 height 10
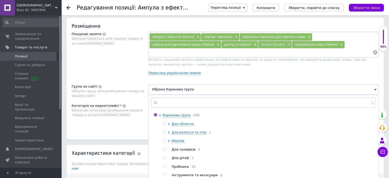
scroll to position [332, 0]
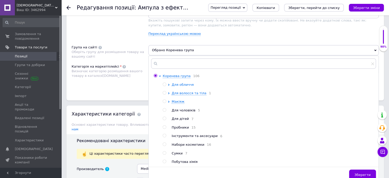
click at [182, 84] on span "Для обличчя" at bounding box center [183, 85] width 22 height 4
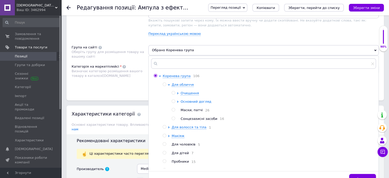
click at [201, 101] on span "Основний догляд" at bounding box center [195, 101] width 31 height 4
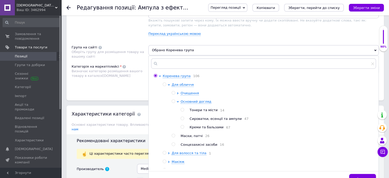
click at [211, 119] on span "Сироватки, есенції та ампули" at bounding box center [215, 119] width 52 height 4
click at [356, 174] on button "Зберегти" at bounding box center [362, 179] width 27 height 10
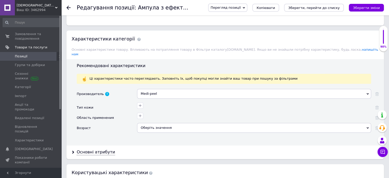
scroll to position [409, 0]
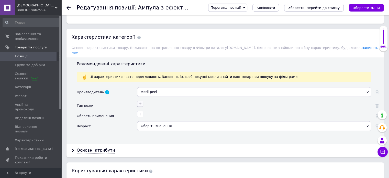
click at [139, 101] on icon "button" at bounding box center [140, 103] width 4 height 4
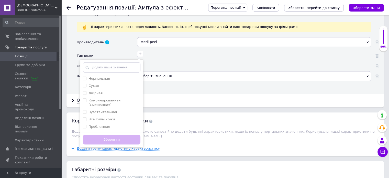
scroll to position [460, 0]
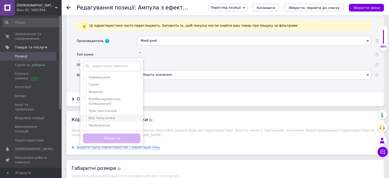
click at [103, 116] on label "Все типы кожи" at bounding box center [101, 118] width 26 height 4
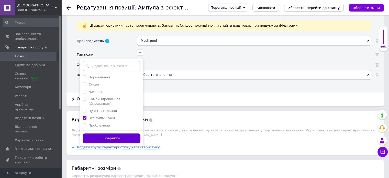
click at [122, 133] on button "Зберегти" at bounding box center [112, 138] width 58 height 10
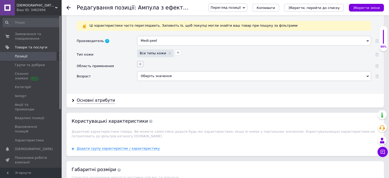
click at [139, 62] on icon "button" at bounding box center [140, 64] width 4 height 4
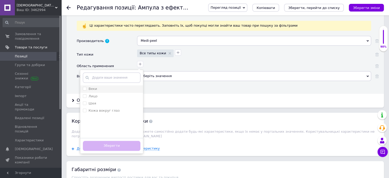
click at [98, 86] on div "Веки" at bounding box center [112, 88] width 58 height 5
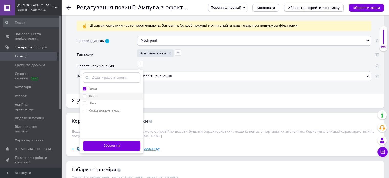
click at [98, 94] on div "Лицо" at bounding box center [112, 96] width 58 height 5
click at [98, 101] on div "Шея" at bounding box center [112, 103] width 58 height 5
drag, startPoint x: 103, startPoint y: 102, endPoint x: 109, endPoint y: 115, distance: 13.8
click at [104, 107] on li "Кожа вокруг глаз" at bounding box center [111, 110] width 63 height 7
click at [128, 141] on button "Зберегти" at bounding box center [112, 146] width 58 height 10
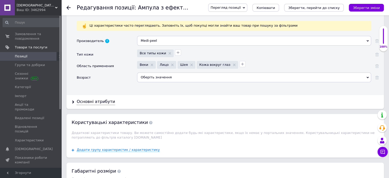
click at [178, 72] on div "Оберіть значення" at bounding box center [254, 77] width 234 height 10
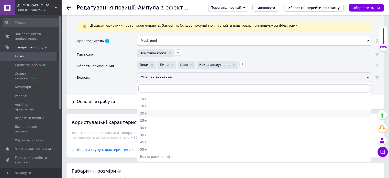
click at [161, 111] on div "20+" at bounding box center [254, 113] width 228 height 5
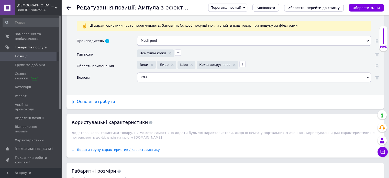
click at [106, 99] on div "Основні атрибути" at bounding box center [96, 102] width 38 height 6
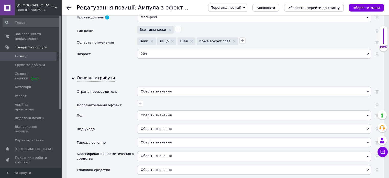
scroll to position [511, 0]
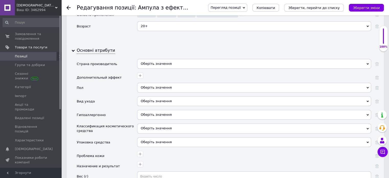
click at [179, 59] on div "Оберіть значення" at bounding box center [254, 64] width 234 height 10
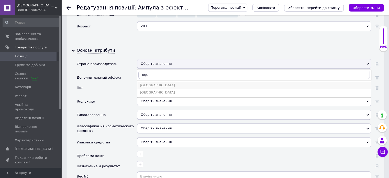
click at [161, 83] on div "[GEOGRAPHIC_DATA]" at bounding box center [254, 85] width 228 height 5
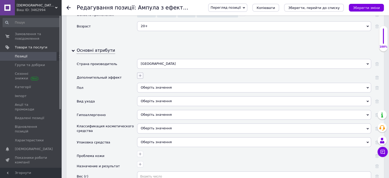
click at [143, 72] on button "button" at bounding box center [140, 75] width 6 height 6
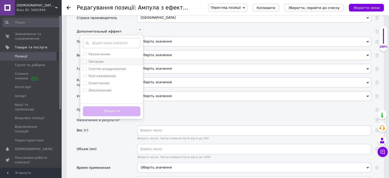
scroll to position [562, 0]
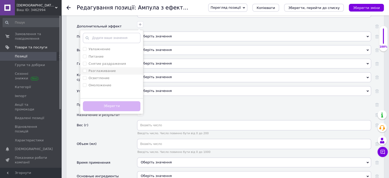
click at [113, 69] on div "Разглаживание" at bounding box center [112, 71] width 58 height 5
checkbox input "true"
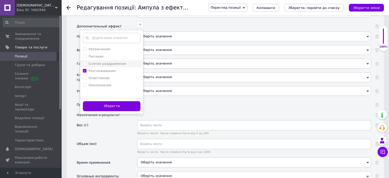
click at [114, 62] on label "Снятие раздражения" at bounding box center [106, 64] width 37 height 4
checkbox раздражения "true"
click at [111, 76] on div "Осветление" at bounding box center [112, 78] width 58 height 5
checkbox input "true"
click at [123, 101] on button "Зберегти" at bounding box center [112, 106] width 58 height 10
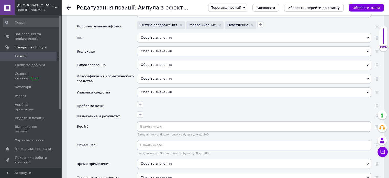
click at [169, 33] on div "Оберіть значення" at bounding box center [254, 38] width 234 height 10
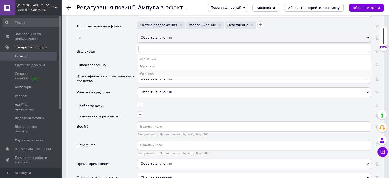
click at [162, 71] on div "Унисекс" at bounding box center [254, 73] width 228 height 5
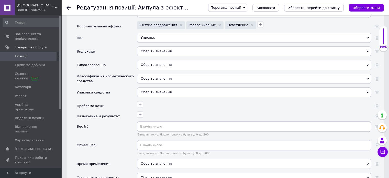
click at [157, 46] on div "Оберіть значення" at bounding box center [254, 51] width 234 height 10
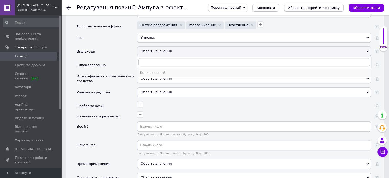
click at [166, 70] on div "Коллагеновый" at bounding box center [254, 72] width 228 height 5
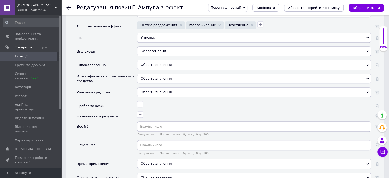
click at [163, 63] on span "Оберіть значення" at bounding box center [156, 65] width 31 height 4
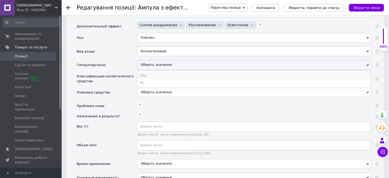
click at [165, 72] on li "Так" at bounding box center [253, 75] width 233 height 7
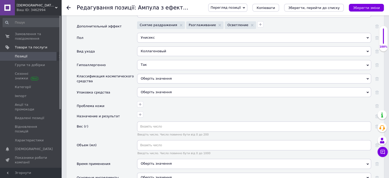
click at [180, 74] on div "Оберіть значення" at bounding box center [254, 79] width 234 height 10
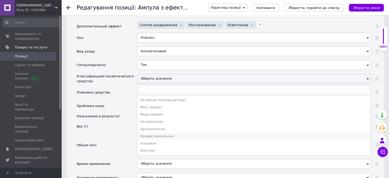
click at [157, 134] on div "Профессиональная" at bounding box center [254, 136] width 228 height 5
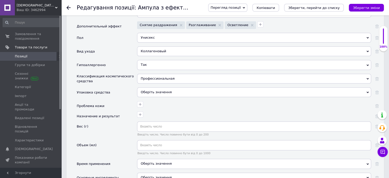
click at [158, 87] on div "Оберіть значення" at bounding box center [254, 92] width 234 height 10
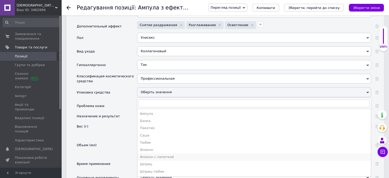
click at [157, 154] on div "Флакон с пипеткой" at bounding box center [254, 156] width 228 height 5
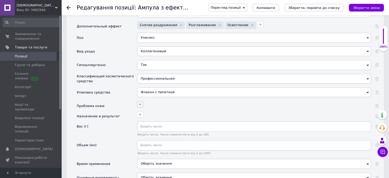
click at [143, 101] on button "button" at bounding box center [140, 104] width 6 height 6
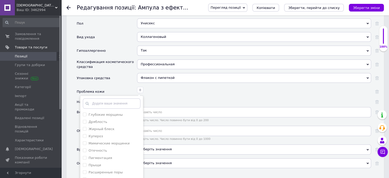
scroll to position [588, 0]
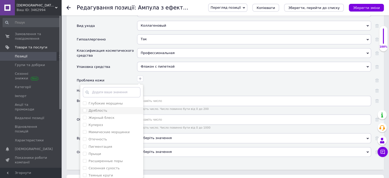
click at [125, 108] on div "Дряблость" at bounding box center [112, 110] width 58 height 5
checkbox input "true"
click at [121, 115] on div "Жирный блеск" at bounding box center [112, 117] width 58 height 5
checkbox блеск "true"
click at [119, 122] on div "Купероз" at bounding box center [112, 124] width 58 height 5
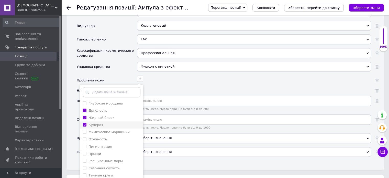
checkbox input "true"
click at [120, 130] on label "Мимические морщинки" at bounding box center [108, 132] width 41 height 4
checkbox морщинки "true"
click at [117, 144] on div "Пигментация" at bounding box center [112, 146] width 58 height 5
checkbox input "true"
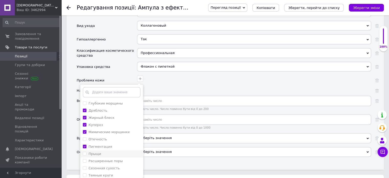
click at [115, 151] on div "Прыщи" at bounding box center [112, 153] width 58 height 5
checkbox input "true"
click at [116, 159] on label "Расширенные поры" at bounding box center [105, 161] width 34 height 4
checkbox поры "true"
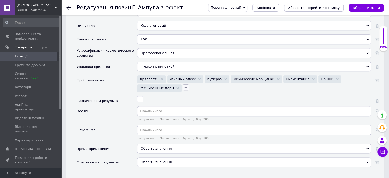
click at [184, 85] on icon "button" at bounding box center [186, 87] width 4 height 4
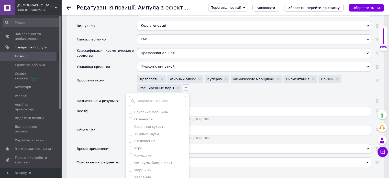
click at [184, 85] on icon "button" at bounding box center [186, 87] width 4 height 4
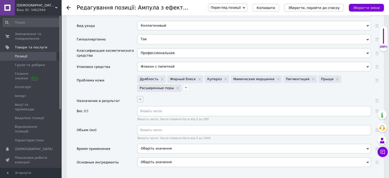
click at [140, 97] on icon "button" at bounding box center [140, 99] width 4 height 4
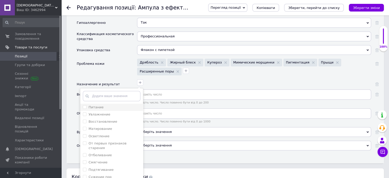
scroll to position [614, 0]
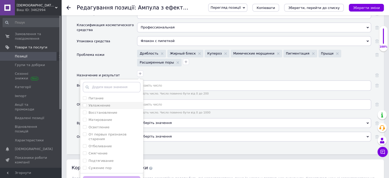
click at [122, 103] on div "Увлажнение" at bounding box center [112, 105] width 58 height 5
checkbox input "true"
click at [121, 110] on div "Восстановление" at bounding box center [112, 112] width 58 height 5
checkbox input "true"
click at [121, 102] on li "Увлажнение" at bounding box center [111, 105] width 63 height 7
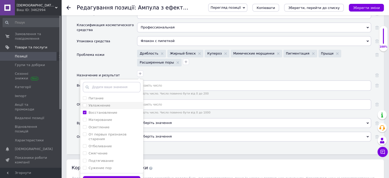
click at [120, 103] on div "Увлажнение" at bounding box center [112, 105] width 58 height 5
checkbox input "true"
click at [121, 116] on li "Матирование" at bounding box center [111, 119] width 63 height 7
checkbox input "true"
click at [120, 125] on div "Осветление" at bounding box center [112, 127] width 58 height 5
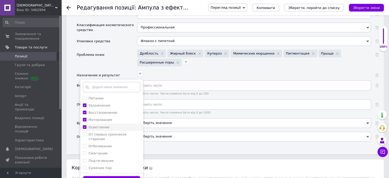
checkbox input "true"
click at [121, 132] on label "От первых признаков старения" at bounding box center [107, 136] width 38 height 8
checkbox старения "true"
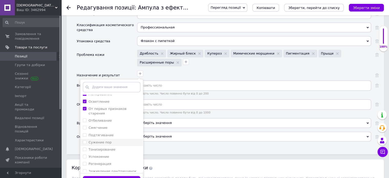
click at [115, 140] on div "Сужение пор" at bounding box center [112, 142] width 58 height 5
checkbox пор "true"
drag, startPoint x: 115, startPoint y: 136, endPoint x: 115, endPoint y: 140, distance: 4.4
click at [115, 147] on div "Тонизирование" at bounding box center [112, 149] width 58 height 5
checkbox input "true"
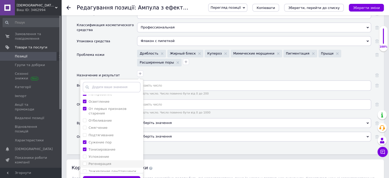
click at [116, 161] on div "Регенерация" at bounding box center [112, 163] width 58 height 5
checkbox input "true"
click at [120, 176] on button "Зберегти" at bounding box center [112, 181] width 58 height 10
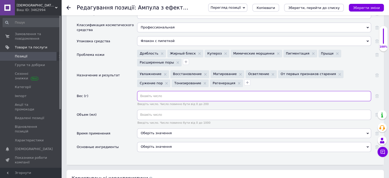
click at [163, 91] on input "text" at bounding box center [254, 96] width 234 height 10
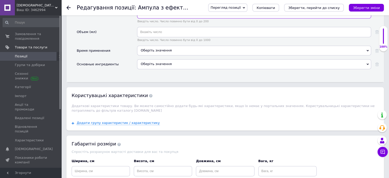
scroll to position [639, 0]
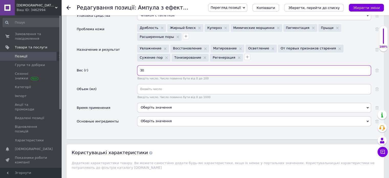
type input "30"
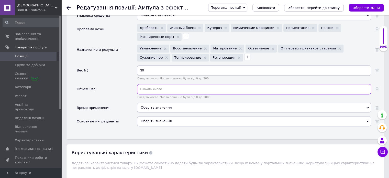
click at [174, 84] on input "text" at bounding box center [254, 89] width 234 height 10
type input "30"
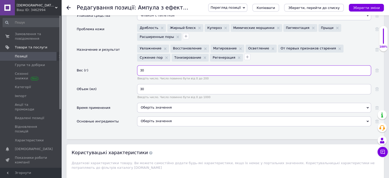
click at [168, 65] on input "30" at bounding box center [254, 70] width 234 height 10
type input "3"
click at [177, 103] on div "Оберіть значення" at bounding box center [254, 108] width 234 height 10
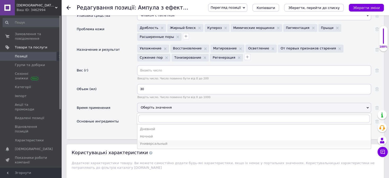
click at [164, 141] on div "Универсальный" at bounding box center [254, 143] width 228 height 5
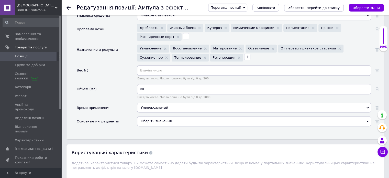
click at [173, 116] on div "Оберіть значення" at bounding box center [254, 121] width 234 height 10
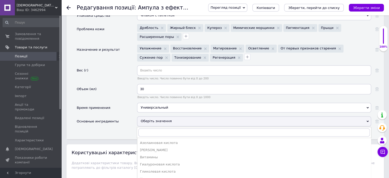
click at [112, 85] on div "Объем (мл)" at bounding box center [107, 93] width 60 height 19
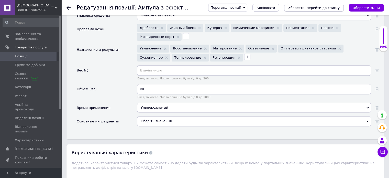
click at [332, 7] on icon "Зберегти, перейти до списку" at bounding box center [313, 8] width 51 height 4
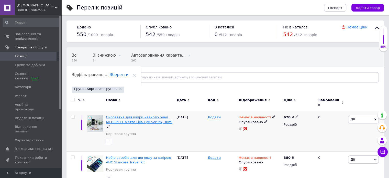
click at [142, 116] on span "Сироватка для шкіри навколо очей MEDI-PEEL Mezzo Filla Eye Serum, 30ml" at bounding box center [139, 119] width 66 height 8
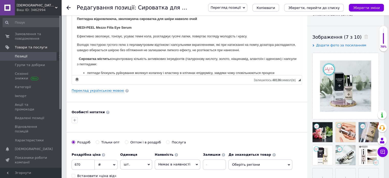
scroll to position [77, 0]
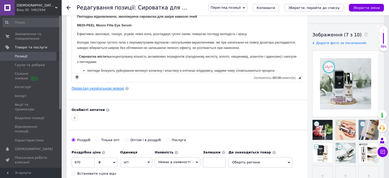
click at [87, 87] on link "Переклад українською мовою" at bounding box center [98, 88] width 52 height 4
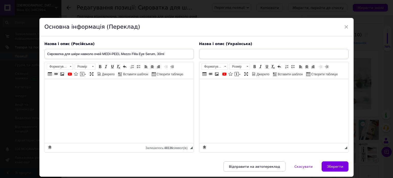
type input "Сироватка для шкіри навколо очей MEDI-PEEL Mezzo Filla Eye Serum, 30ml"
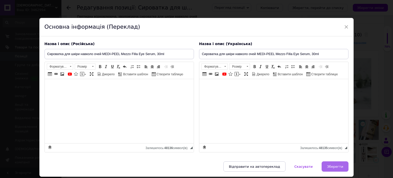
click at [334, 167] on span "Зберегти" at bounding box center [335, 166] width 16 height 4
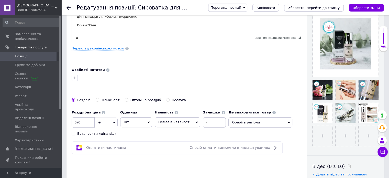
scroll to position [153, 0]
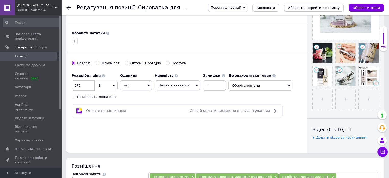
click at [82, 97] on div "Встановити «ціна від»" at bounding box center [96, 96] width 39 height 5
click at [75, 97] on input "Встановити «ціна від»" at bounding box center [73, 96] width 3 height 3
checkbox input "true"
drag, startPoint x: 88, startPoint y: 86, endPoint x: 79, endPoint y: 86, distance: 8.7
click at [79, 86] on input "670" at bounding box center [83, 85] width 23 height 10
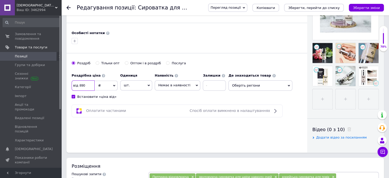
type input "890"
click at [170, 85] on span "Немає в наявності" at bounding box center [174, 85] width 32 height 4
click at [170, 101] on li "Під замовлення" at bounding box center [177, 102] width 45 height 7
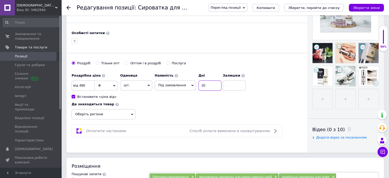
type input "20"
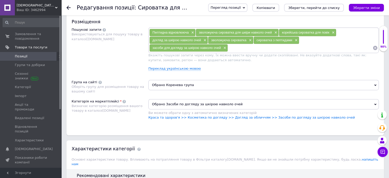
scroll to position [307, 0]
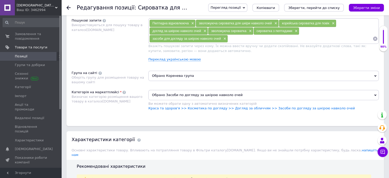
type input "0"
click at [212, 74] on span "Обрано Коренева група" at bounding box center [263, 76] width 230 height 10
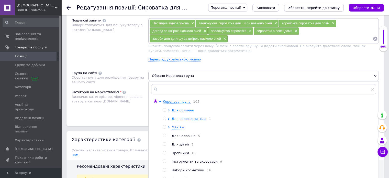
click at [186, 110] on span "Для обличчя" at bounding box center [183, 110] width 22 height 4
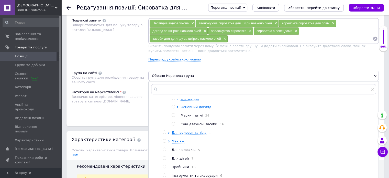
scroll to position [8, 0]
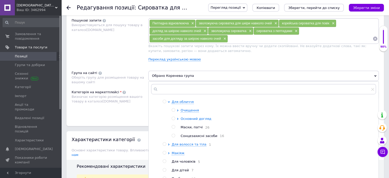
click at [200, 118] on span "Основний догляд" at bounding box center [195, 119] width 31 height 4
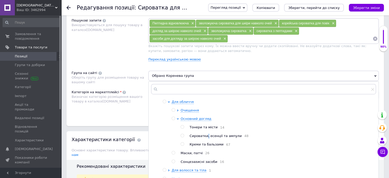
click at [206, 134] on span "Сироватки, есенції та ампули" at bounding box center [215, 136] width 52 height 4
radio input "false"
radio input "true"
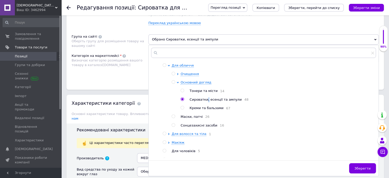
scroll to position [383, 0]
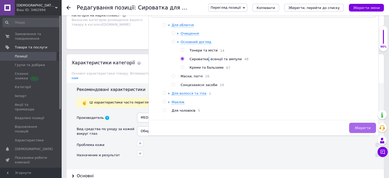
click at [360, 126] on span "Зберегти" at bounding box center [362, 128] width 16 height 4
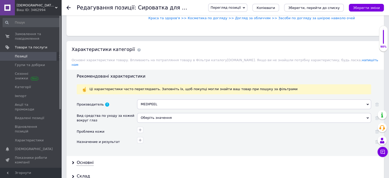
scroll to position [409, 0]
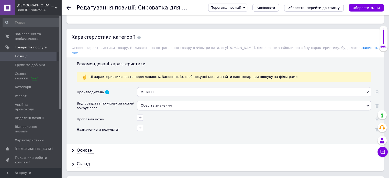
click at [171, 100] on div "Оберіть значення" at bounding box center [254, 105] width 234 height 10
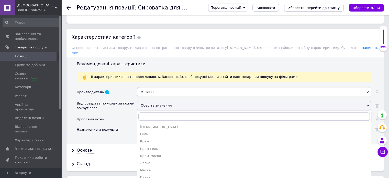
click at [165, 146] on div "Крем-гель" at bounding box center [254, 148] width 228 height 5
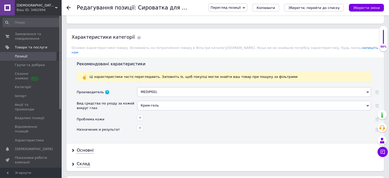
click at [143, 113] on div at bounding box center [253, 116] width 235 height 7
click at [141, 116] on icon "button" at bounding box center [140, 117] width 3 height 3
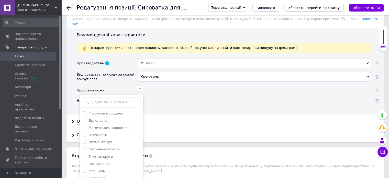
scroll to position [460, 0]
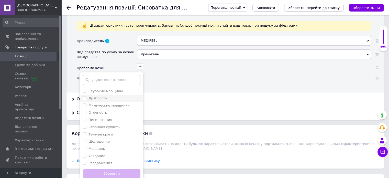
click at [112, 96] on div "Дряблость" at bounding box center [112, 98] width 58 height 5
checkbox input "true"
click at [114, 102] on li "Мимические морщинки" at bounding box center [111, 105] width 63 height 7
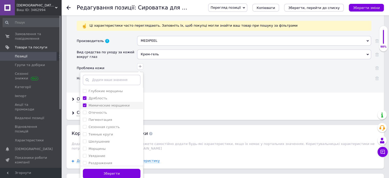
checkbox морщинки "true"
click at [119, 89] on div "Глубокие морщины" at bounding box center [112, 91] width 58 height 5
checkbox морщины "true"
click at [108, 118] on label "Пигментация" at bounding box center [100, 120] width 24 height 4
checkbox input "true"
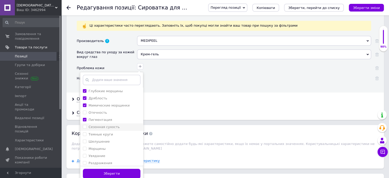
click at [108, 123] on li "Сезонная сухость" at bounding box center [111, 126] width 63 height 7
checkbox сухость "true"
click at [108, 132] on div "Темные круги" at bounding box center [100, 134] width 25 height 5
click at [86, 132] on круги "Темные круги" at bounding box center [84, 133] width 3 height 3
checkbox круги "false"
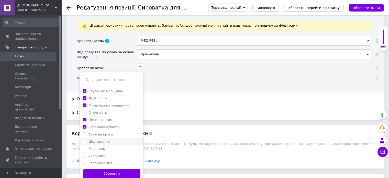
click at [106, 138] on li "Шелушение" at bounding box center [111, 141] width 63 height 7
checkbox input "true"
click at [108, 132] on label "Темные круги" at bounding box center [100, 134] width 25 height 4
checkbox круги "true"
click at [105, 139] on label "Шелушение" at bounding box center [98, 141] width 21 height 4
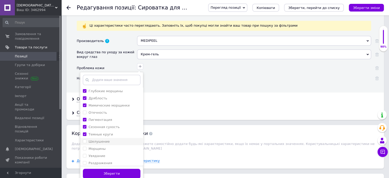
checkbox input "false"
click at [104, 146] on label "Морщины" at bounding box center [96, 148] width 17 height 4
checkbox input "true"
click at [102, 154] on label "Увядание" at bounding box center [96, 156] width 17 height 4
checkbox input "true"
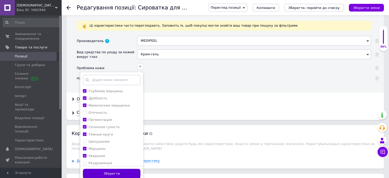
click at [110, 168] on button "Зберегти" at bounding box center [112, 173] width 58 height 10
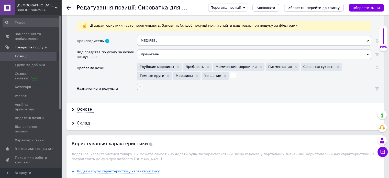
click at [140, 85] on icon "button" at bounding box center [140, 86] width 3 height 3
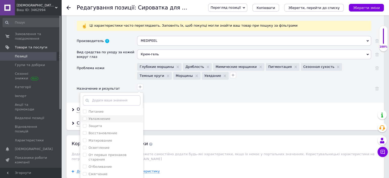
click at [108, 116] on div "Увлажнение" at bounding box center [112, 118] width 58 height 5
checkbox input "true"
click at [110, 131] on label "Восстановление" at bounding box center [102, 133] width 29 height 4
checkbox input "true"
click at [109, 144] on li "Осветление" at bounding box center [111, 147] width 63 height 7
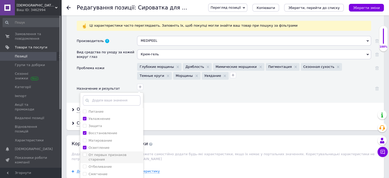
checkbox input "true"
click at [111, 153] on label "От первых признаков старения" at bounding box center [107, 157] width 38 height 8
checkbox старения "true"
click at [114, 149] on div "Регенерация" at bounding box center [112, 151] width 58 height 5
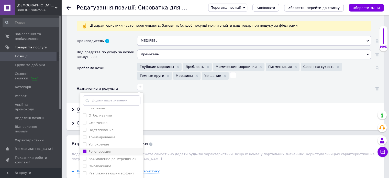
checkbox input "true"
click at [112, 157] on label "Заживление ран/трещинок" at bounding box center [112, 159] width 48 height 4
click at [115, 157] on label "Заживление ран/трещинок" at bounding box center [112, 159] width 48 height 4
checkbox ран\/трещинок "false"
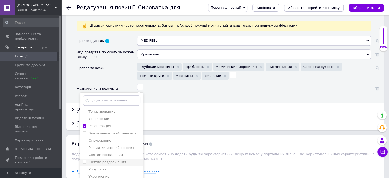
click at [115, 160] on label "Снятие раздражения" at bounding box center [106, 162] width 37 height 4
checkbox раздражения "false"
click at [116, 153] on label "Снятие воспаления" at bounding box center [105, 155] width 34 height 4
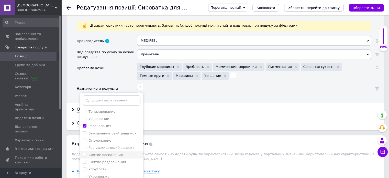
checkbox воспаления "false"
click at [106, 138] on label "Омоложение" at bounding box center [99, 140] width 23 height 4
checkbox input "true"
click at [112, 145] on label "Разглаживающий эффект" at bounding box center [111, 147] width 46 height 4
checkbox эффект "true"
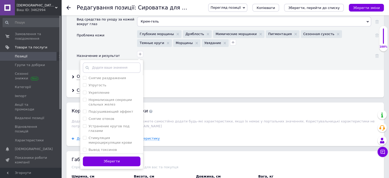
scroll to position [537, 0]
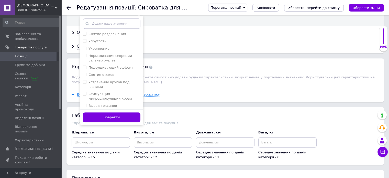
click at [124, 113] on button "Зберегти" at bounding box center [112, 117] width 58 height 10
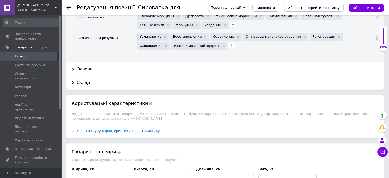
scroll to position [486, 0]
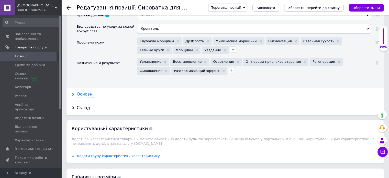
click at [84, 91] on div "Основні" at bounding box center [85, 94] width 17 height 6
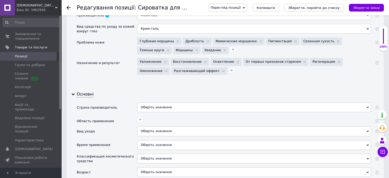
click at [173, 102] on div "Оберіть значення" at bounding box center [254, 107] width 234 height 10
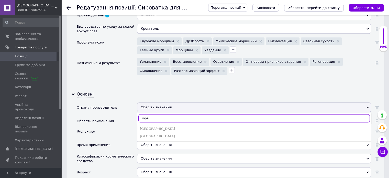
type input "коре"
click at [165, 126] on div "[GEOGRAPHIC_DATA]" at bounding box center [254, 128] width 228 height 5
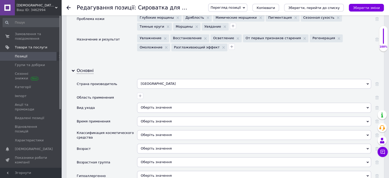
scroll to position [537, 0]
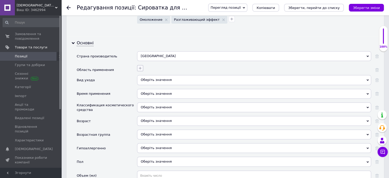
click at [142, 65] on button "button" at bounding box center [140, 68] width 6 height 6
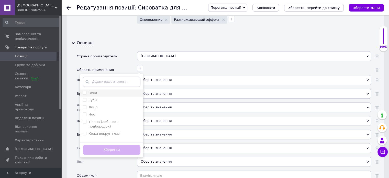
click at [99, 90] on div "Веки" at bounding box center [112, 92] width 58 height 5
checkbox input "true"
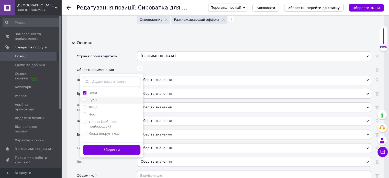
click at [102, 98] on div "Губы" at bounding box center [112, 100] width 58 height 5
checkbox input "true"
click at [108, 131] on label "Кожа вокруг глаз" at bounding box center [103, 133] width 31 height 4
checkbox глаз "true"
click at [116, 145] on button "Зберегти" at bounding box center [112, 150] width 58 height 10
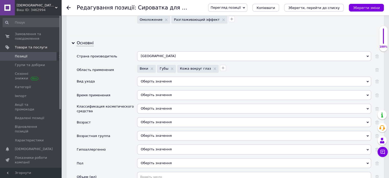
click at [156, 76] on div "Оберіть значення" at bounding box center [254, 81] width 234 height 10
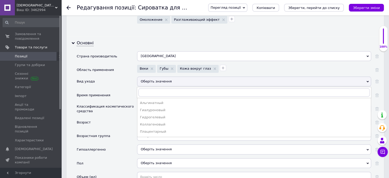
click at [112, 90] on div "Время применения" at bounding box center [107, 97] width 60 height 14
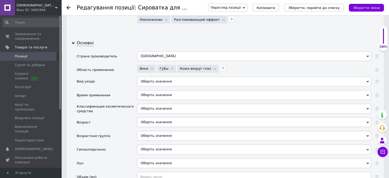
click at [155, 90] on div "Оберіть значення" at bounding box center [254, 95] width 234 height 10
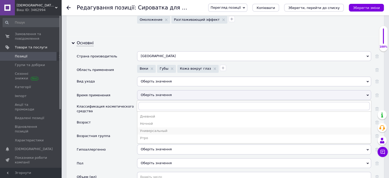
click at [157, 128] on div "Универсальный" at bounding box center [254, 130] width 228 height 5
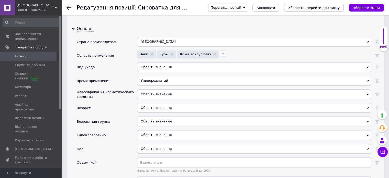
scroll to position [562, 0]
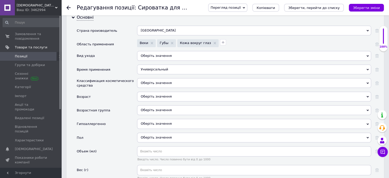
click at [164, 78] on div "Оберіть значення" at bounding box center [254, 83] width 234 height 10
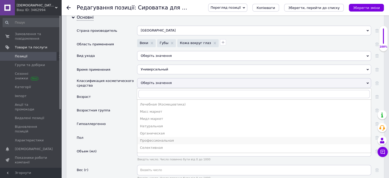
click at [163, 138] on div "Профессиональная" at bounding box center [254, 140] width 228 height 5
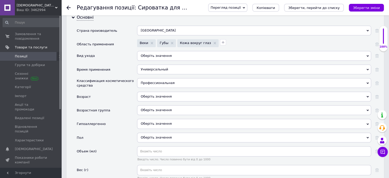
click at [147, 92] on div "Оберіть значення" at bounding box center [254, 97] width 234 height 10
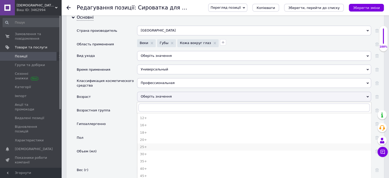
click at [151, 144] on div "25+" at bounding box center [254, 146] width 228 height 5
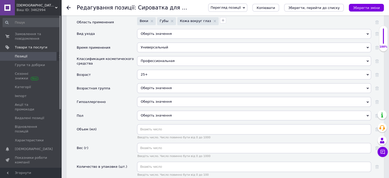
scroll to position [614, 0]
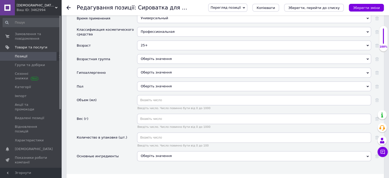
click at [163, 54] on div "Оберіть значення" at bounding box center [254, 59] width 234 height 10
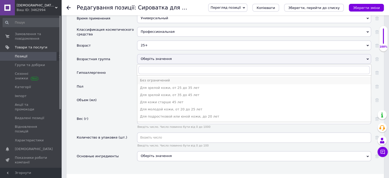
click at [162, 78] on div "Без ограничений" at bounding box center [254, 80] width 228 height 5
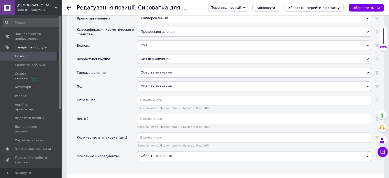
click at [149, 70] on span "Оберіть значення" at bounding box center [156, 72] width 31 height 4
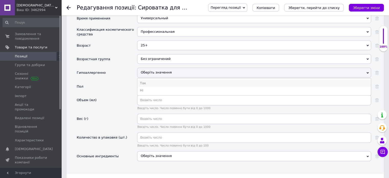
click at [152, 80] on li "Так" at bounding box center [253, 83] width 233 height 7
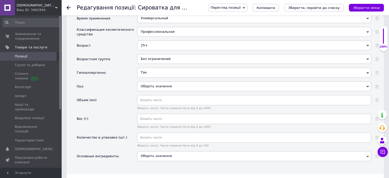
click at [153, 82] on div "Оберіть значення" at bounding box center [254, 86] width 234 height 10
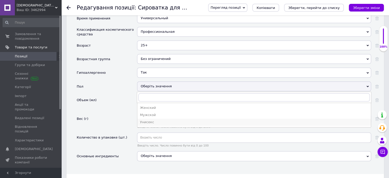
click at [153, 120] on div "Унисекс" at bounding box center [254, 122] width 228 height 5
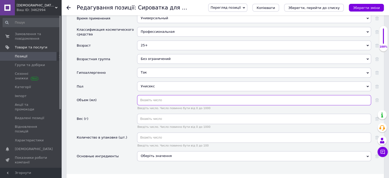
click at [152, 95] on input "text" at bounding box center [254, 100] width 234 height 10
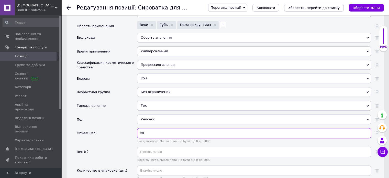
scroll to position [639, 0]
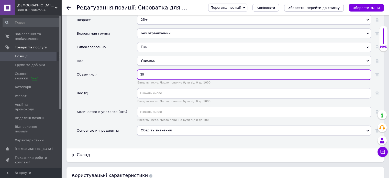
type input "30"
click at [305, 9] on icon "Зберегти, перейти до списку" at bounding box center [313, 8] width 51 height 4
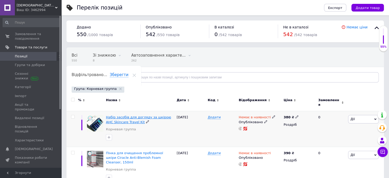
click at [119, 115] on span "Набір засобів для догляду за шкірою AHC Skincare Travel Kit" at bounding box center [138, 119] width 65 height 8
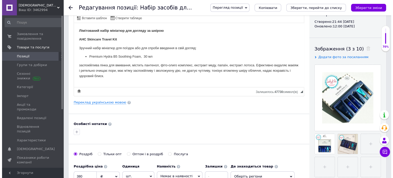
scroll to position [77, 0]
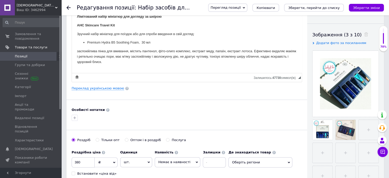
click at [91, 91] on div "Основна інформація Назва позиції (Російська) ✱ Набір засобів для догляду за шкі…" at bounding box center [186, 86] width 241 height 285
click at [92, 86] on link "Переклад українською мовою" at bounding box center [98, 88] width 52 height 4
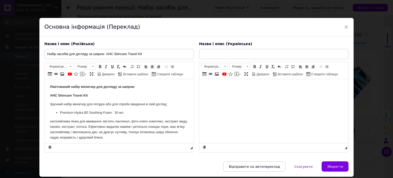
scroll to position [0, 0]
type input "Набір засобів для догляду за шкірою AHC Skincare Travel Kit"
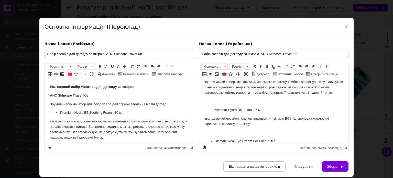
scroll to position [102, 0]
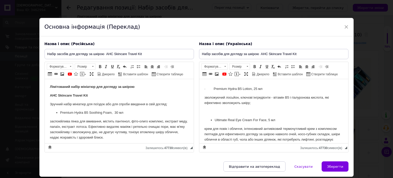
click at [208, 92] on p "· Premium Hydra B5 Lotion, 25 мл" at bounding box center [273, 88] width 139 height 5
click at [291, 67] on span at bounding box center [293, 66] width 4 height 4
click at [291, 66] on span at bounding box center [293, 66] width 4 height 4
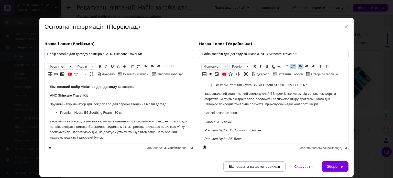
scroll to position [230, 0]
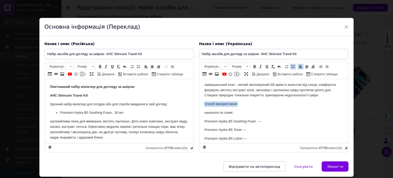
drag, startPoint x: 242, startPoint y: 110, endPoint x: 202, endPoint y: 111, distance: 40.7
click at [202, 111] on html "Лімітований набір мініатюр для догляду за шкірою AHC Skincare Travel Kit Зручни…" at bounding box center [273, 10] width 149 height 323
click at [252, 65] on link "Жирний Сполучення клавіш Ctrl+B" at bounding box center [255, 67] width 6 height 6
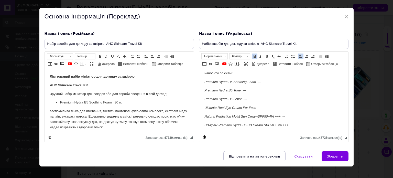
scroll to position [16, 0]
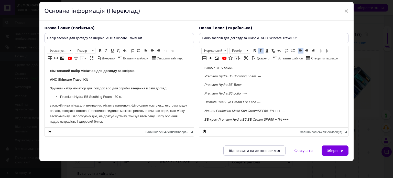
drag, startPoint x: 202, startPoint y: 78, endPoint x: 311, endPoint y: 122, distance: 117.3
click at [255, 50] on span at bounding box center [254, 51] width 4 height 4
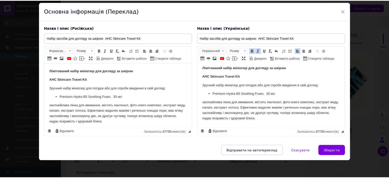
scroll to position [0, 0]
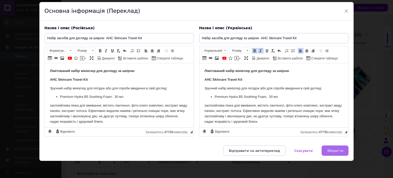
click at [341, 152] on button "Зберегти" at bounding box center [334, 150] width 27 height 10
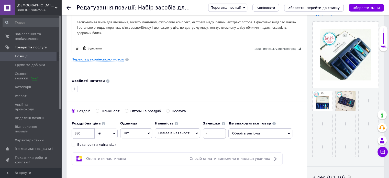
scroll to position [128, 0]
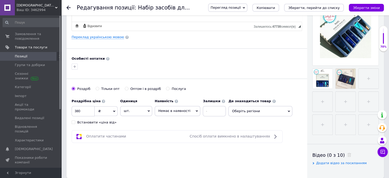
click at [101, 122] on div "Встановити «ціна від»" at bounding box center [96, 122] width 39 height 5
click at [75, 122] on input "Встановити «ціна від»" at bounding box center [73, 121] width 3 height 3
checkbox input "true"
drag, startPoint x: 85, startPoint y: 110, endPoint x: 76, endPoint y: 108, distance: 9.6
click at [76, 108] on div "від 380" at bounding box center [83, 111] width 23 height 10
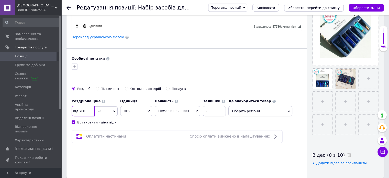
type input "700"
click at [175, 111] on span "Немає в наявності" at bounding box center [174, 111] width 32 height 4
click at [173, 127] on li "Під замовлення" at bounding box center [177, 128] width 45 height 7
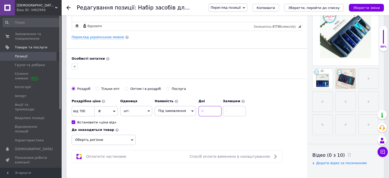
click at [200, 111] on input at bounding box center [209, 111] width 23 height 10
type input "20"
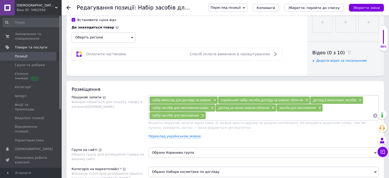
type input "0"
click at [183, 152] on span "Обрано Коренева група" at bounding box center [263, 152] width 230 height 10
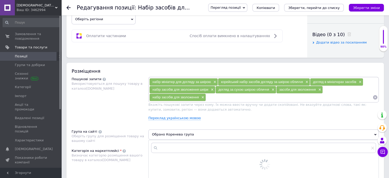
scroll to position [307, 0]
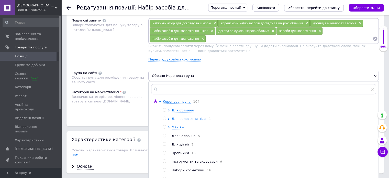
click at [189, 170] on span "Набори косметики" at bounding box center [188, 170] width 33 height 4
radio input "false"
radio input "true"
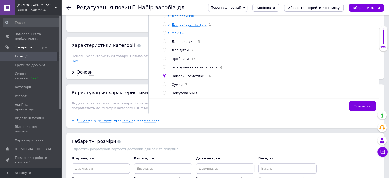
scroll to position [409, 0]
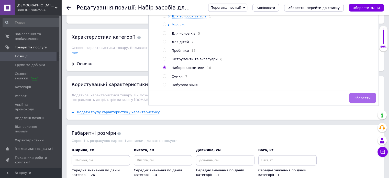
click at [367, 100] on span "Зберегти" at bounding box center [362, 98] width 16 height 4
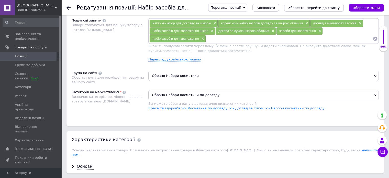
scroll to position [358, 0]
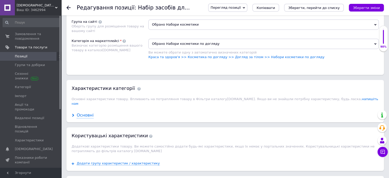
click at [89, 112] on div "Основні" at bounding box center [85, 115] width 17 height 6
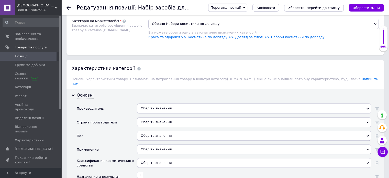
scroll to position [409, 0]
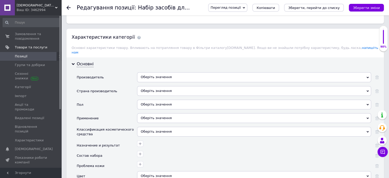
click at [158, 74] on div "Оберіть значення" at bounding box center [254, 77] width 234 height 10
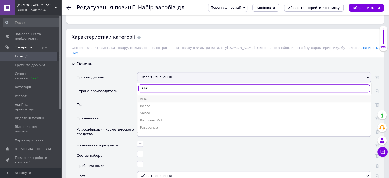
type input "AHC"
click at [153, 96] on div "AHC" at bounding box center [254, 98] width 228 height 5
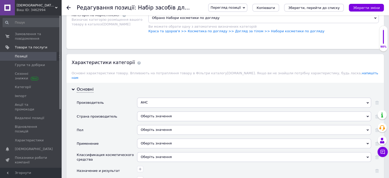
scroll to position [435, 0]
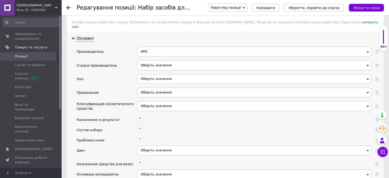
click at [154, 60] on div "Оберіть значення" at bounding box center [254, 65] width 234 height 10
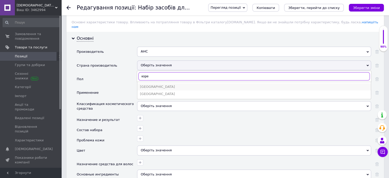
type input "коре"
click at [165, 84] on div "[GEOGRAPHIC_DATA]" at bounding box center [254, 86] width 228 height 5
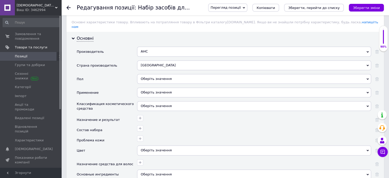
click at [148, 74] on div "Оберіть значення" at bounding box center [254, 79] width 234 height 10
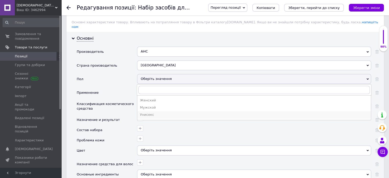
click at [151, 112] on div "Унисекс" at bounding box center [254, 114] width 228 height 5
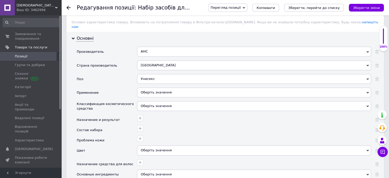
click at [157, 87] on div "Оберіть значення" at bounding box center [254, 92] width 234 height 10
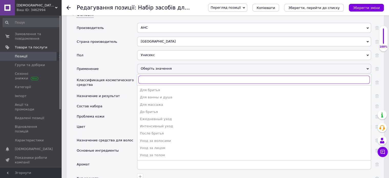
scroll to position [486, 0]
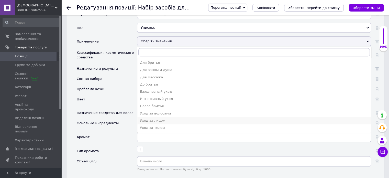
click at [163, 118] on div "Уход за лицом" at bounding box center [254, 120] width 228 height 5
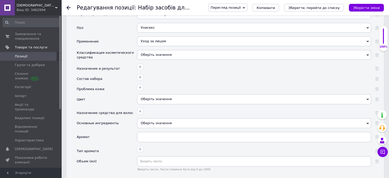
click at [168, 50] on div "Оберіть значення" at bounding box center [254, 55] width 234 height 10
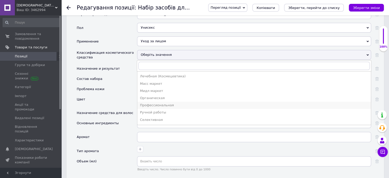
click at [167, 103] on div "Профессиональная" at bounding box center [254, 105] width 228 height 5
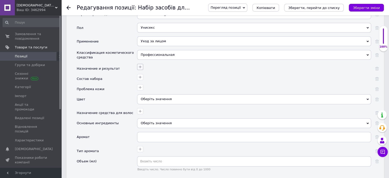
click at [140, 65] on icon "button" at bounding box center [140, 67] width 4 height 4
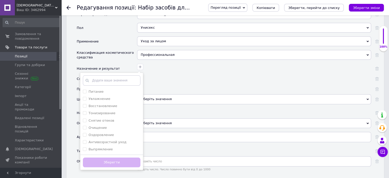
click at [187, 73] on div at bounding box center [253, 76] width 235 height 7
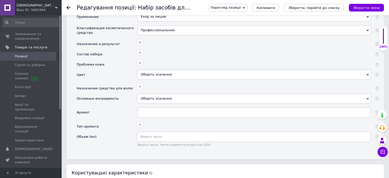
scroll to position [537, 0]
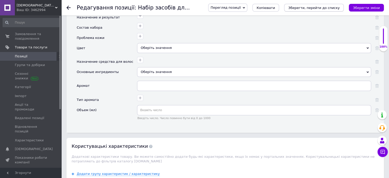
click at [310, 11] on button "Зберегти, перейти до списку" at bounding box center [314, 8] width 60 height 8
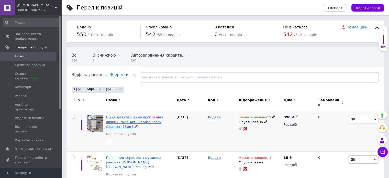
click at [118, 116] on span "Пінка для очищення проблемної шкіри Ciracle Anti-Blemish Foam Cleanser, 150ml" at bounding box center [134, 121] width 57 height 13
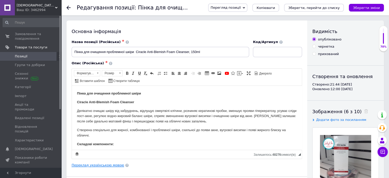
click at [106, 166] on link "Переклад українською мовою" at bounding box center [98, 165] width 52 height 4
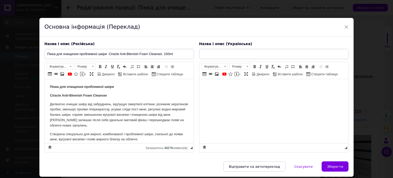
type input "Пінка для очищення проблемної шкіри Ciracle Anti-Blemish Foam Cleanser, 150ml"
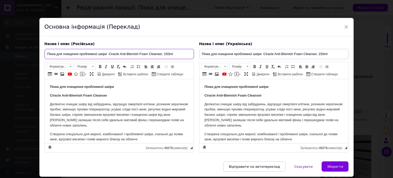
click at [78, 54] on input "Пінка для очищення проблемної шкіри Ciracle Anti-Blemish Foam Cleanser, 150ml" at bounding box center [118, 54] width 149 height 10
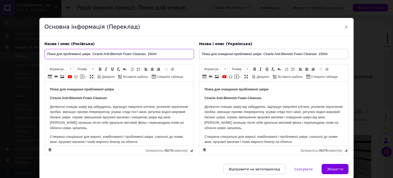
type input "Пінка для проблемної шкіри Ciracle Anti-Blemish Foam Cleanser, 150ml"
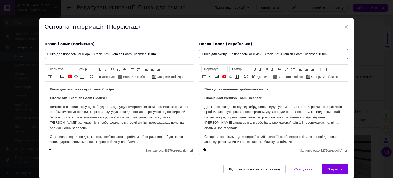
click at [233, 55] on input "Пінка для очищення проблемної шкіри Ciracle Anti-Blemish Foam Cleanser, 150ml" at bounding box center [273, 54] width 149 height 10
type input "Пінка для проблемної шкіри Ciracle Anti-Blemish Foam Cleanser, 150ml"
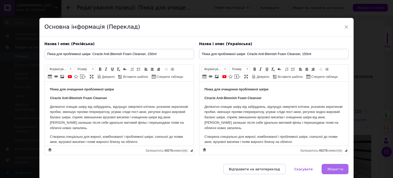
click at [337, 170] on span "Зберегти" at bounding box center [335, 169] width 16 height 4
type input "Пінка для проблемної шкіри Ciracle Anti-Blemish Foam Cleanser, 150ml"
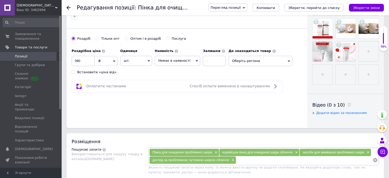
scroll to position [179, 0]
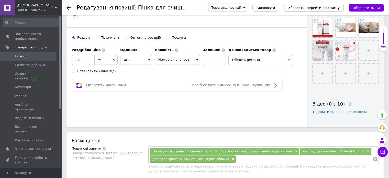
click at [98, 70] on div "Встановити «ціна від»" at bounding box center [96, 71] width 39 height 5
click at [75, 70] on input "Встановити «ціна від»" at bounding box center [73, 70] width 3 height 3
checkbox input "true"
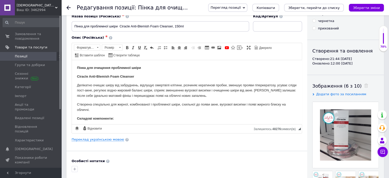
scroll to position [26, 0]
drag, startPoint x: 135, startPoint y: 76, endPoint x: 67, endPoint y: 76, distance: 68.8
click at [72, 76] on html "Пінка для очищення проблемної шкіри Ciracle Anti-Blemish Foam Cleanser Делікатн…" at bounding box center [187, 137] width 230 height 154
copy strong "Ciracle Anti-Blemish Foam Cleanser"
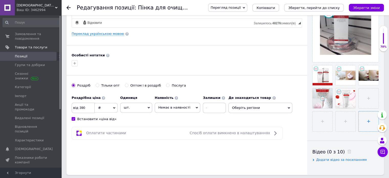
scroll to position [153, 0]
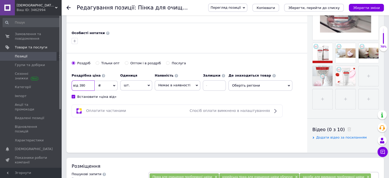
drag, startPoint x: 86, startPoint y: 84, endPoint x: 79, endPoint y: 82, distance: 7.2
click at [79, 82] on input "390" at bounding box center [83, 85] width 23 height 10
type input "700"
click at [164, 84] on span "Немає в наявності" at bounding box center [174, 85] width 32 height 4
click at [165, 103] on li "Під замовлення" at bounding box center [177, 102] width 45 height 7
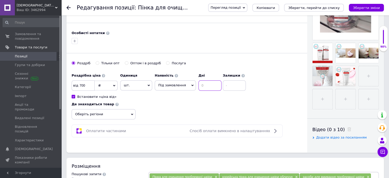
click at [204, 84] on input at bounding box center [209, 85] width 23 height 10
type input "20"
click at [223, 85] on input at bounding box center [234, 85] width 23 height 10
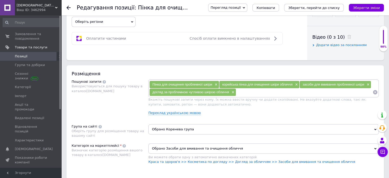
scroll to position [281, 0]
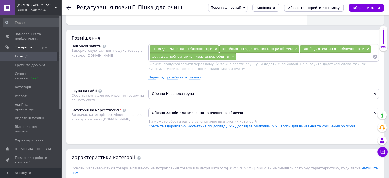
type input "0"
click at [202, 92] on span "Обрано Коренева група" at bounding box center [263, 93] width 230 height 10
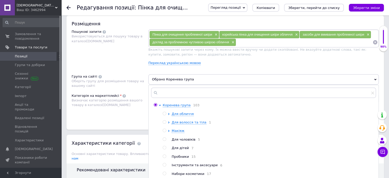
scroll to position [307, 0]
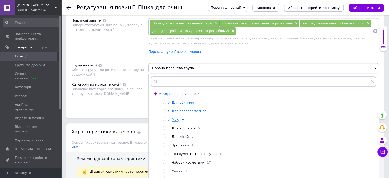
click at [179, 103] on span "Для обличчя" at bounding box center [183, 102] width 22 height 4
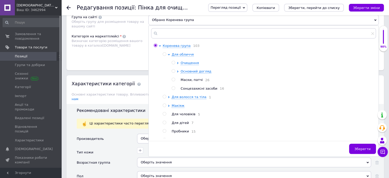
scroll to position [358, 0]
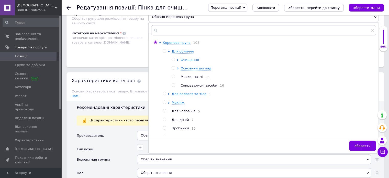
click at [186, 59] on span "Очищення" at bounding box center [189, 60] width 18 height 4
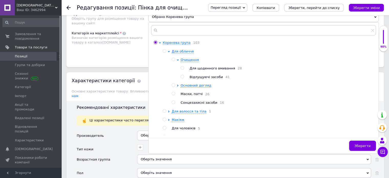
click at [203, 76] on span "Відлущуючі засоби" at bounding box center [205, 77] width 33 height 4
radio input "false"
radio input "true"
click at [365, 144] on span "Зберегти" at bounding box center [362, 146] width 16 height 4
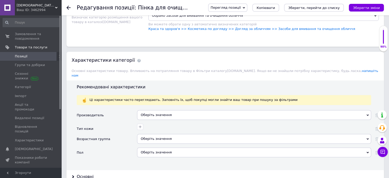
scroll to position [409, 0]
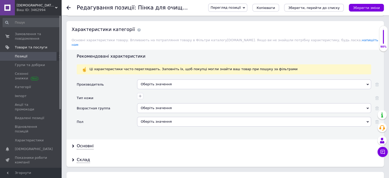
click at [168, 81] on div "Оберіть значення" at bounding box center [254, 84] width 234 height 10
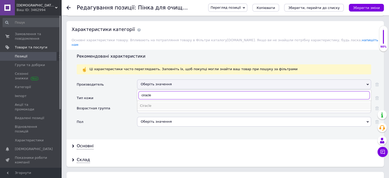
type input "ciracle"
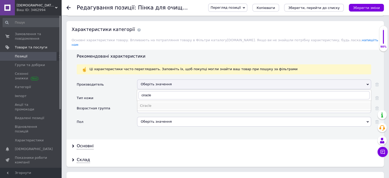
click at [153, 103] on div "Ciracle" at bounding box center [254, 105] width 228 height 5
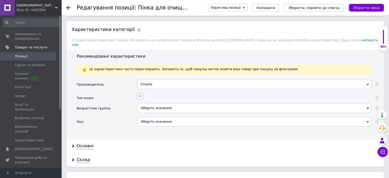
click at [140, 94] on icon "button" at bounding box center [140, 96] width 4 height 4
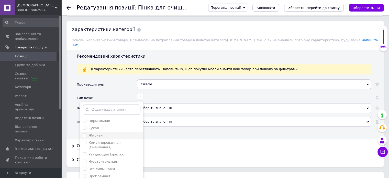
click at [102, 133] on div "Жирная" at bounding box center [112, 135] width 58 height 5
checkbox input "true"
click at [105, 159] on label "Чувствительная" at bounding box center [102, 161] width 28 height 4
checkbox input "true"
click at [105, 167] on label "Все типы кожи" at bounding box center [101, 169] width 26 height 4
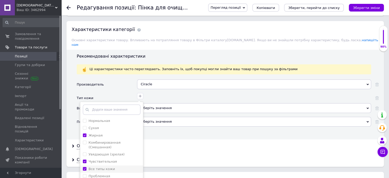
checkbox кожи "true"
click at [104, 174] on label "Проблемная" at bounding box center [98, 176] width 21 height 4
checkbox input "true"
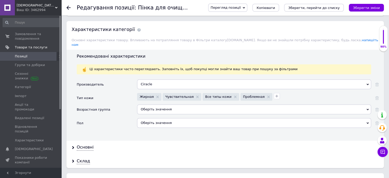
click at [166, 104] on div "Оберіть значення" at bounding box center [254, 109] width 234 height 10
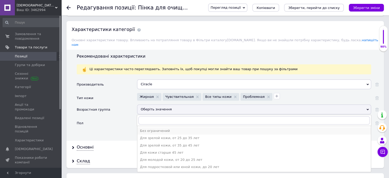
click at [159, 128] on div "Без ограничений" at bounding box center [254, 130] width 228 height 5
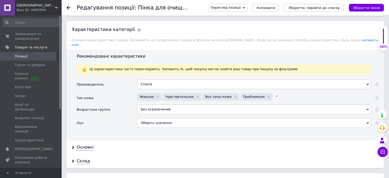
click at [155, 118] on div "Оберіть значення" at bounding box center [254, 123] width 234 height 10
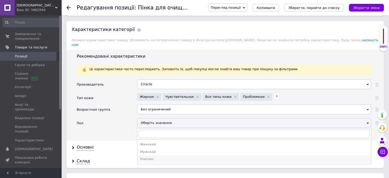
click at [152, 156] on div "Унисекс" at bounding box center [254, 158] width 228 height 5
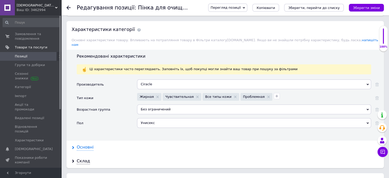
click at [90, 144] on div "Основні" at bounding box center [85, 147] width 17 height 6
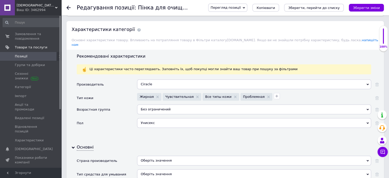
scroll to position [460, 0]
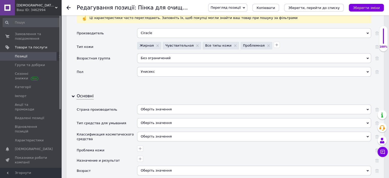
click at [169, 104] on div "Оберіть значення" at bounding box center [254, 109] width 234 height 10
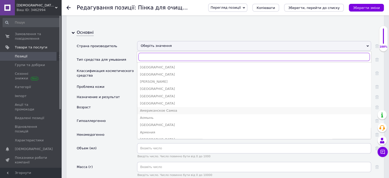
scroll to position [511, 0]
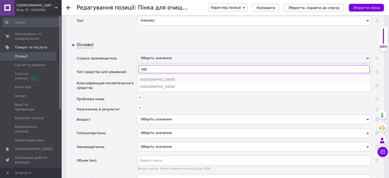
type input "кор"
click at [175, 77] on div "[GEOGRAPHIC_DATA]" at bounding box center [254, 79] width 228 height 5
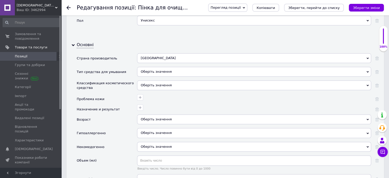
click at [151, 67] on div "Оберіть значення" at bounding box center [254, 72] width 234 height 10
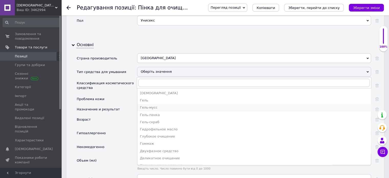
click at [154, 105] on div "Гель-мусс" at bounding box center [254, 107] width 228 height 5
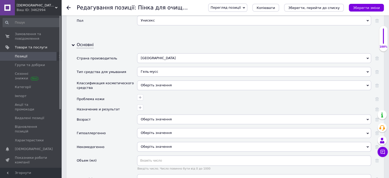
click at [154, 67] on div "Гель-мусс" at bounding box center [254, 72] width 234 height 10
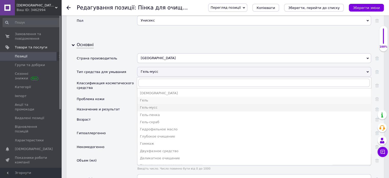
click at [149, 98] on div "Гель" at bounding box center [254, 100] width 228 height 5
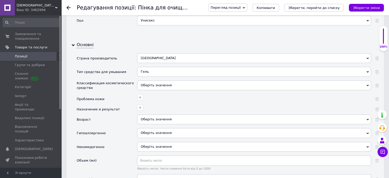
click at [149, 80] on div "Оберіть значення" at bounding box center [254, 85] width 234 height 10
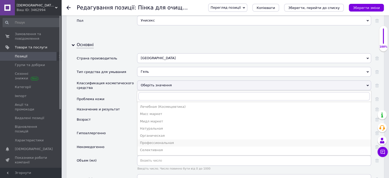
click at [161, 140] on div "Профессиональная" at bounding box center [254, 142] width 228 height 5
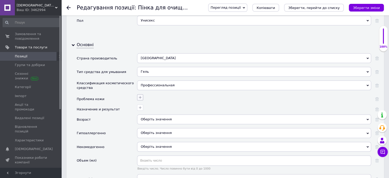
click at [141, 95] on icon "button" at bounding box center [140, 97] width 4 height 4
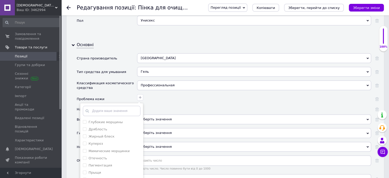
scroll to position [562, 0]
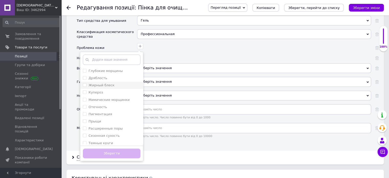
click at [98, 83] on label "Жирный блеск" at bounding box center [101, 85] width 26 height 4
checkbox блеск "true"
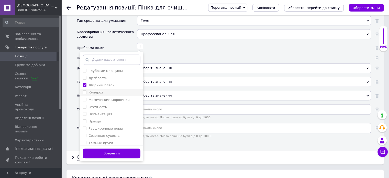
click at [98, 90] on label "Купероз" at bounding box center [95, 92] width 15 height 4
checkbox input "true"
click at [99, 98] on label "Мимические морщинки" at bounding box center [108, 100] width 41 height 4
click at [100, 98] on label "Мимические морщинки" at bounding box center [108, 100] width 41 height 4
checkbox морщинки "false"
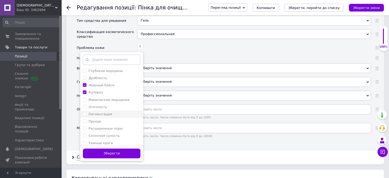
click at [98, 112] on label "Пигментация" at bounding box center [100, 114] width 24 height 4
checkbox input "true"
click at [97, 119] on label "Прыщи" at bounding box center [94, 121] width 13 height 4
checkbox input "true"
click at [99, 133] on label "Сезонная сухость" at bounding box center [103, 135] width 31 height 4
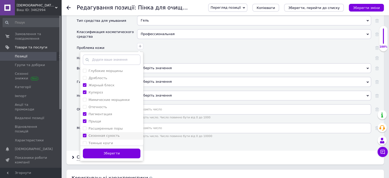
checkbox сухость "true"
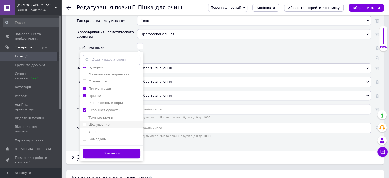
scroll to position [51, 0]
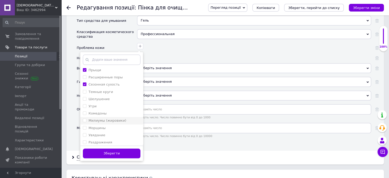
click at [103, 118] on label "Милиумы (жировики)" at bounding box center [107, 120] width 38 height 4
checkbox \(жировики\) "true"
click at [101, 126] on label "Морщины" at bounding box center [96, 128] width 17 height 4
checkbox input "true"
drag, startPoint x: 100, startPoint y: 129, endPoint x: 101, endPoint y: 134, distance: 5.1
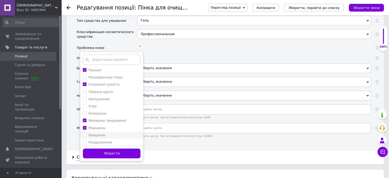
click at [100, 133] on label "Увядание" at bounding box center [96, 135] width 17 height 4
checkbox input "true"
click at [102, 140] on label "Раздражения" at bounding box center [100, 142] width 24 height 4
checkbox input "true"
click at [108, 148] on button "Зберегти" at bounding box center [112, 153] width 58 height 10
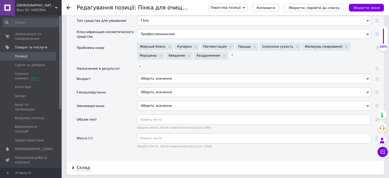
click at [138, 62] on div at bounding box center [253, 65] width 235 height 7
click at [140, 65] on icon "button" at bounding box center [140, 66] width 3 height 3
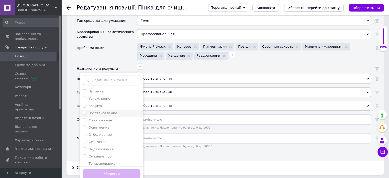
click at [111, 111] on label "Восстановление" at bounding box center [102, 113] width 29 height 4
checkbox input "true"
click at [111, 125] on div "Осветление" at bounding box center [112, 127] width 58 height 5
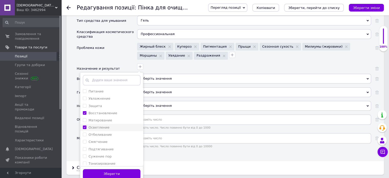
checkbox input "true"
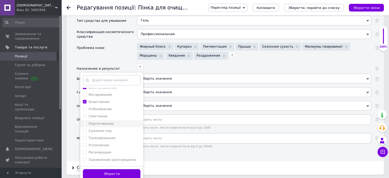
click at [103, 120] on li "Подтягивание" at bounding box center [111, 123] width 63 height 7
checkbox input "true"
click at [106, 129] on label "Сужение пор" at bounding box center [99, 131] width 23 height 4
checkbox пор "true"
click at [106, 136] on label "Тонизирование" at bounding box center [101, 138] width 27 height 4
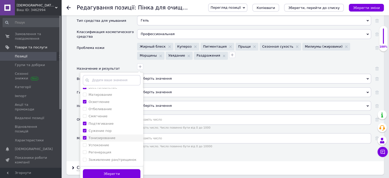
checkbox input "true"
click at [106, 143] on label "Успокоение" at bounding box center [98, 145] width 20 height 4
checkbox input "true"
click at [106, 150] on label "Регенерация" at bounding box center [99, 152] width 23 height 4
checkbox input "true"
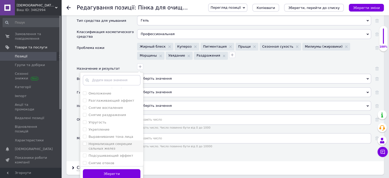
scroll to position [102, 0]
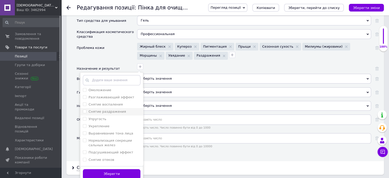
click at [104, 109] on label "Снятие раздражения" at bounding box center [106, 111] width 37 height 4
checkbox раздражения "true"
click at [107, 102] on label "Снятие воспаления" at bounding box center [105, 104] width 34 height 4
checkbox воспаления "true"
click at [109, 131] on label "Выравнивание тона лица" at bounding box center [110, 133] width 44 height 4
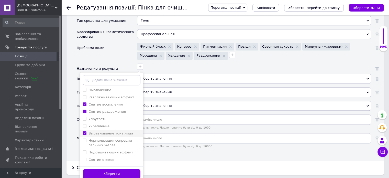
checkbox лица "true"
click at [109, 138] on label "Нормализация секреции сальных желез" at bounding box center [109, 142] width 43 height 8
checkbox желез "true"
click at [112, 157] on div "Снятие отеков" at bounding box center [112, 159] width 58 height 5
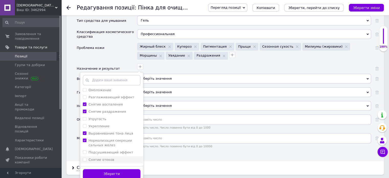
checkbox отеков "false"
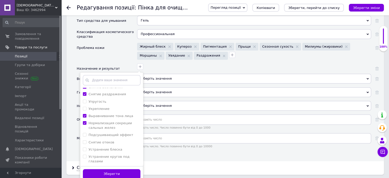
scroll to position [128, 0]
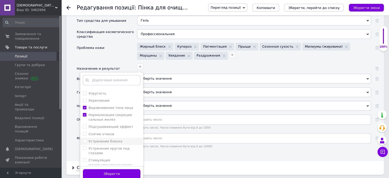
click at [110, 139] on label "Устранение блеска" at bounding box center [105, 141] width 34 height 4
checkbox блеска "true"
click at [112, 158] on label "Стимуляция микроциркуляции крови" at bounding box center [109, 162] width 43 height 8
checkbox крови "true"
drag, startPoint x: 118, startPoint y: 169, endPoint x: 122, endPoint y: 169, distance: 4.1
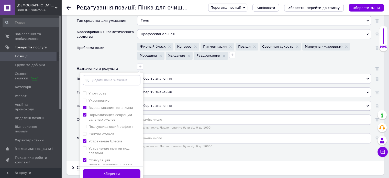
click at [118, 169] on button "Зберегти" at bounding box center [112, 174] width 58 height 10
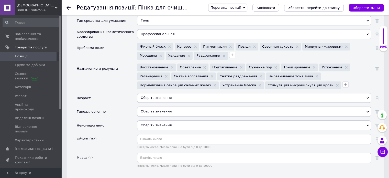
click at [148, 93] on div "Оберіть значення" at bounding box center [254, 98] width 234 height 10
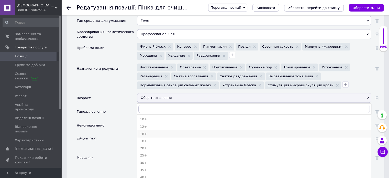
click at [150, 131] on div "16+" at bounding box center [254, 133] width 228 height 5
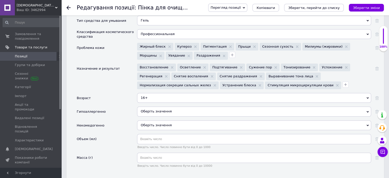
click at [153, 109] on span "Оберіть значення" at bounding box center [156, 111] width 31 height 4
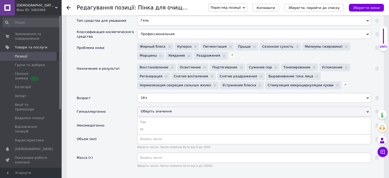
click at [153, 118] on li "Так" at bounding box center [253, 121] width 233 height 7
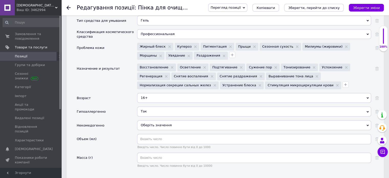
click at [153, 123] on span "Оберіть значення" at bounding box center [156, 125] width 31 height 4
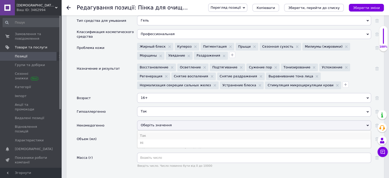
click at [150, 132] on li "Так" at bounding box center [253, 135] width 233 height 7
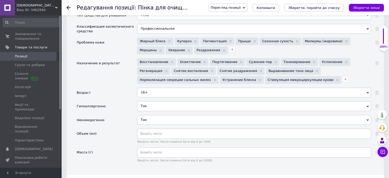
scroll to position [639, 0]
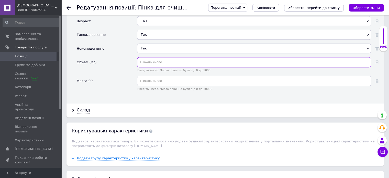
click at [176, 57] on input "text" at bounding box center [254, 62] width 234 height 10
type input "150"
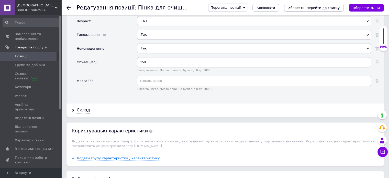
click at [313, 8] on icon "Зберегти, перейти до списку" at bounding box center [313, 8] width 51 height 4
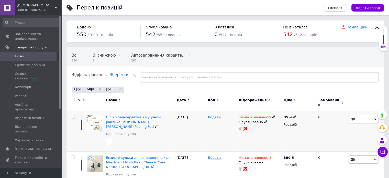
click at [151, 111] on div "Пілінг-пед-серветка з муцином равлика SeaNtree Radiance Snail Peeling Pad Корне…" at bounding box center [140, 131] width 71 height 40
click at [152, 119] on span "Пілінг-пед-серветка з муцином равлика [PERSON_NAME] [PERSON_NAME] Peeling Pad" at bounding box center [133, 121] width 55 height 13
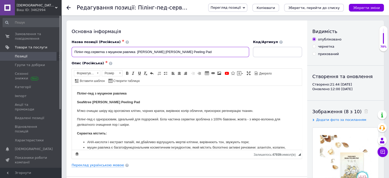
click at [91, 52] on input "Пілінг-пед-серветка з муцином равлика [PERSON_NAME] [PERSON_NAME] Peeling Pad" at bounding box center [160, 52] width 177 height 10
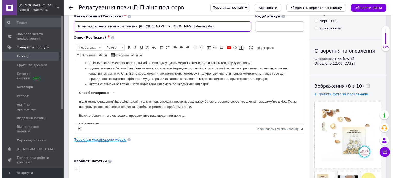
scroll to position [77, 0]
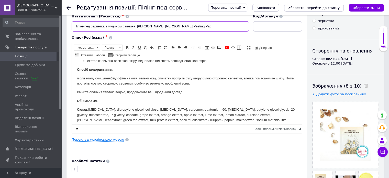
type input "Пілінг-пед серветка з муцином равлика SeaNtree Radiance Snail Peeling Pad"
click at [100, 138] on link "Переклад українською мовою" at bounding box center [98, 139] width 52 height 4
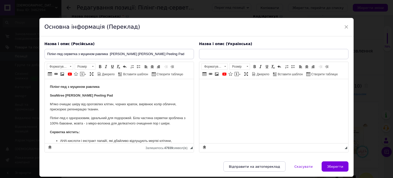
scroll to position [0, 0]
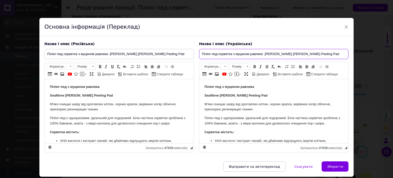
click at [218, 55] on input "Пілінг-пед-серветка з муцином равлика [PERSON_NAME] [PERSON_NAME] Peeling Pad" at bounding box center [273, 54] width 149 height 10
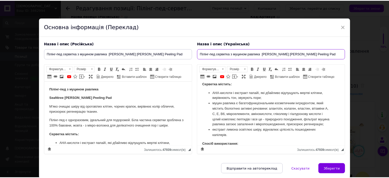
scroll to position [51, 0]
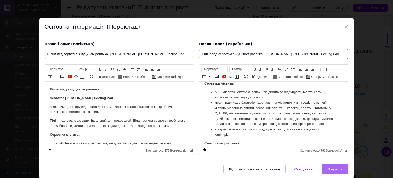
type input "Пілінг-пед серветка з муцином равлика SeaNtree Radiance Snail Peeling Pad"
click at [329, 165] on button "Зберегти" at bounding box center [334, 169] width 27 height 10
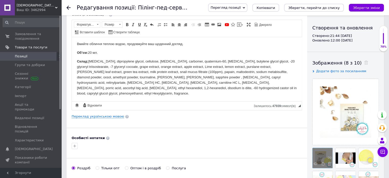
scroll to position [77, 0]
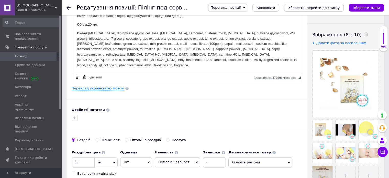
click at [95, 174] on div "Встановити «ціна від»" at bounding box center [96, 173] width 39 height 5
click at [75, 174] on input "Встановити «ціна від»" at bounding box center [73, 172] width 3 height 3
checkbox input "true"
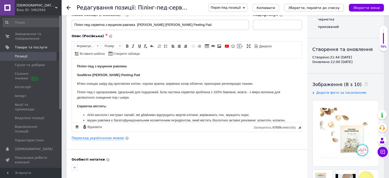
scroll to position [26, 0]
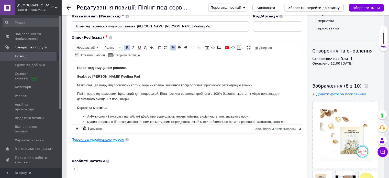
drag, startPoint x: 138, startPoint y: 78, endPoint x: 73, endPoint y: 77, distance: 64.7
click at [73, 77] on html "Пілінг-пед з муцином равлика SeaNtree Radiance Snail Peeling Pad М'яко очищає ш…" at bounding box center [187, 143] width 230 height 166
copy strong "SeaNtree Radiance Snail Peeling Pad"
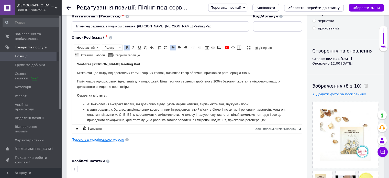
scroll to position [0, 0]
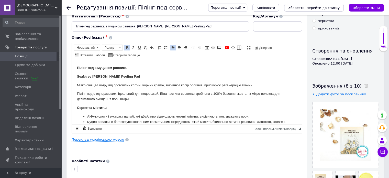
click at [141, 75] on p "SeaNtree Radiance Snail Peeling Pad" at bounding box center [187, 76] width 220 height 5
drag, startPoint x: 141, startPoint y: 75, endPoint x: 108, endPoint y: 77, distance: 33.6
click at [108, 77] on p "SeaNtree Radiance Snail Peeling Pad" at bounding box center [187, 76] width 220 height 5
copy strong "SeaNtree Radiance"
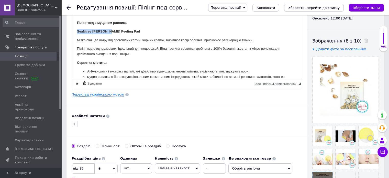
scroll to position [128, 0]
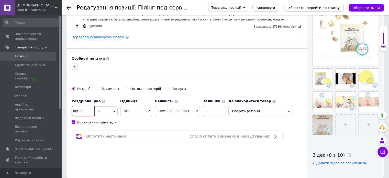
click at [83, 112] on input "35" at bounding box center [83, 111] width 23 height 10
type input "3"
type input "80"
click at [189, 110] on span "Немає в наявності" at bounding box center [178, 111] width 46 height 10
click at [183, 125] on li "Під замовлення" at bounding box center [177, 128] width 45 height 7
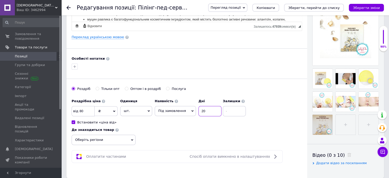
type input "20"
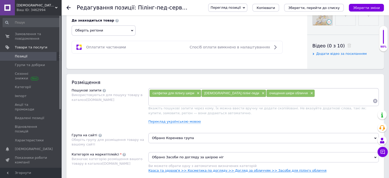
scroll to position [281, 0]
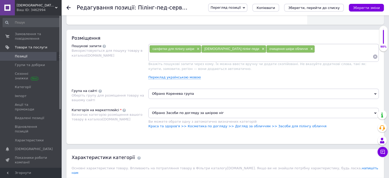
type input "0"
click at [174, 88] on span "Обрано Коренева група" at bounding box center [263, 93] width 230 height 10
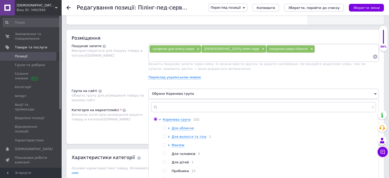
scroll to position [307, 0]
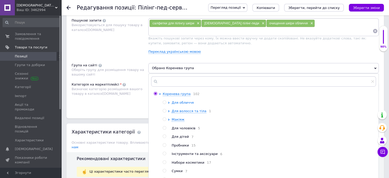
click at [187, 100] on span "Для обличчя" at bounding box center [183, 102] width 22 height 4
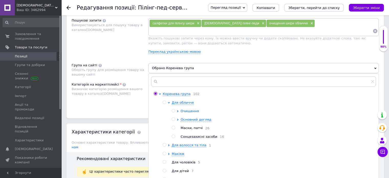
click at [190, 109] on span "Очищення" at bounding box center [189, 111] width 18 height 4
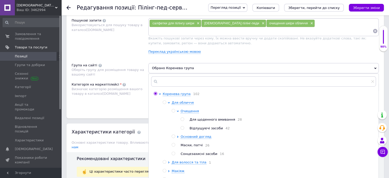
click at [210, 126] on span "Відлущуючі засоби" at bounding box center [205, 128] width 33 height 4
radio input "false"
radio input "true"
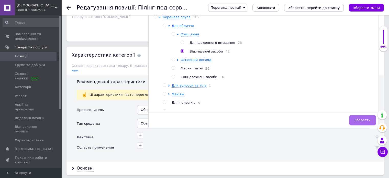
click at [358, 118] on span "Зберегти" at bounding box center [362, 120] width 16 height 4
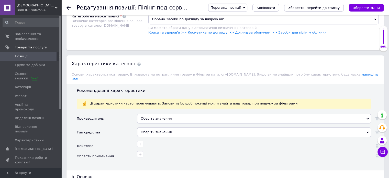
scroll to position [332, 0]
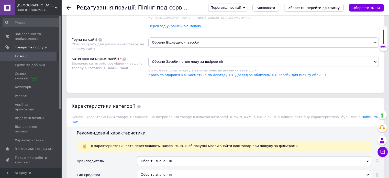
click at [215, 56] on span "Обрано Засоби по догляду за шкірою ніг" at bounding box center [263, 61] width 230 height 10
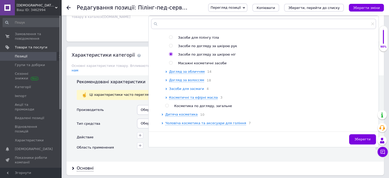
scroll to position [256, 0]
click at [178, 72] on span "Догляд за обличчям" at bounding box center [187, 71] width 36 height 4
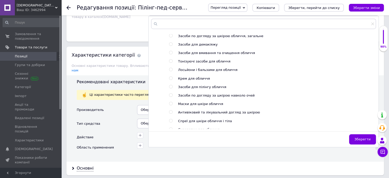
scroll to position [332, 0]
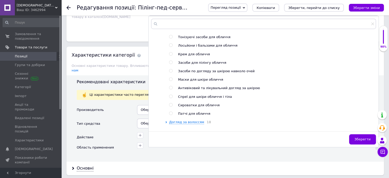
click at [204, 64] on span "Засоби для пілінгу обличчя" at bounding box center [202, 63] width 48 height 4
radio input "false"
radio input "true"
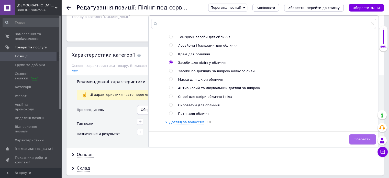
click at [355, 134] on button "Зберегти" at bounding box center [362, 139] width 27 height 10
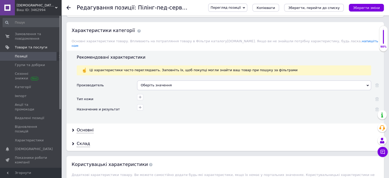
scroll to position [409, 0]
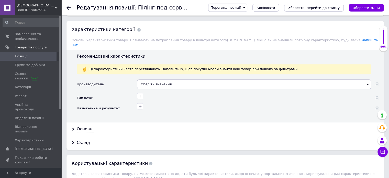
click at [179, 79] on div "Оберіть значення" at bounding box center [254, 84] width 234 height 10
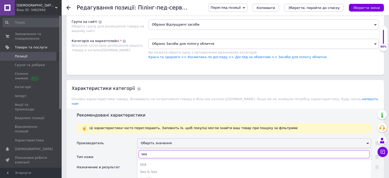
scroll to position [383, 0]
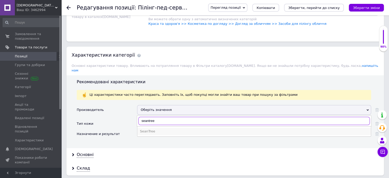
type input "seantree"
click at [165, 129] on div "SeanTree" at bounding box center [254, 131] width 228 height 5
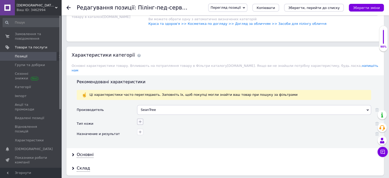
click at [140, 120] on icon "button" at bounding box center [140, 121] width 3 height 3
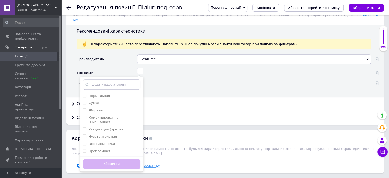
scroll to position [435, 0]
click at [106, 141] on label "Все типы кожи" at bounding box center [101, 143] width 26 height 4
checkbox кожи "true"
click at [116, 158] on button "Зберегти" at bounding box center [112, 163] width 58 height 10
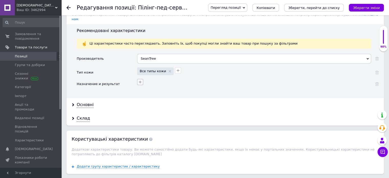
click at [141, 80] on icon "button" at bounding box center [140, 82] width 4 height 4
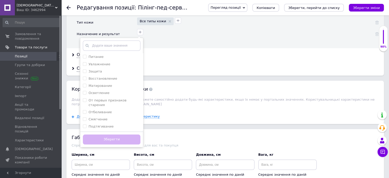
scroll to position [486, 0]
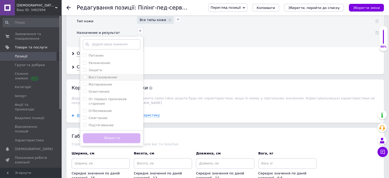
click at [111, 81] on li "Матирование" at bounding box center [111, 84] width 63 height 7
checkbox input "true"
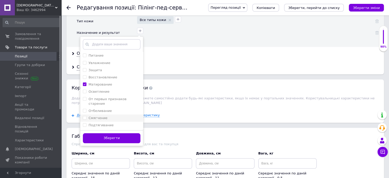
click at [106, 116] on div "Смягчение" at bounding box center [112, 118] width 58 height 5
checkbox input "true"
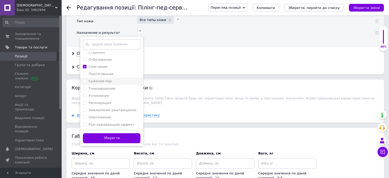
click at [106, 79] on label "Сужение пор" at bounding box center [99, 81] width 23 height 4
checkbox пор "true"
click at [113, 100] on div "Регенерация" at bounding box center [112, 102] width 58 height 5
checkbox input "true"
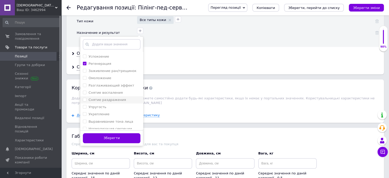
scroll to position [102, 0]
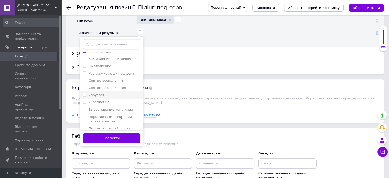
click at [110, 93] on div "Упругость" at bounding box center [112, 95] width 58 height 5
checkbox input "true"
click at [114, 107] on label "Выравнивание тона лица" at bounding box center [110, 109] width 44 height 4
checkbox лица "true"
click at [115, 115] on label "Нормализация секреции сальных желез" at bounding box center [109, 119] width 43 height 8
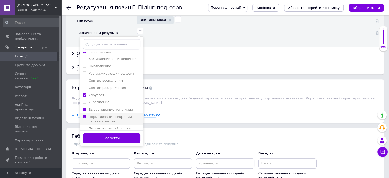
checkbox желез "true"
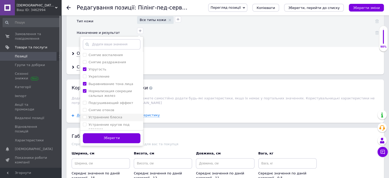
click at [111, 115] on label "Устранение блеска" at bounding box center [105, 117] width 34 height 4
checkbox блеска "true"
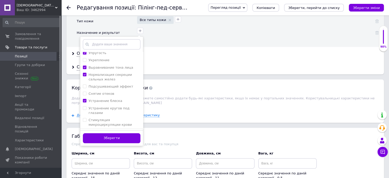
scroll to position [153, 0]
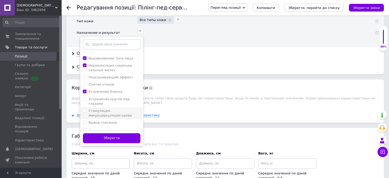
click at [115, 109] on label "Стимуляция микроциркуляции крови" at bounding box center [109, 113] width 43 height 8
checkbox крови "true"
click at [117, 120] on div "Вывод токсинов" at bounding box center [112, 122] width 58 height 5
checkbox токсинов "true"
click at [115, 128] on label "Отшелушивание отмерших клеток кожи" at bounding box center [112, 132] width 48 height 8
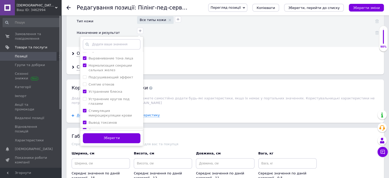
checkbox кожи "true"
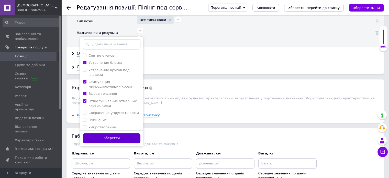
click at [118, 133] on button "Зберегти" at bounding box center [112, 138] width 58 height 10
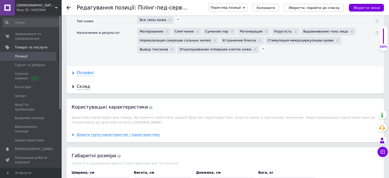
click at [87, 70] on div "Основні" at bounding box center [85, 73] width 17 height 6
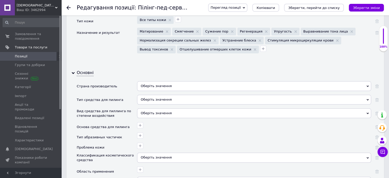
click at [170, 81] on div "Оберіть значення" at bounding box center [254, 86] width 234 height 10
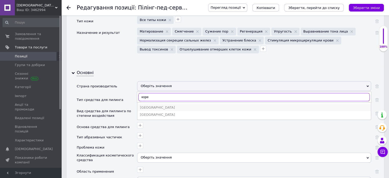
type input "коре"
click at [160, 105] on div "[GEOGRAPHIC_DATA]" at bounding box center [254, 107] width 228 height 5
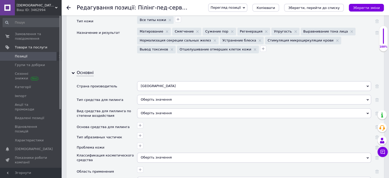
click at [161, 95] on div "Оберіть значення" at bounding box center [254, 100] width 234 height 10
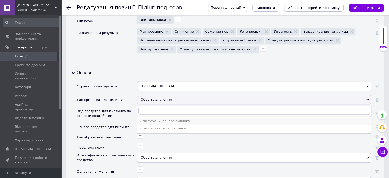
click at [168, 119] on div "Для механического пилинга" at bounding box center [254, 121] width 228 height 5
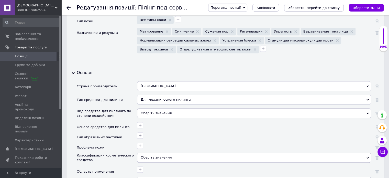
click at [158, 108] on div "Оберіть значення" at bounding box center [254, 113] width 234 height 10
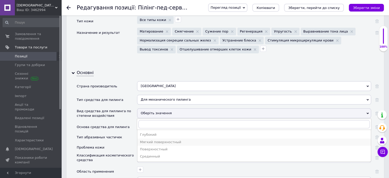
click at [168, 140] on div "Мягкий поверхностный" at bounding box center [254, 142] width 228 height 5
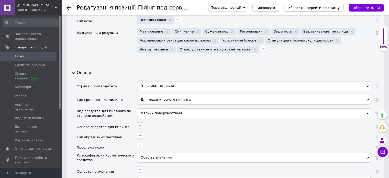
click at [142, 123] on icon "button" at bounding box center [140, 125] width 4 height 4
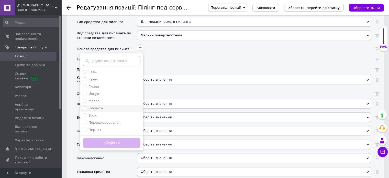
scroll to position [562, 0]
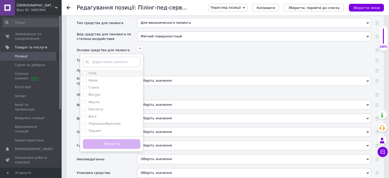
click at [84, 71] on label "Гель" at bounding box center [90, 73] width 14 height 5
click at [84, 71] on input "Гель" at bounding box center [84, 72] width 3 height 3
click at [85, 71] on input "Гель" at bounding box center [84, 72] width 3 height 3
checkbox input "true"
click at [117, 139] on button "Зберегти" at bounding box center [112, 144] width 58 height 10
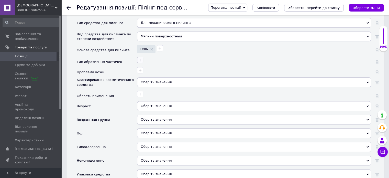
click at [141, 58] on icon "button" at bounding box center [140, 60] width 4 height 4
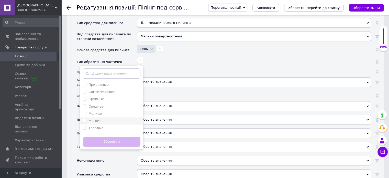
click at [103, 118] on div "Мягкие" at bounding box center [112, 120] width 58 height 5
checkbox input "true"
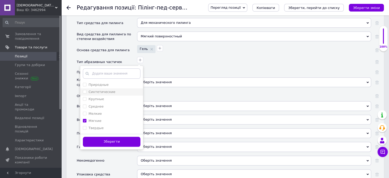
click at [102, 90] on label "Синтетические" at bounding box center [101, 92] width 27 height 4
checkbox input "true"
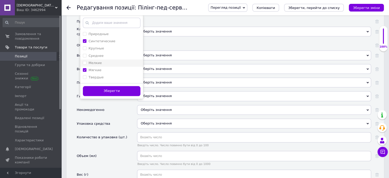
scroll to position [614, 0]
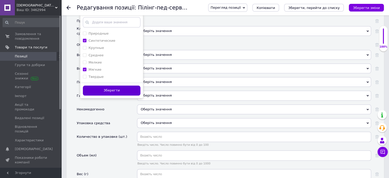
click at [106, 85] on button "Зберегти" at bounding box center [112, 90] width 58 height 10
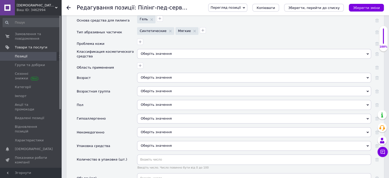
scroll to position [562, 0]
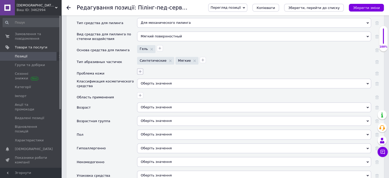
click at [140, 69] on icon "button" at bounding box center [140, 71] width 4 height 4
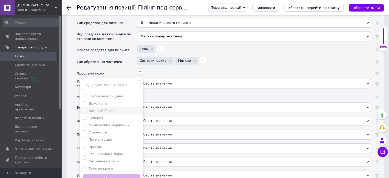
click at [105, 109] on label "Жирный блеск" at bounding box center [101, 111] width 26 height 4
checkbox блеск "true"
click at [106, 137] on label "Пигментация" at bounding box center [100, 139] width 24 height 4
checkbox input "true"
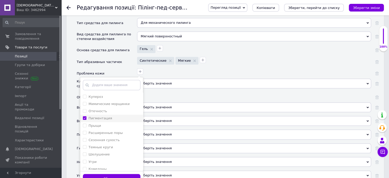
scroll to position [51, 0]
click at [110, 108] on label "Сезонная сухость" at bounding box center [103, 110] width 31 height 4
checkbox сухость "true"
click at [104, 122] on label "Шелушение" at bounding box center [98, 124] width 21 height 4
checkbox input "true"
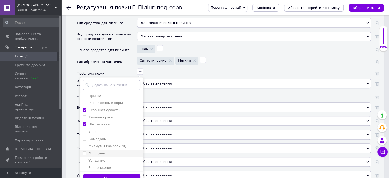
click at [102, 151] on label "Морщины" at bounding box center [96, 153] width 17 height 4
checkbox input "false"
click at [103, 156] on div "Глубокие морщины Дряблость Жирный блеск Купероз Мимические морщинки Отечность П…" at bounding box center [111, 131] width 63 height 109
click at [103, 165] on label "Раздражения" at bounding box center [100, 167] width 24 height 4
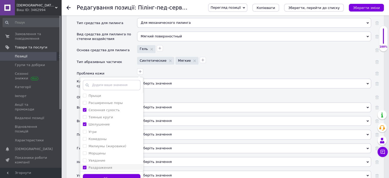
checkbox input "true"
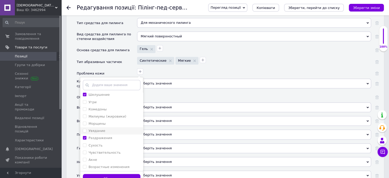
scroll to position [82, 0]
click at [106, 149] on label "Чувствительность" at bounding box center [104, 151] width 32 height 4
checkbox input "true"
click at [104, 164] on label "Возрастные изменения" at bounding box center [108, 166] width 41 height 4
checkbox изменения "true"
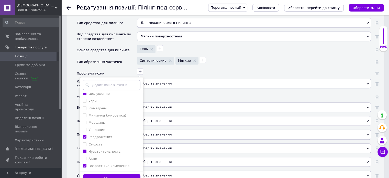
click at [106, 174] on button "Зберегти" at bounding box center [112, 179] width 58 height 10
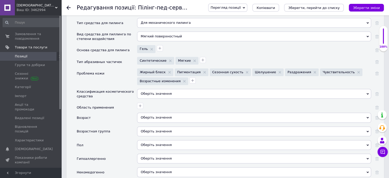
click at [150, 89] on div "Оберіть значення" at bounding box center [254, 94] width 234 height 10
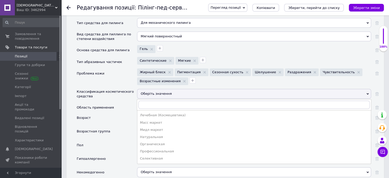
click at [160, 127] on div "Мидл маркет" at bounding box center [254, 129] width 228 height 5
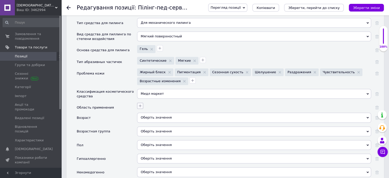
click at [141, 104] on icon "button" at bounding box center [140, 106] width 4 height 4
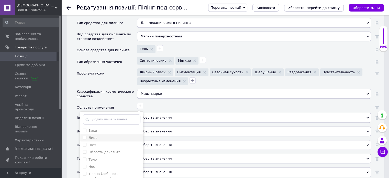
click at [105, 135] on div "Лицо" at bounding box center [112, 137] width 58 height 5
checkbox input "true"
click at [104, 142] on div "Шея" at bounding box center [112, 144] width 58 height 5
checkbox input "true"
click at [106, 150] on label "Область декольте" at bounding box center [104, 152] width 32 height 4
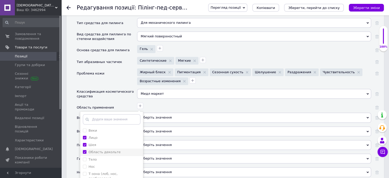
checkbox декольте "true"
click at [104, 164] on div "Нос" at bounding box center [112, 166] width 58 height 5
checkbox input "true"
click at [103, 157] on div "Тело" at bounding box center [112, 159] width 58 height 5
checkbox input "true"
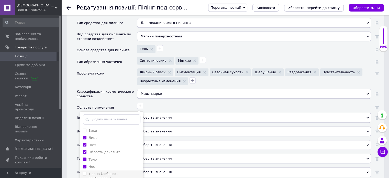
click at [106, 172] on label "Т-зона (лоб, нос, подбородок)" at bounding box center [102, 176] width 29 height 8
checkbox подбородок\) "true"
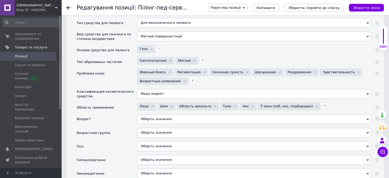
click at [161, 114] on div "Оберіть значення" at bounding box center [254, 119] width 234 height 10
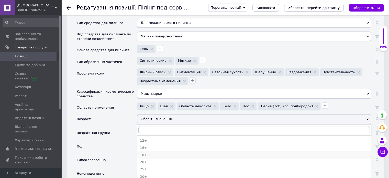
click at [160, 152] on div "18+" at bounding box center [254, 154] width 228 height 5
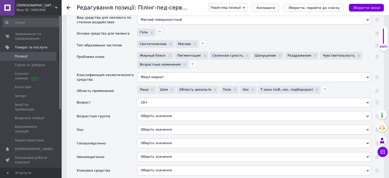
scroll to position [588, 0]
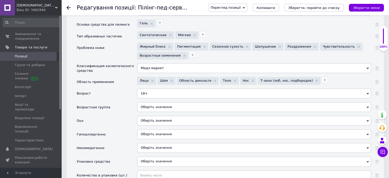
click at [155, 88] on div "18+" at bounding box center [254, 93] width 234 height 10
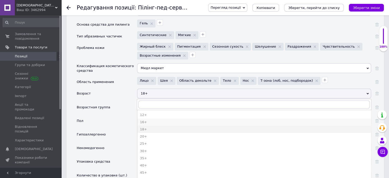
click at [150, 120] on div "16+" at bounding box center [254, 122] width 228 height 5
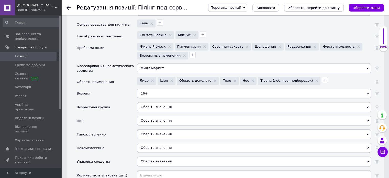
click at [149, 102] on div "Оберіть значення" at bounding box center [254, 107] width 234 height 10
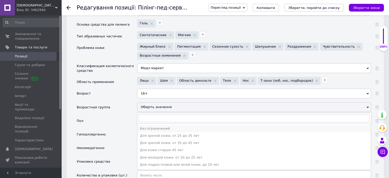
click at [151, 126] on div "Без ограничений" at bounding box center [254, 128] width 228 height 5
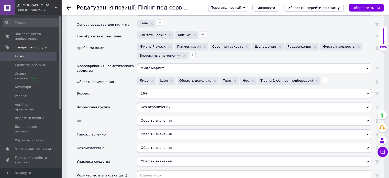
click at [147, 116] on div "Оберіть значення" at bounding box center [254, 121] width 234 height 10
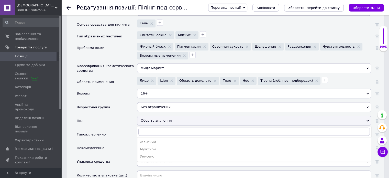
click at [152, 153] on li "Унисекс" at bounding box center [253, 156] width 233 height 7
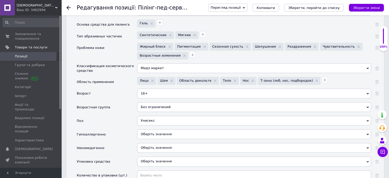
click at [154, 129] on span "Оберіть значення" at bounding box center [254, 134] width 234 height 10
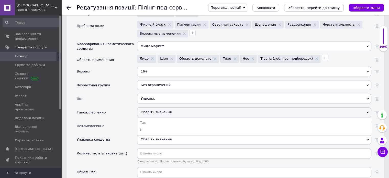
scroll to position [639, 0]
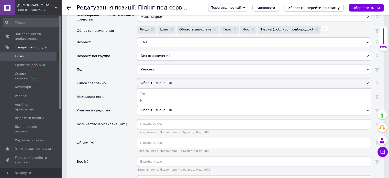
click at [152, 90] on li "Так" at bounding box center [253, 93] width 233 height 7
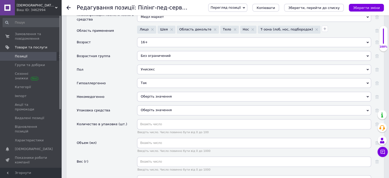
click at [153, 94] on span "Оберіть значення" at bounding box center [156, 96] width 31 height 4
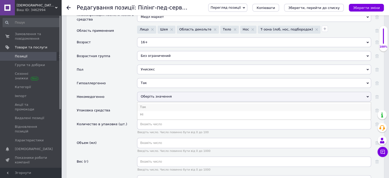
click at [151, 103] on li "Так" at bounding box center [253, 106] width 233 height 7
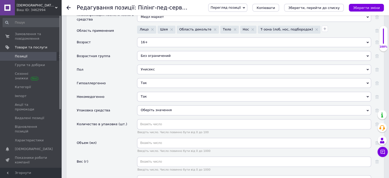
click at [152, 105] on div "Оберіть значення" at bounding box center [254, 110] width 234 height 10
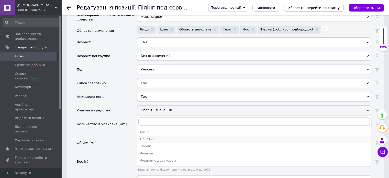
click at [154, 137] on div "Пакетик" at bounding box center [254, 139] width 228 height 5
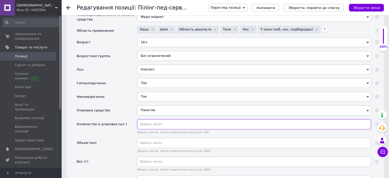
click at [155, 119] on input "text" at bounding box center [254, 124] width 234 height 10
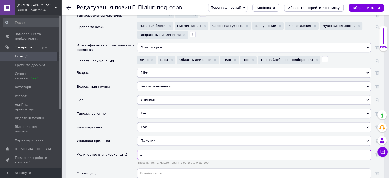
scroll to position [665, 0]
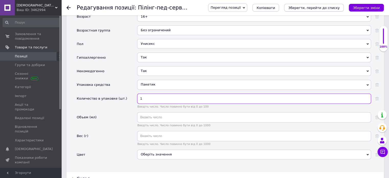
type input "1"
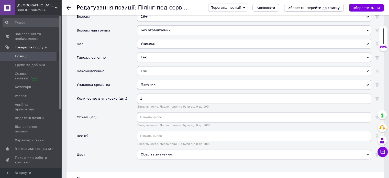
click at [329, 7] on icon "Зберегти, перейти до списку" at bounding box center [313, 8] width 51 height 4
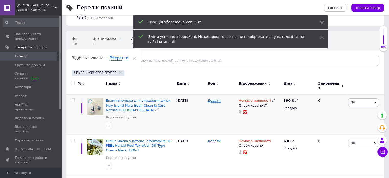
scroll to position [26, 0]
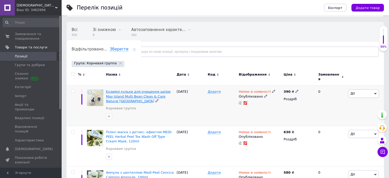
click at [158, 90] on span "Ензимні кульки для очищення шкіри May Island Multi Bean Clean & Care Natural [G…" at bounding box center [138, 95] width 65 height 13
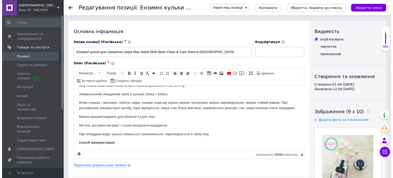
scroll to position [26, 0]
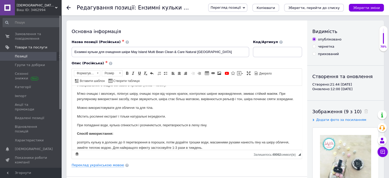
click at [119, 163] on div "Переклад українською мовою" at bounding box center [187, 165] width 230 height 5
click at [113, 165] on link "Переклад українською мовою" at bounding box center [98, 165] width 52 height 4
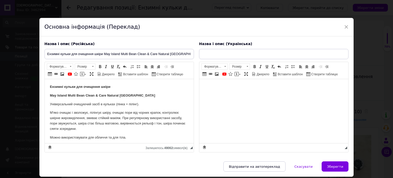
scroll to position [0, 0]
type input "Ензимні кульки для очищення шкіри May Island Multi Bean Clean & Care Natural [G…"
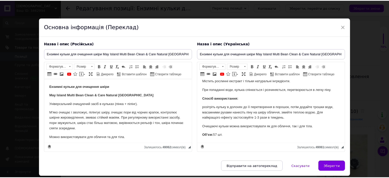
scroll to position [16, 0]
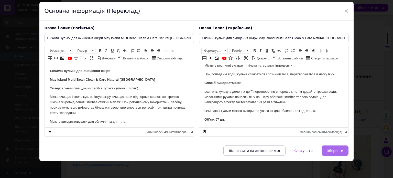
click at [329, 151] on span "Зберегти" at bounding box center [335, 151] width 16 height 4
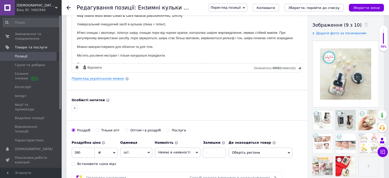
scroll to position [128, 0]
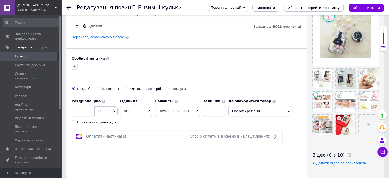
click at [84, 122] on div "Встановити «ціна від»" at bounding box center [96, 122] width 39 height 5
click at [75, 122] on input "Встановити «ціна від»" at bounding box center [73, 121] width 3 height 3
checkbox input "true"
drag, startPoint x: 89, startPoint y: 110, endPoint x: 79, endPoint y: 111, distance: 9.5
click at [79, 111] on input "390" at bounding box center [83, 111] width 23 height 10
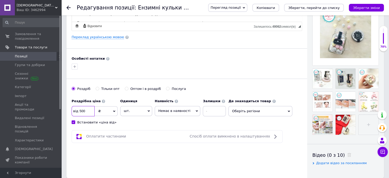
type input "500"
click at [171, 109] on span "Немає в наявності" at bounding box center [174, 111] width 32 height 4
drag, startPoint x: 172, startPoint y: 128, endPoint x: 178, endPoint y: 127, distance: 5.7
click at [172, 128] on li "Під замовлення" at bounding box center [177, 128] width 45 height 7
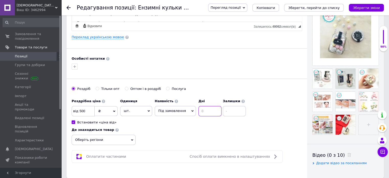
click at [215, 111] on input at bounding box center [209, 111] width 23 height 10
type input "20"
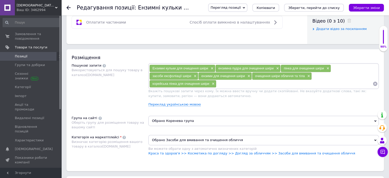
scroll to position [281, 0]
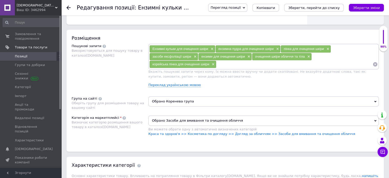
type input "0"
click at [180, 103] on span "Обрано Коренева група" at bounding box center [263, 101] width 230 height 10
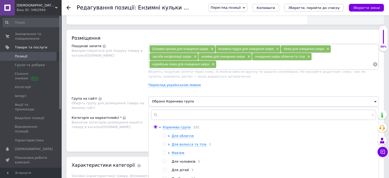
scroll to position [332, 0]
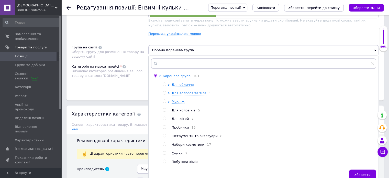
click at [184, 86] on ul "Для обличчя Для волосся та тіла 1 Макіяж Для чоловіків 5 Для дітей 7 Пробники 1…" at bounding box center [269, 123] width 213 height 82
click at [186, 83] on span "Для обличчя" at bounding box center [183, 85] width 22 height 4
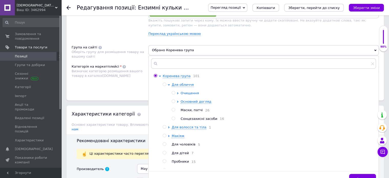
click at [183, 93] on span "Очищення" at bounding box center [189, 93] width 18 height 4
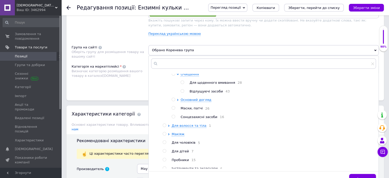
scroll to position [26, 0]
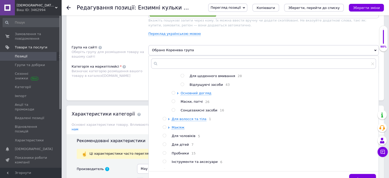
click at [213, 84] on span "Відлущуючі засоби" at bounding box center [205, 85] width 33 height 4
radio input "false"
radio input "true"
click at [366, 177] on span "Зберегти" at bounding box center [362, 179] width 16 height 4
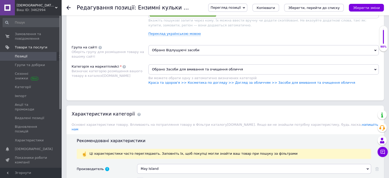
click at [206, 69] on span "Обрано Засоби для вмивання та очищення обличчя" at bounding box center [263, 69] width 230 height 10
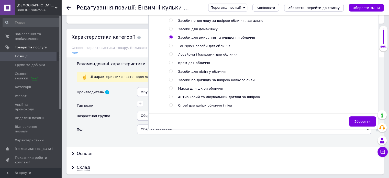
scroll to position [205, 0]
click at [206, 73] on span "Засоби для пілінгу обличчя" at bounding box center [202, 71] width 48 height 4
radio input "false"
radio input "true"
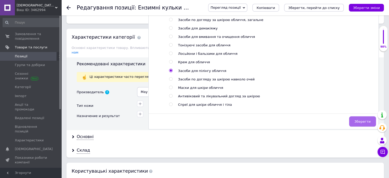
click at [361, 120] on span "Зберегти" at bounding box center [362, 121] width 16 height 4
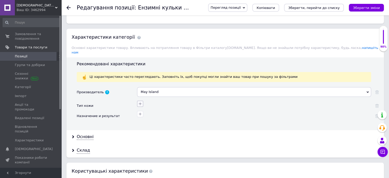
click at [141, 101] on icon "button" at bounding box center [140, 103] width 4 height 4
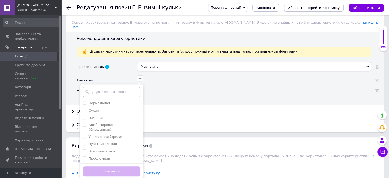
scroll to position [435, 0]
click at [106, 149] on label "Все типы кожи" at bounding box center [101, 151] width 26 height 4
checkbox кожи "true"
click at [120, 166] on button "Зберегти" at bounding box center [112, 171] width 58 height 10
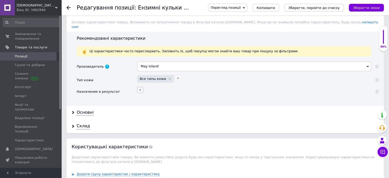
click at [141, 88] on icon "button" at bounding box center [140, 90] width 4 height 4
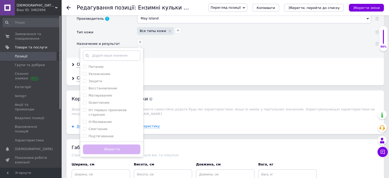
scroll to position [486, 0]
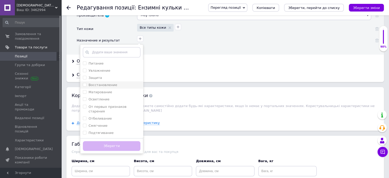
click at [105, 83] on label "Восстановление" at bounding box center [102, 85] width 29 height 4
checkbox input "true"
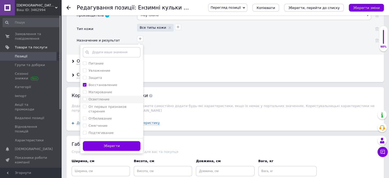
click at [102, 97] on label "Осветление" at bounding box center [98, 99] width 21 height 4
checkbox input "true"
click at [103, 105] on label "От первых признаков старения" at bounding box center [107, 109] width 38 height 8
checkbox старения "true"
click at [105, 131] on label "Подтягивание" at bounding box center [100, 133] width 25 height 4
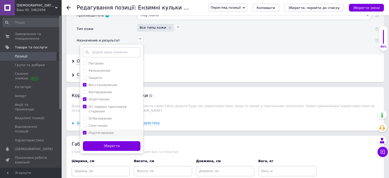
click at [104, 131] on label "Подтягивание" at bounding box center [100, 133] width 25 height 4
checkbox input "false"
click at [106, 123] on div "Смягчение" at bounding box center [112, 125] width 58 height 5
checkbox input "true"
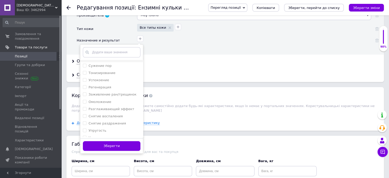
scroll to position [77, 0]
click at [109, 61] on div "Сужение пор" at bounding box center [112, 63] width 58 height 5
checkbox пор "true"
click at [107, 112] on label "Снятие воспаления" at bounding box center [105, 114] width 34 height 4
checkbox воспаления "true"
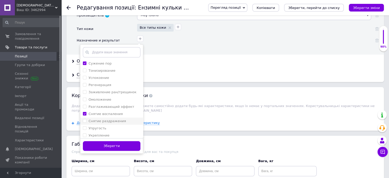
click at [109, 119] on label "Снятие раздражения" at bounding box center [106, 121] width 37 height 4
checkbox раздражения "true"
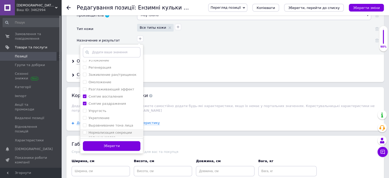
scroll to position [102, 0]
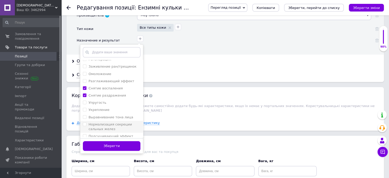
click at [110, 122] on label "Нормализация секреции сальных желез" at bounding box center [109, 126] width 43 height 8
checkbox желез "true"
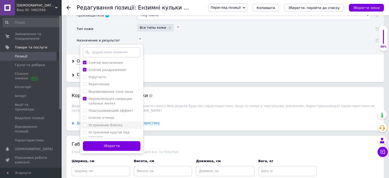
click at [109, 123] on label "Устранение блеска" at bounding box center [105, 125] width 34 height 4
checkbox блеска "true"
click at [109, 142] on label "Стимуляция микроциркуляции крови" at bounding box center [109, 146] width 43 height 8
checkbox крови "true"
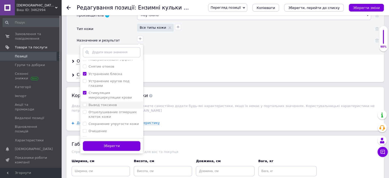
click at [108, 103] on label "Вывод токсинов" at bounding box center [102, 105] width 28 height 4
checkbox токсинов "true"
click at [109, 110] on div "Отшелушивание отмерших клеток кожи" at bounding box center [114, 114] width 52 height 9
click at [86, 110] on кожи "Отшелушивание отмерших клеток кожи" at bounding box center [84, 111] width 3 height 3
click at [109, 110] on div "Отшелушивание отмерших клеток кожи" at bounding box center [114, 114] width 52 height 9
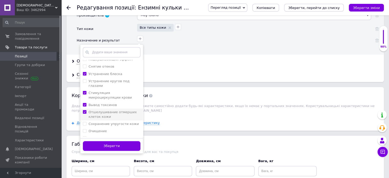
click at [86, 110] on кожи "Отшелушивание отмерших клеток кожи" at bounding box center [84, 111] width 3 height 3
click at [93, 110] on label "Отшелушивание отмерших клеток кожи" at bounding box center [112, 114] width 48 height 8
checkbox кожи "true"
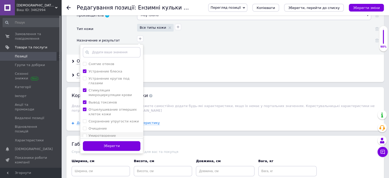
scroll to position [182, 0]
click at [108, 125] on div "Очищение" at bounding box center [112, 127] width 58 height 5
checkbox input "true"
click at [122, 141] on button "Зберегти" at bounding box center [112, 146] width 58 height 10
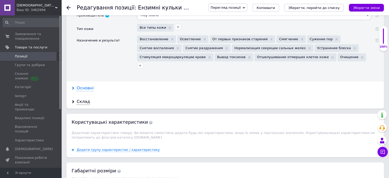
click at [84, 85] on div "Основні" at bounding box center [85, 88] width 17 height 6
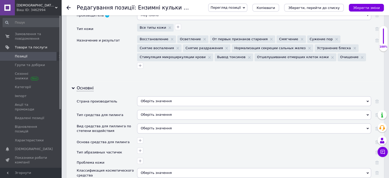
click at [155, 96] on div "Оберіть значення" at bounding box center [254, 101] width 234 height 10
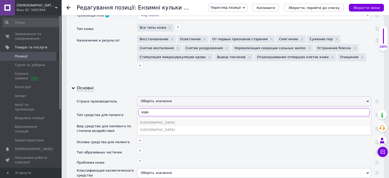
type input "коре"
click at [151, 120] on div "[GEOGRAPHIC_DATA]" at bounding box center [254, 122] width 228 height 5
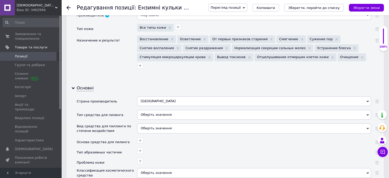
click at [153, 110] on div "Оберіть значення" at bounding box center [254, 115] width 234 height 10
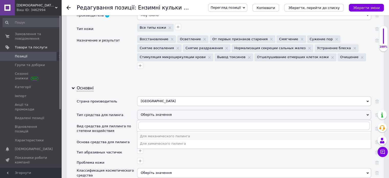
click at [153, 134] on div "Для механического пилинга" at bounding box center [254, 136] width 228 height 5
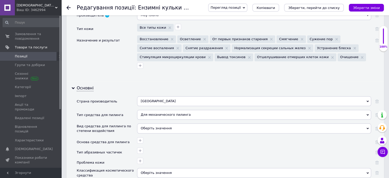
click at [152, 123] on div "Оберіть значення" at bounding box center [254, 128] width 234 height 10
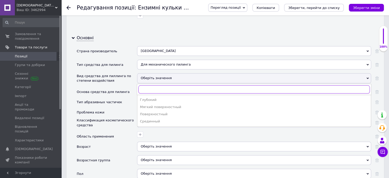
scroll to position [537, 0]
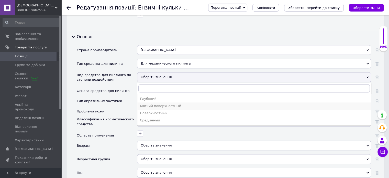
click at [167, 104] on div "Мягкий поверхностный" at bounding box center [254, 106] width 228 height 5
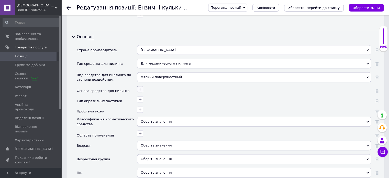
click at [141, 87] on icon "button" at bounding box center [140, 89] width 4 height 4
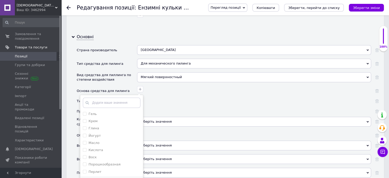
click at [163, 72] on div "Мягкий поверхностный" at bounding box center [254, 77] width 234 height 10
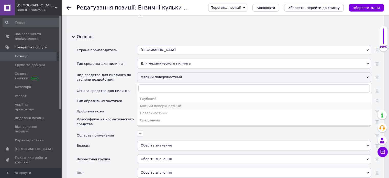
click at [163, 104] on div "Мягкий поверхностный" at bounding box center [254, 106] width 228 height 5
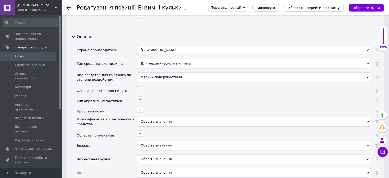
click at [140, 87] on icon "button" at bounding box center [140, 89] width 4 height 4
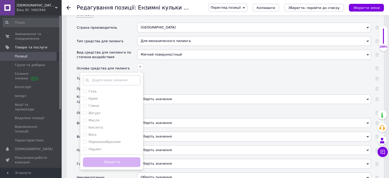
scroll to position [588, 0]
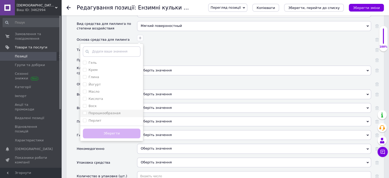
click at [107, 111] on label "Порошкообразная" at bounding box center [104, 113] width 32 height 4
checkbox input "true"
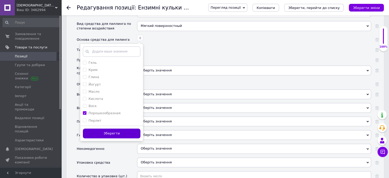
click at [120, 128] on button "Зберегти" at bounding box center [112, 133] width 58 height 10
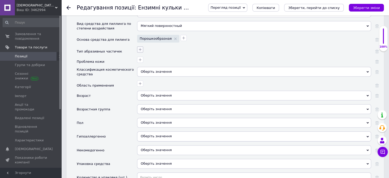
click at [139, 47] on icon "button" at bounding box center [140, 49] width 4 height 4
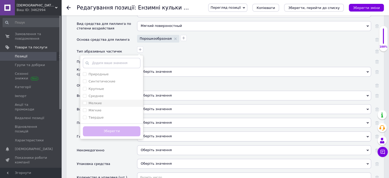
click at [103, 101] on div "Мелкие" at bounding box center [112, 103] width 58 height 5
checkbox input "true"
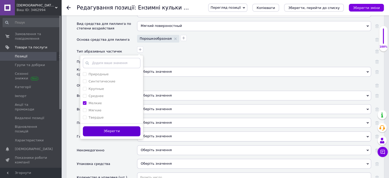
click at [114, 126] on button "Зберегти" at bounding box center [112, 131] width 58 height 10
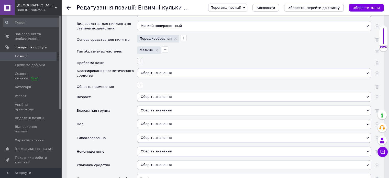
click at [140, 59] on icon "button" at bounding box center [140, 61] width 4 height 4
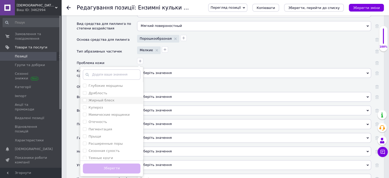
click at [116, 98] on div "Жирный блеск" at bounding box center [112, 100] width 58 height 5
checkbox блеск "true"
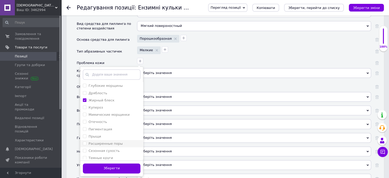
click at [110, 141] on label "Расширенные поры" at bounding box center [105, 143] width 34 height 4
checkbox поры "true"
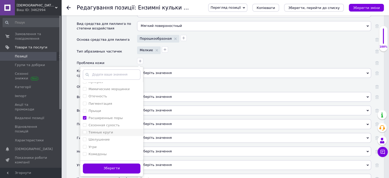
scroll to position [51, 0]
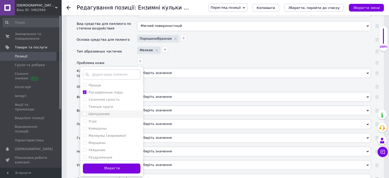
click at [110, 111] on div "Шелушение" at bounding box center [112, 113] width 58 height 5
checkbox input "true"
click at [111, 125] on li "Комедоны" at bounding box center [111, 128] width 63 height 7
checkbox input "true"
click at [108, 119] on div "Угри" at bounding box center [112, 121] width 58 height 5
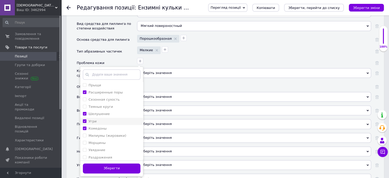
checkbox input "true"
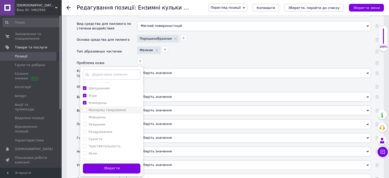
click at [110, 108] on label "Милиумы (жировики)" at bounding box center [107, 110] width 38 height 4
checkbox \(жировики\) "true"
click at [109, 129] on div "Раздражения" at bounding box center [112, 131] width 58 height 5
checkbox input "false"
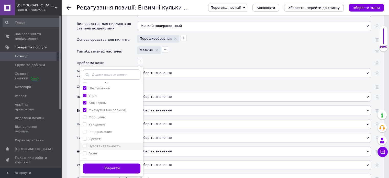
click at [105, 144] on label "Чувствительность" at bounding box center [104, 146] width 32 height 4
checkbox input "false"
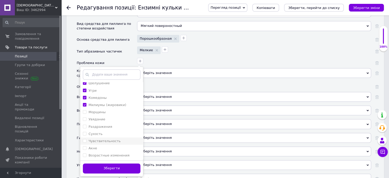
scroll to position [614, 0]
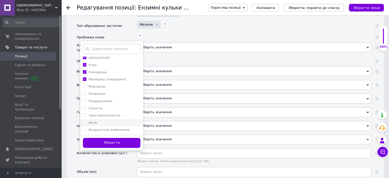
click at [102, 120] on div "Акне" at bounding box center [112, 122] width 58 height 5
checkbox input "true"
click at [112, 138] on button "Зберегти" at bounding box center [112, 143] width 58 height 10
